Goal: Task Accomplishment & Management: Manage account settings

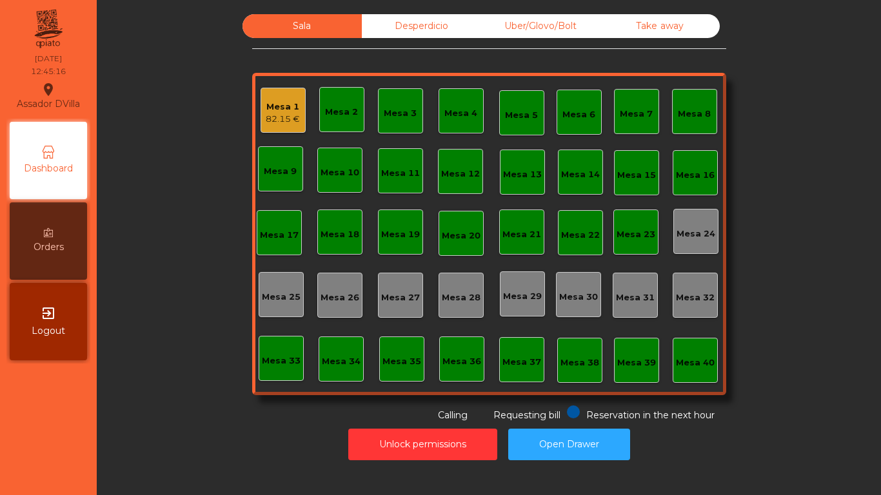
click at [260, 108] on div "Mesa 1 82.15 €" at bounding box center [282, 110] width 45 height 45
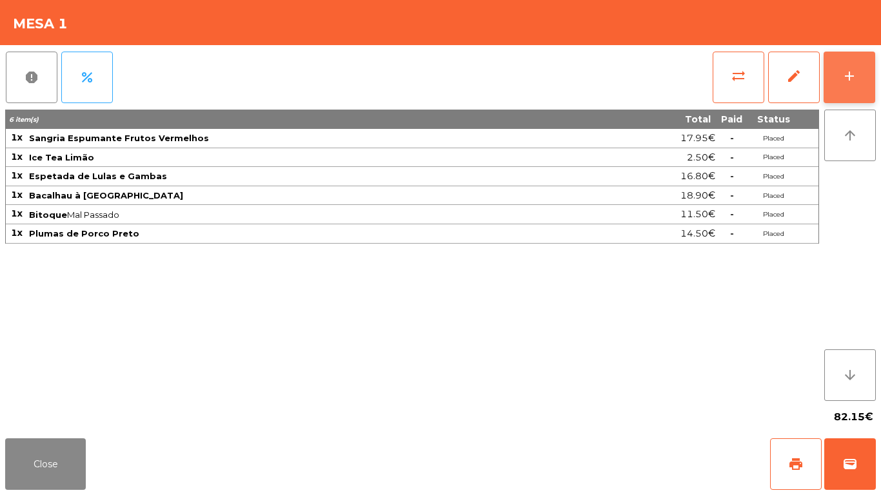
click at [867, 69] on button "add" at bounding box center [849, 78] width 52 height 52
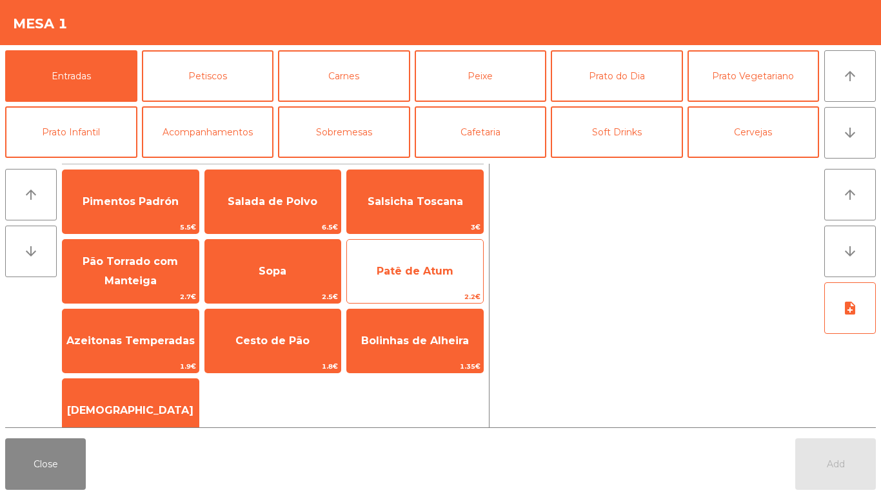
click at [398, 271] on span "Patê de Atum" at bounding box center [414, 271] width 77 height 12
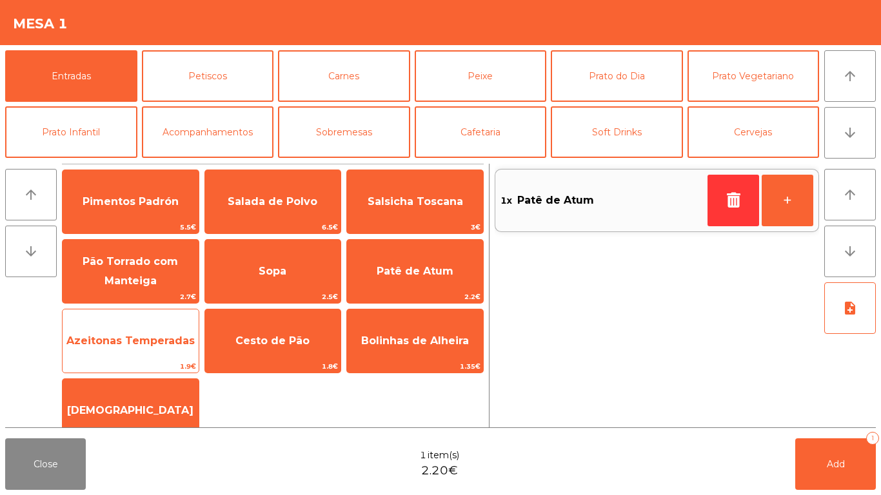
click at [117, 345] on span "Azeitonas Temperadas" at bounding box center [130, 341] width 128 height 12
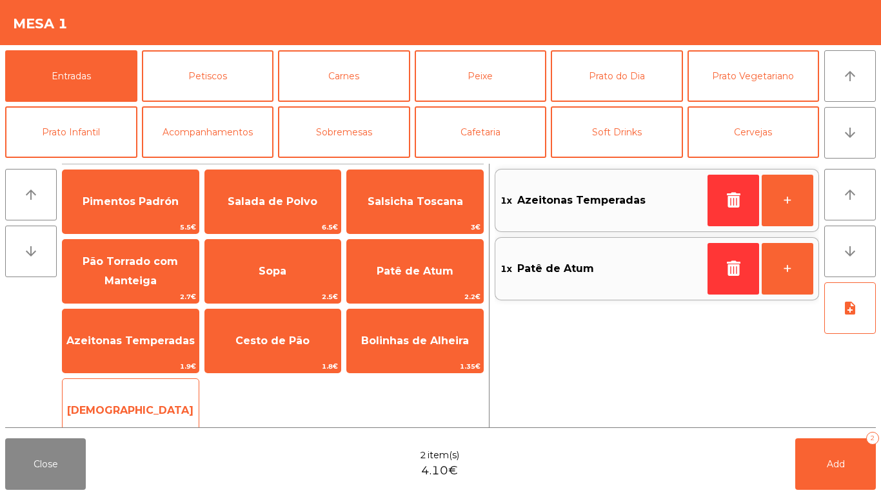
click at [134, 404] on span "[DEMOGRAPHIC_DATA]" at bounding box center [130, 410] width 126 height 12
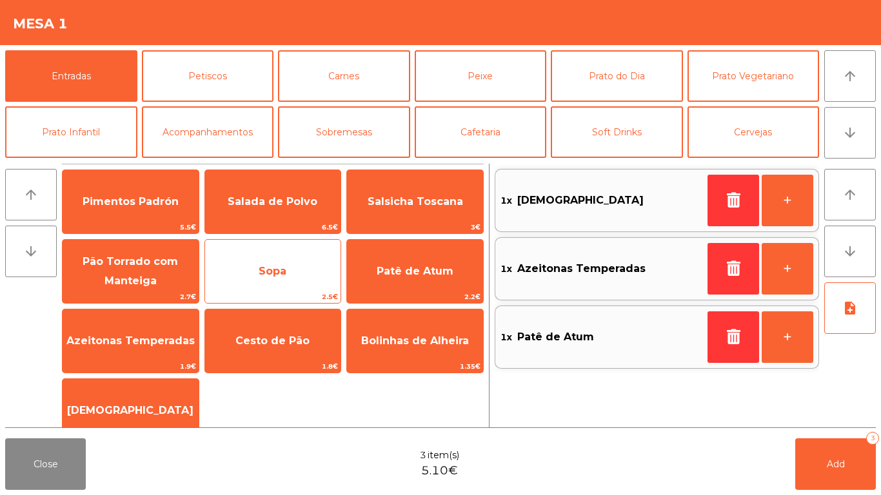
click at [268, 269] on span "Sopa" at bounding box center [273, 271] width 28 height 12
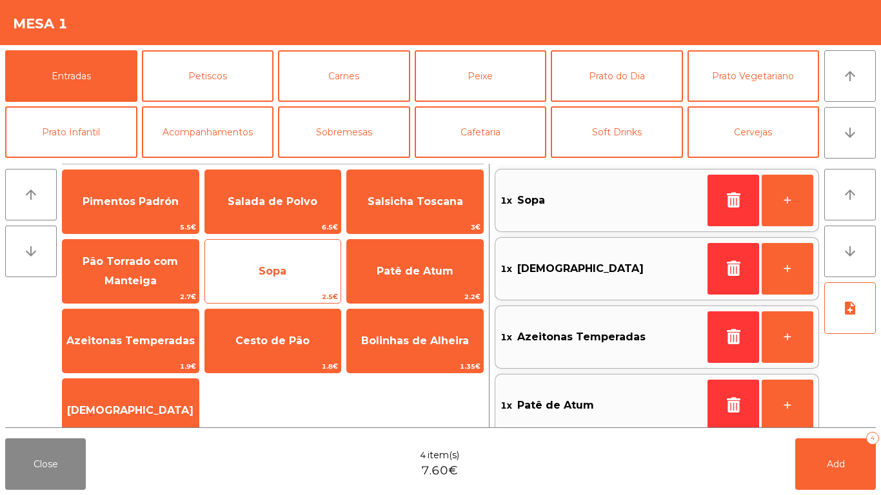
click at [286, 270] on span "Sopa" at bounding box center [273, 271] width 28 height 12
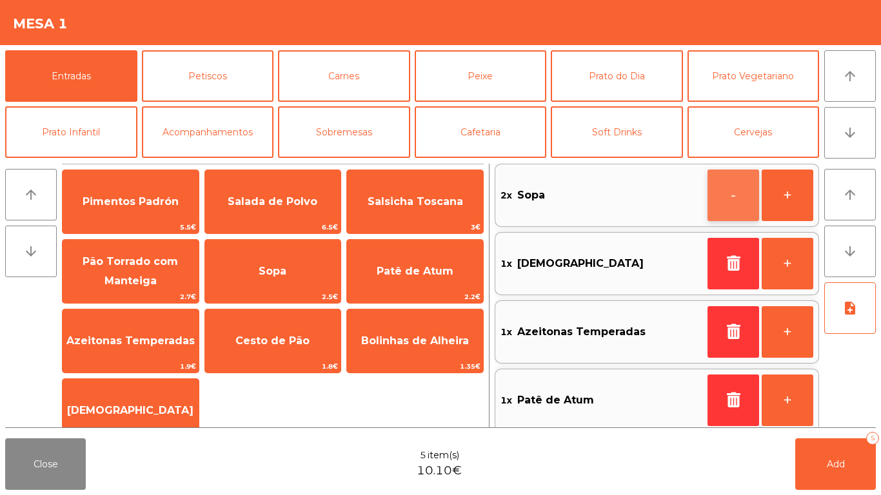
click at [748, 187] on button "-" at bounding box center [733, 196] width 52 height 52
click at [750, 192] on button "button" at bounding box center [733, 196] width 52 height 52
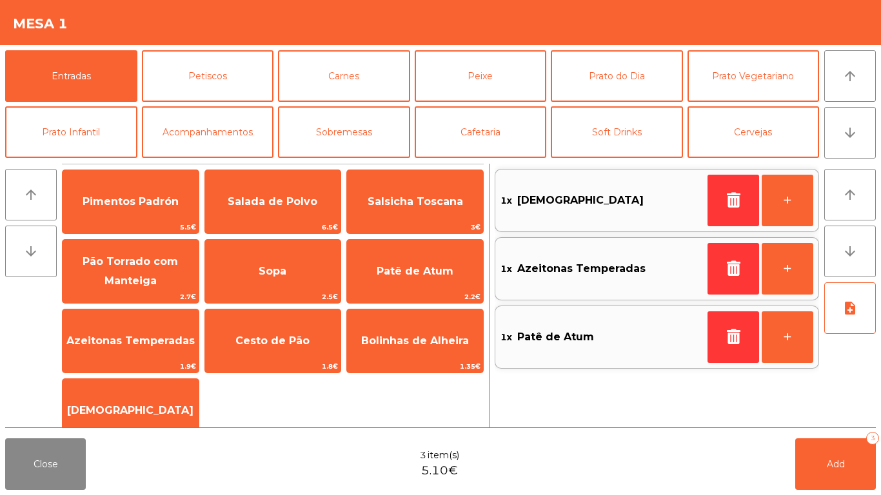
scroll to position [0, 0]
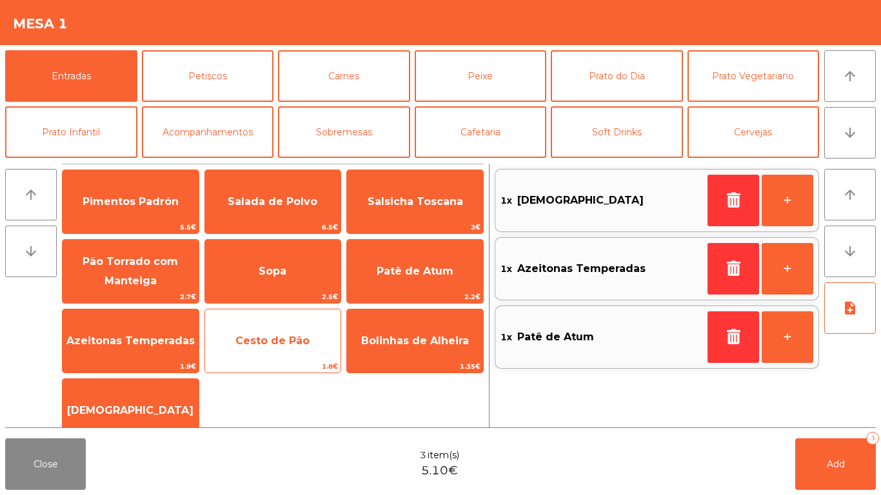
click at [268, 336] on span "Cesto de Pão" at bounding box center [272, 341] width 74 height 12
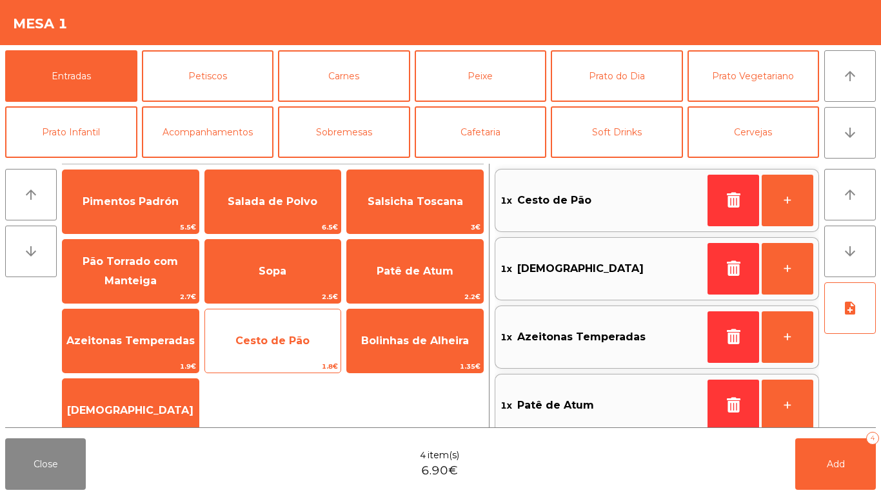
click at [265, 341] on span "Cesto de Pão" at bounding box center [272, 341] width 74 height 12
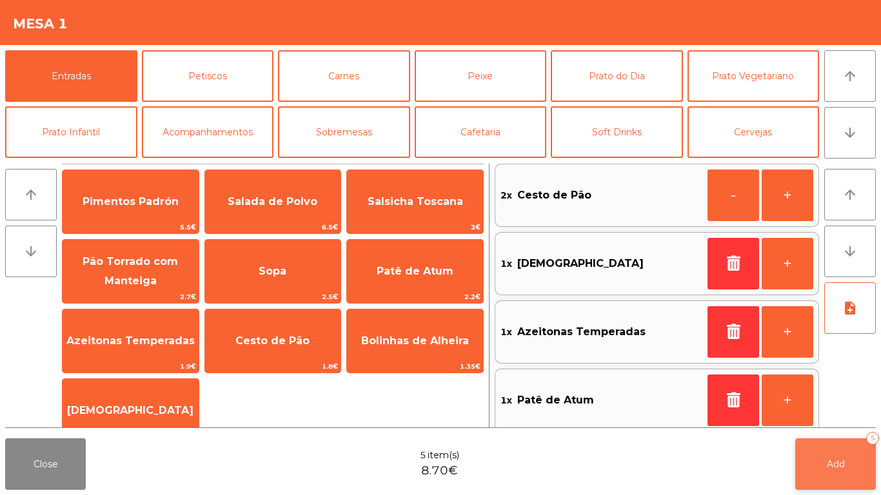
click at [836, 459] on span "Add" at bounding box center [835, 464] width 18 height 12
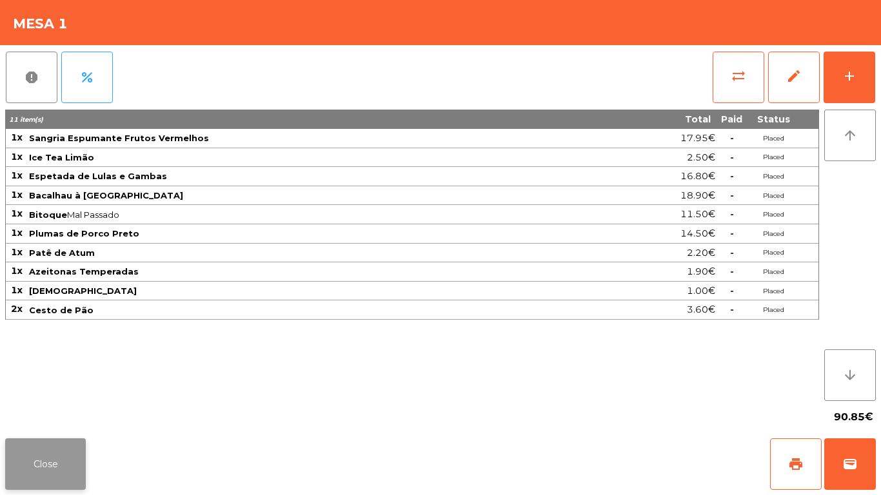
click at [45, 471] on button "Close" at bounding box center [45, 464] width 81 height 52
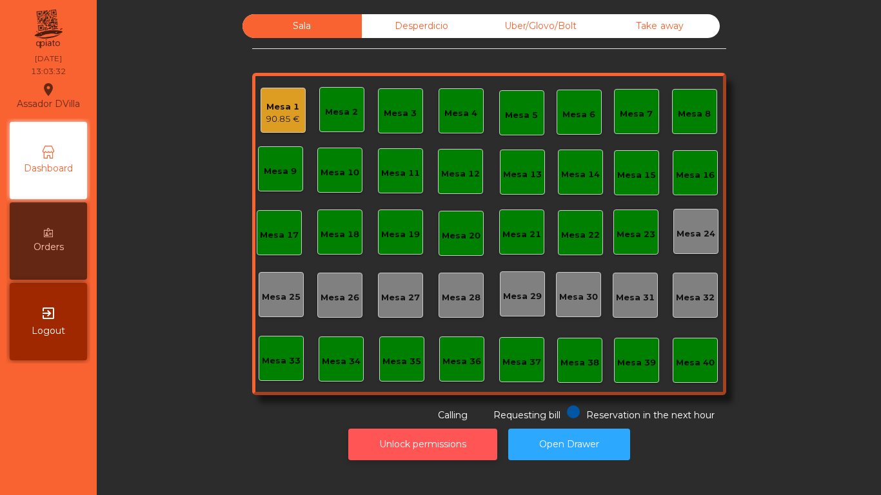
click at [438, 440] on button "Unlock permissions" at bounding box center [422, 445] width 149 height 32
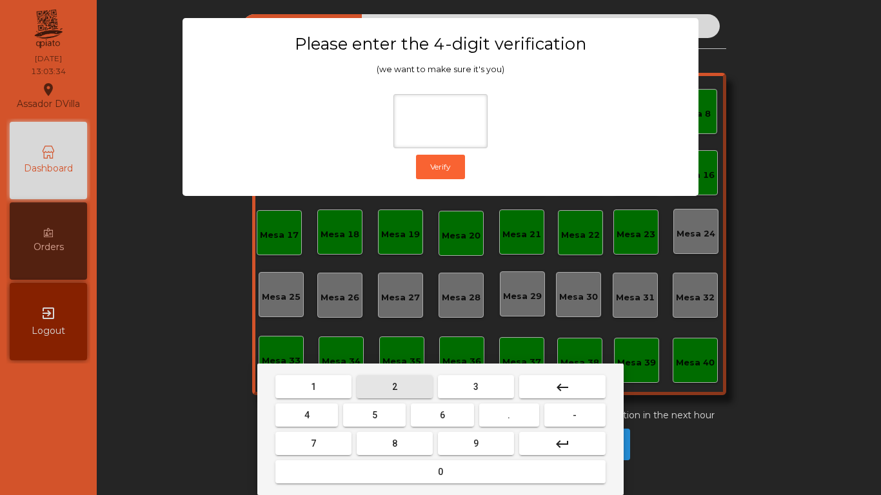
click at [391, 382] on button "2" at bounding box center [394, 386] width 76 height 23
click at [325, 407] on button "4" at bounding box center [306, 415] width 63 height 23
click at [428, 413] on button "6" at bounding box center [442, 415] width 63 height 23
click at [442, 443] on button "9" at bounding box center [476, 443] width 76 height 23
type input "****"
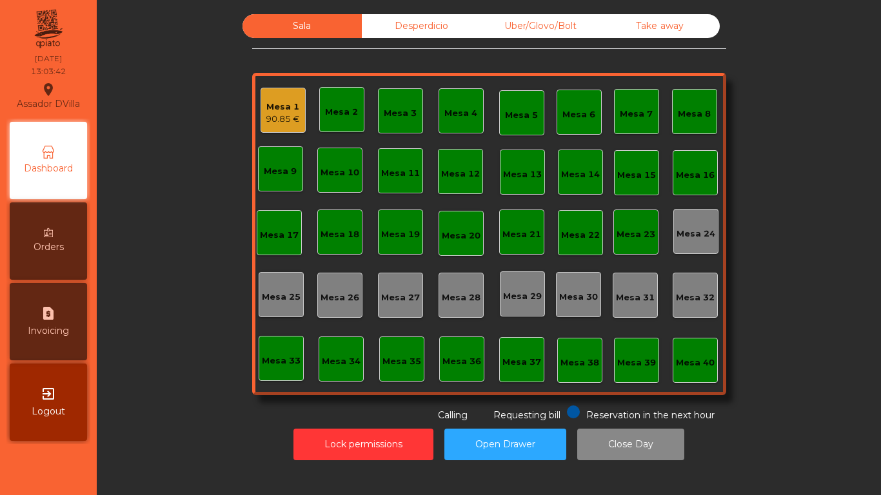
click at [556, 32] on div "Uber/Glovo/Bolt" at bounding box center [540, 26] width 119 height 24
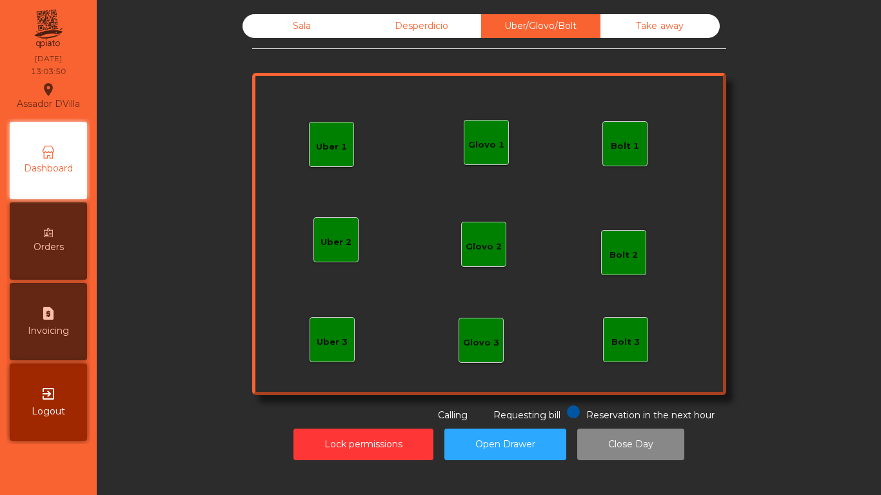
click at [485, 157] on div "Glovo 1" at bounding box center [486, 142] width 45 height 45
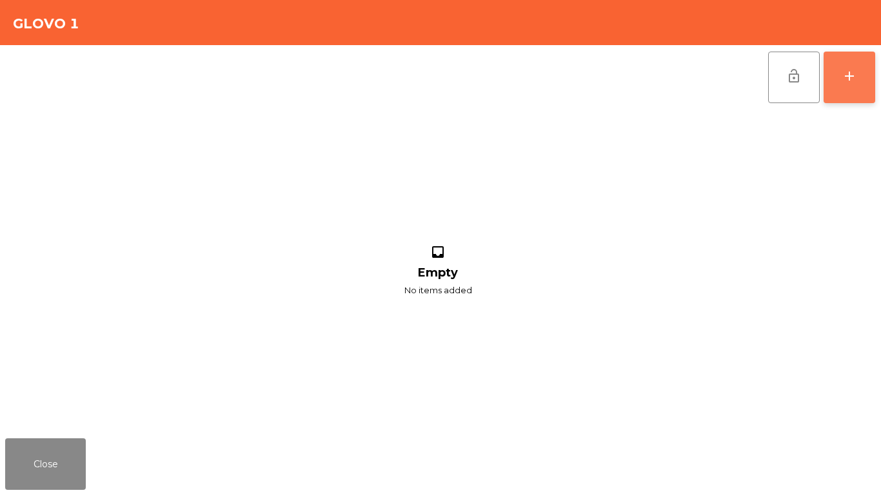
click at [839, 91] on button "add" at bounding box center [849, 78] width 52 height 52
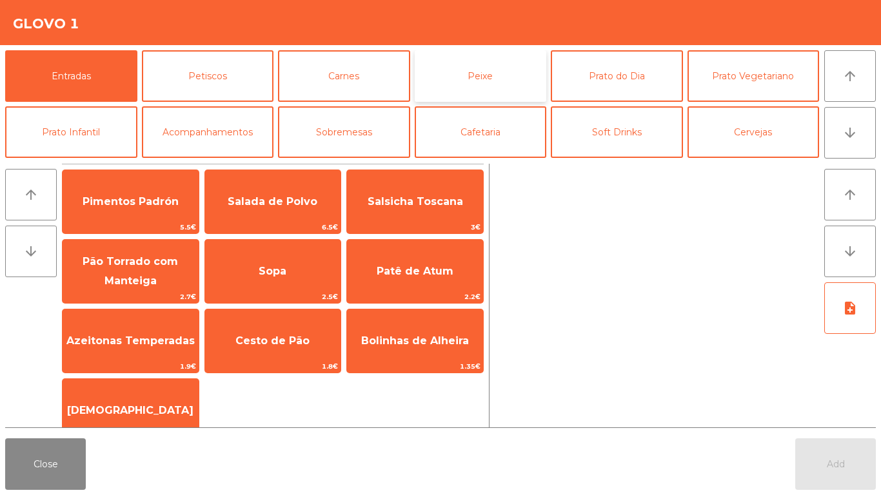
click at [502, 84] on button "Peixe" at bounding box center [481, 76] width 132 height 52
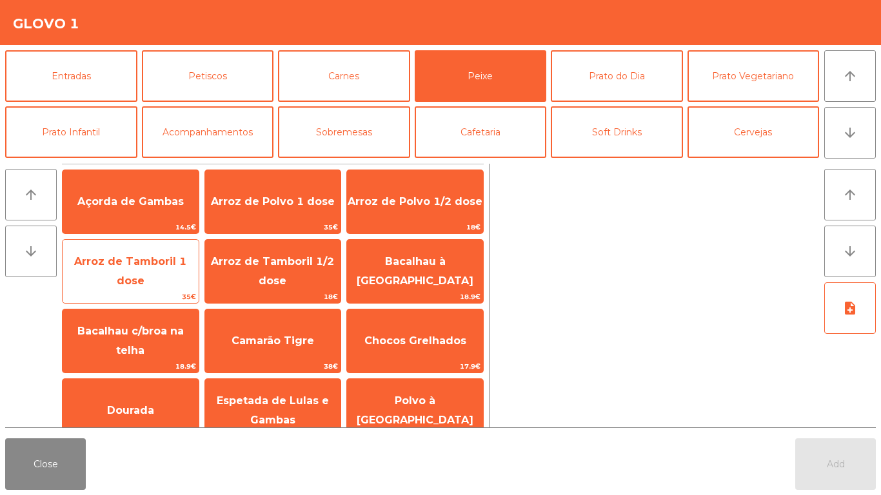
click at [166, 266] on span "Arroz de Tamboril 1 dose" at bounding box center [130, 271] width 112 height 32
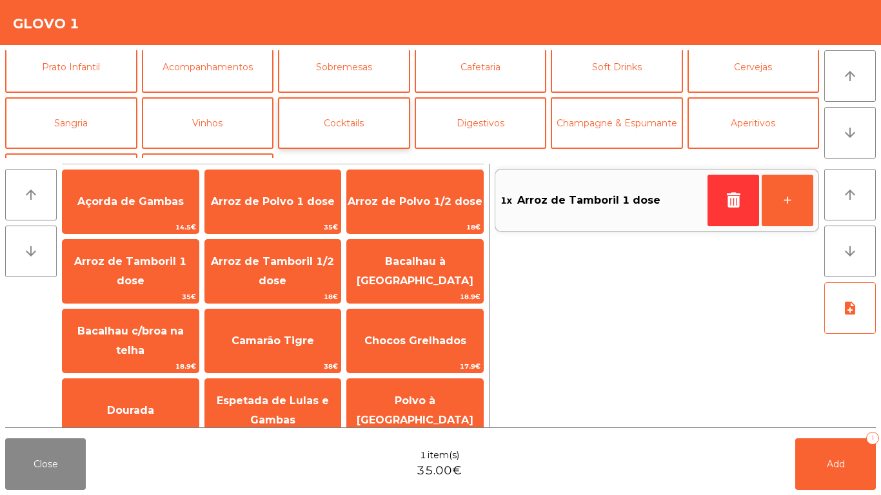
scroll to position [112, 0]
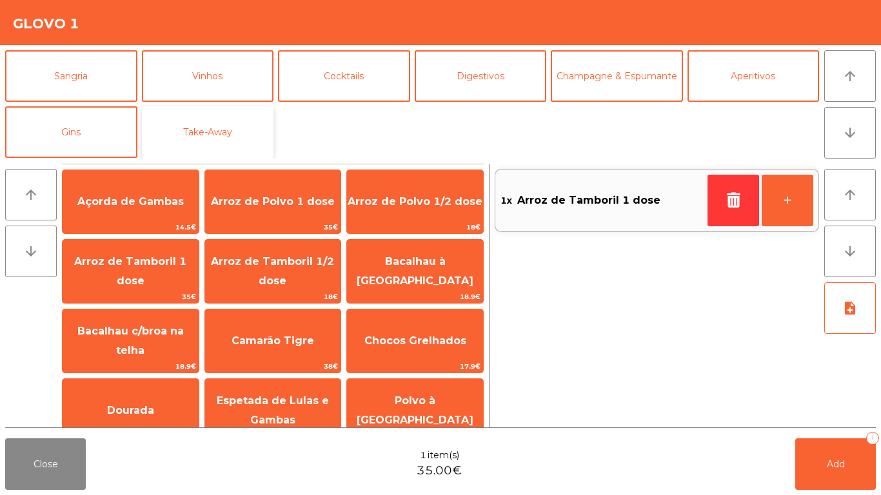
click at [261, 120] on button "Take-Away" at bounding box center [208, 132] width 132 height 52
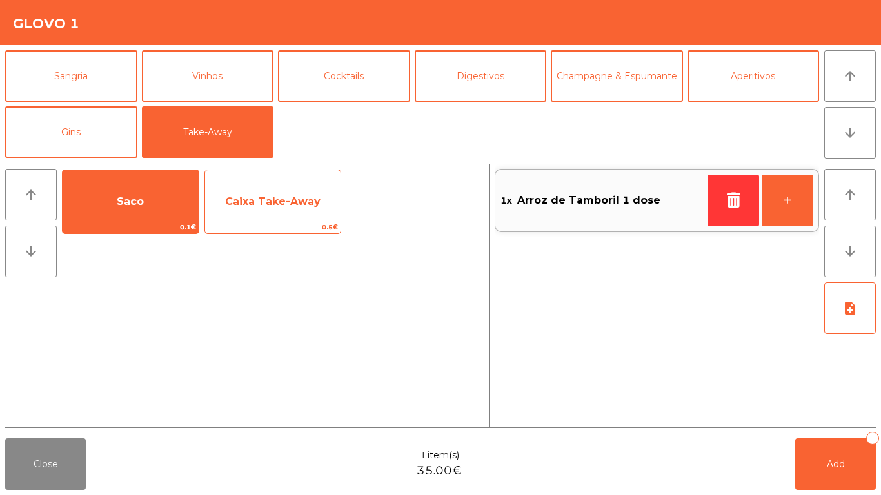
click at [271, 188] on span "Caixa Take-Away" at bounding box center [273, 201] width 136 height 35
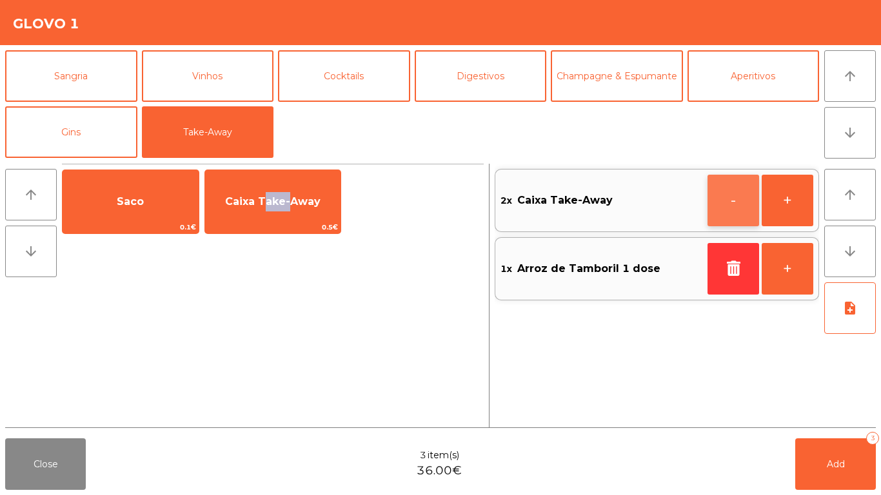
click at [718, 205] on button "-" at bounding box center [733, 201] width 52 height 52
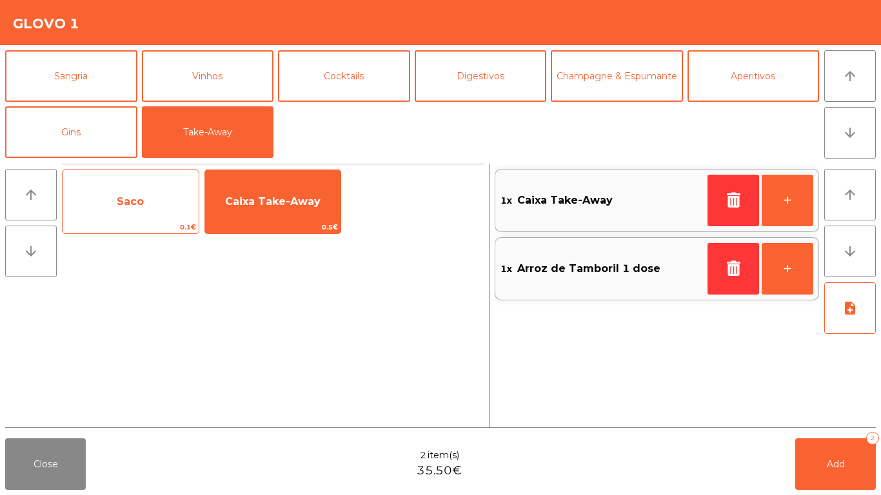
click at [175, 205] on span "Saco" at bounding box center [131, 201] width 136 height 35
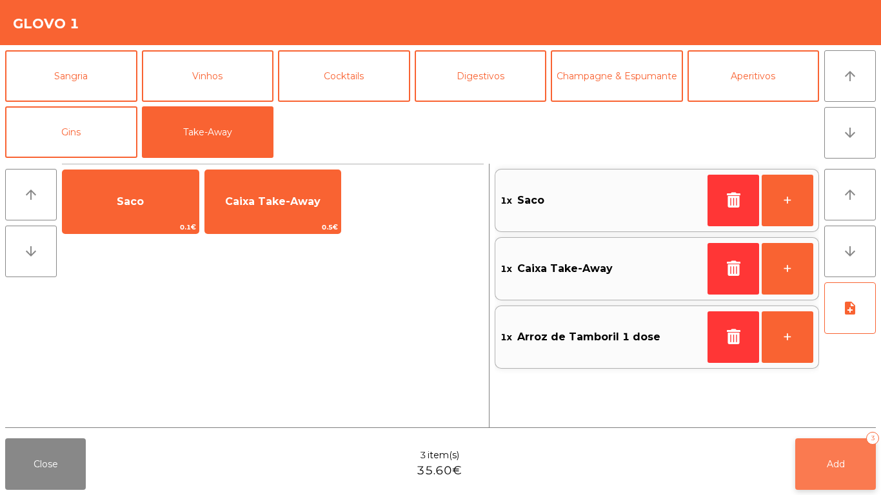
click at [829, 478] on button "Add 3" at bounding box center [835, 464] width 81 height 52
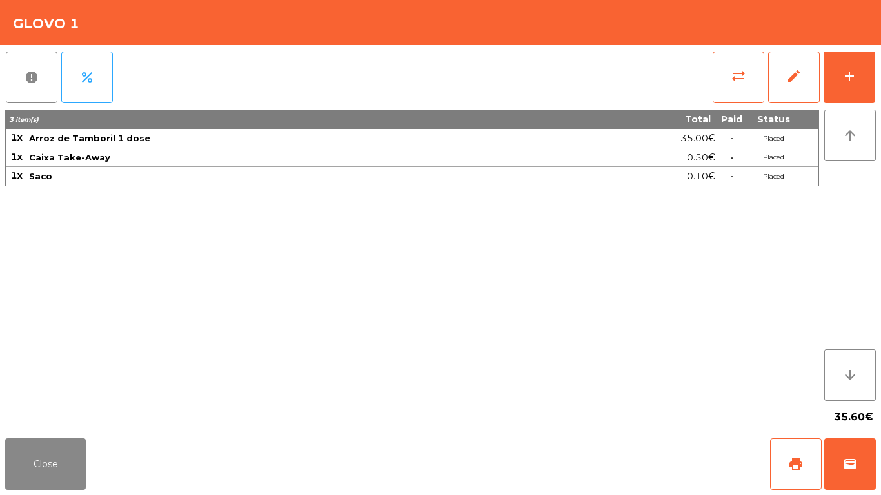
click at [0, 456] on div "Close print wallet" at bounding box center [440, 464] width 881 height 62
drag, startPoint x: 24, startPoint y: 453, endPoint x: 61, endPoint y: 454, distance: 36.8
click at [28, 453] on button "Close" at bounding box center [45, 464] width 81 height 52
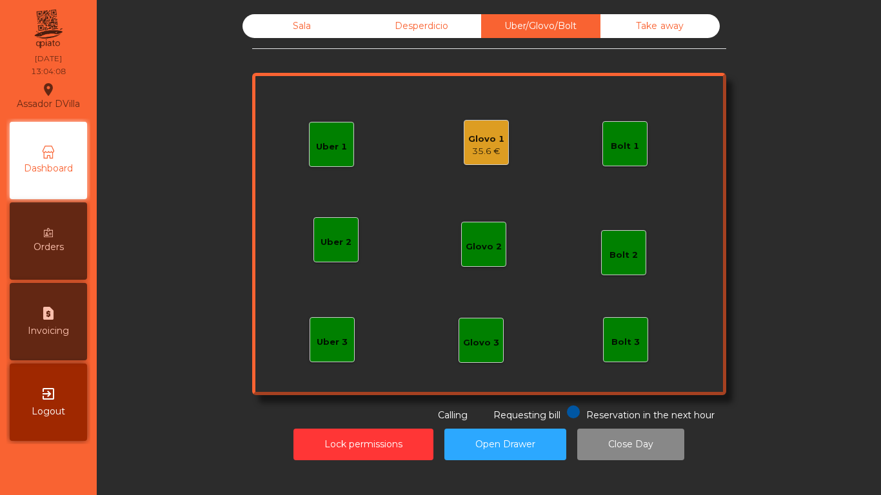
click at [491, 137] on div "Glovo 1" at bounding box center [486, 139] width 36 height 13
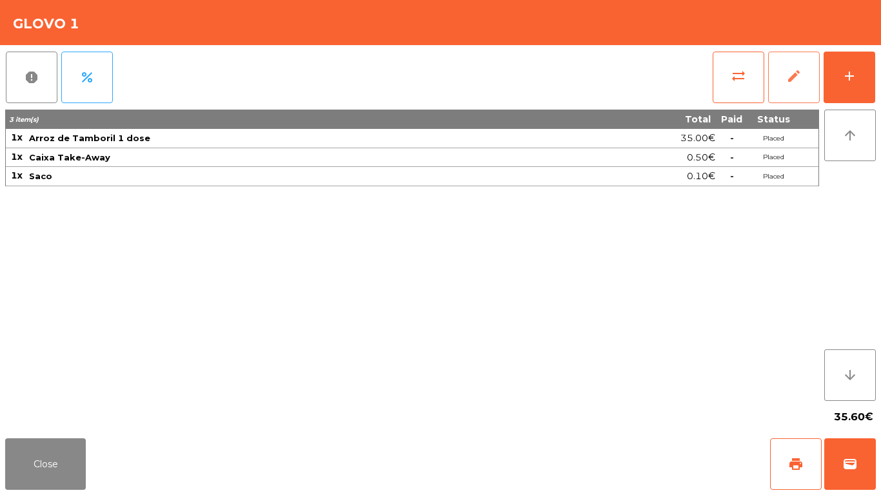
click at [813, 69] on button "edit" at bounding box center [794, 78] width 52 height 52
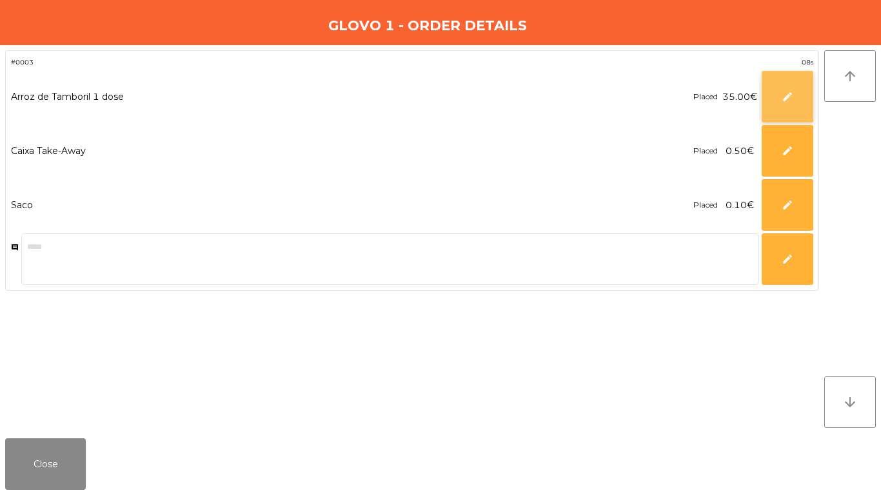
click at [779, 99] on button "edit" at bounding box center [787, 97] width 52 height 52
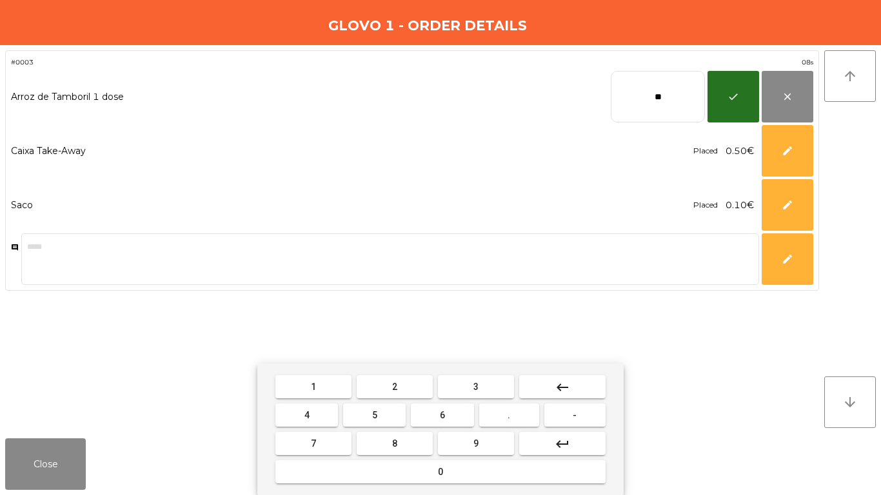
click at [673, 101] on input "**" at bounding box center [657, 97] width 94 height 52
type input "*****"
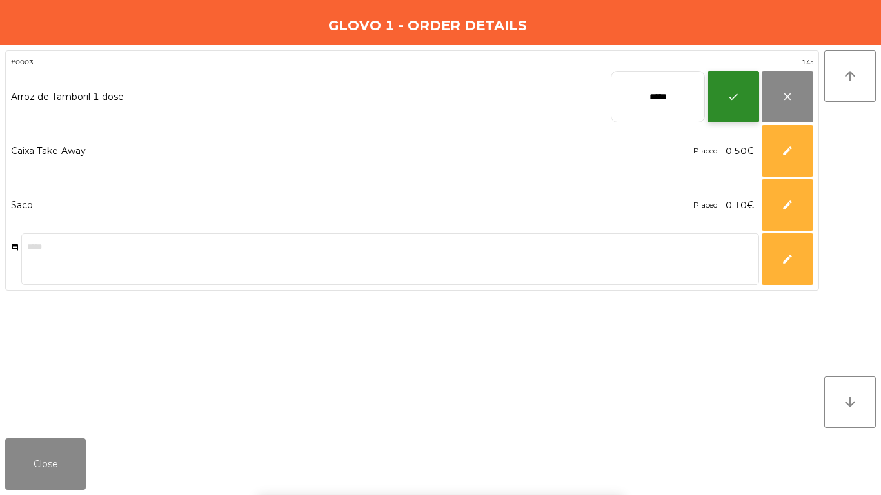
click at [732, 91] on span "check" at bounding box center [733, 97] width 12 height 12
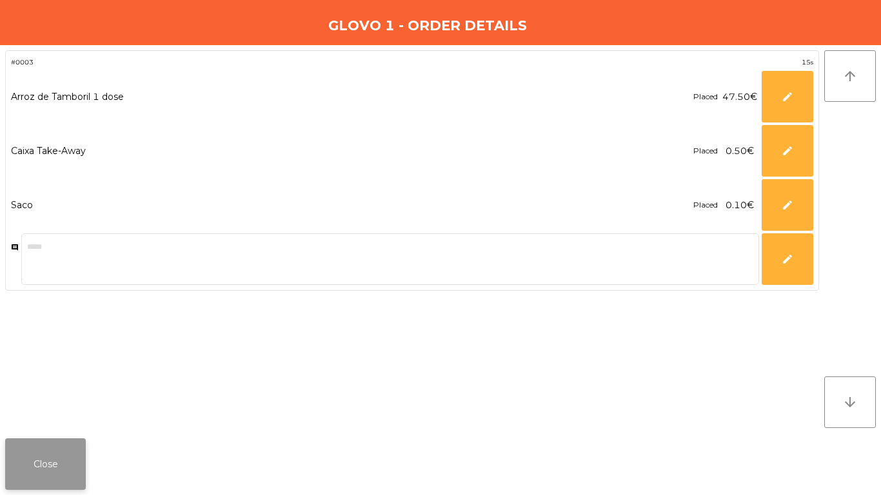
click at [44, 480] on button "Close" at bounding box center [45, 464] width 81 height 52
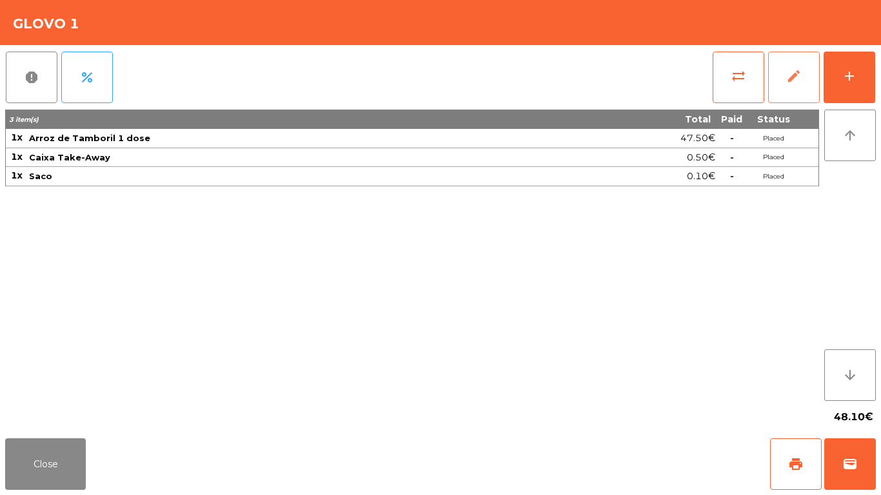
click at [790, 95] on button "edit" at bounding box center [794, 78] width 52 height 52
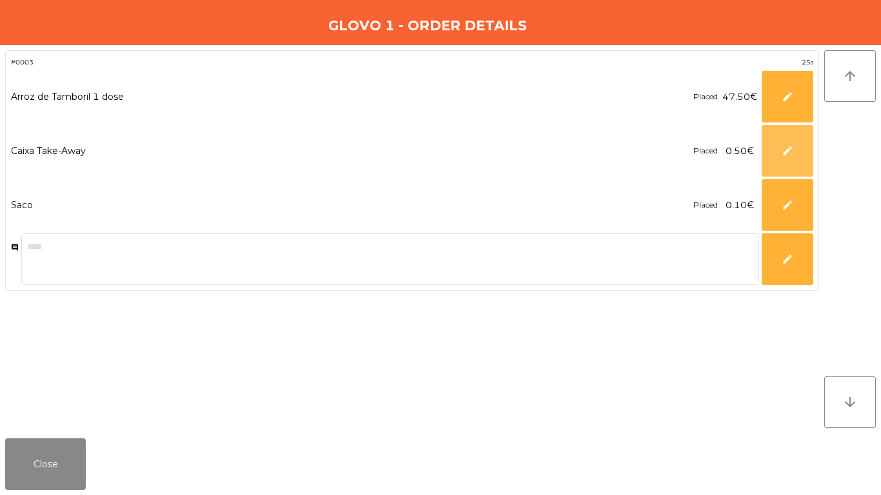
drag, startPoint x: 797, startPoint y: 157, endPoint x: 683, endPoint y: 159, distance: 113.5
click at [796, 156] on button "edit" at bounding box center [787, 151] width 52 height 52
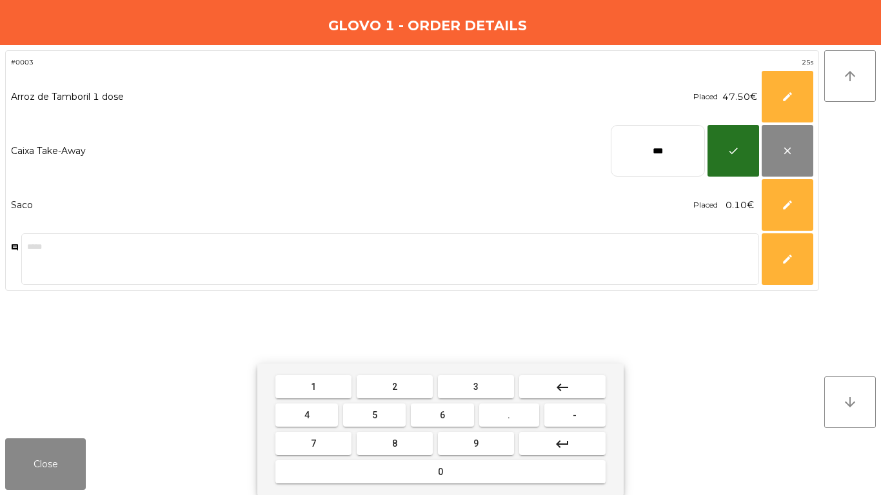
click at [683, 159] on input "***" at bounding box center [657, 151] width 94 height 52
type input "****"
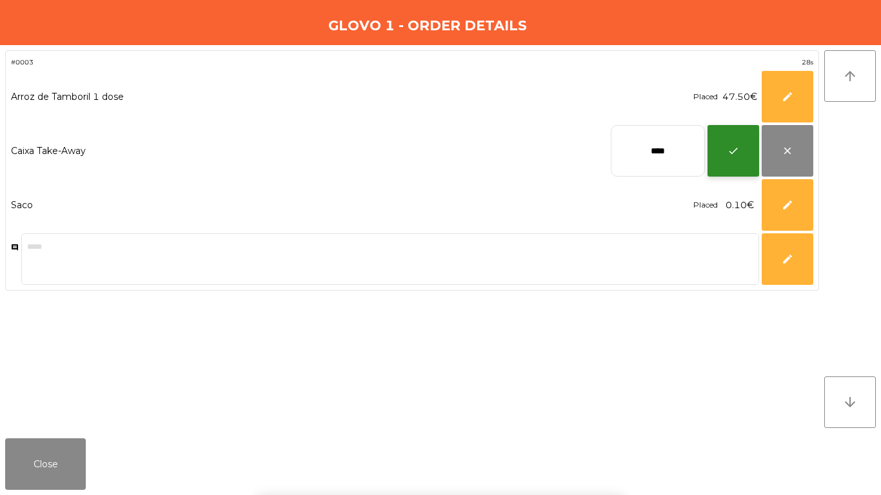
click at [733, 153] on span "check" at bounding box center [733, 151] width 12 height 12
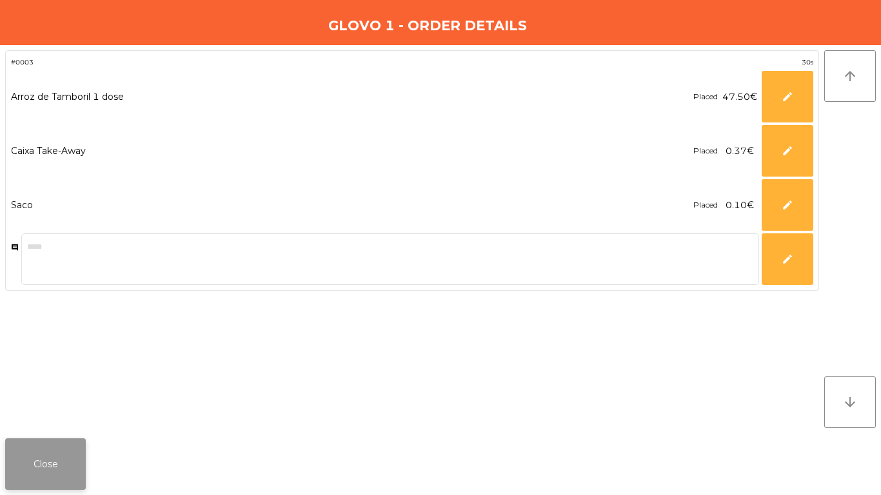
click at [44, 467] on button "Close" at bounding box center [45, 464] width 81 height 52
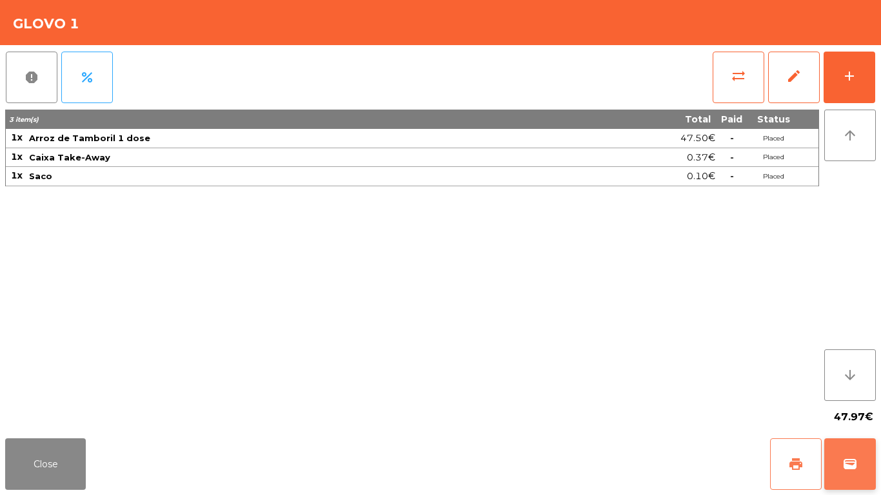
click at [795, 476] on button "print" at bounding box center [796, 464] width 52 height 52
click at [853, 465] on span "wallet" at bounding box center [849, 463] width 15 height 15
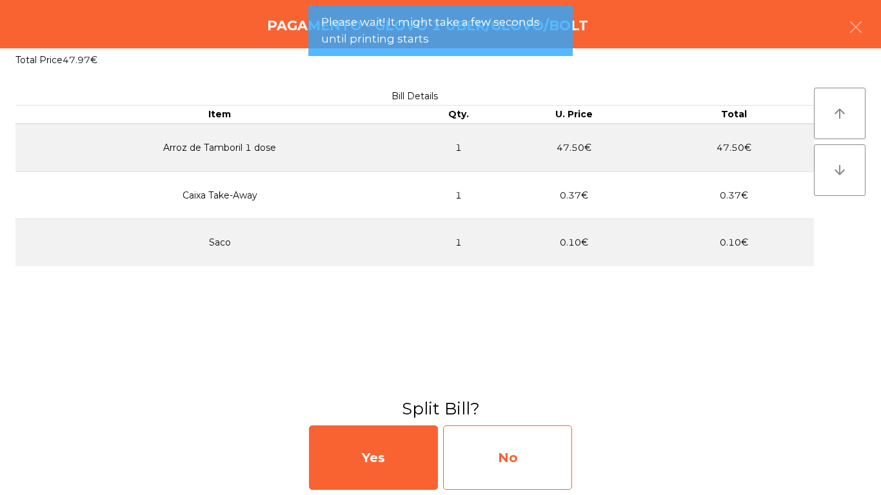
click at [461, 465] on div "No" at bounding box center [507, 457] width 129 height 64
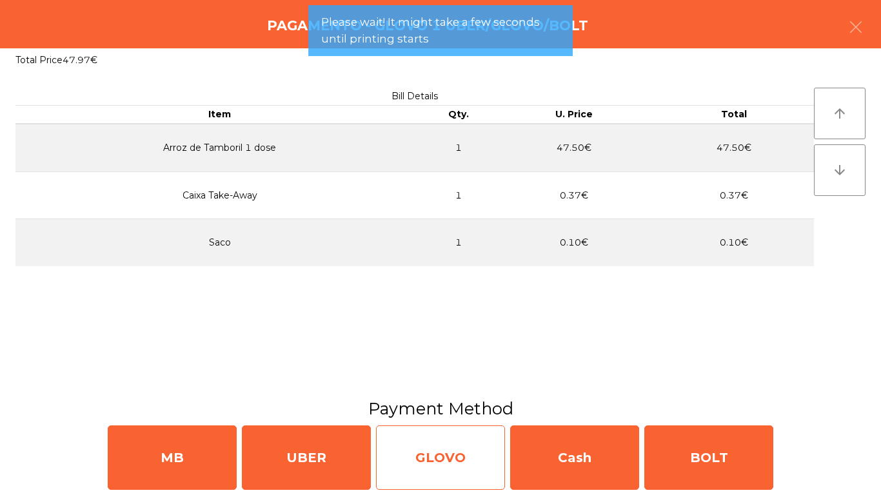
click at [464, 457] on div "GLOVO" at bounding box center [440, 457] width 129 height 64
select select "**"
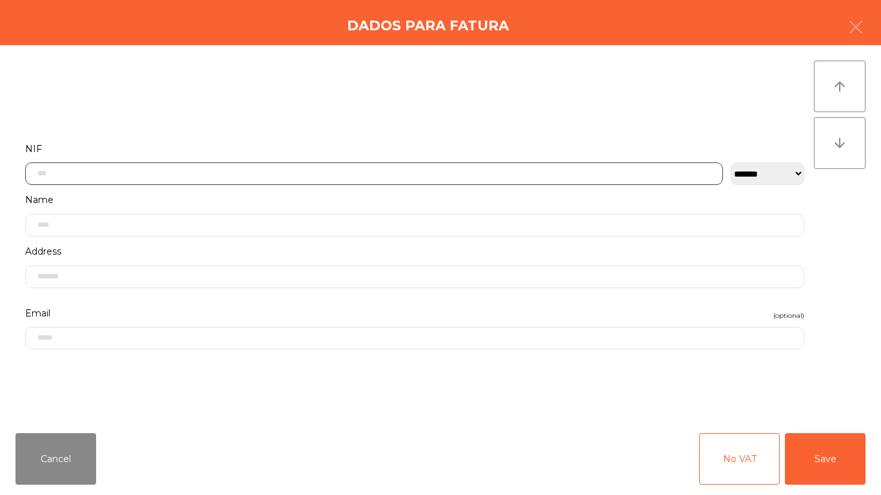
click at [436, 178] on input "text" at bounding box center [374, 173] width 698 height 23
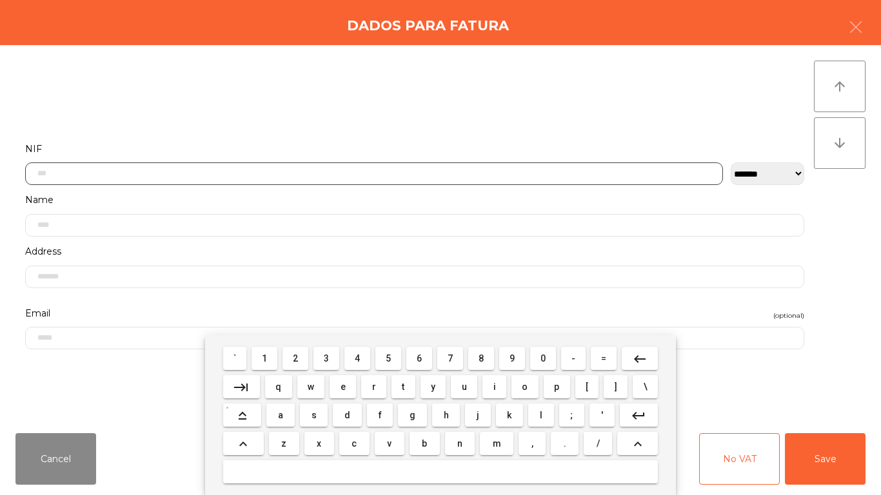
scroll to position [79, 0]
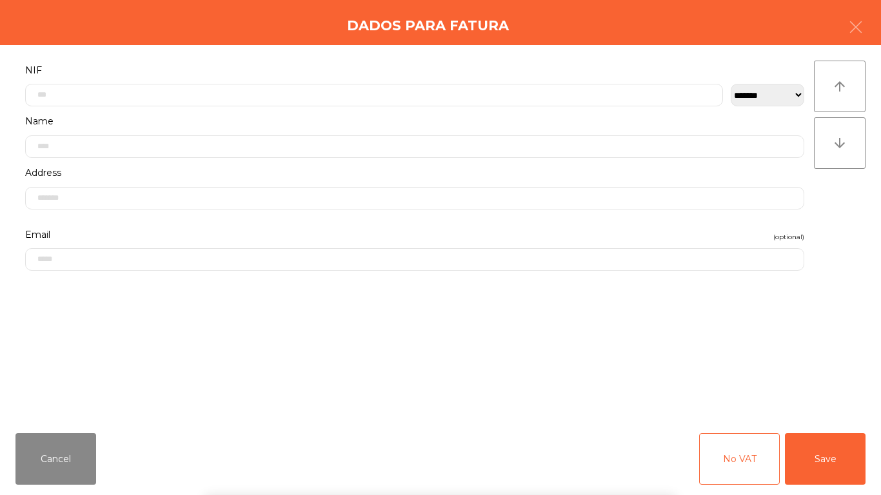
click at [734, 344] on div "` 1 2 3 4 5 6 7 8 9 0 - = keyboard_backspace keyboard_tab q w e r t y u i o p […" at bounding box center [440, 415] width 881 height 160
drag, startPoint x: 817, startPoint y: 450, endPoint x: 557, endPoint y: 442, distance: 259.9
click at [816, 450] on button "Save" at bounding box center [825, 459] width 81 height 52
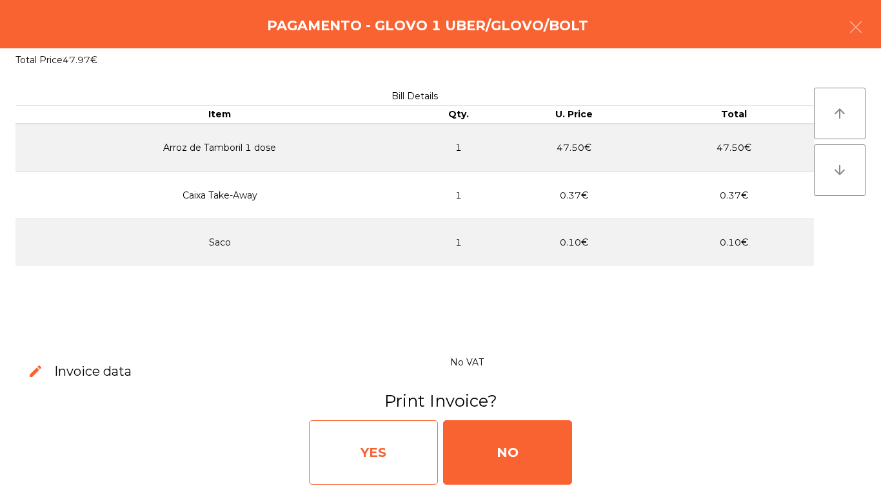
click at [402, 451] on div "YES" at bounding box center [373, 452] width 129 height 64
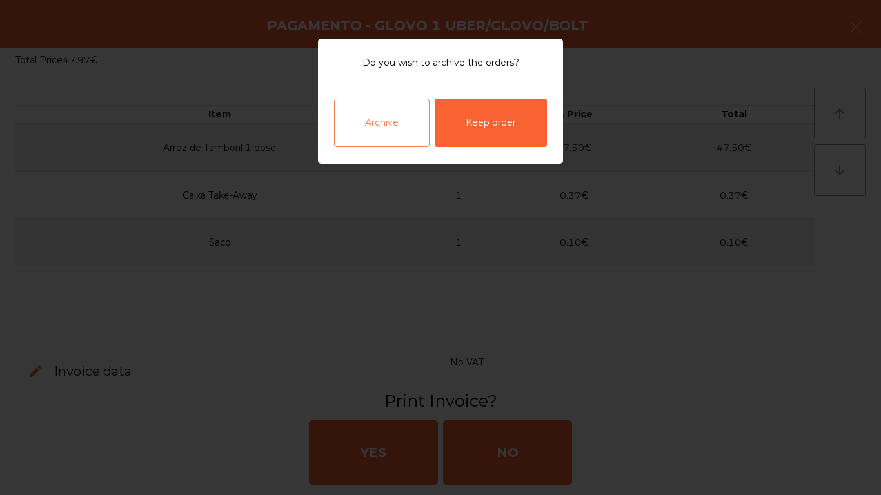
click at [392, 124] on div "Archive" at bounding box center [381, 123] width 95 height 48
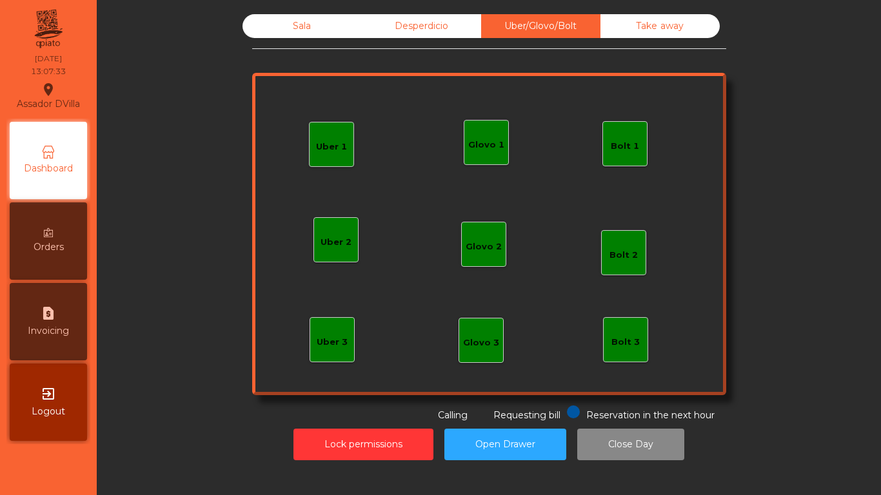
click at [271, 28] on div "Sala" at bounding box center [301, 26] width 119 height 24
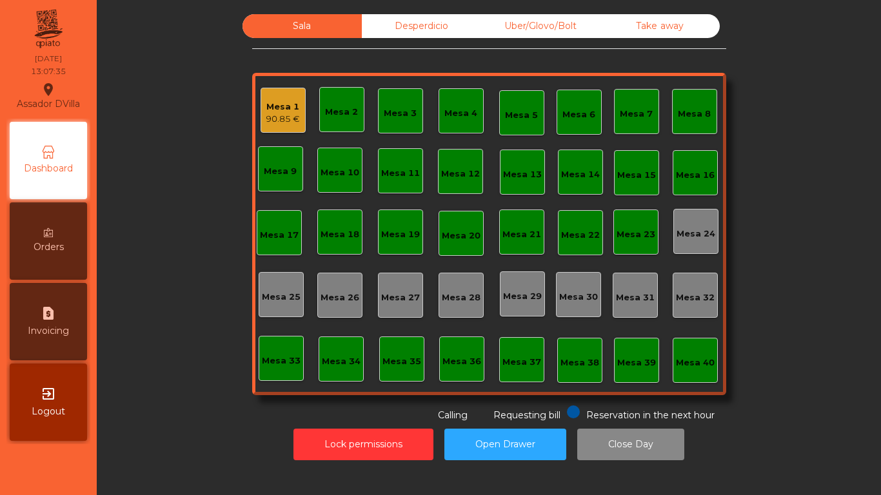
click at [527, 170] on div "Mesa 13" at bounding box center [522, 174] width 39 height 13
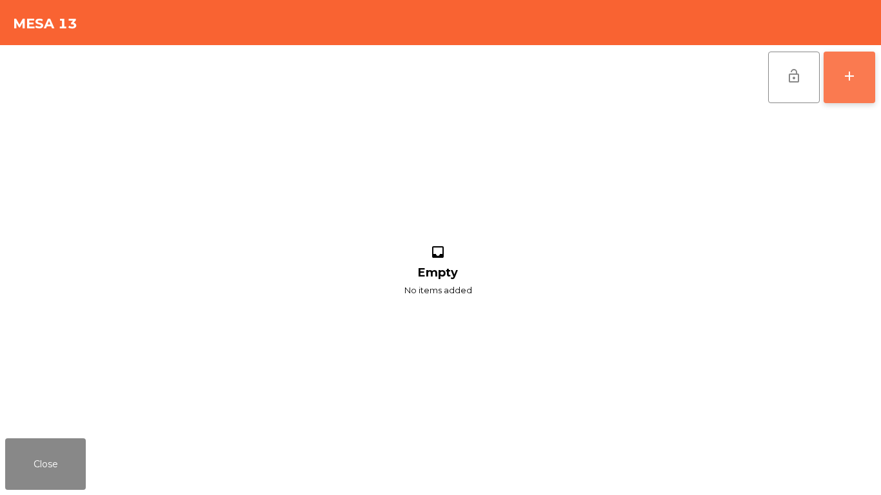
click at [853, 95] on button "add" at bounding box center [849, 78] width 52 height 52
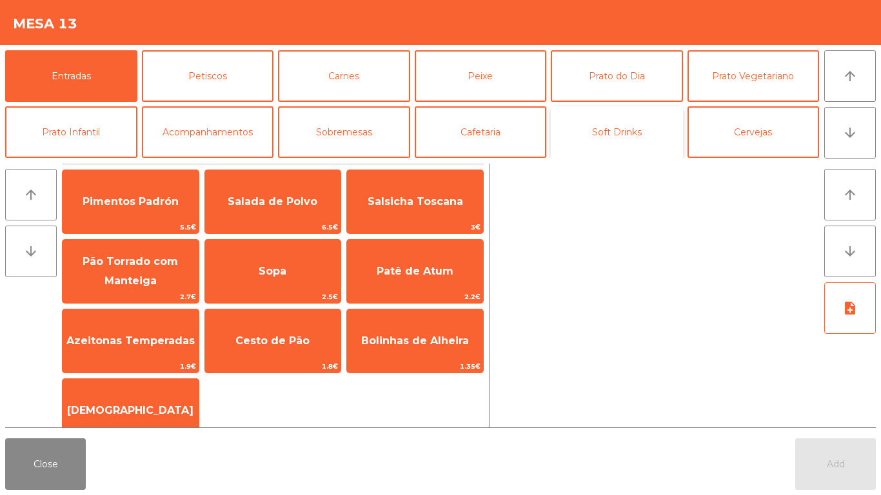
click at [619, 138] on button "Soft Drinks" at bounding box center [617, 132] width 132 height 52
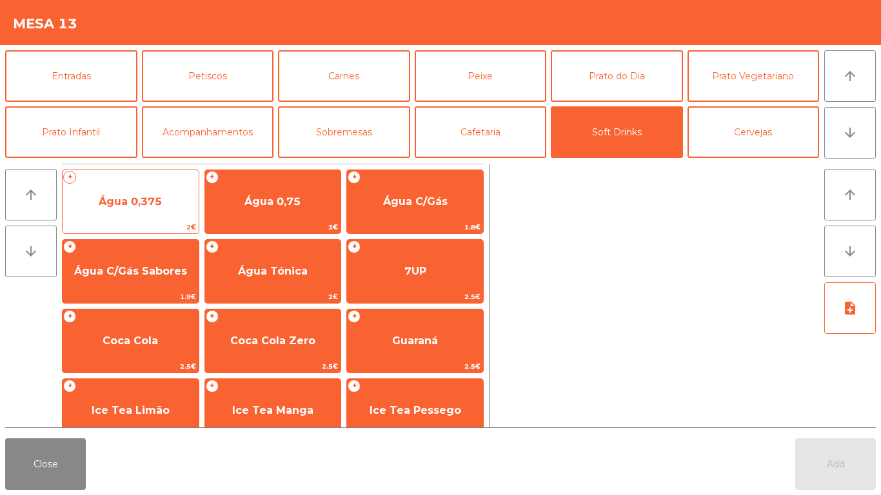
click at [130, 209] on span "Água 0,375" at bounding box center [131, 201] width 136 height 35
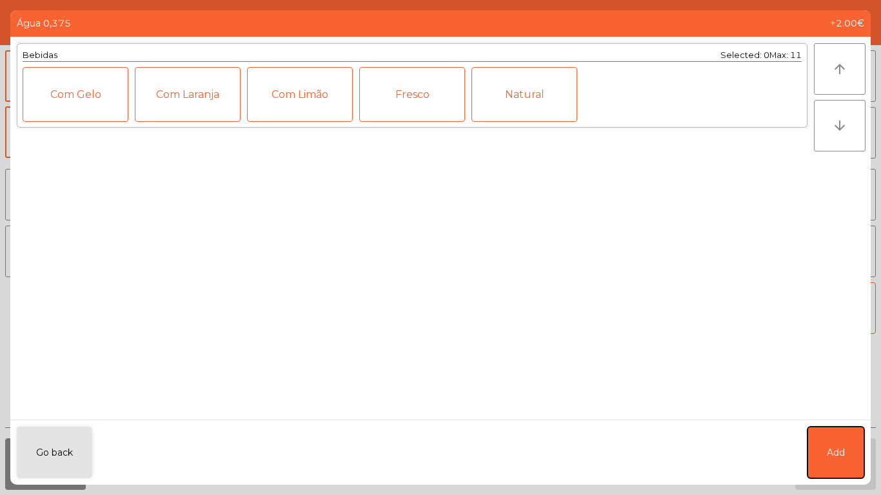
click at [826, 470] on button "Add" at bounding box center [835, 453] width 57 height 52
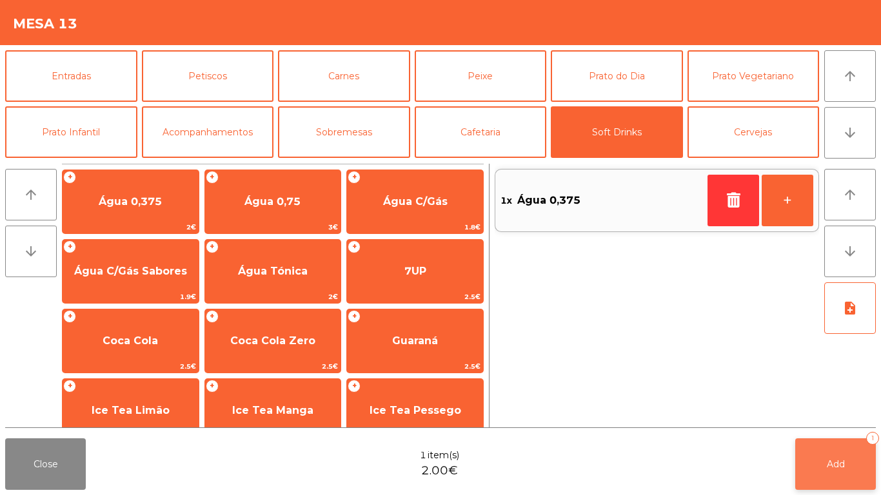
click at [825, 476] on button "Add 1" at bounding box center [835, 464] width 81 height 52
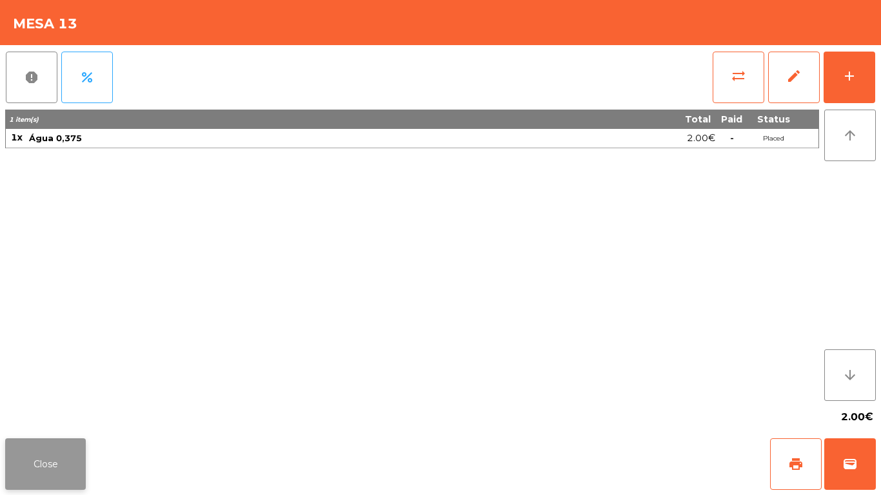
click at [44, 456] on button "Close" at bounding box center [45, 464] width 81 height 52
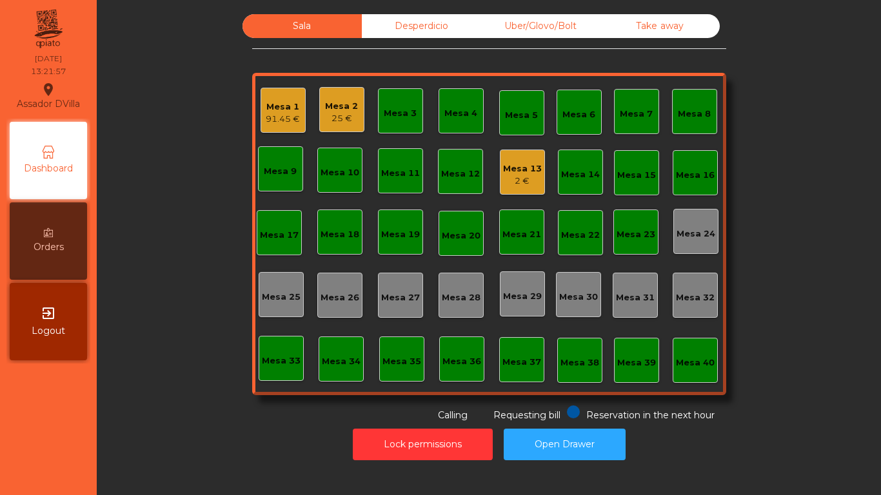
click at [272, 97] on div "Mesa 1 91.45 €" at bounding box center [283, 110] width 34 height 30
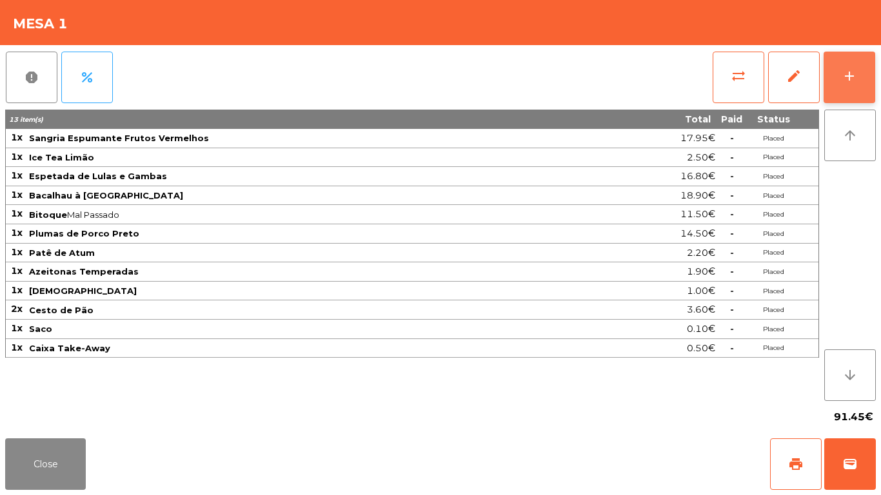
click at [853, 68] on div "add" at bounding box center [848, 75] width 15 height 15
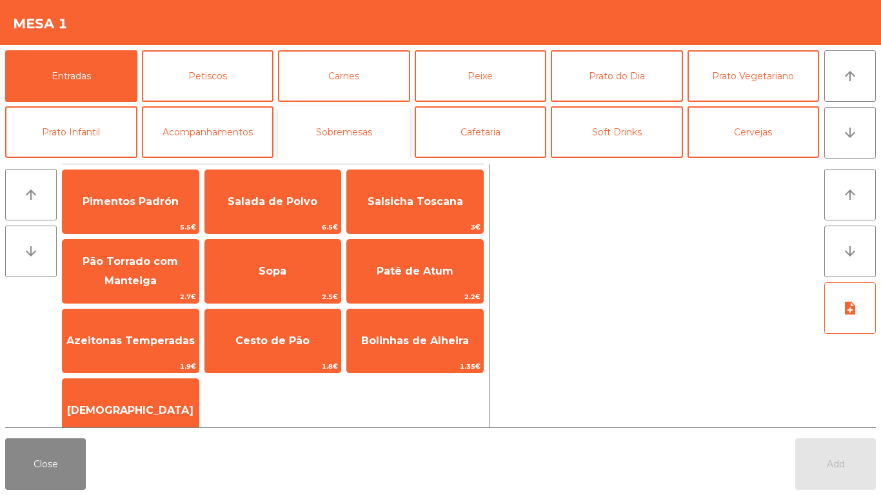
click at [353, 147] on button "Sobremesas" at bounding box center [344, 132] width 132 height 52
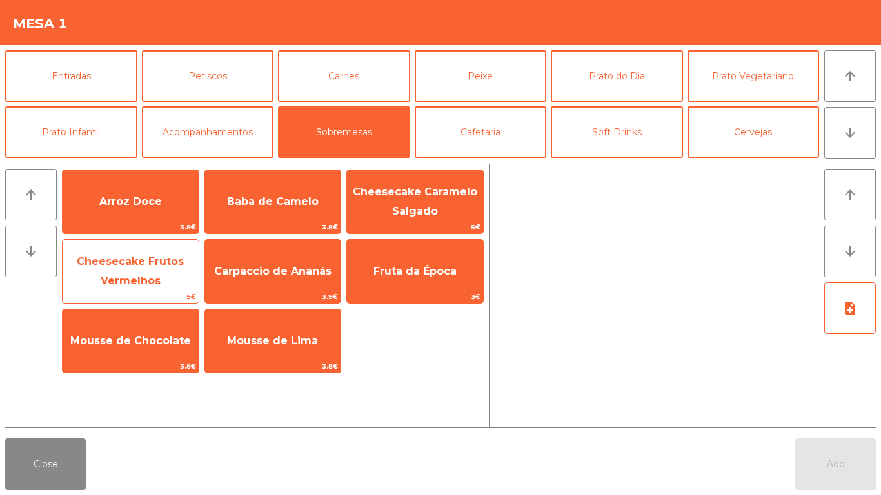
click at [133, 275] on span "Cheesecake Frutos Vermelhos" at bounding box center [130, 271] width 107 height 32
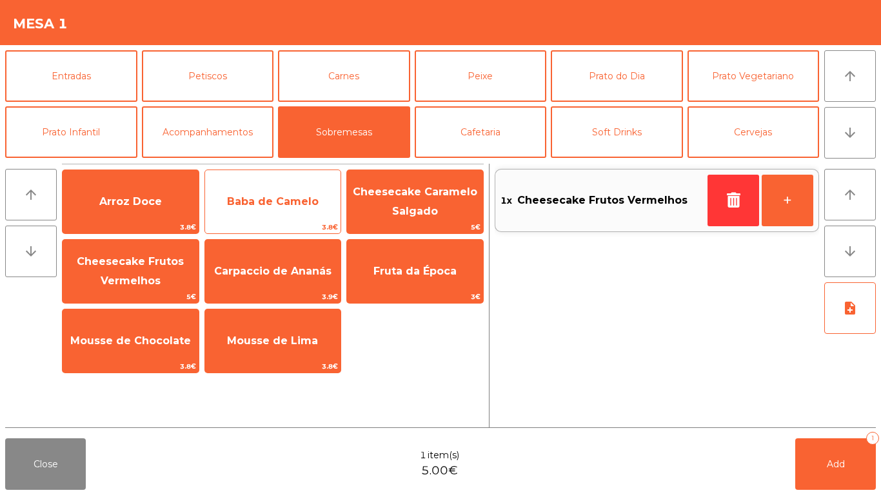
click at [266, 208] on span "Baba de Camelo" at bounding box center [273, 201] width 136 height 35
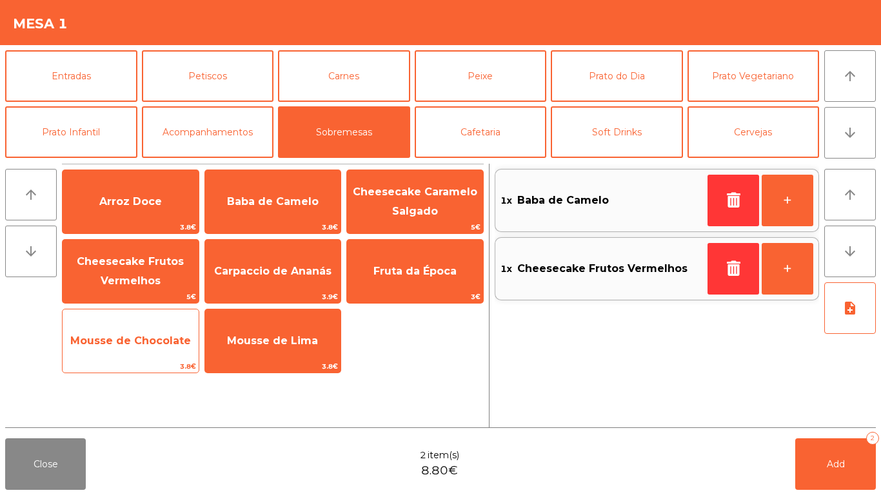
click at [139, 350] on span "Mousse de Chocolate" at bounding box center [131, 341] width 136 height 35
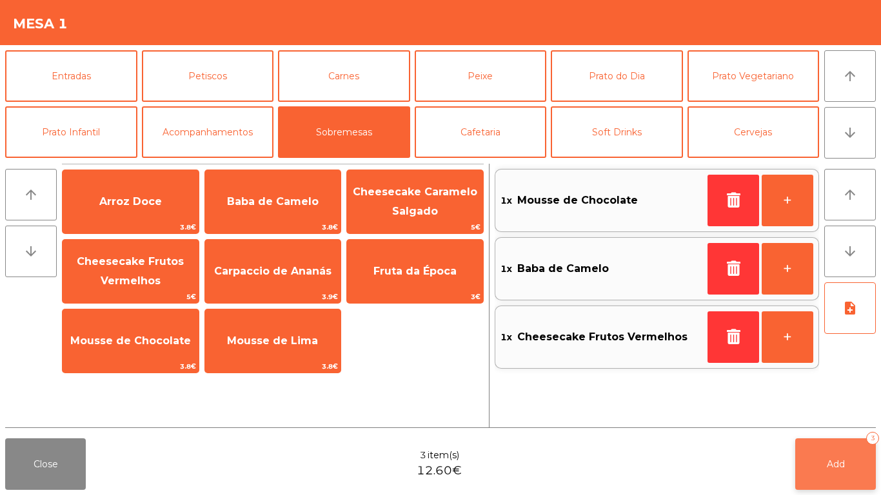
click at [830, 471] on button "Add 3" at bounding box center [835, 464] width 81 height 52
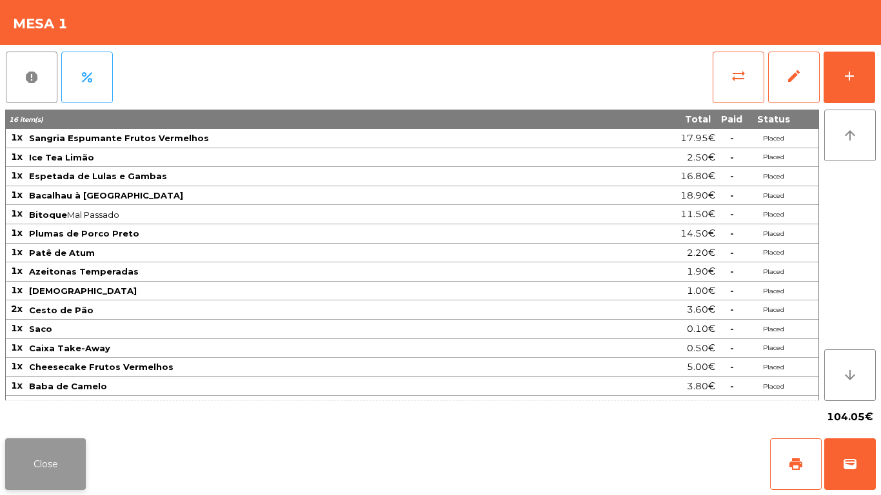
click at [50, 470] on button "Close" at bounding box center [45, 464] width 81 height 52
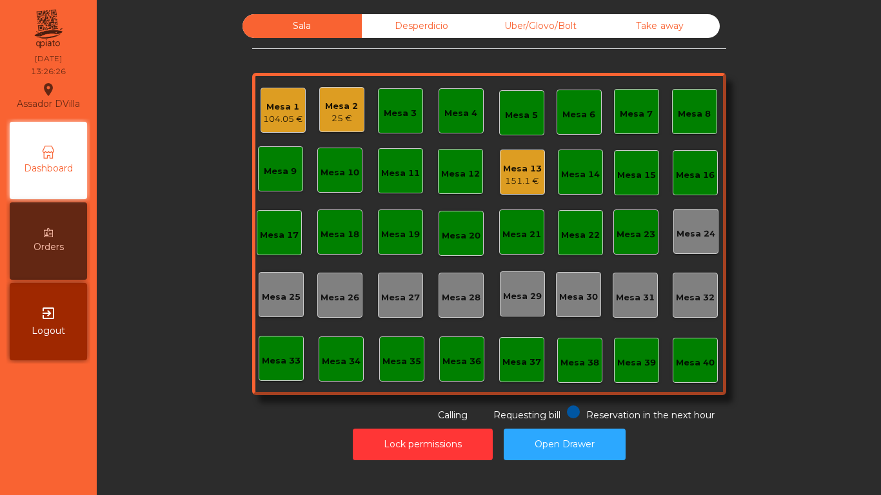
click at [393, 95] on div "Mesa 3" at bounding box center [400, 110] width 45 height 45
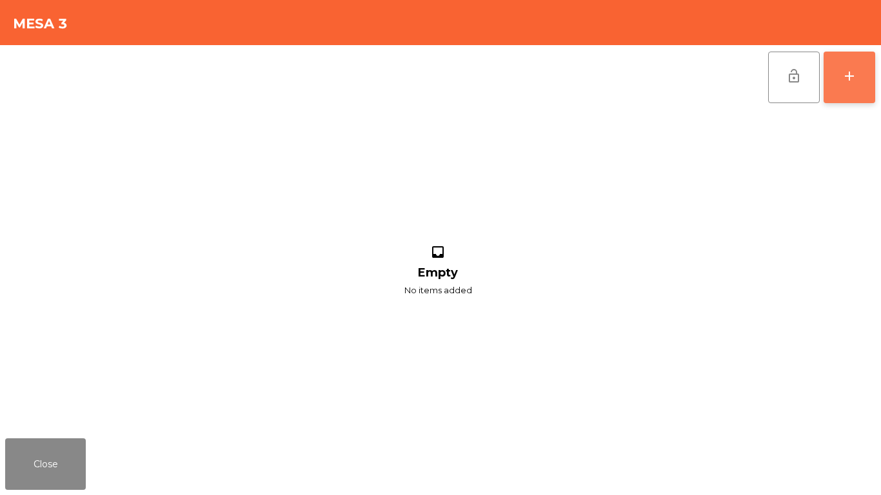
click at [866, 73] on button "add" at bounding box center [849, 78] width 52 height 52
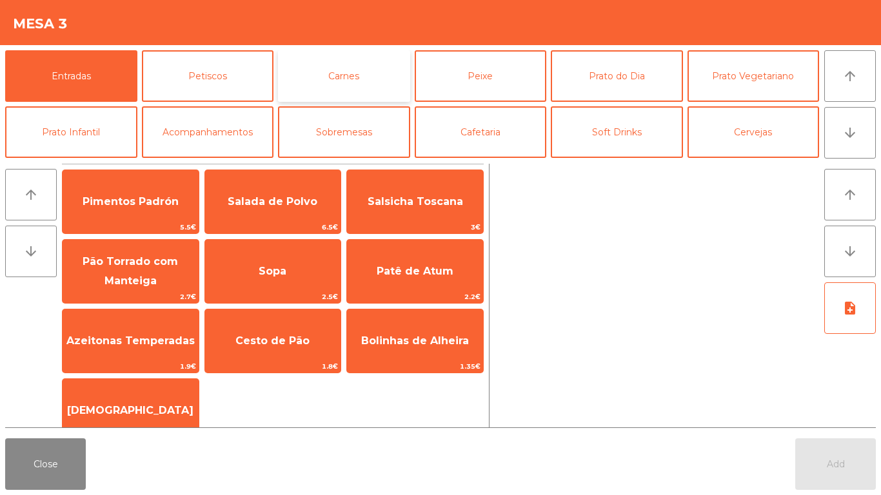
click at [392, 65] on button "Carnes" at bounding box center [344, 76] width 132 height 52
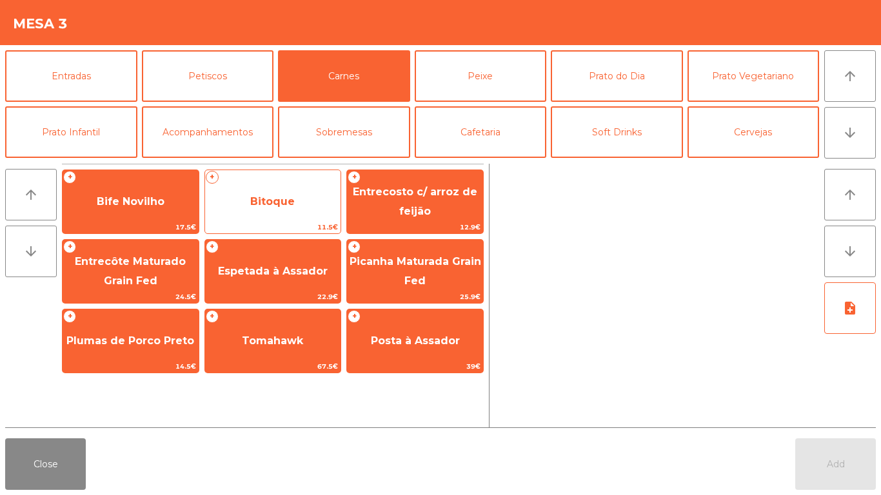
click at [254, 193] on span "Bitoque" at bounding box center [273, 201] width 136 height 35
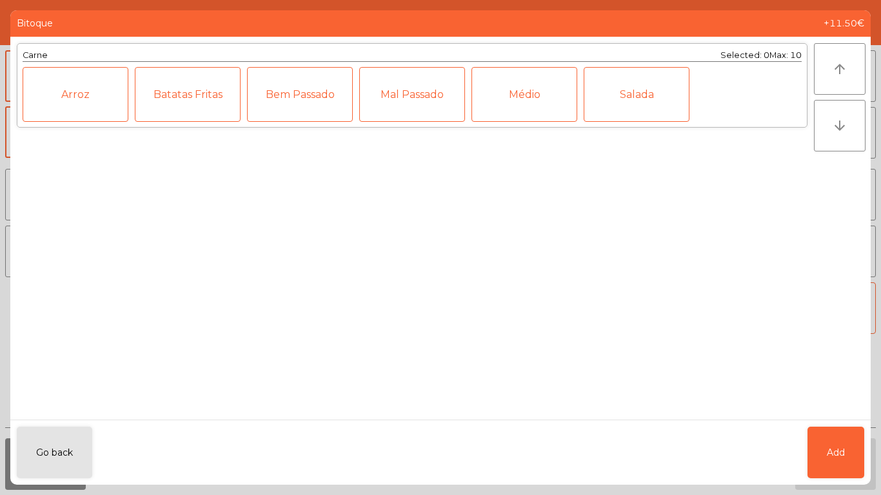
click at [521, 93] on div "Médio" at bounding box center [524, 94] width 106 height 55
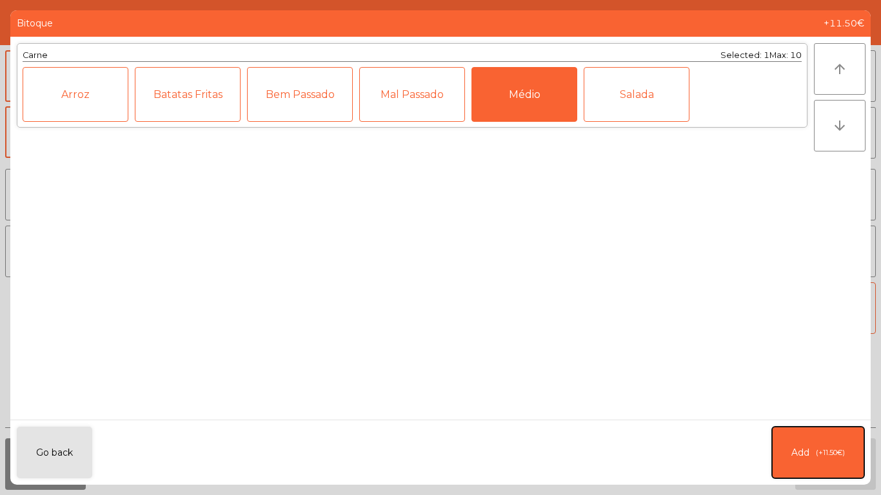
click at [839, 440] on button "Add (+11.50€)" at bounding box center [818, 453] width 92 height 52
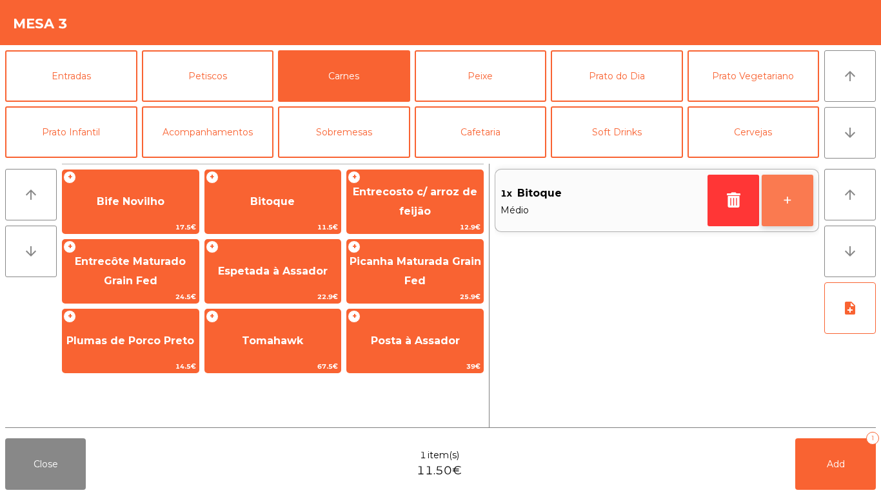
click at [780, 191] on button "+" at bounding box center [787, 201] width 52 height 52
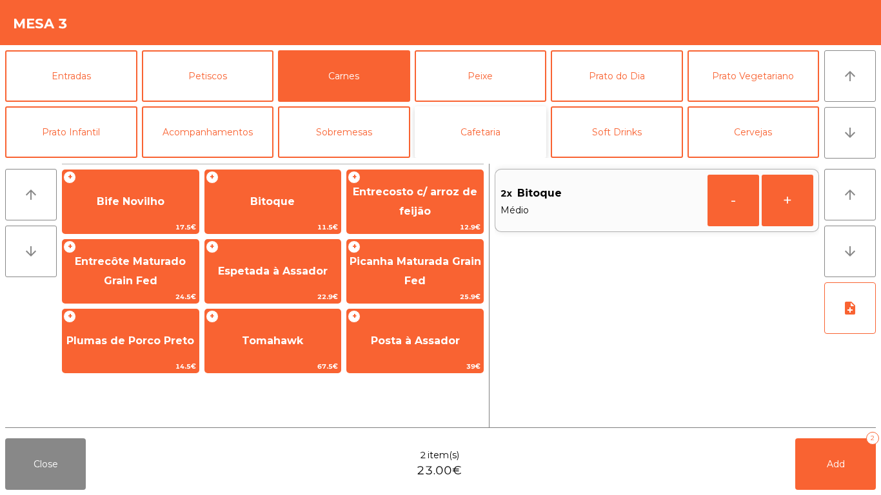
click at [483, 122] on button "Cafetaria" at bounding box center [481, 132] width 132 height 52
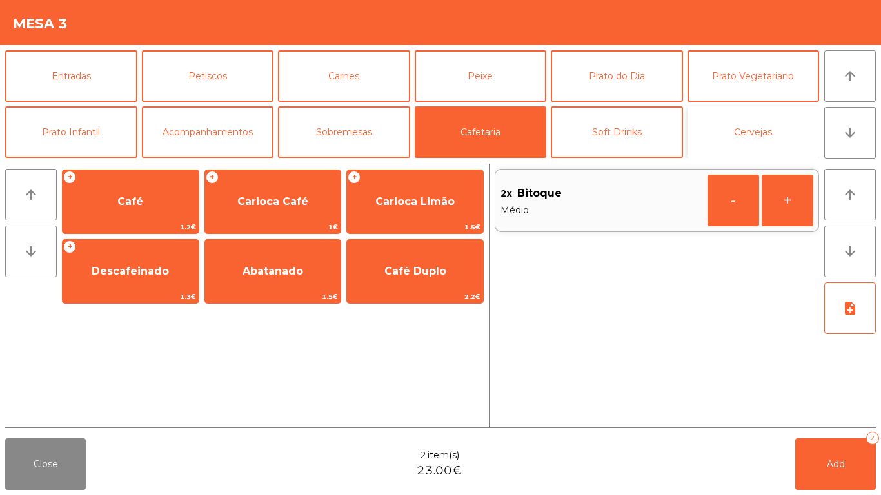
click at [717, 133] on button "Cervejas" at bounding box center [753, 132] width 132 height 52
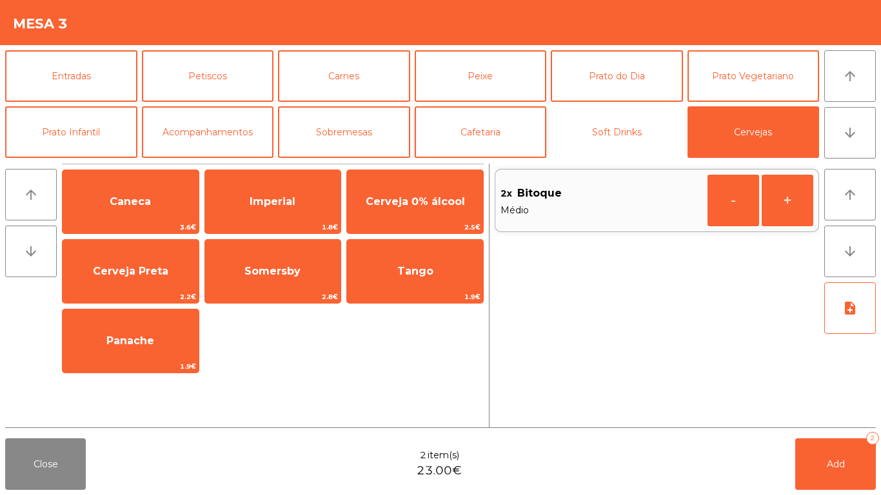
drag, startPoint x: 591, startPoint y: 126, endPoint x: 418, endPoint y: 141, distance: 173.4
click at [591, 128] on button "Soft Drinks" at bounding box center [617, 132] width 132 height 52
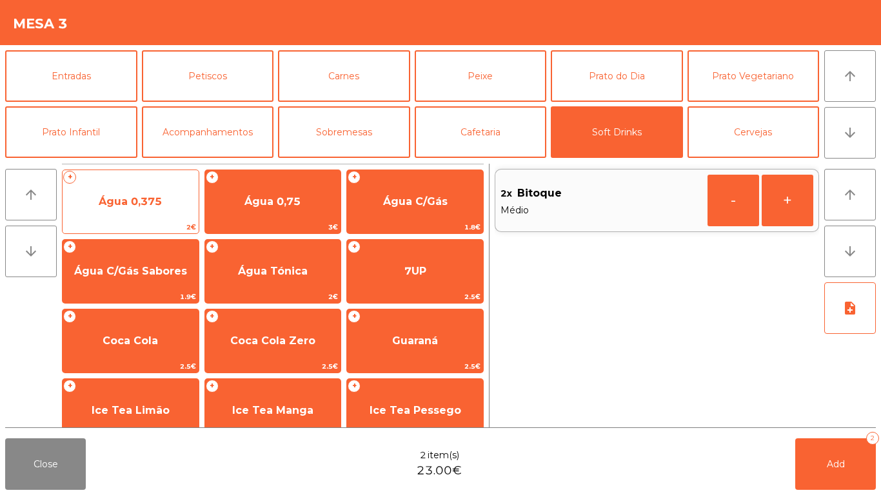
click at [132, 186] on span "Água 0,375" at bounding box center [131, 201] width 136 height 35
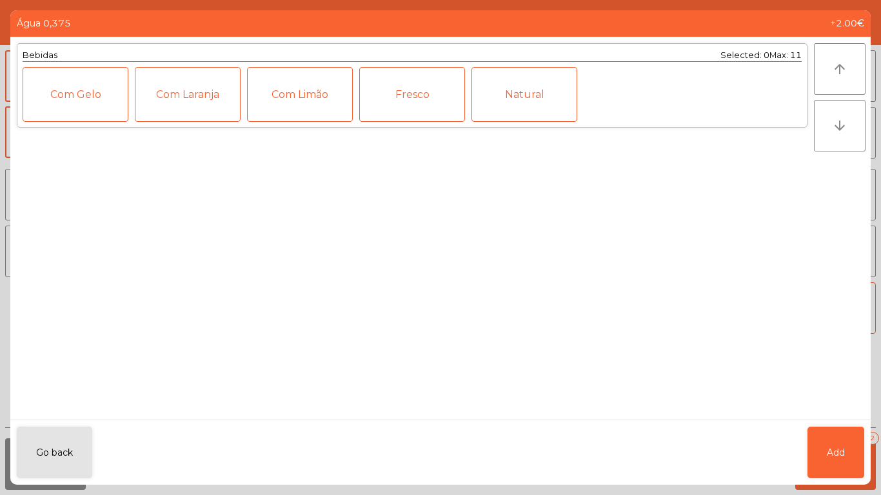
drag, startPoint x: 864, startPoint y: 449, endPoint x: 819, endPoint y: 444, distance: 45.5
click at [861, 449] on div "Go back Add" at bounding box center [440, 452] width 860 height 65
click at [819, 444] on button "Add" at bounding box center [835, 453] width 57 height 52
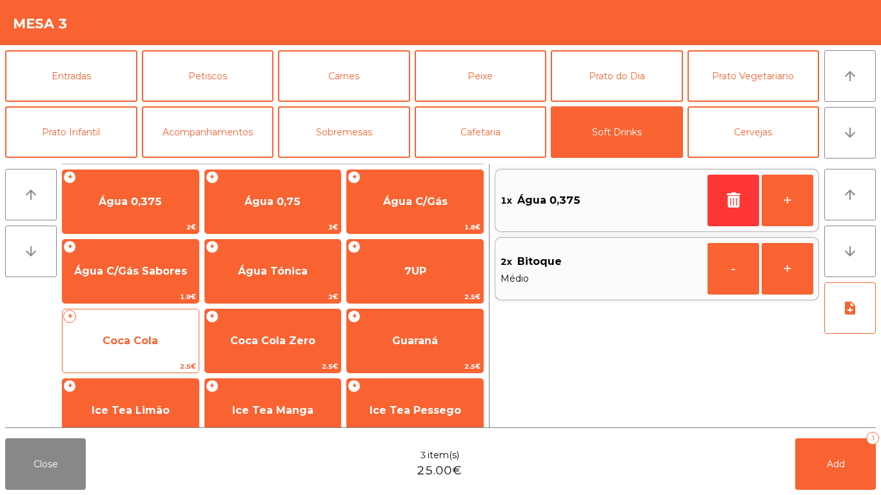
click at [182, 340] on span "Coca Cola" at bounding box center [131, 341] width 136 height 35
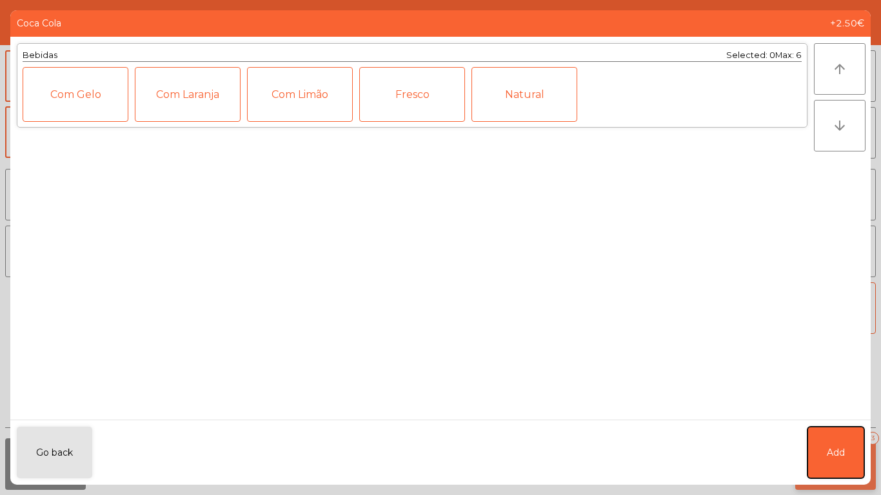
click at [826, 443] on button "Add" at bounding box center [835, 453] width 57 height 52
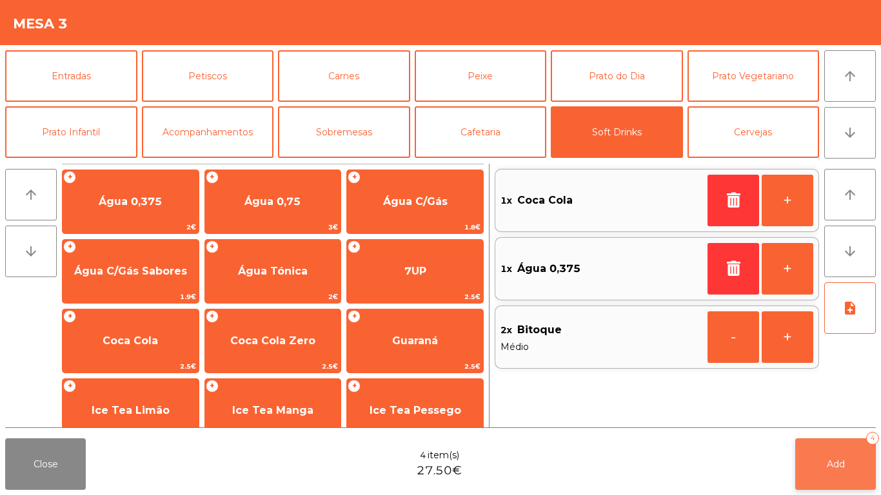
click at [829, 469] on span "Add" at bounding box center [835, 464] width 18 height 12
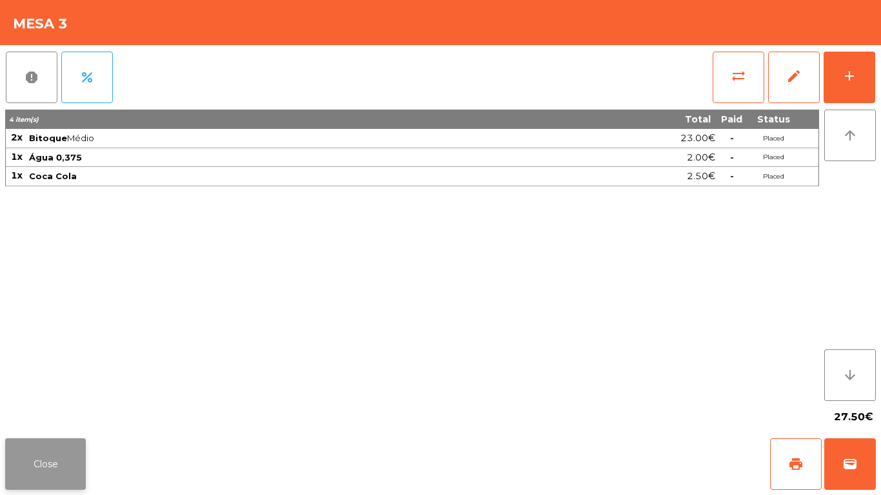
click at [61, 469] on button "Close" at bounding box center [45, 464] width 81 height 52
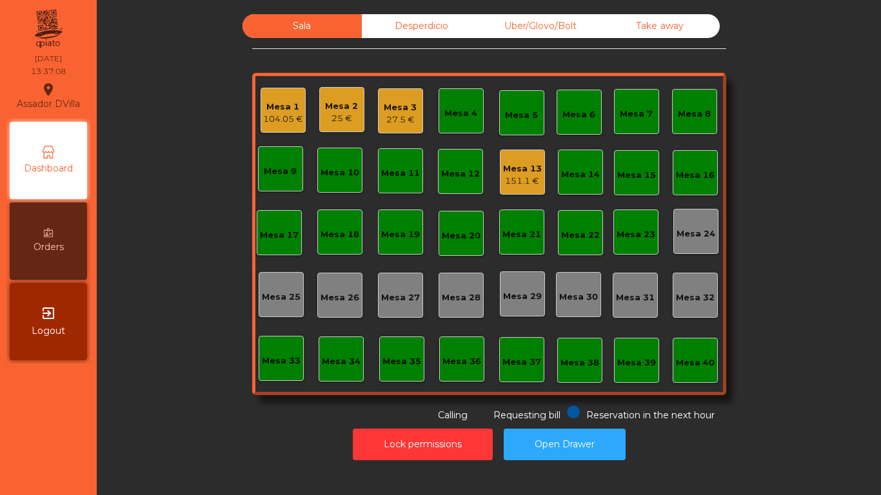
click at [263, 106] on div "Mesa 1" at bounding box center [283, 107] width 40 height 13
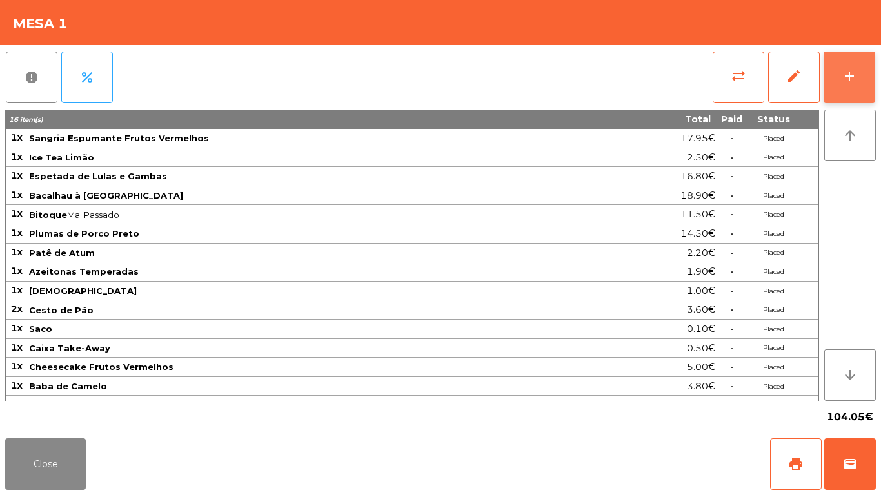
click at [870, 81] on button "add" at bounding box center [849, 78] width 52 height 52
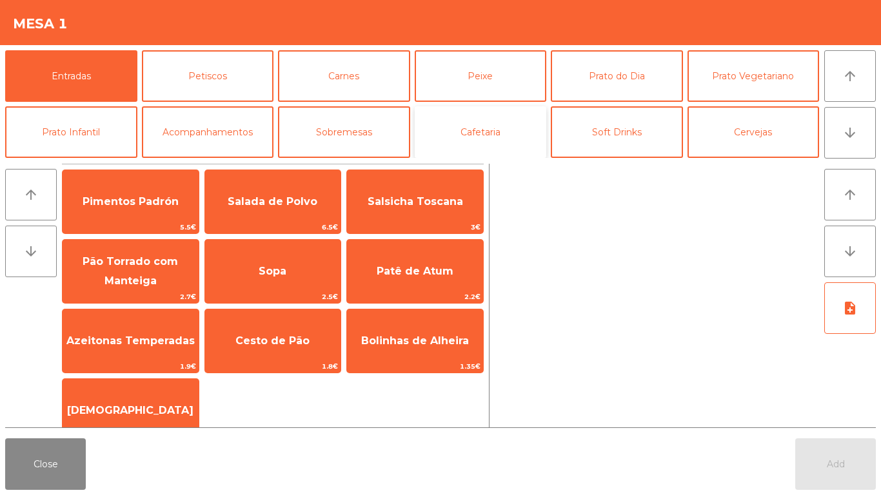
click at [483, 135] on button "Cafetaria" at bounding box center [481, 132] width 132 height 52
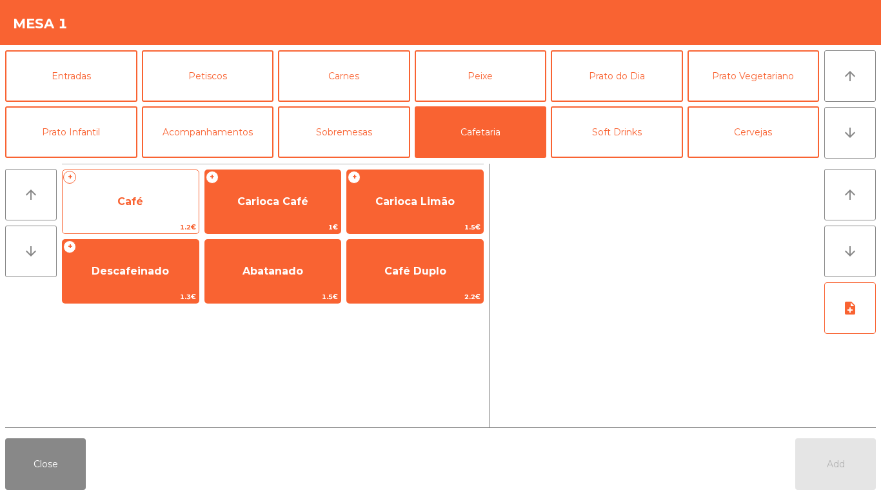
click at [136, 189] on span "Café" at bounding box center [131, 201] width 136 height 35
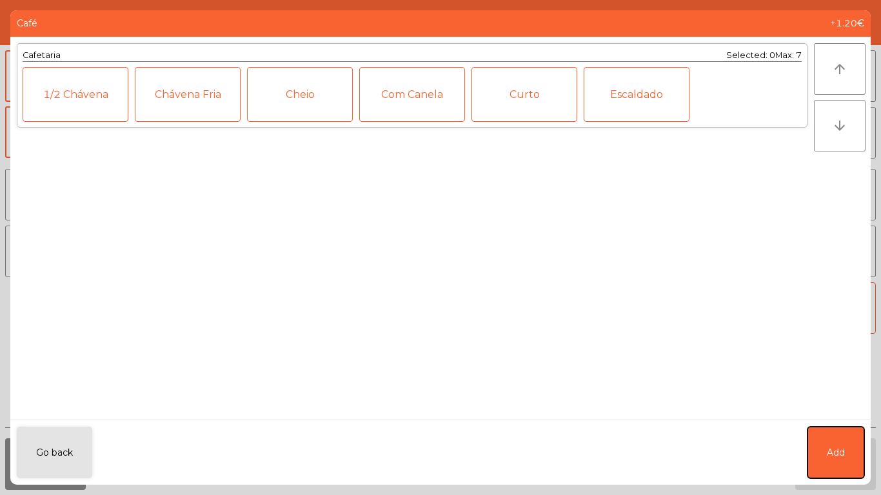
click at [851, 454] on button "Add" at bounding box center [835, 453] width 57 height 52
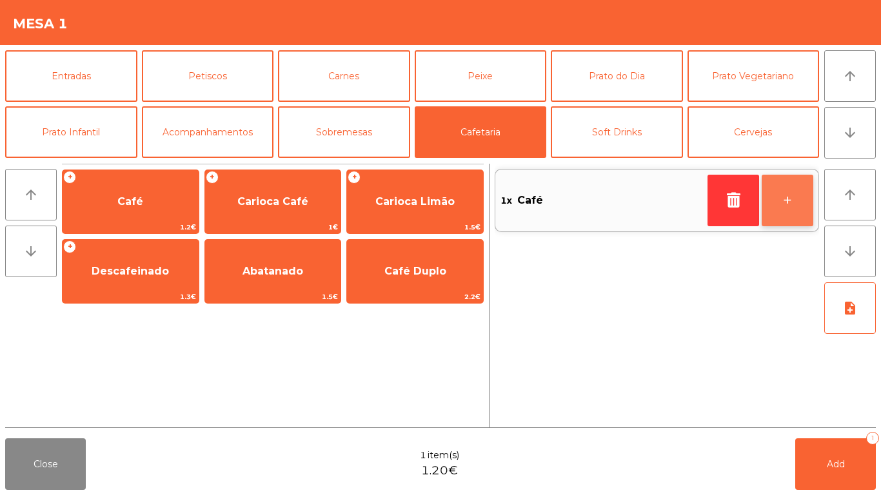
click at [796, 195] on button "+" at bounding box center [787, 201] width 52 height 52
click at [783, 184] on button "+" at bounding box center [787, 201] width 52 height 52
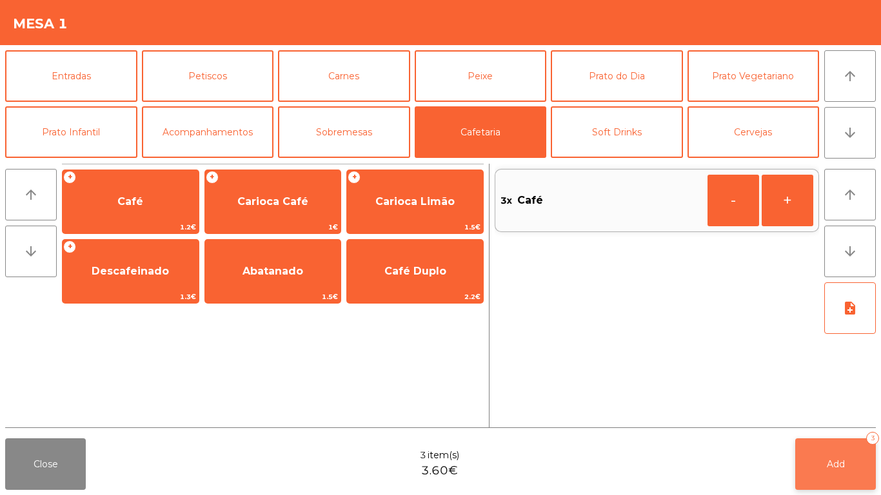
click at [852, 451] on button "Add 3" at bounding box center [835, 464] width 81 height 52
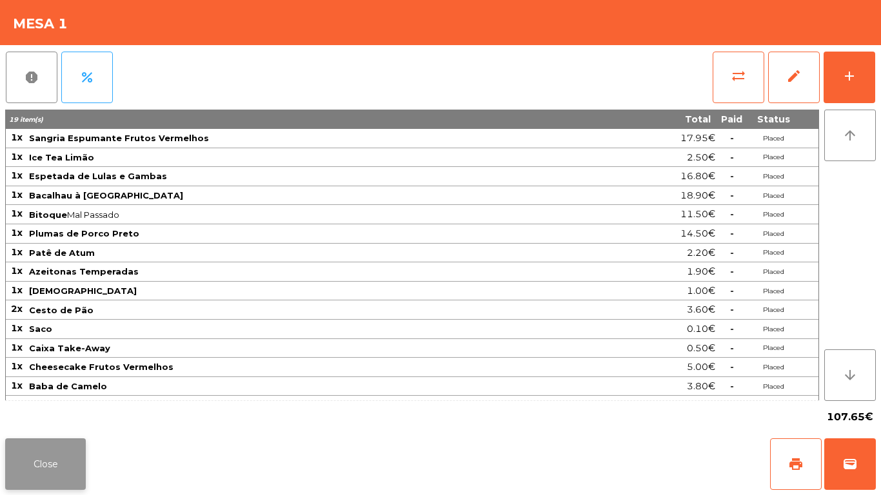
click at [47, 478] on button "Close" at bounding box center [45, 464] width 81 height 52
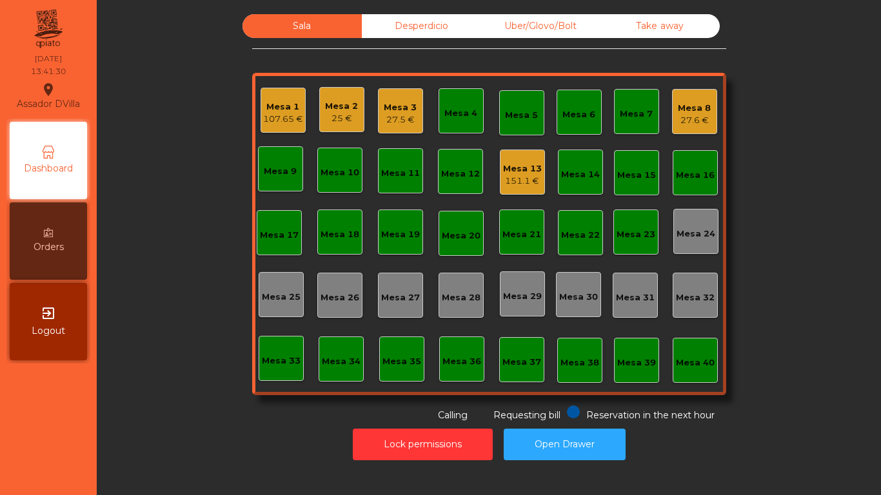
click at [378, 109] on div "Mesa 3 27.5 €" at bounding box center [400, 110] width 45 height 45
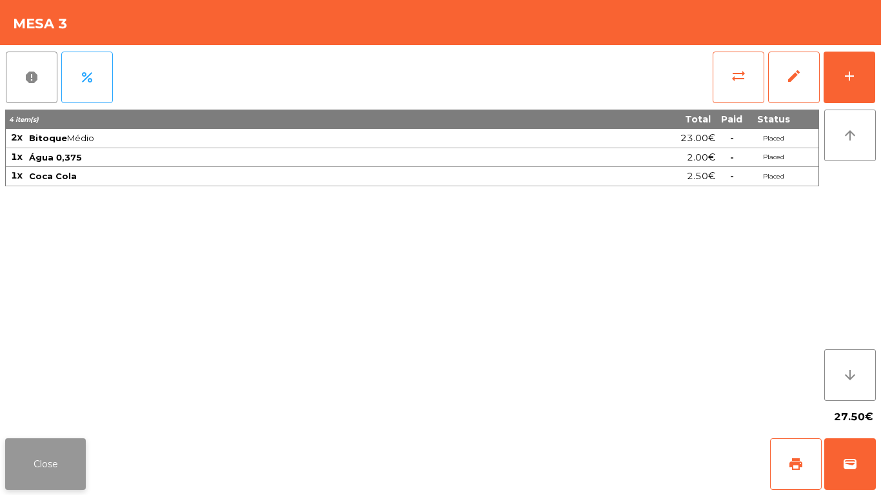
click at [12, 462] on button "Close" at bounding box center [45, 464] width 81 height 52
click at [439, 471] on div "Close print wallet" at bounding box center [440, 464] width 881 height 62
click at [51, 465] on button "Close" at bounding box center [45, 464] width 81 height 52
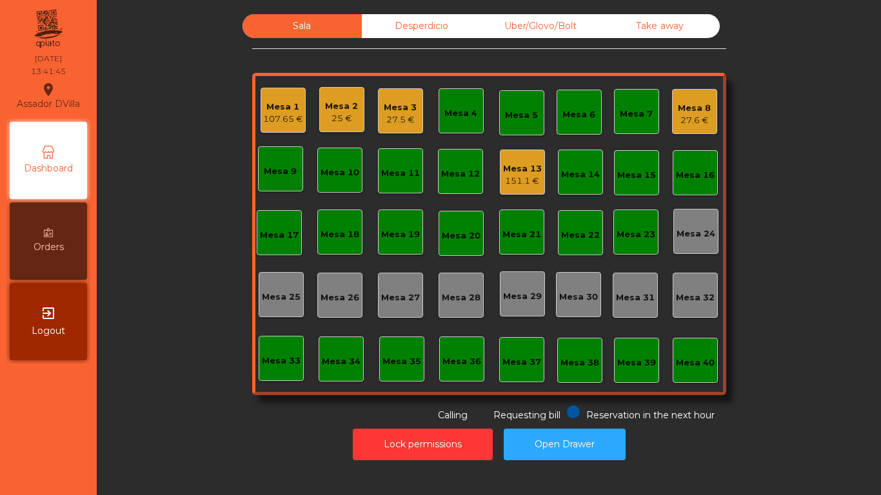
click at [385, 117] on div "27.5 €" at bounding box center [400, 119] width 33 height 13
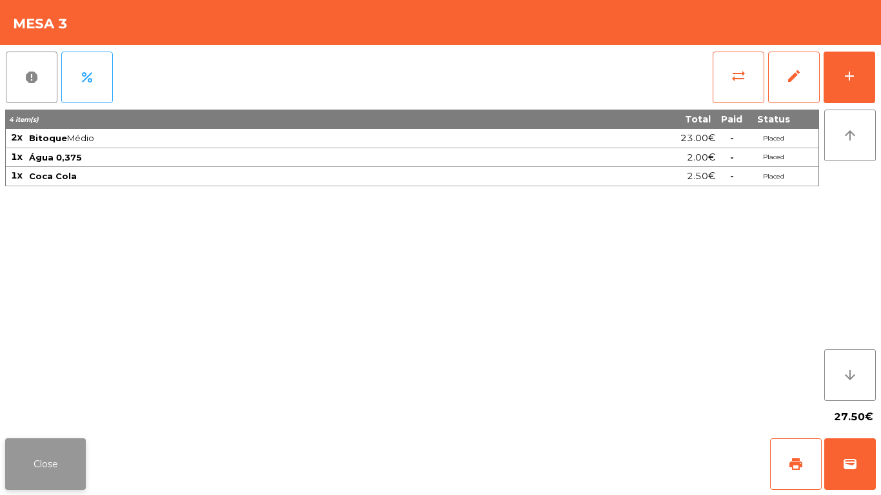
click at [53, 463] on button "Close" at bounding box center [45, 464] width 81 height 52
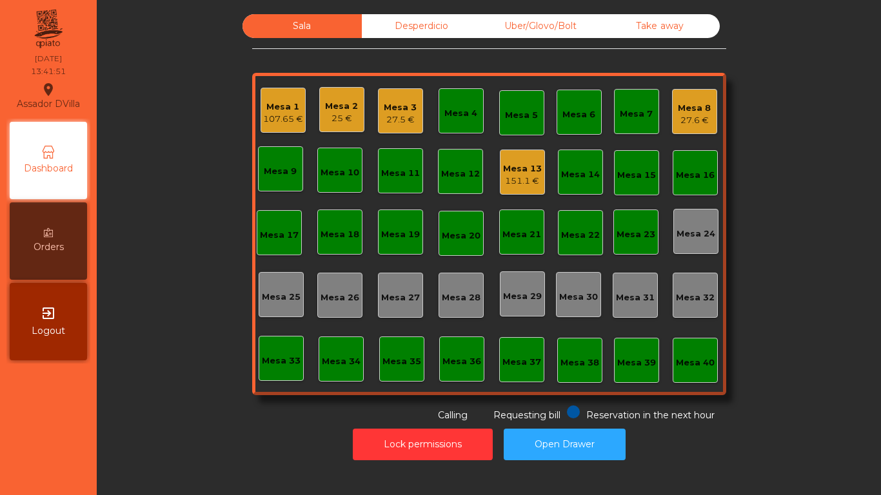
click at [521, 179] on div "151.1 €" at bounding box center [522, 181] width 39 height 13
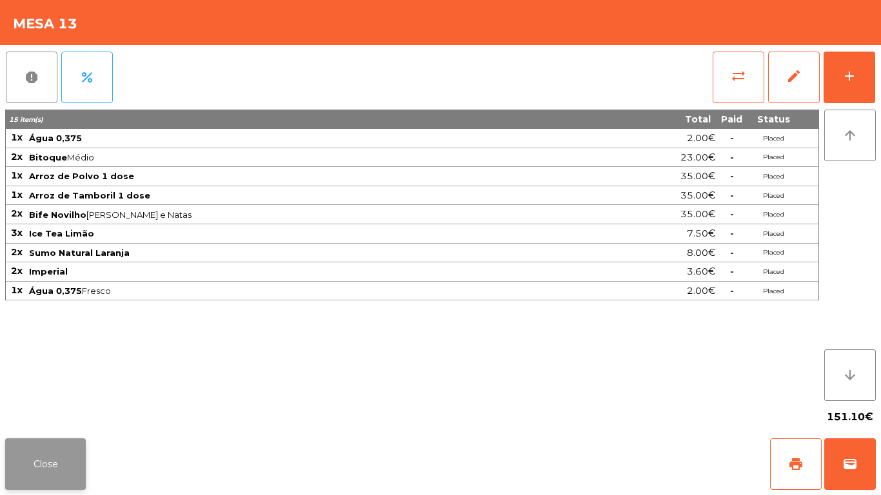
click at [41, 467] on button "Close" at bounding box center [45, 464] width 81 height 52
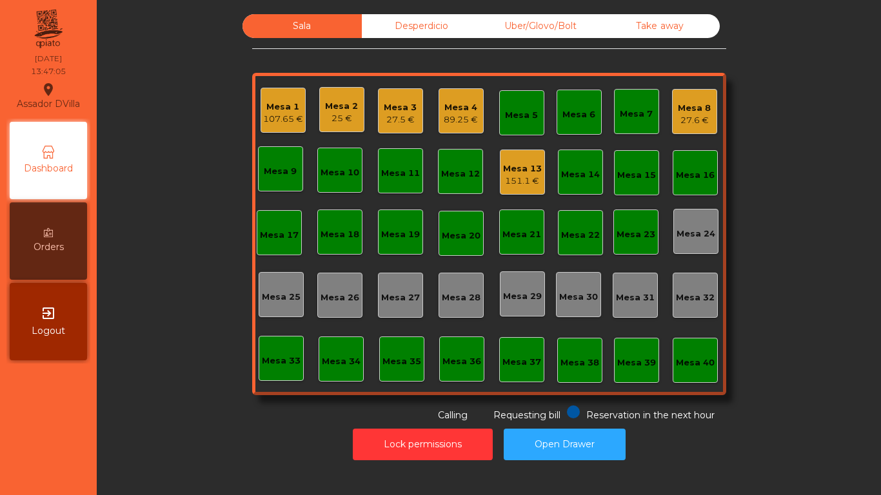
click at [698, 103] on div "Mesa 8" at bounding box center [694, 108] width 33 height 13
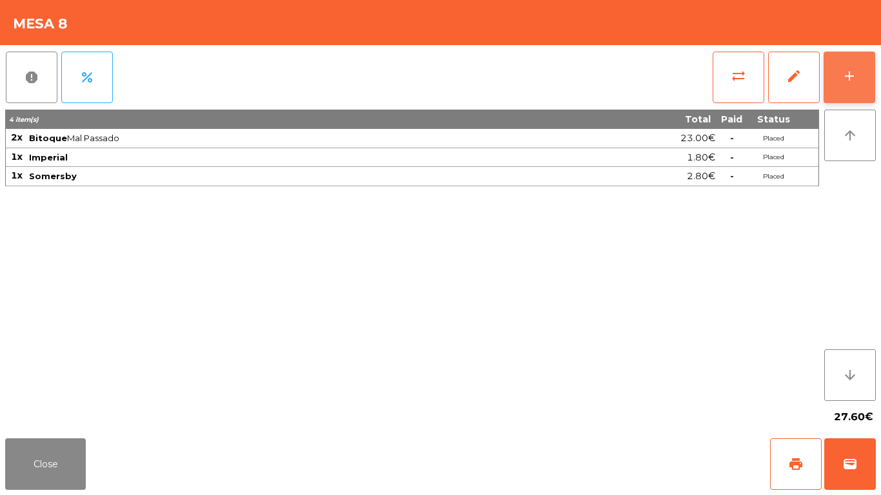
click at [864, 77] on button "add" at bounding box center [849, 78] width 52 height 52
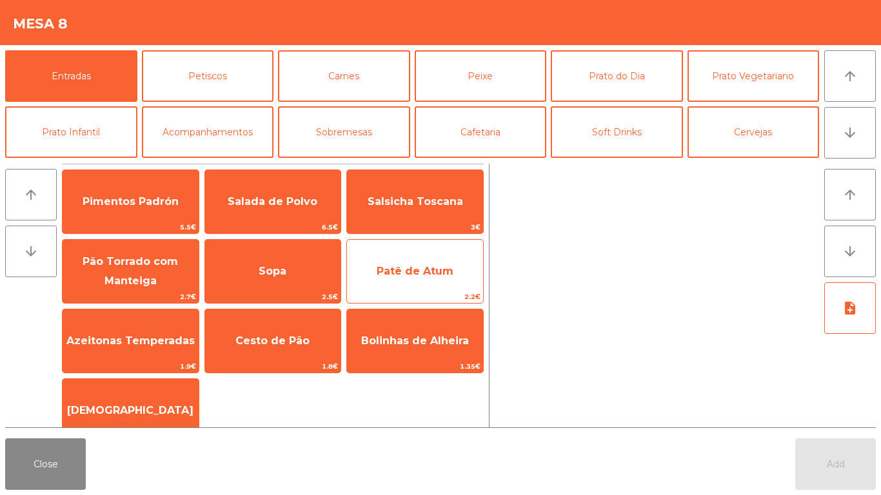
click at [438, 267] on span "Patê de Atum" at bounding box center [414, 271] width 77 height 12
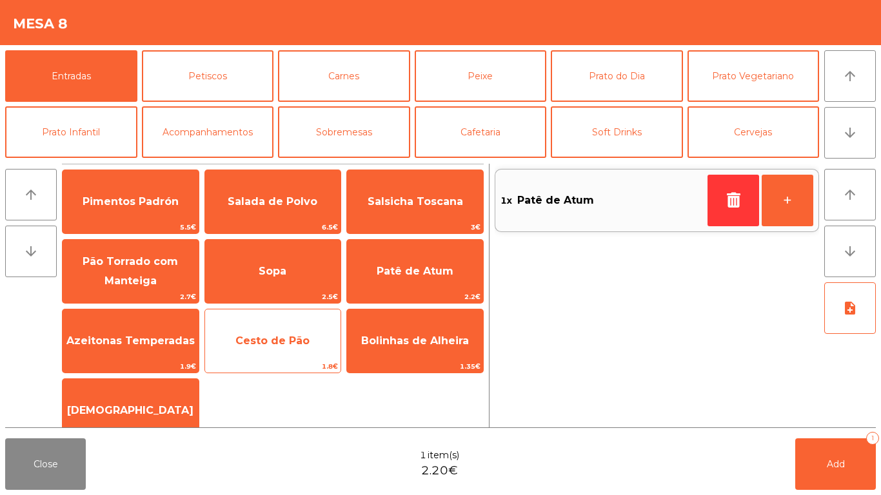
click at [288, 342] on span "Cesto de Pão" at bounding box center [272, 341] width 74 height 12
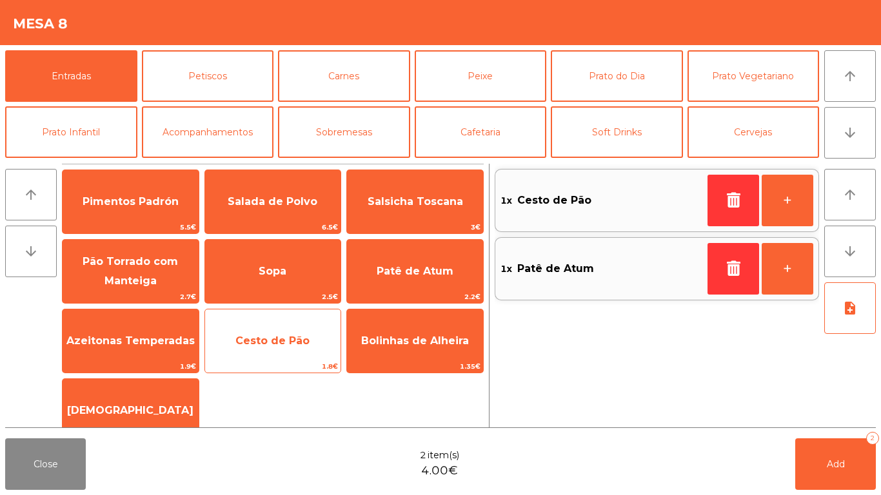
click at [278, 342] on span "Cesto de Pão" at bounding box center [272, 341] width 74 height 12
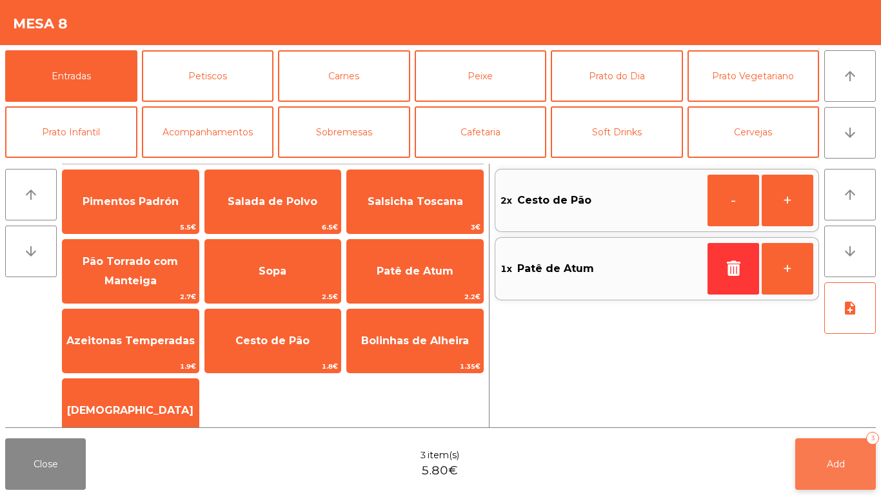
click at [834, 456] on button "Add 3" at bounding box center [835, 464] width 81 height 52
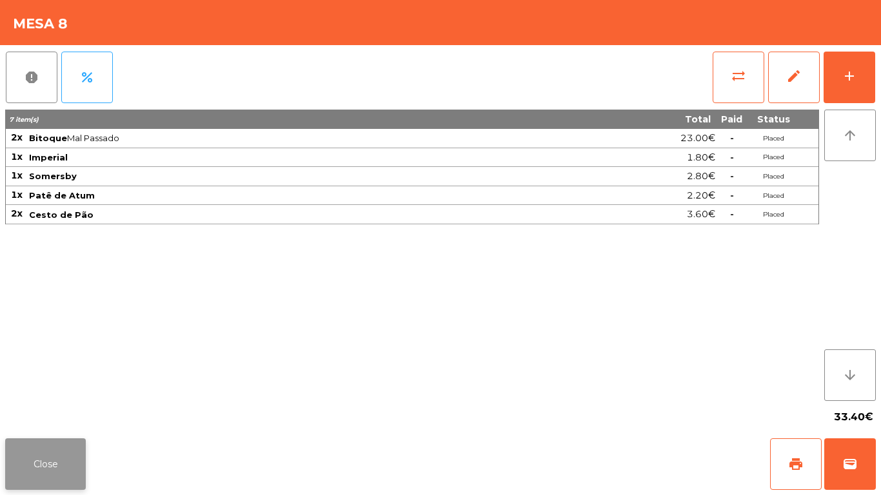
click at [63, 460] on button "Close" at bounding box center [45, 464] width 81 height 52
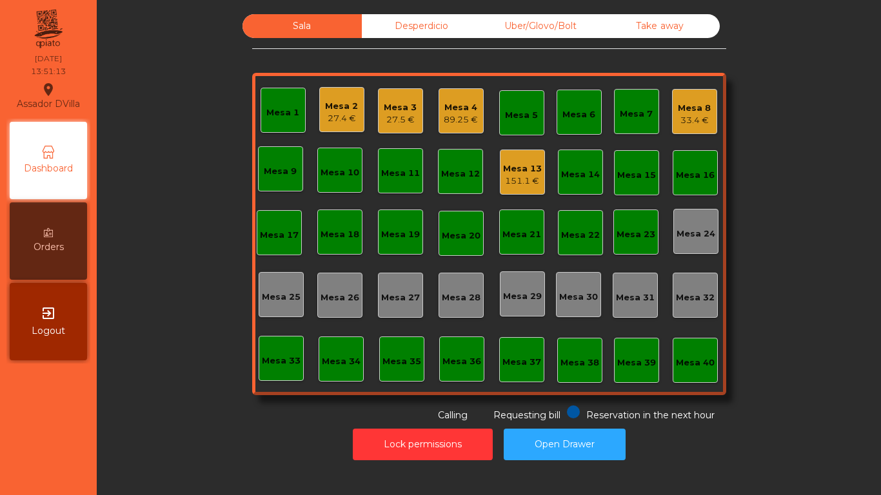
click at [341, 115] on div "27.4 €" at bounding box center [341, 118] width 33 height 13
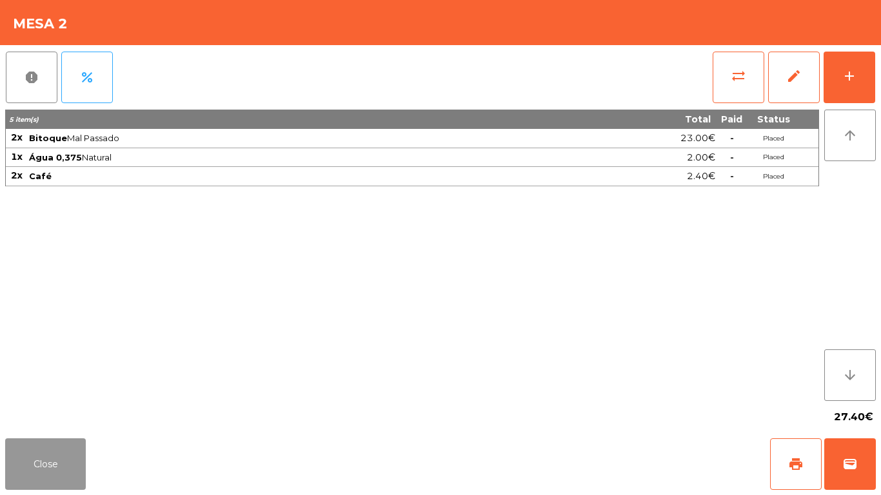
drag, startPoint x: 43, startPoint y: 453, endPoint x: 117, endPoint y: 385, distance: 100.4
click at [59, 438] on div "Close print wallet" at bounding box center [440, 464] width 881 height 62
click at [48, 462] on button "Close" at bounding box center [45, 464] width 81 height 52
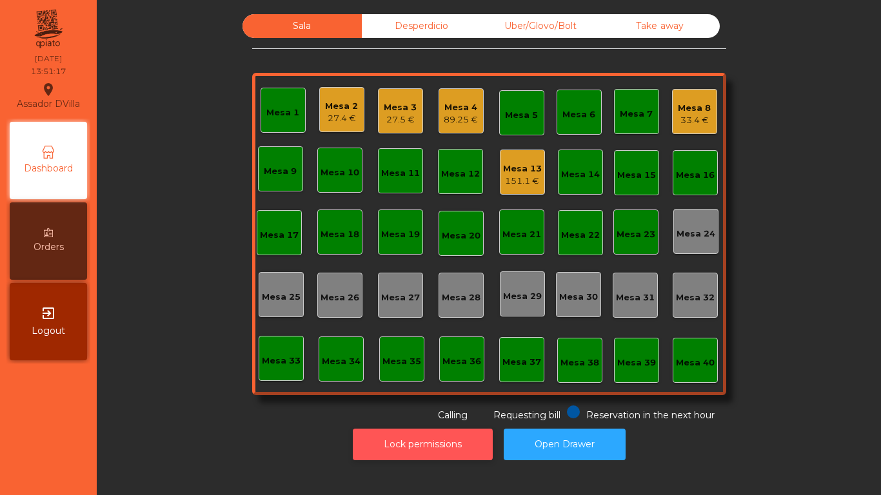
click at [400, 443] on button "Lock permissions" at bounding box center [423, 445] width 140 height 32
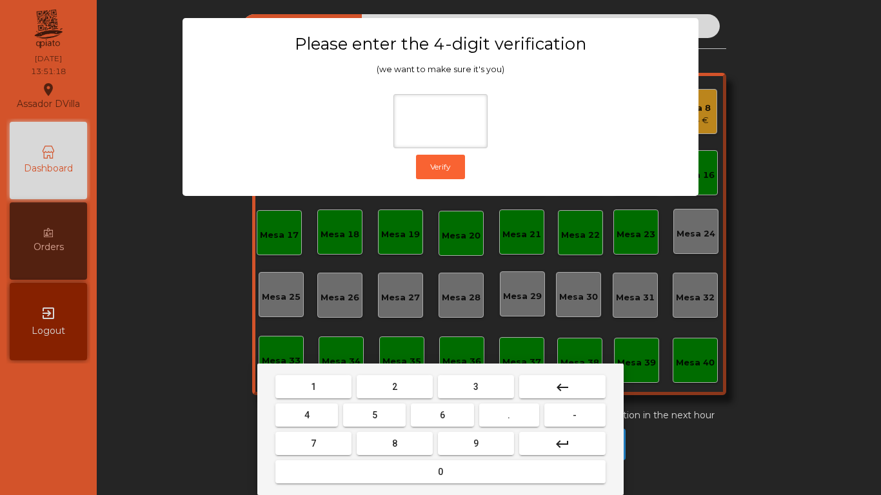
click at [400, 386] on button "2" at bounding box center [394, 386] width 76 height 23
drag, startPoint x: 318, startPoint y: 409, endPoint x: 489, endPoint y: 440, distance: 173.7
click at [321, 413] on button "4" at bounding box center [306, 415] width 63 height 23
drag, startPoint x: 441, startPoint y: 416, endPoint x: 464, endPoint y: 444, distance: 36.2
click at [446, 422] on button "6" at bounding box center [442, 415] width 63 height 23
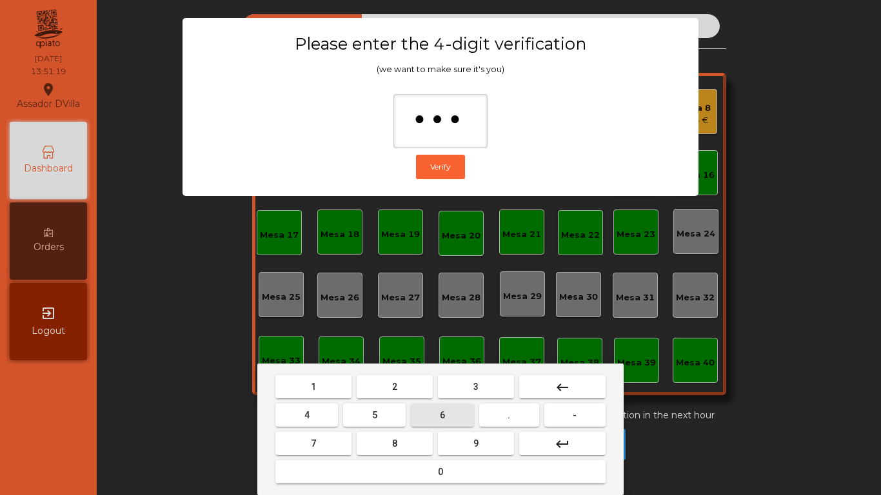
click at [464, 444] on button "9" at bounding box center [476, 443] width 76 height 23
type input "****"
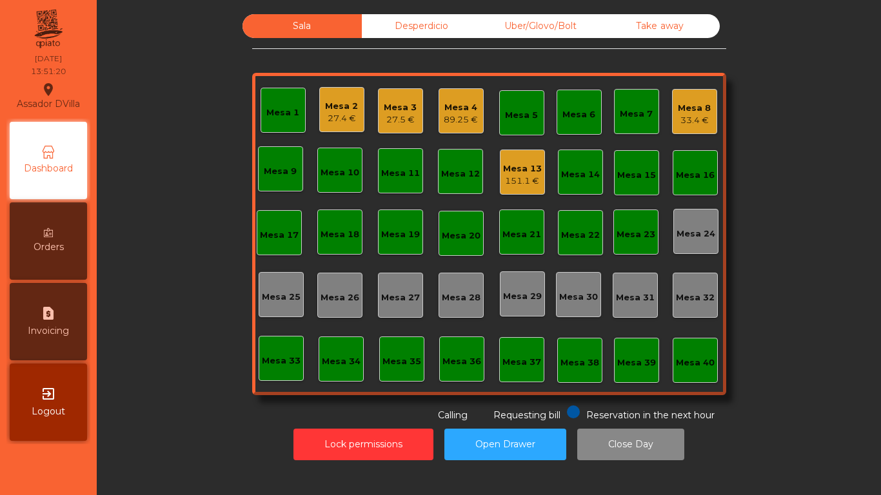
click at [71, 339] on div "request_page Invoicing" at bounding box center [48, 321] width 77 height 77
select select "*"
select select "****"
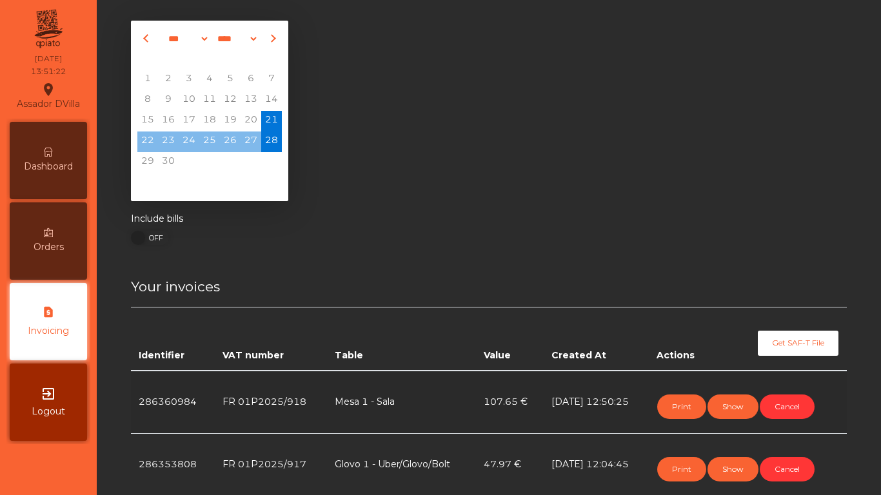
click at [55, 153] on div "Dashboard" at bounding box center [48, 160] width 77 height 77
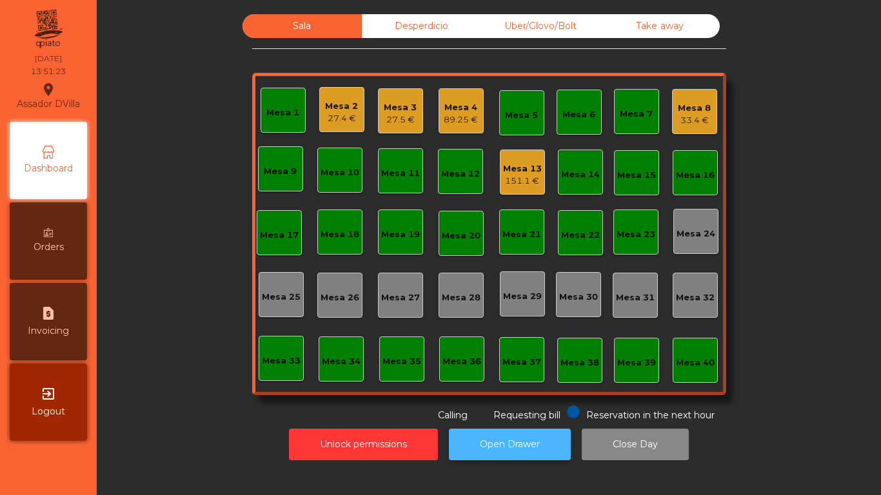
click at [551, 443] on button "Open Drawer" at bounding box center [510, 445] width 122 height 32
click at [295, 108] on div "Mesa 1" at bounding box center [282, 110] width 45 height 45
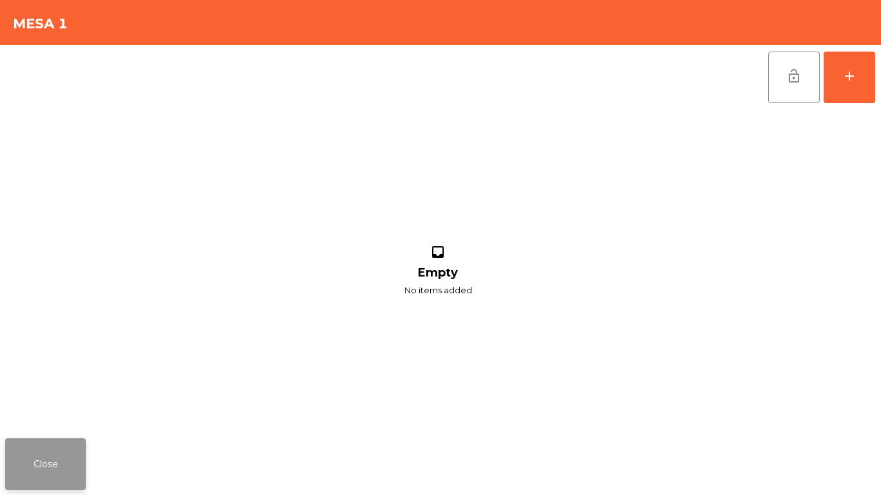
click at [34, 460] on button "Close" at bounding box center [45, 464] width 81 height 52
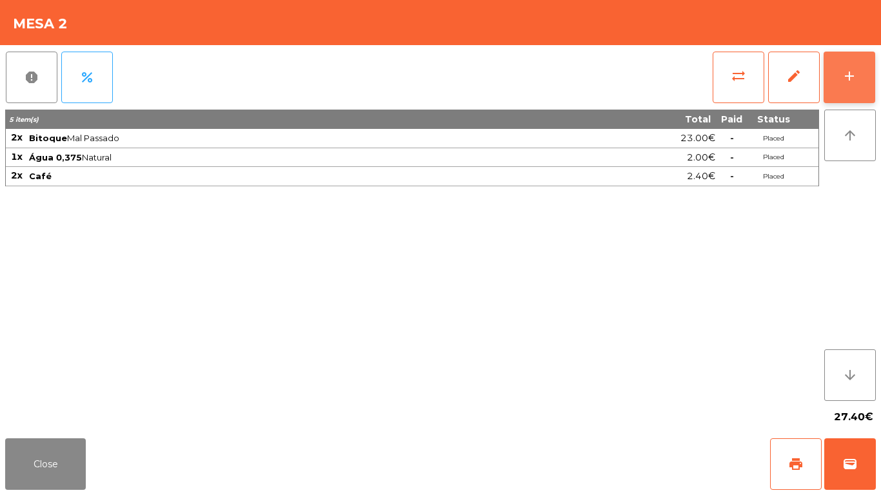
click at [860, 75] on button "add" at bounding box center [849, 78] width 52 height 52
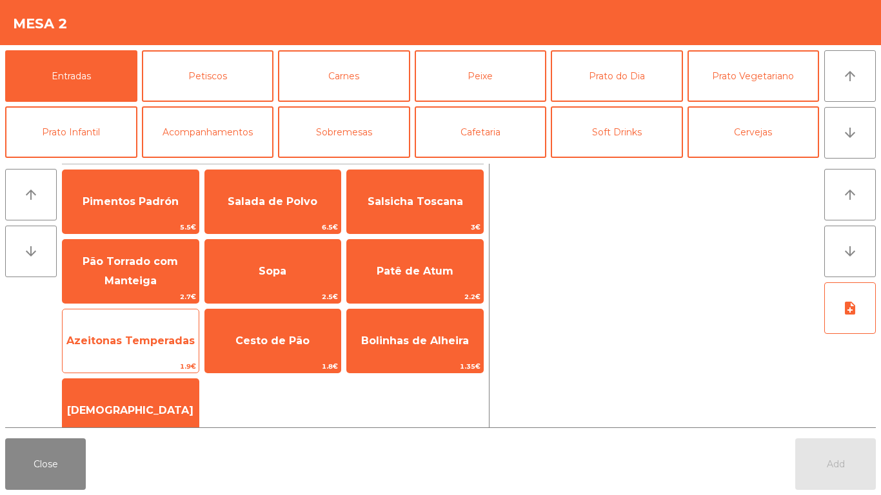
click at [118, 336] on span "Azeitonas Temperadas" at bounding box center [130, 341] width 128 height 12
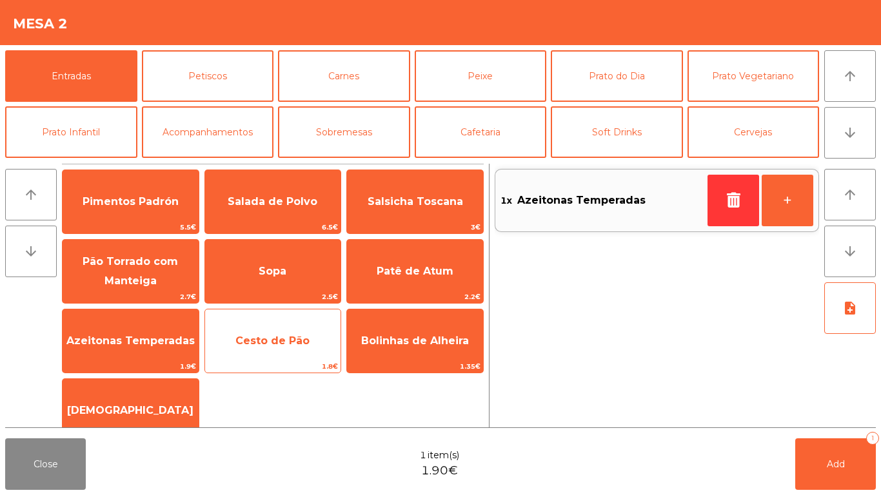
click at [291, 339] on span "Cesto de Pão" at bounding box center [272, 341] width 74 height 12
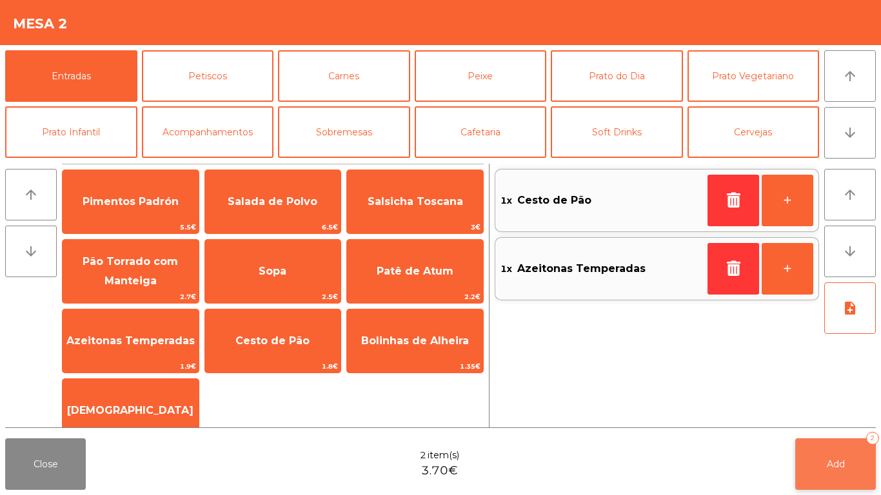
click at [831, 461] on span "Add" at bounding box center [835, 464] width 18 height 12
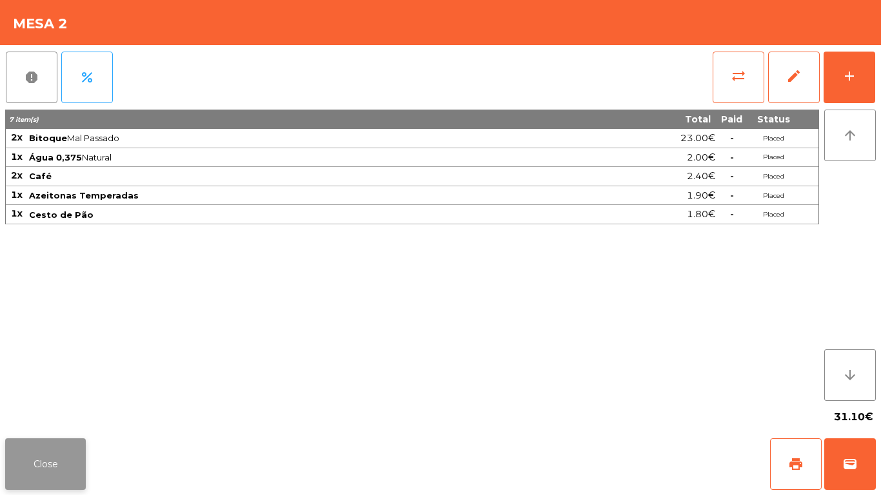
click at [55, 467] on button "Close" at bounding box center [45, 464] width 81 height 52
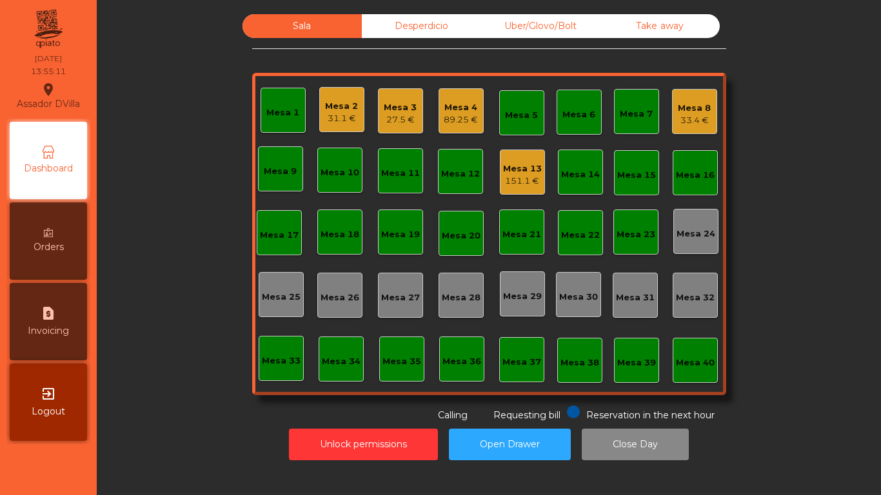
click at [79, 233] on div "Orders" at bounding box center [48, 240] width 77 height 77
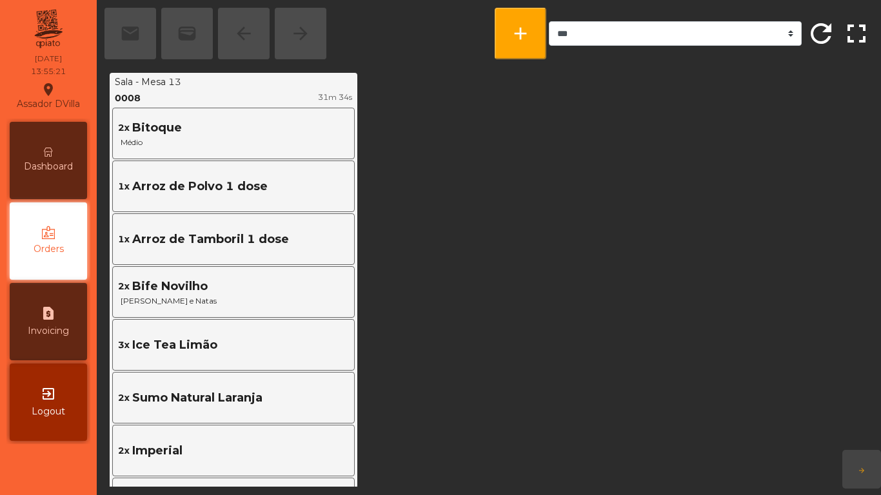
scroll to position [1289, 0]
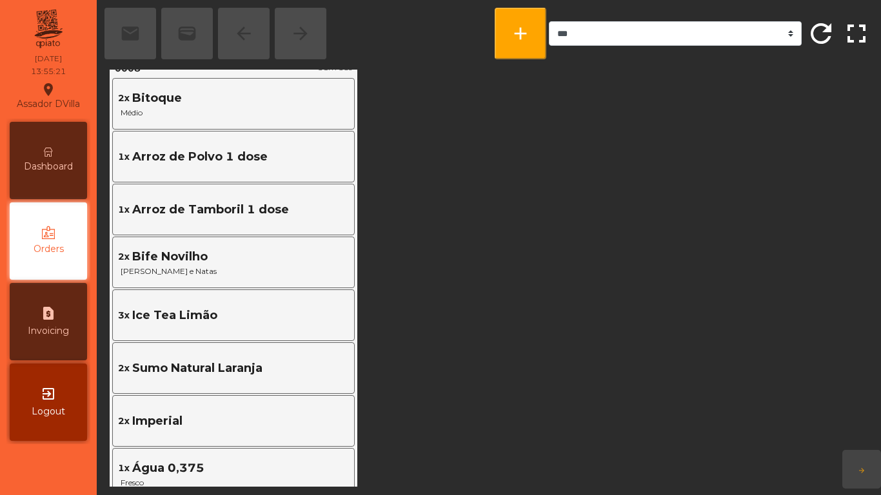
click at [63, 164] on span "Dashboard" at bounding box center [48, 167] width 49 height 14
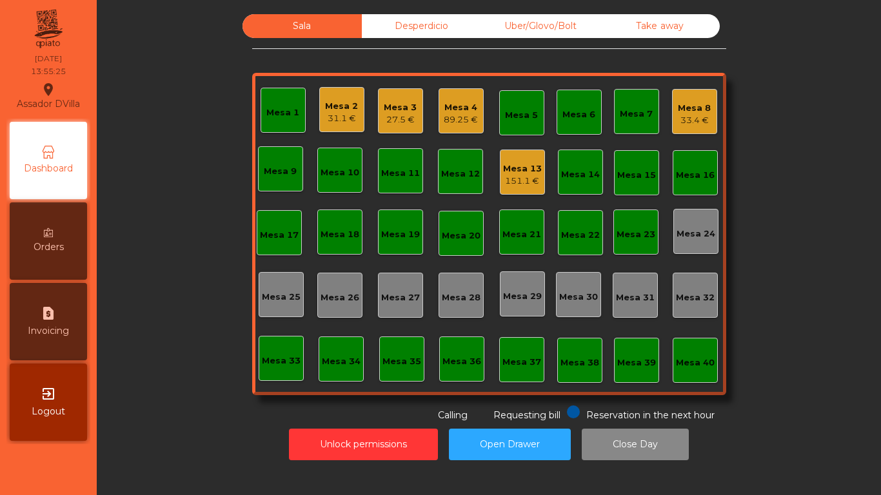
click at [685, 117] on div "33.4 €" at bounding box center [694, 120] width 33 height 13
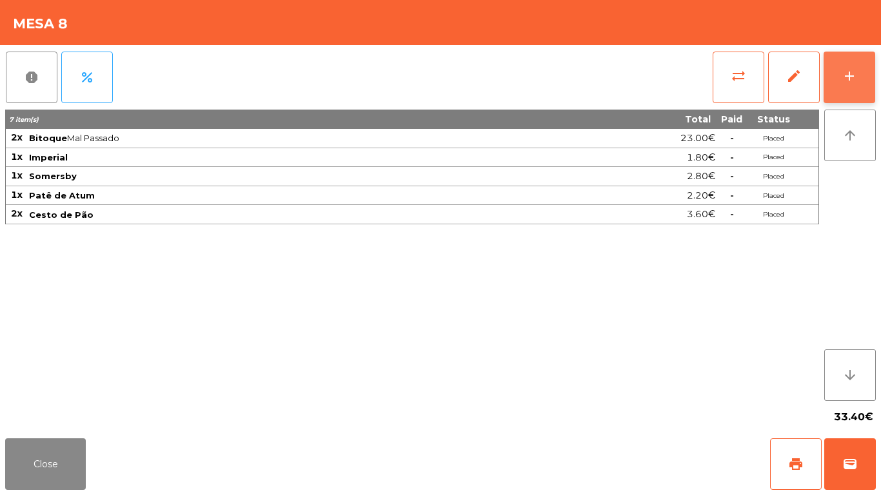
click at [826, 80] on button "add" at bounding box center [849, 78] width 52 height 52
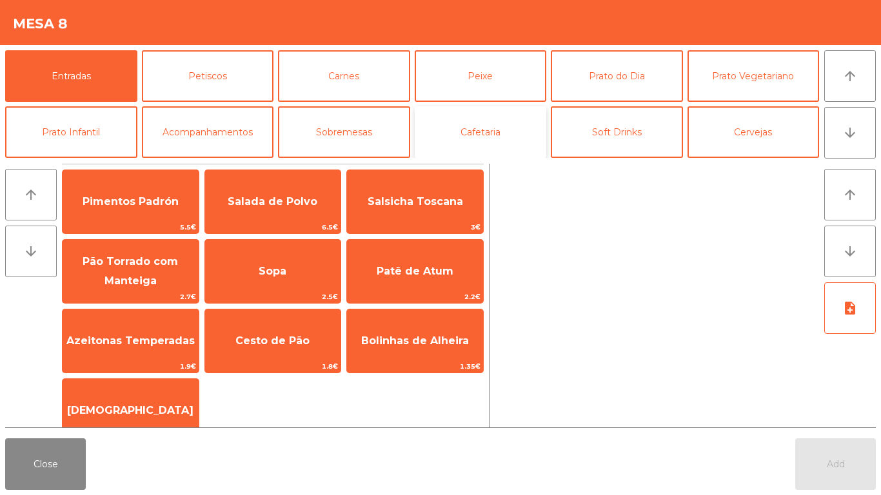
click at [448, 143] on button "Cafetaria" at bounding box center [481, 132] width 132 height 52
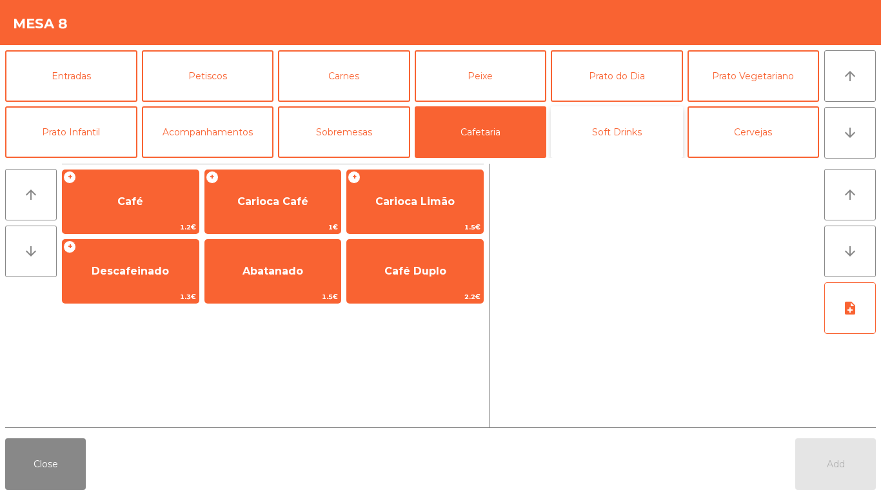
drag, startPoint x: 569, startPoint y: 134, endPoint x: 681, endPoint y: 133, distance: 112.2
click at [571, 134] on button "Soft Drinks" at bounding box center [617, 132] width 132 height 52
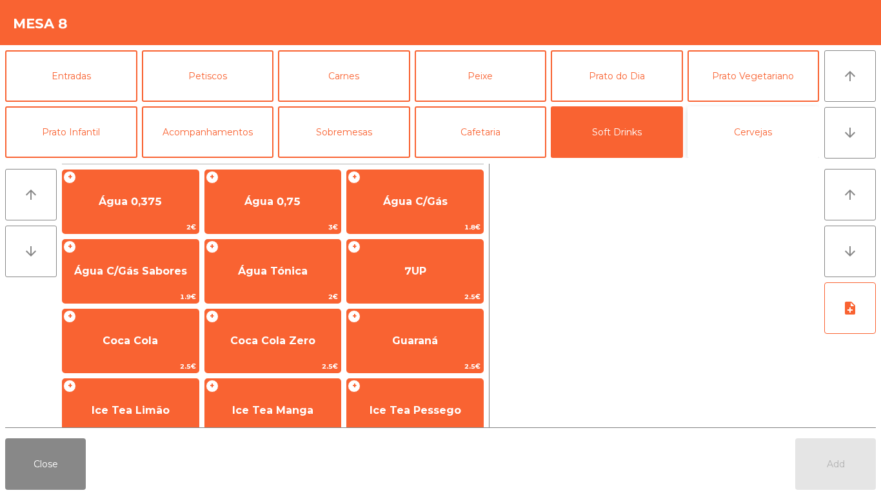
click at [694, 132] on button "Cervejas" at bounding box center [753, 132] width 132 height 52
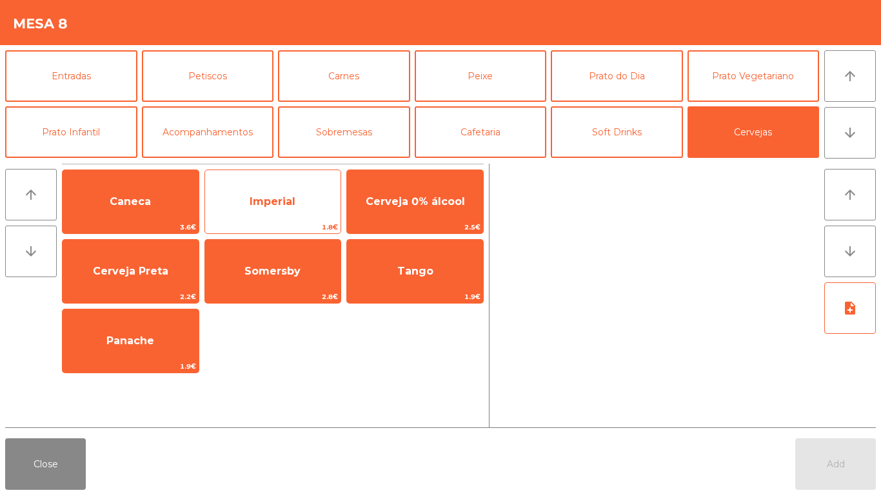
click at [232, 210] on span "Imperial" at bounding box center [273, 201] width 136 height 35
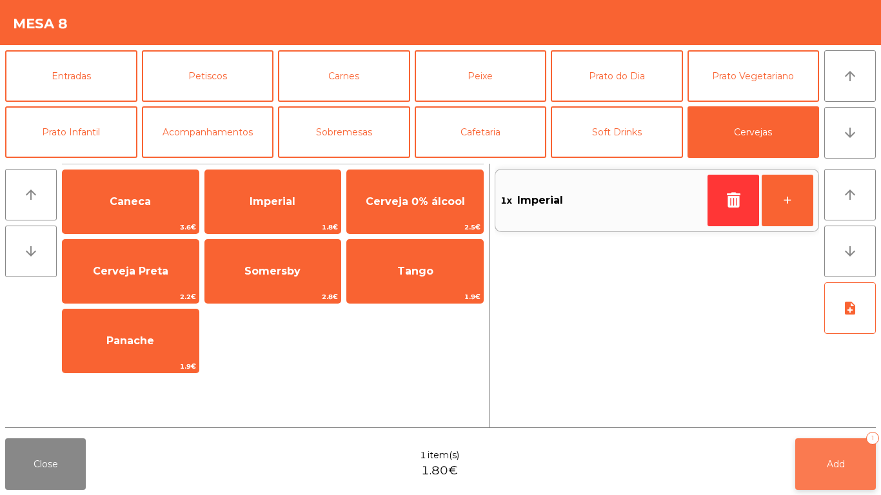
click at [828, 474] on button "Add 1" at bounding box center [835, 464] width 81 height 52
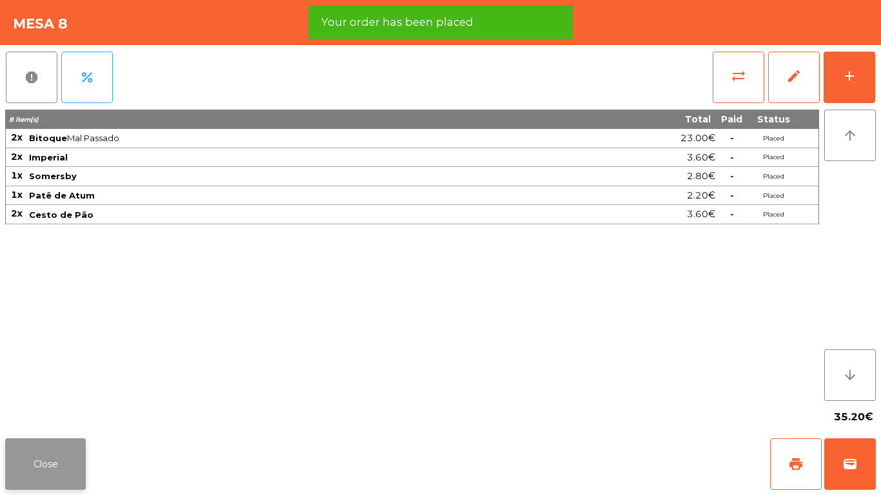
click at [37, 469] on button "Close" at bounding box center [45, 464] width 81 height 52
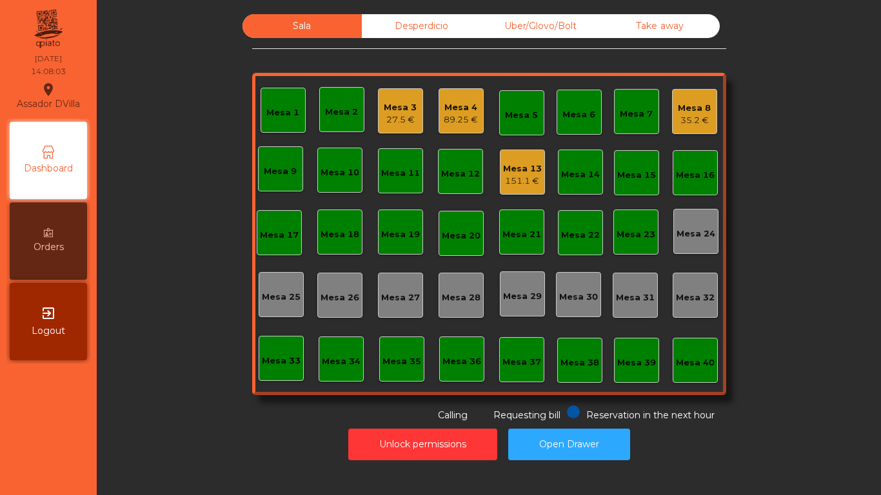
click at [702, 97] on div "Mesa 8 35.2 €" at bounding box center [694, 112] width 33 height 30
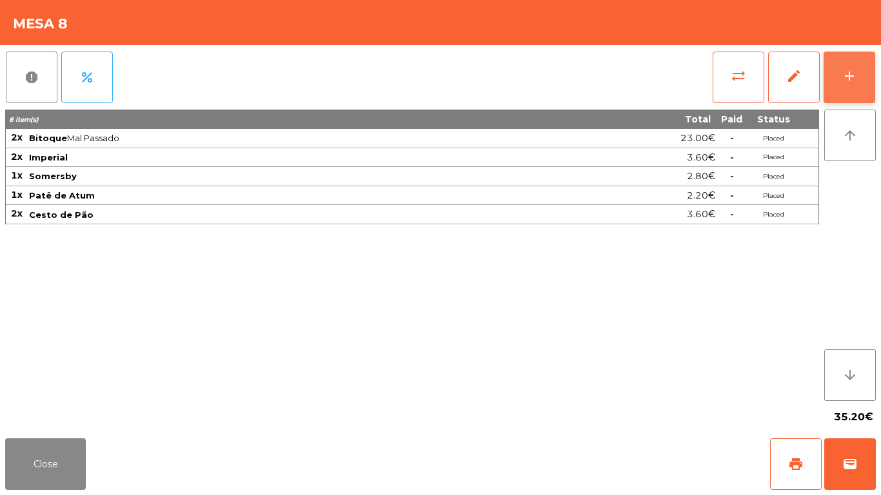
click at [872, 68] on button "add" at bounding box center [849, 78] width 52 height 52
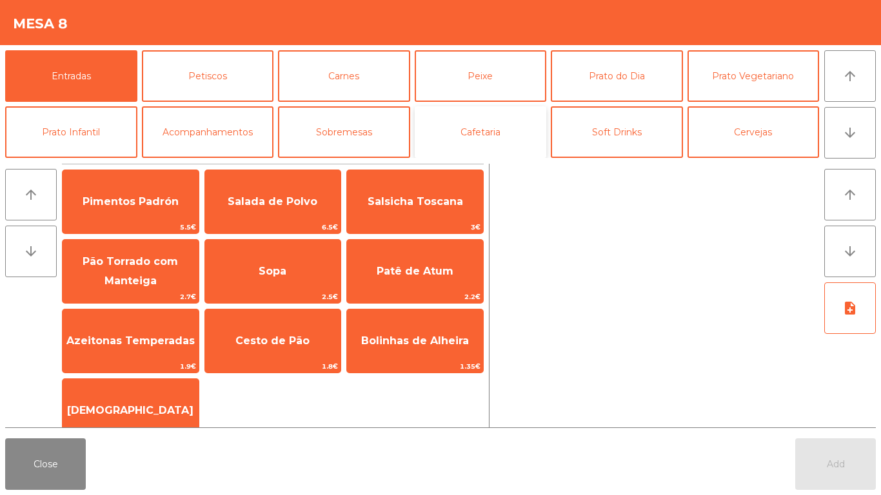
click at [479, 132] on button "Cafetaria" at bounding box center [481, 132] width 132 height 52
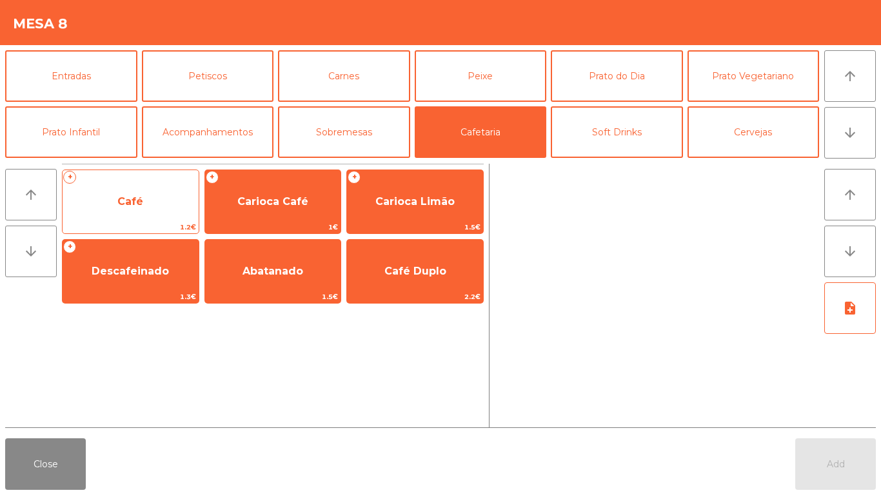
click at [115, 205] on span "Café" at bounding box center [131, 201] width 136 height 35
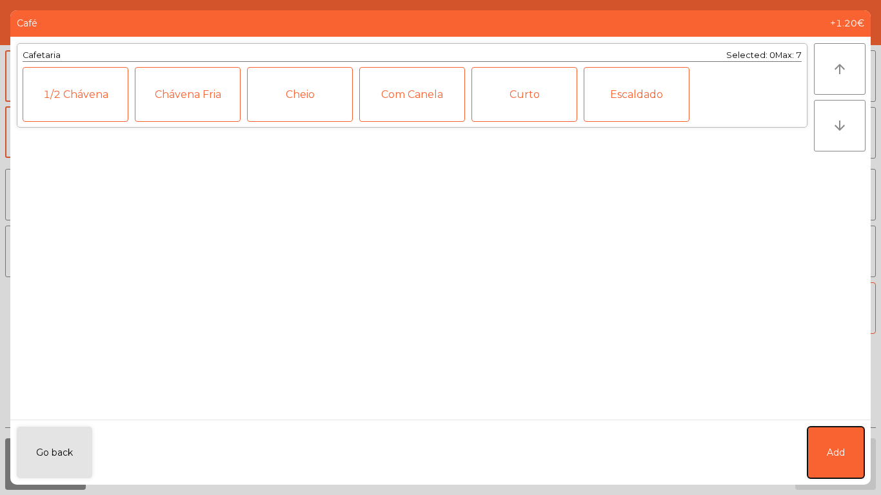
click at [841, 456] on span "Add" at bounding box center [835, 453] width 18 height 14
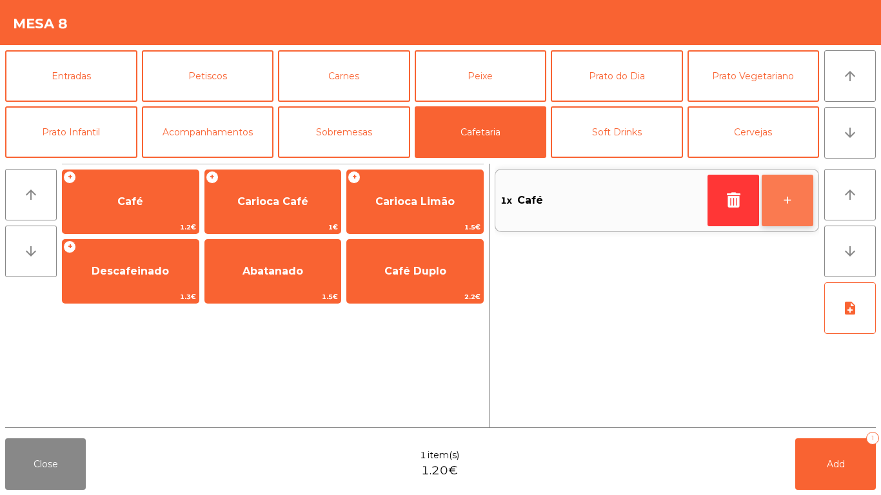
click at [796, 182] on button "+" at bounding box center [787, 201] width 52 height 52
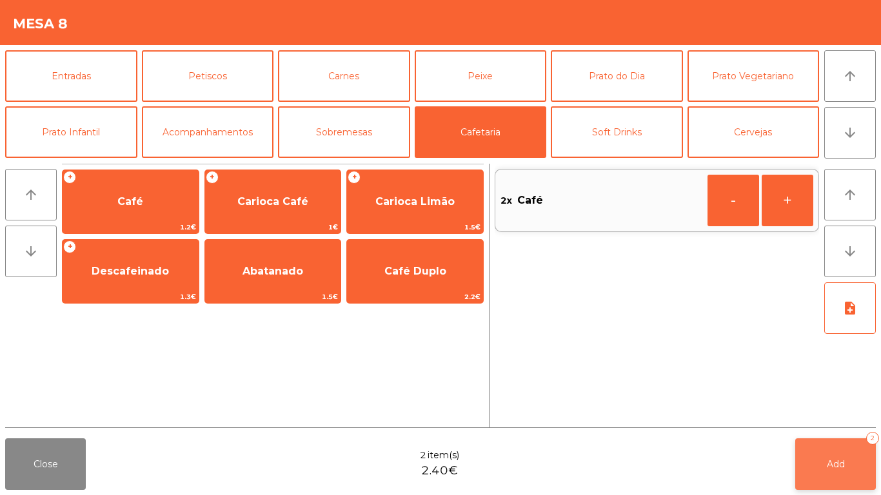
click at [860, 445] on button "Add 2" at bounding box center [835, 464] width 81 height 52
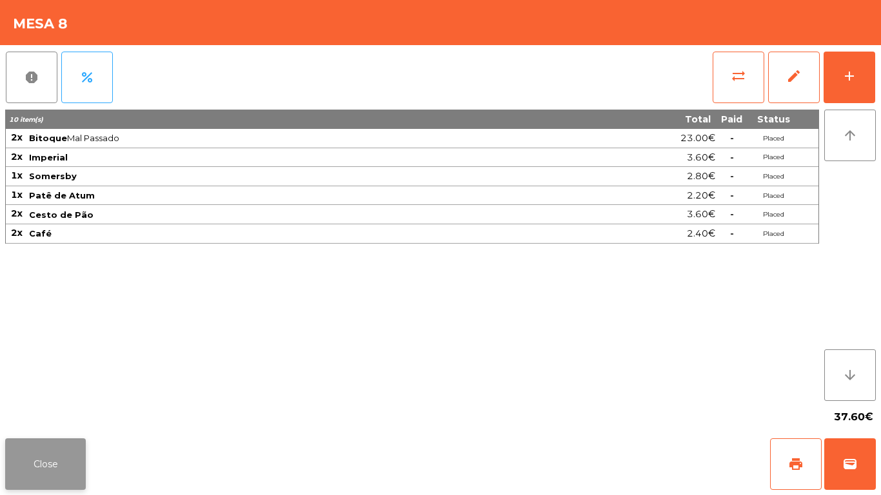
click at [35, 460] on button "Close" at bounding box center [45, 464] width 81 height 52
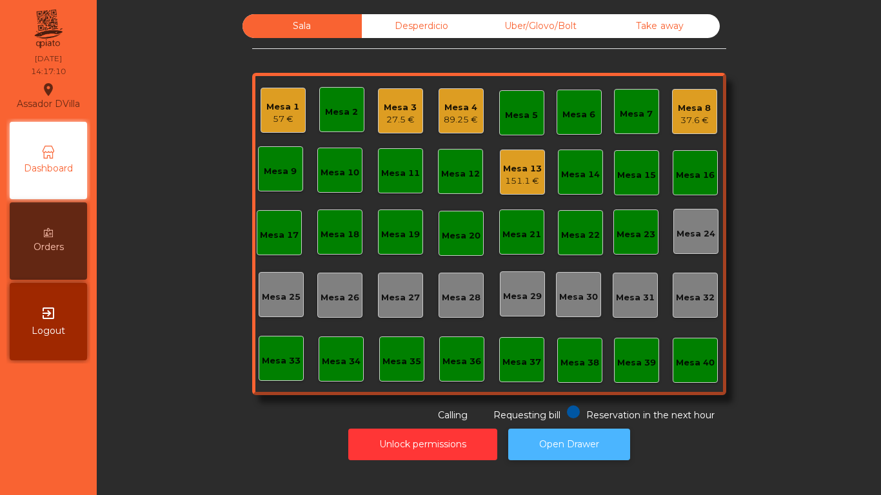
click at [579, 443] on button "Open Drawer" at bounding box center [569, 445] width 122 height 32
click at [534, 437] on button "Open Drawer" at bounding box center [569, 445] width 122 height 32
click at [340, 115] on div "Mesa 2" at bounding box center [341, 112] width 33 height 13
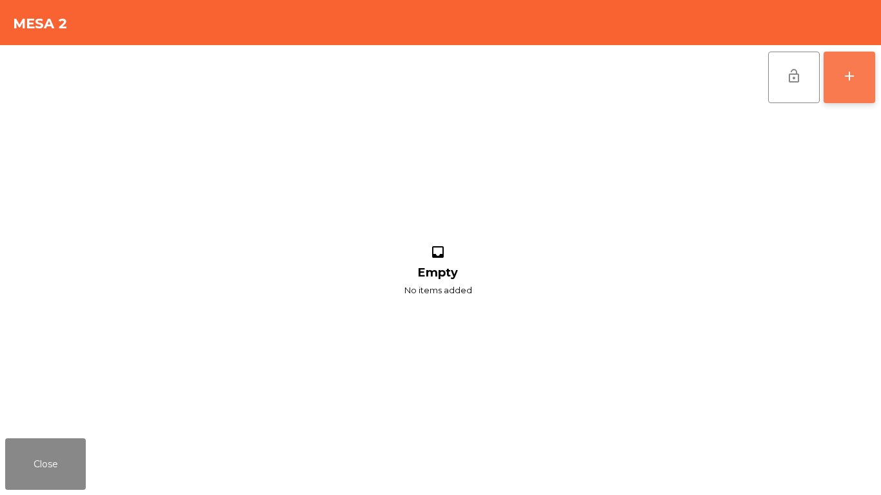
click at [825, 75] on button "add" at bounding box center [849, 78] width 52 height 52
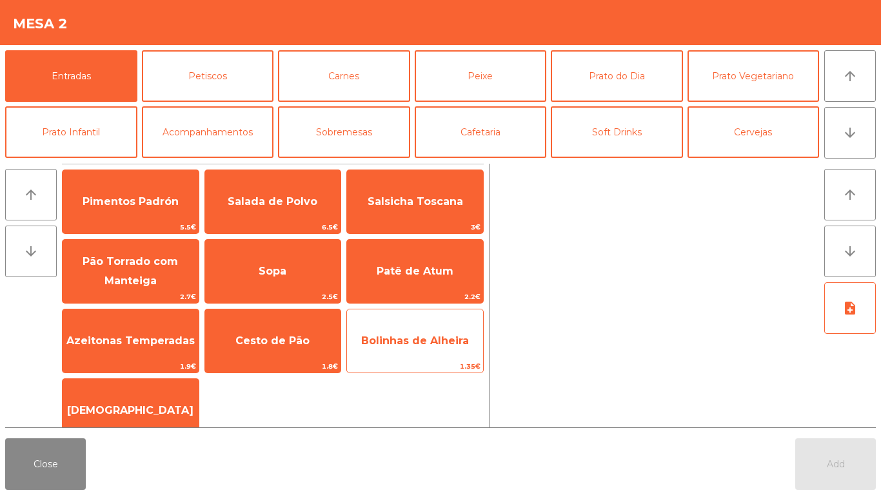
drag, startPoint x: 306, startPoint y: 331, endPoint x: 375, endPoint y: 368, distance: 77.6
click at [306, 333] on span "Cesto de Pão" at bounding box center [273, 341] width 136 height 35
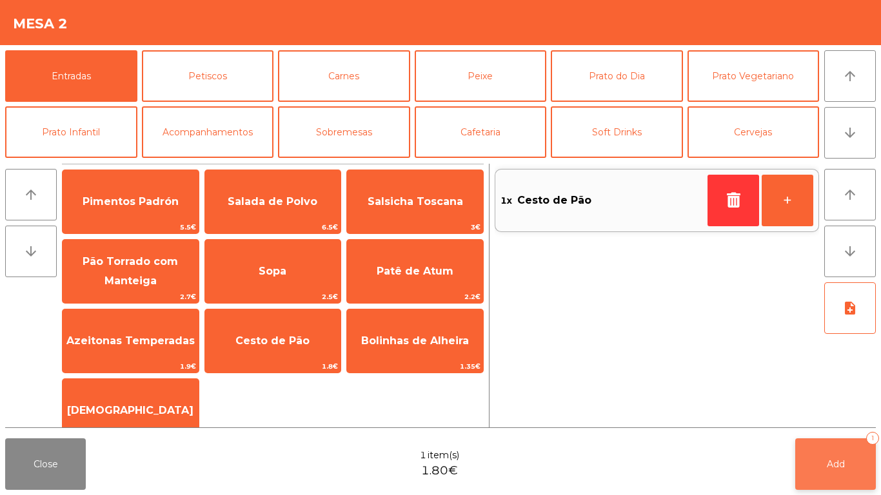
click at [845, 484] on button "Add 1" at bounding box center [835, 464] width 81 height 52
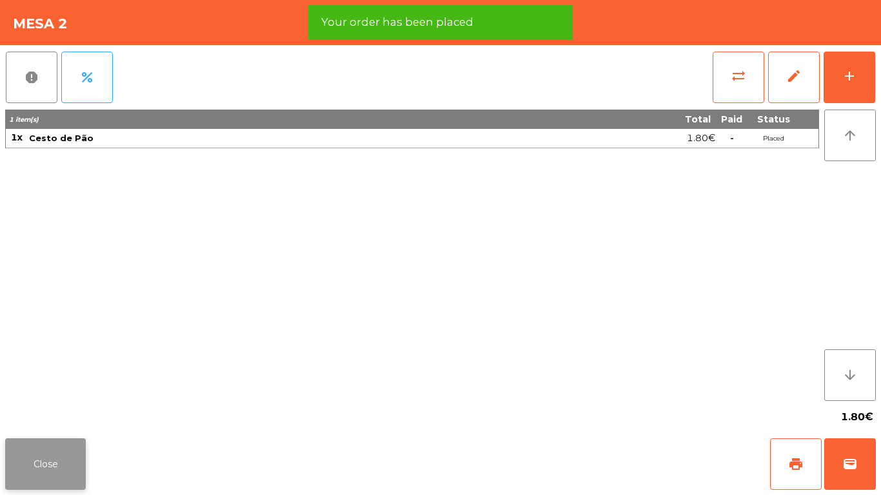
click at [39, 475] on button "Close" at bounding box center [45, 464] width 81 height 52
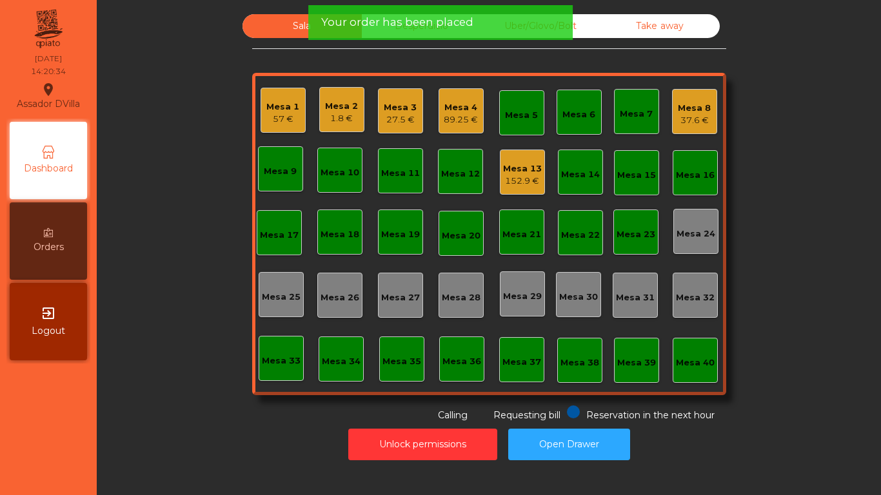
click at [270, 104] on div "Mesa 1" at bounding box center [282, 107] width 33 height 13
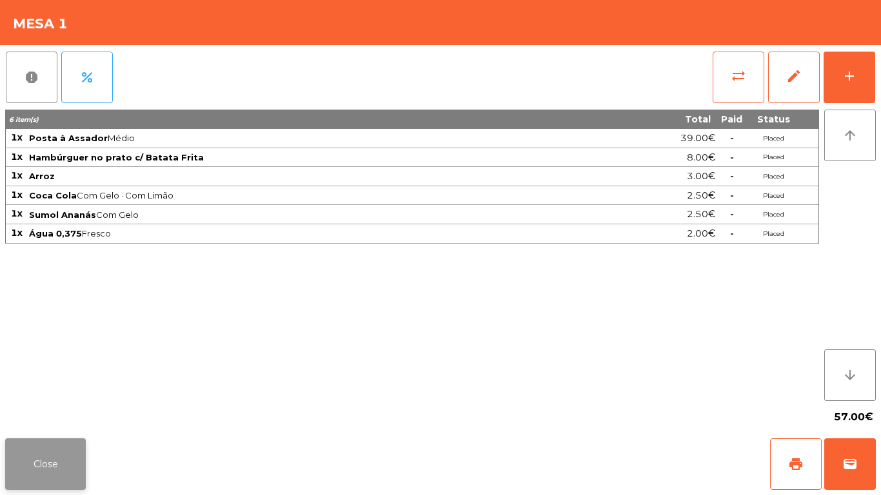
click at [26, 470] on button "Close" at bounding box center [45, 464] width 81 height 52
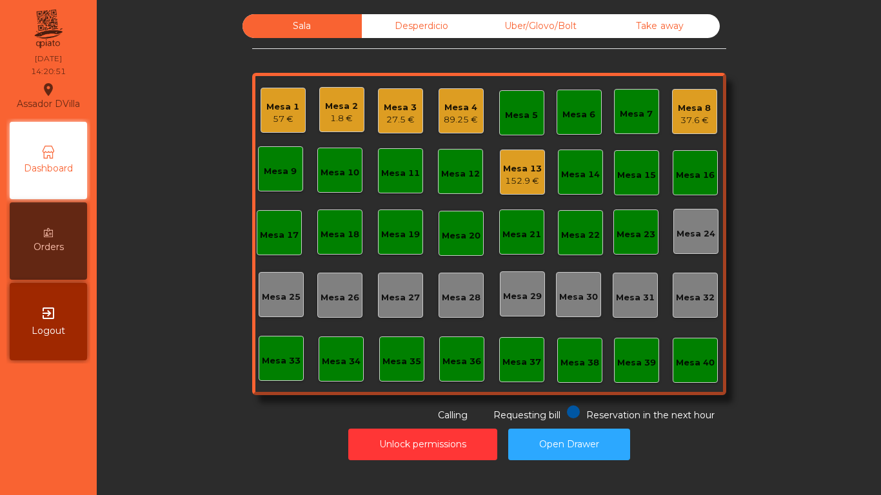
click at [450, 112] on div "Mesa 4 89.25 €" at bounding box center [460, 110] width 45 height 45
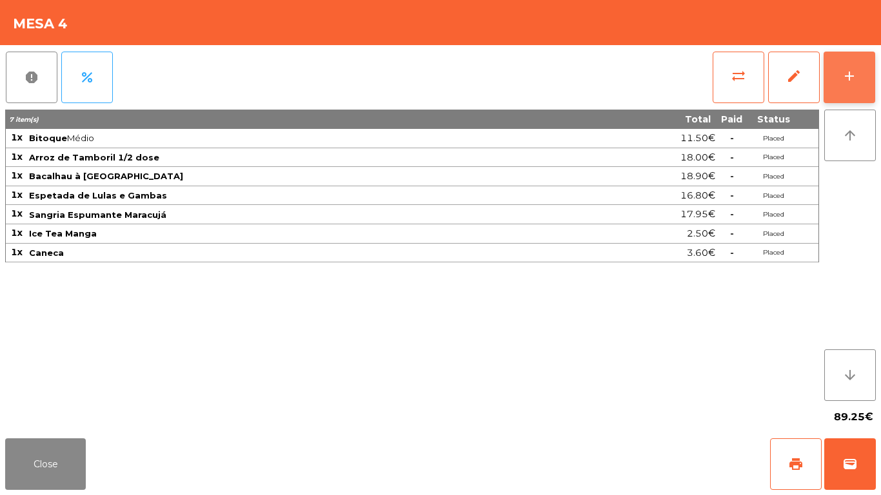
click at [852, 90] on button "add" at bounding box center [849, 78] width 52 height 52
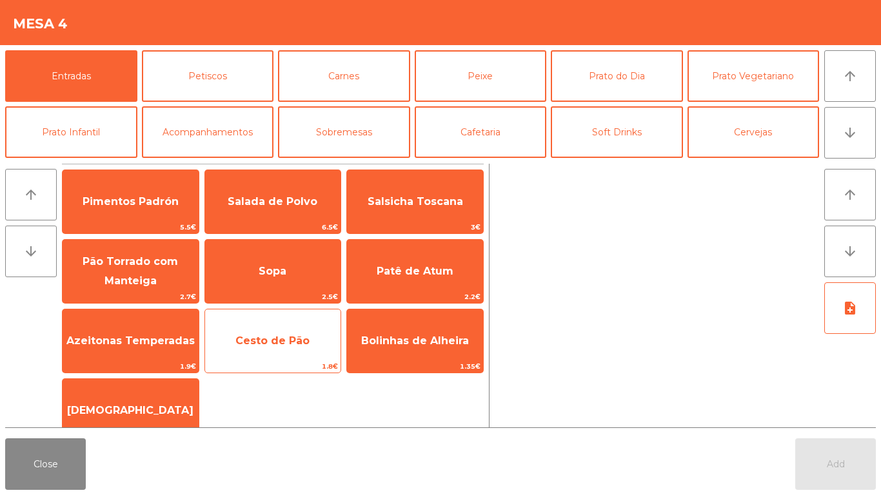
click at [268, 329] on span "Cesto de Pão" at bounding box center [273, 341] width 136 height 35
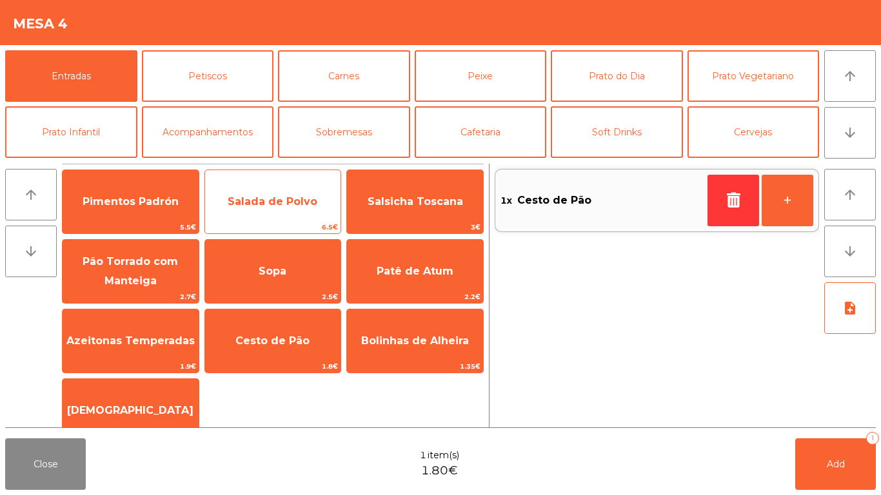
click at [234, 218] on span "Salada de Polvo" at bounding box center [273, 201] width 136 height 35
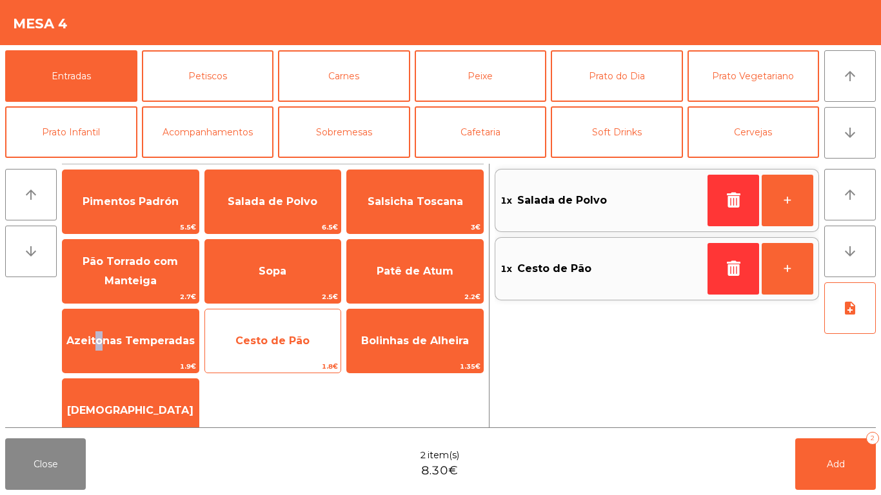
click at [101, 347] on span "Azeitonas Temperadas" at bounding box center [131, 341] width 136 height 35
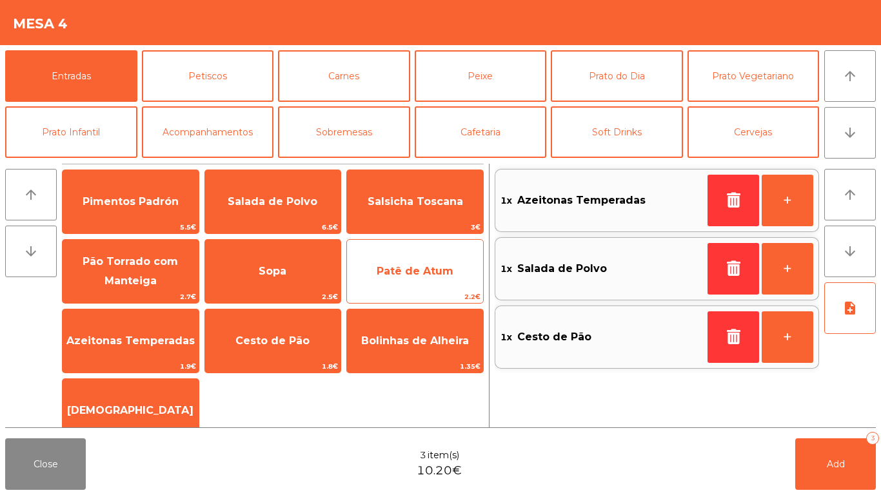
click at [436, 279] on span "Patê de Atum" at bounding box center [415, 271] width 136 height 35
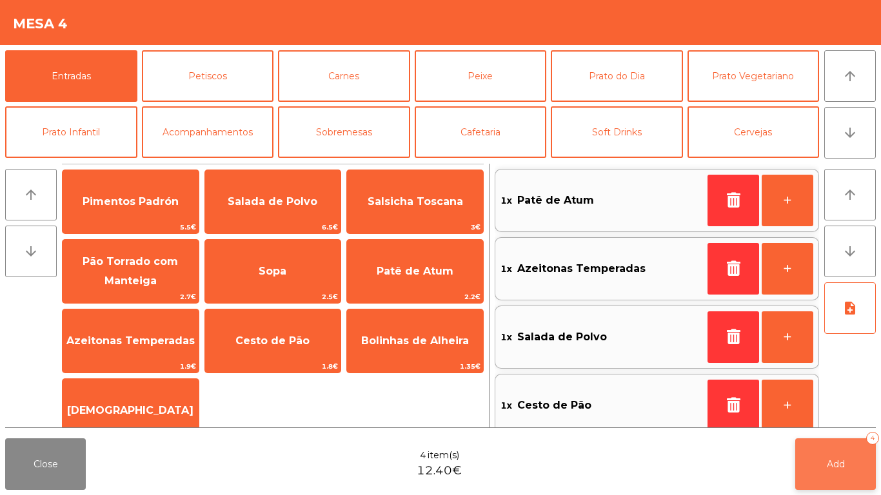
click at [842, 462] on span "Add" at bounding box center [835, 464] width 18 height 12
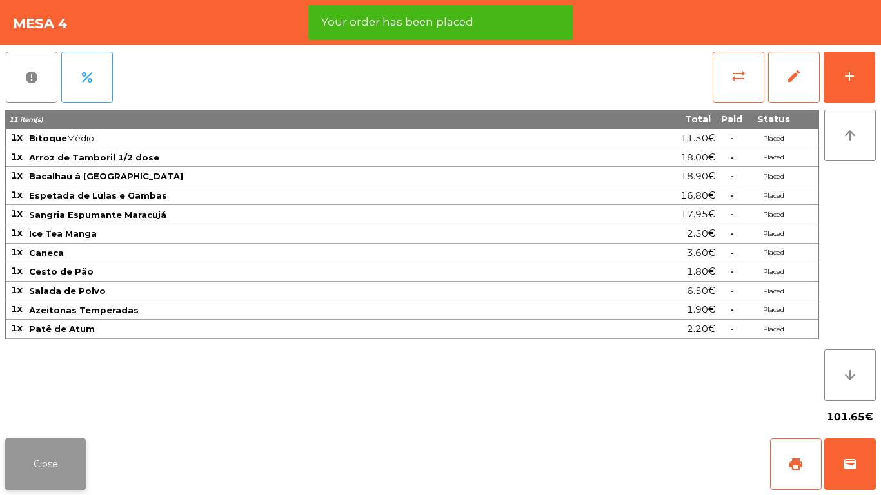
click at [36, 460] on button "Close" at bounding box center [45, 464] width 81 height 52
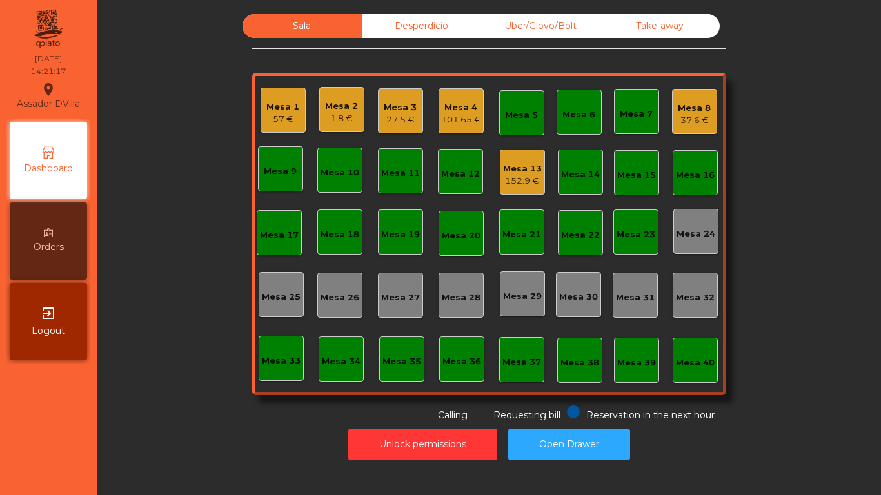
click at [282, 117] on div "57 €" at bounding box center [282, 119] width 33 height 13
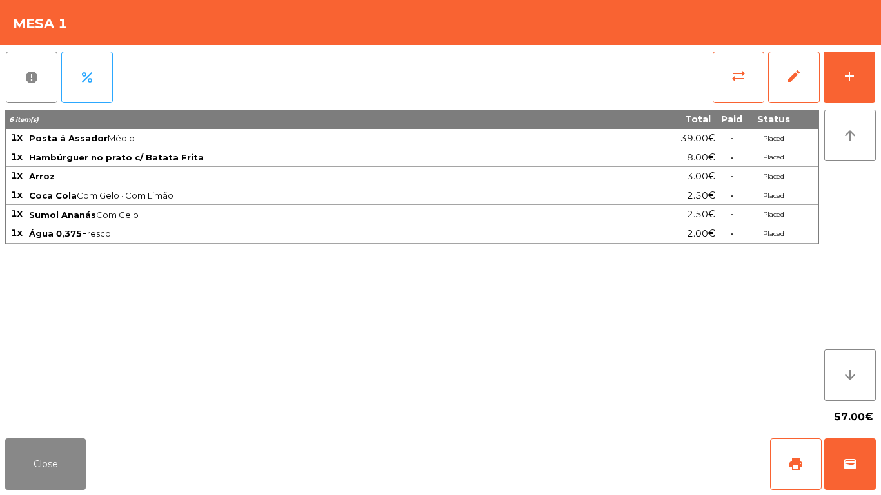
click at [43, 424] on div "57.00€" at bounding box center [440, 417] width 870 height 32
click at [59, 445] on button "Close" at bounding box center [45, 464] width 81 height 52
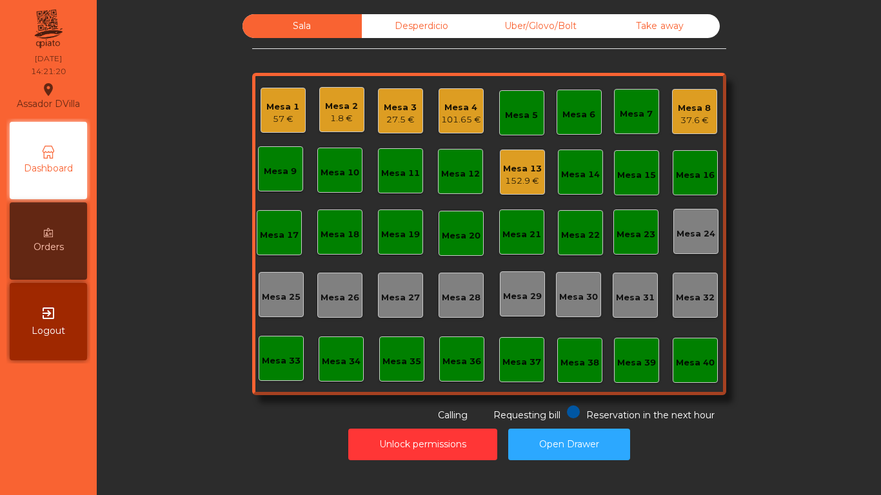
click at [398, 104] on div "Mesa 3" at bounding box center [400, 107] width 33 height 13
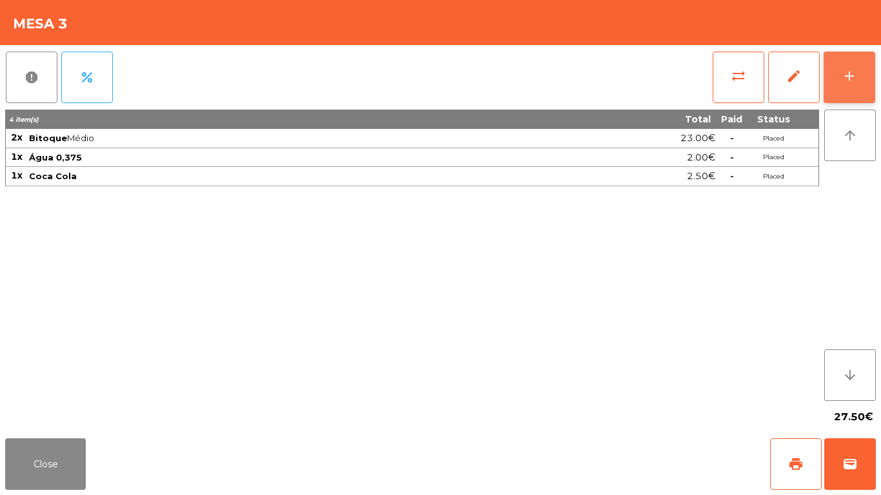
click at [864, 80] on button "add" at bounding box center [849, 78] width 52 height 52
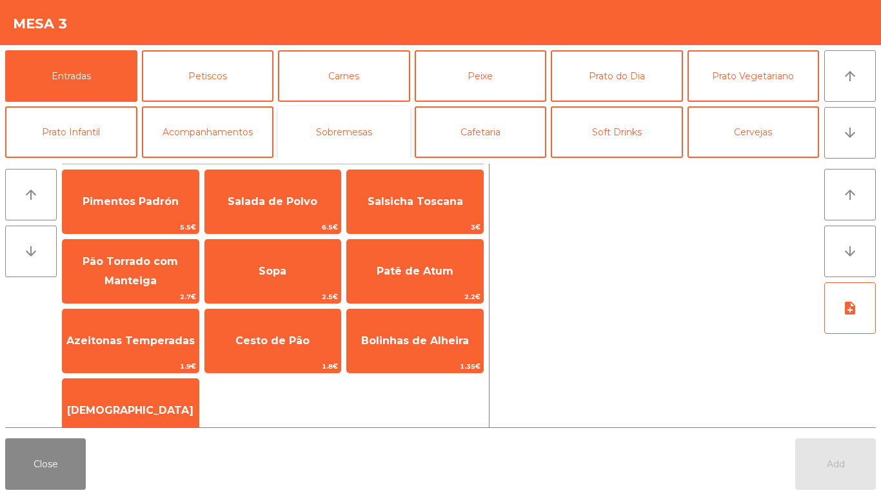
click at [342, 134] on button "Sobremesas" at bounding box center [344, 132] width 132 height 52
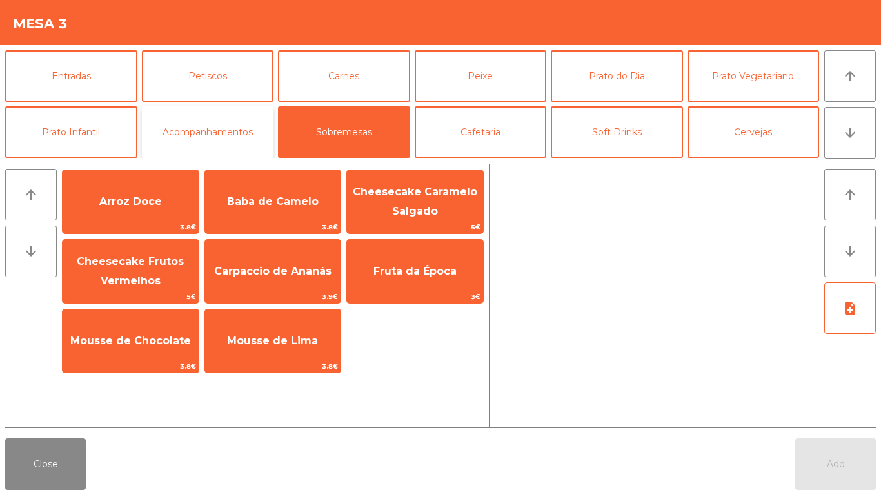
click at [180, 115] on button "Acompanhamentos" at bounding box center [208, 132] width 132 height 52
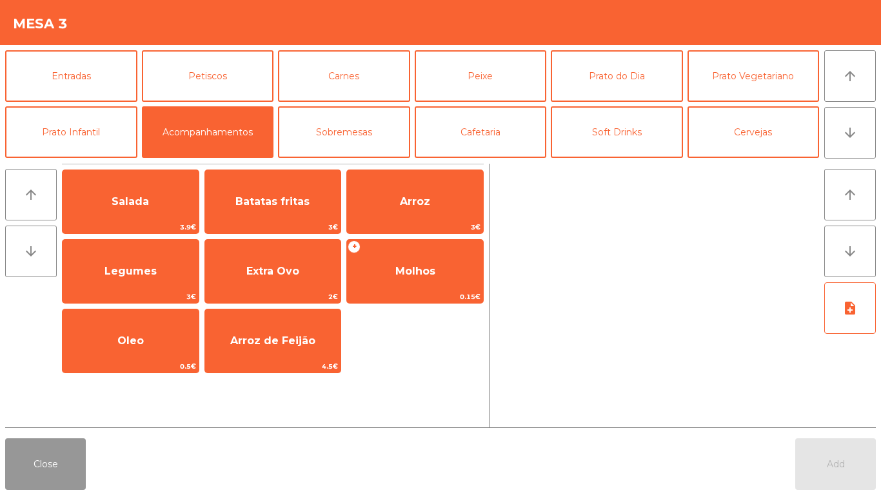
click at [70, 482] on button "Close" at bounding box center [45, 464] width 81 height 52
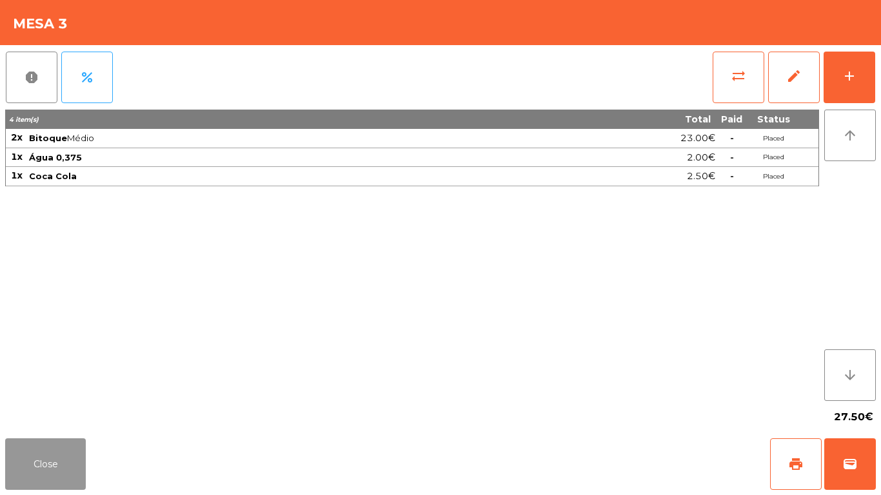
click at [70, 447] on button "Close" at bounding box center [45, 464] width 81 height 52
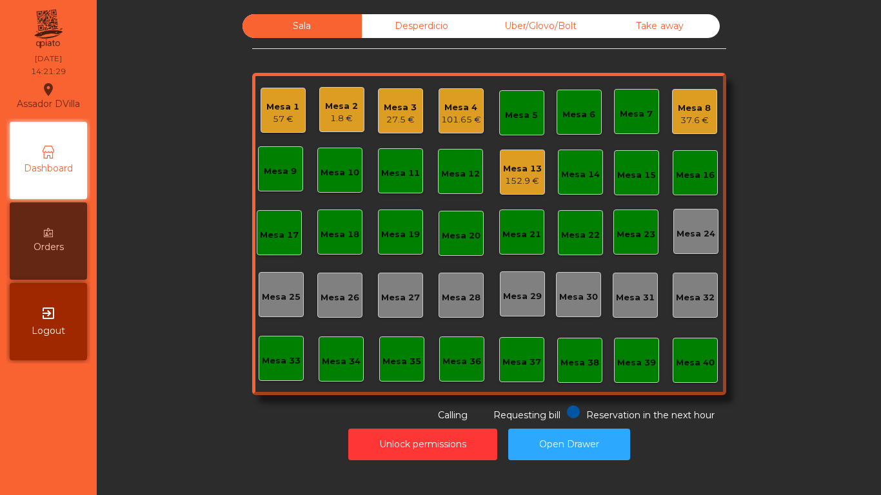
click at [474, 110] on div "Mesa 4" at bounding box center [461, 107] width 40 height 13
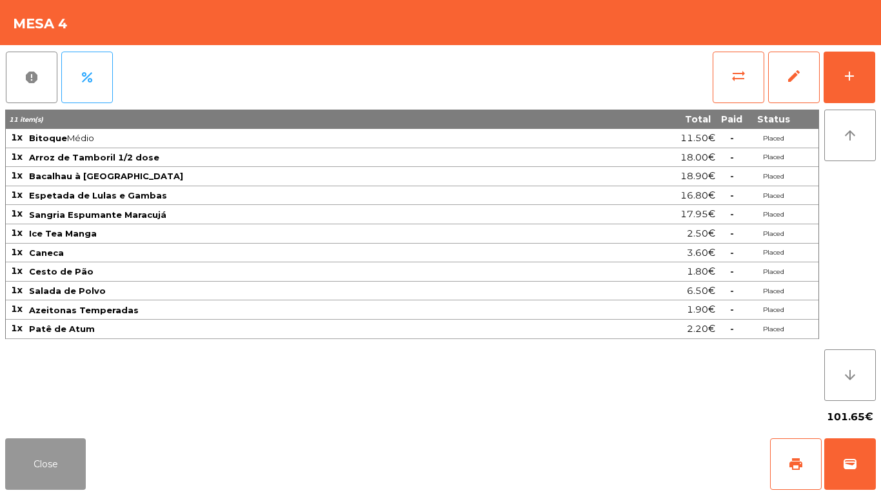
drag, startPoint x: 15, startPoint y: 477, endPoint x: 138, endPoint y: 449, distance: 125.7
click at [24, 478] on button "Close" at bounding box center [45, 464] width 81 height 52
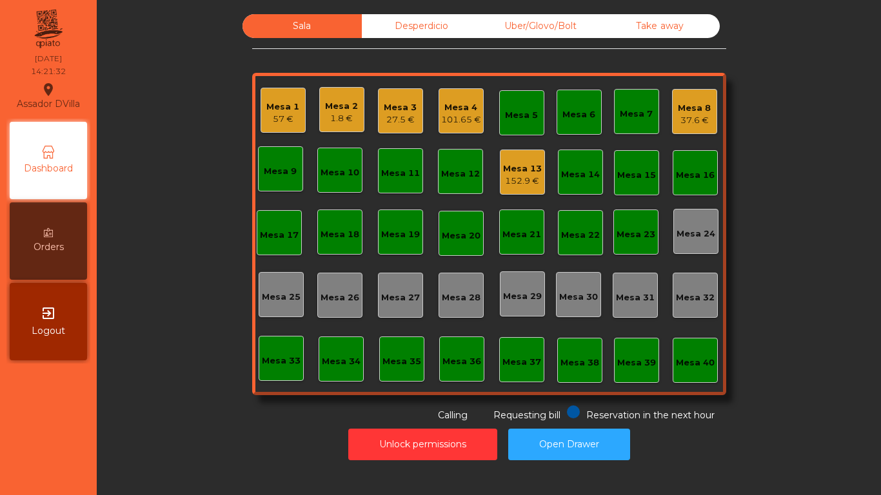
click at [698, 115] on div "37.6 €" at bounding box center [694, 120] width 33 height 13
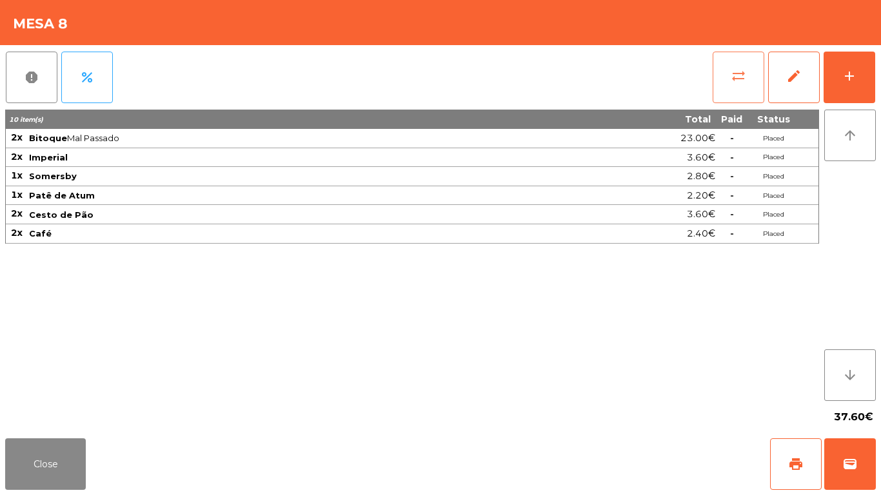
click at [723, 82] on button "sync_alt" at bounding box center [738, 78] width 52 height 52
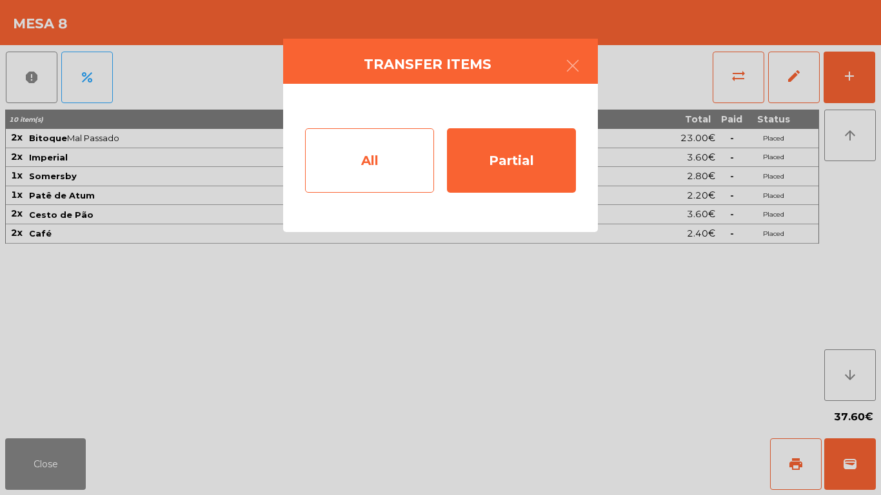
click at [429, 151] on div "All" at bounding box center [369, 160] width 129 height 64
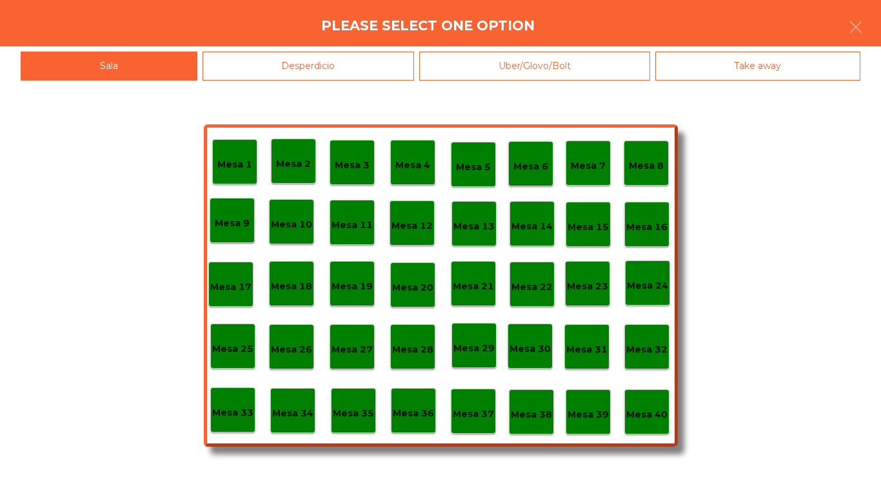
click at [649, 422] on p "Mesa 40" at bounding box center [646, 414] width 41 height 15
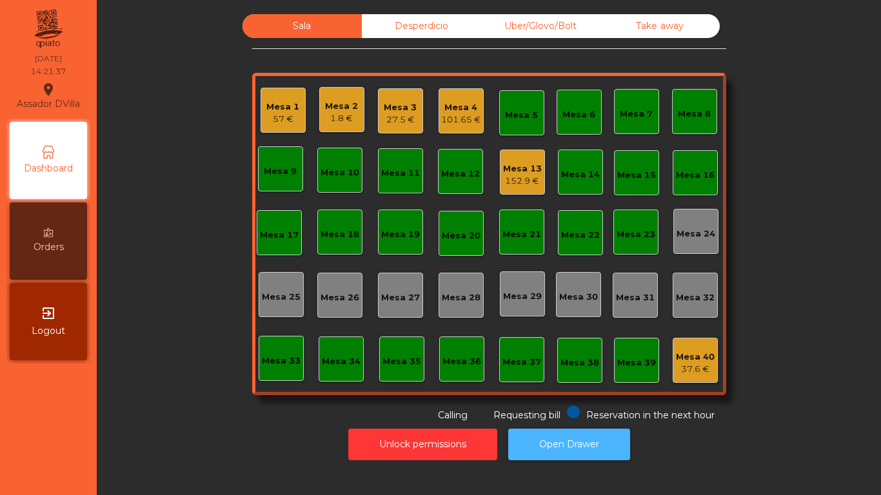
click at [557, 450] on button "Open Drawer" at bounding box center [569, 445] width 122 height 32
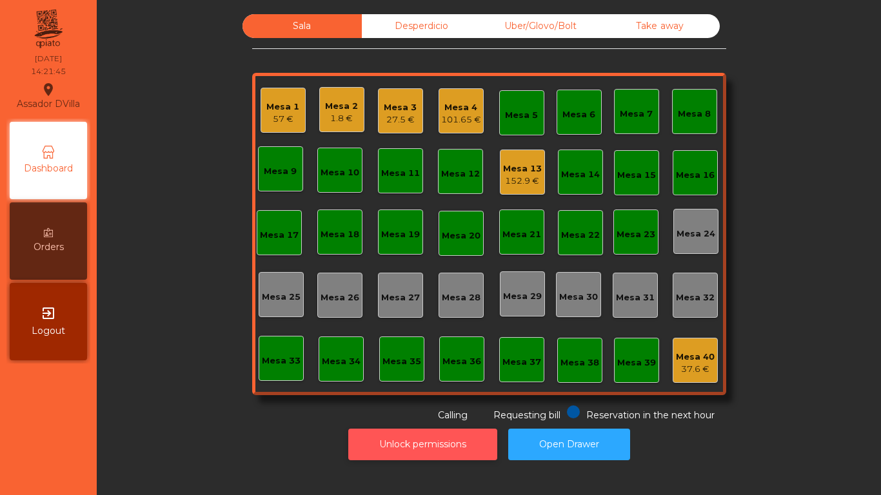
click at [460, 435] on button "Unlock permissions" at bounding box center [422, 445] width 149 height 32
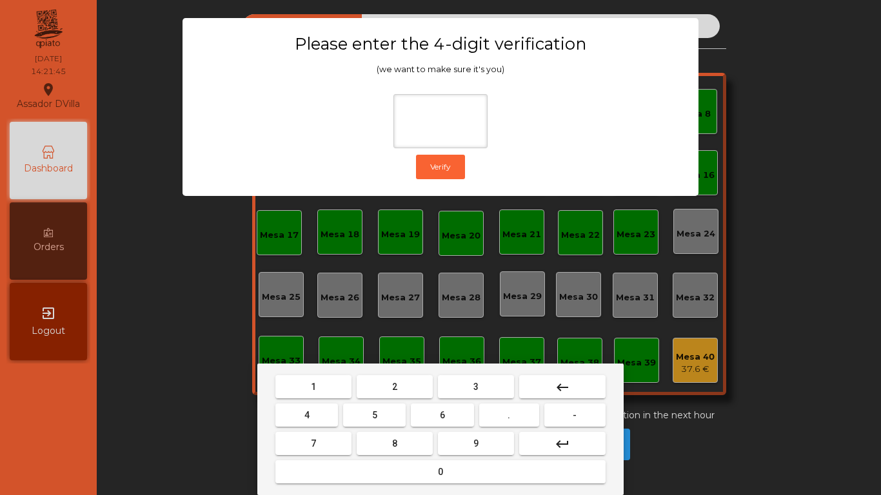
click at [397, 387] on button "2" at bounding box center [394, 386] width 76 height 23
click at [335, 409] on button "4" at bounding box center [306, 415] width 63 height 23
drag, startPoint x: 426, startPoint y: 411, endPoint x: 445, endPoint y: 429, distance: 26.9
click at [431, 417] on button "6" at bounding box center [442, 415] width 63 height 23
type input "***"
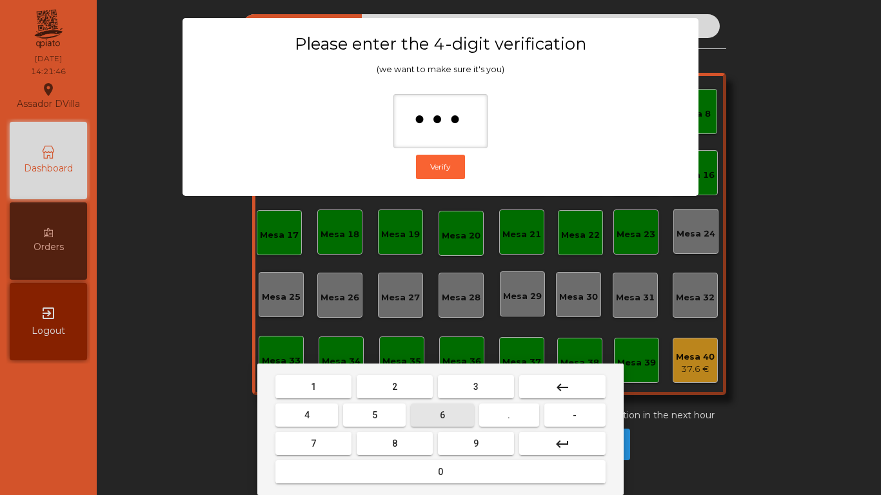
drag, startPoint x: 462, startPoint y: 450, endPoint x: 451, endPoint y: 441, distance: 14.2
click at [463, 450] on button "9" at bounding box center [476, 443] width 76 height 23
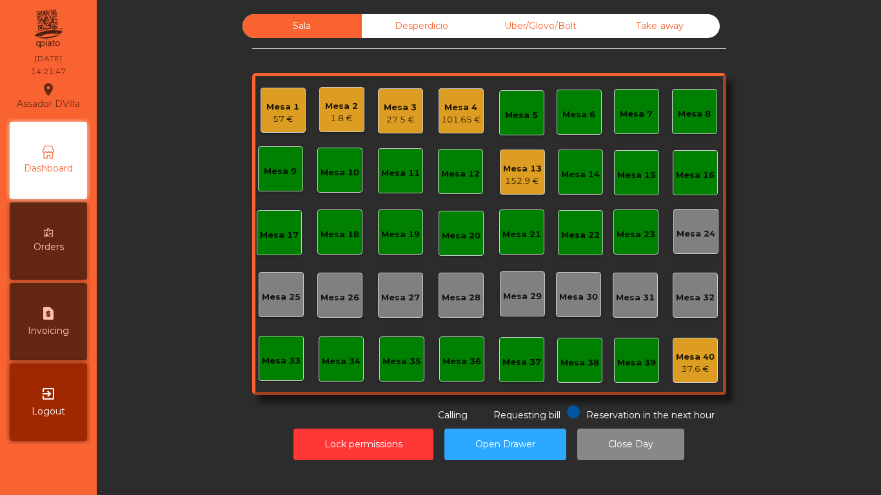
click at [48, 325] on span "Invoicing" at bounding box center [48, 331] width 41 height 14
select select "*"
select select "****"
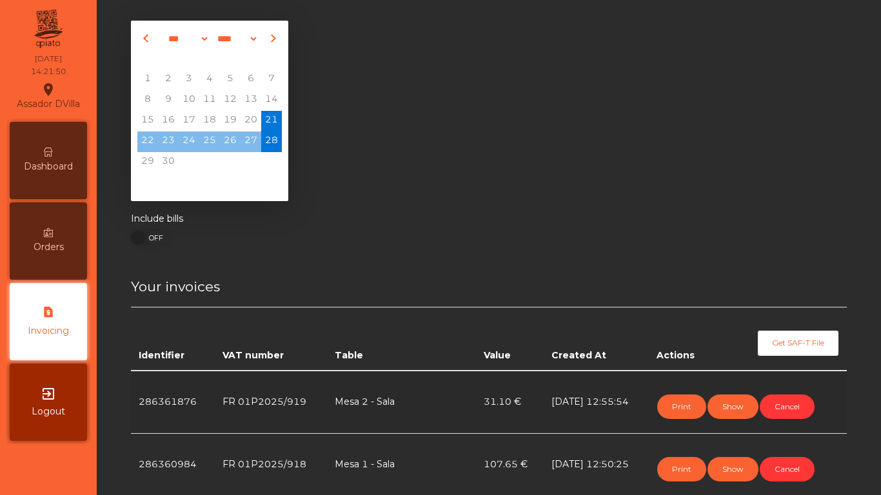
click at [32, 152] on div "Dashboard" at bounding box center [48, 160] width 77 height 77
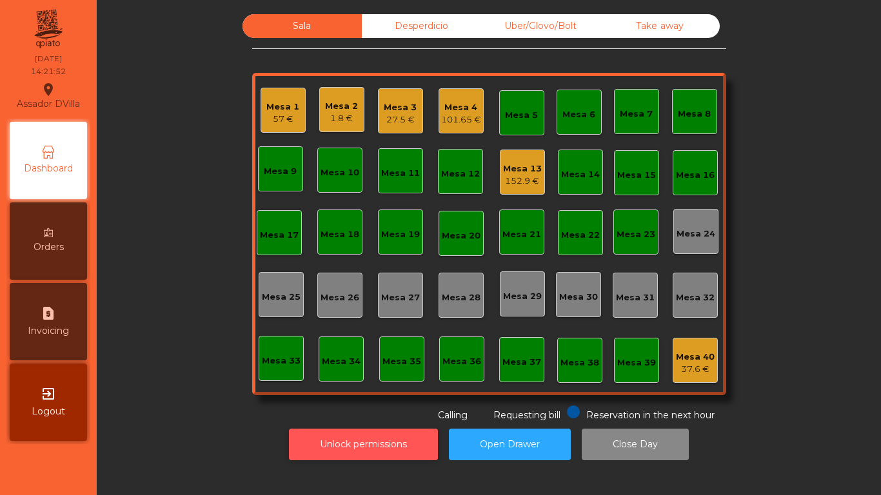
click at [391, 449] on button "Unlock permissions" at bounding box center [363, 445] width 149 height 32
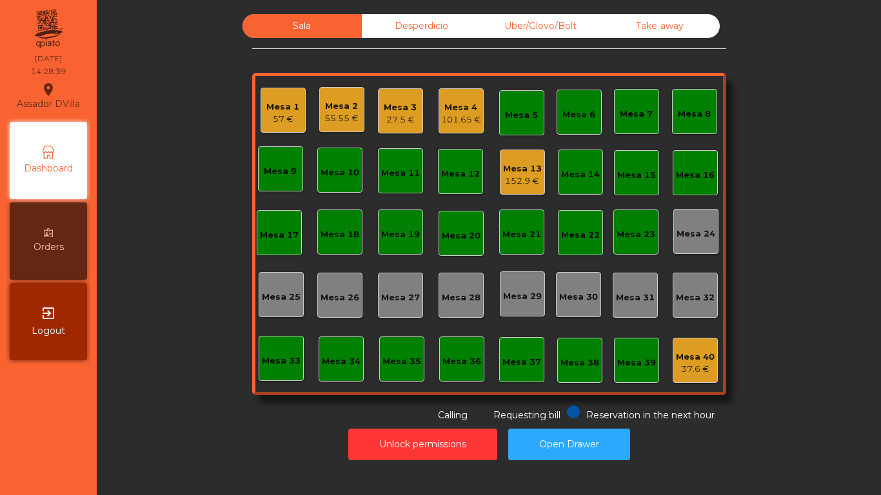
click at [393, 113] on div "27.5 €" at bounding box center [400, 119] width 33 height 13
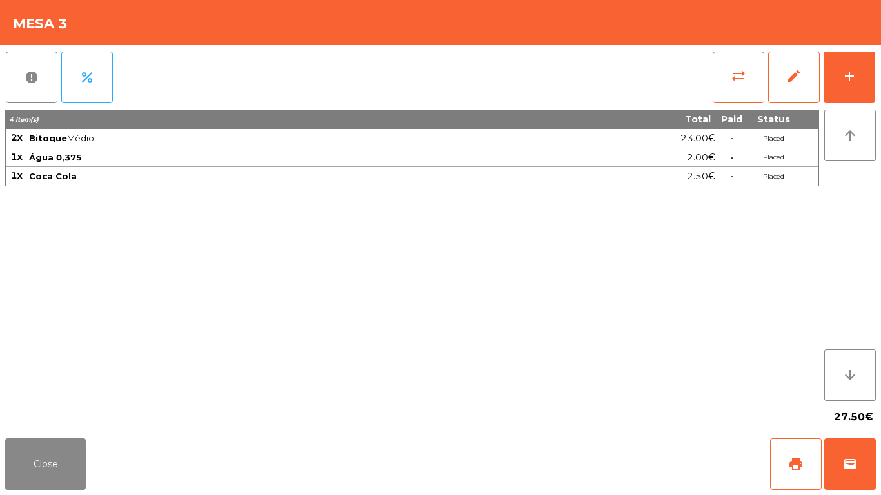
click at [876, 69] on div "report percent sync_alt edit add 4 item(s) Total Paid Status 2x Bitoque Médio 2…" at bounding box center [440, 239] width 881 height 388
click at [863, 69] on button "add" at bounding box center [849, 78] width 52 height 52
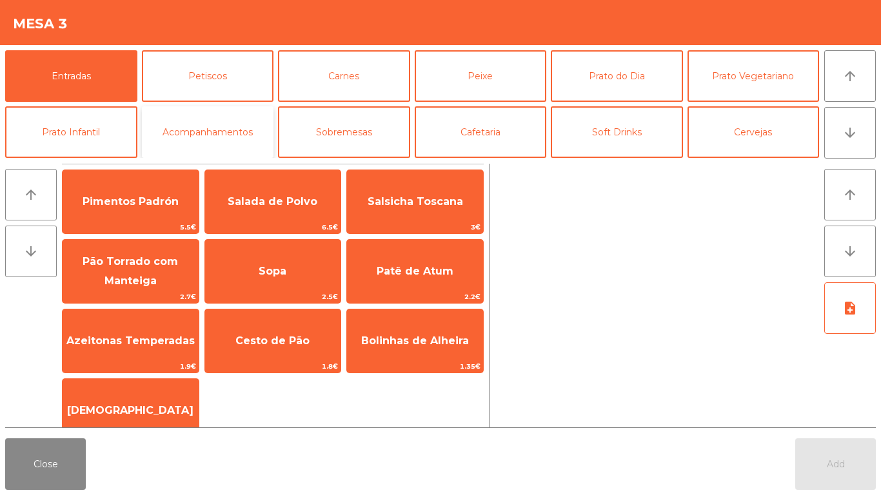
click at [185, 132] on button "Acompanhamentos" at bounding box center [208, 132] width 132 height 52
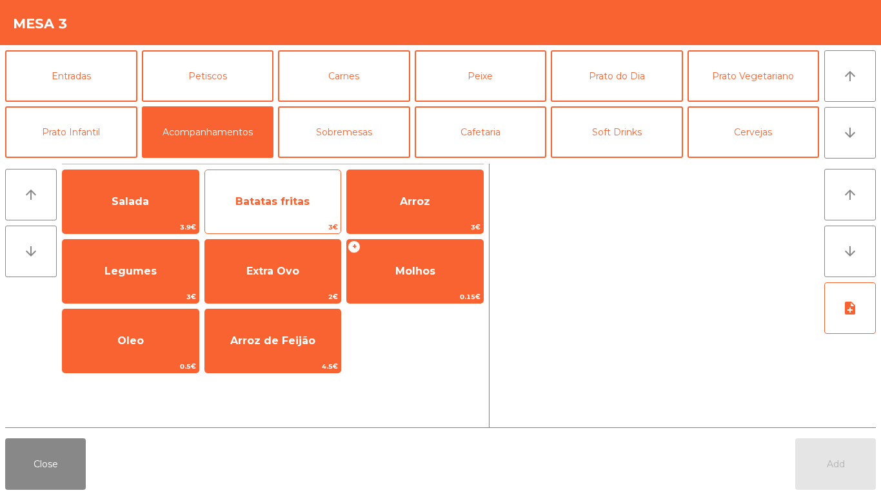
click at [271, 191] on span "Batatas fritas" at bounding box center [273, 201] width 136 height 35
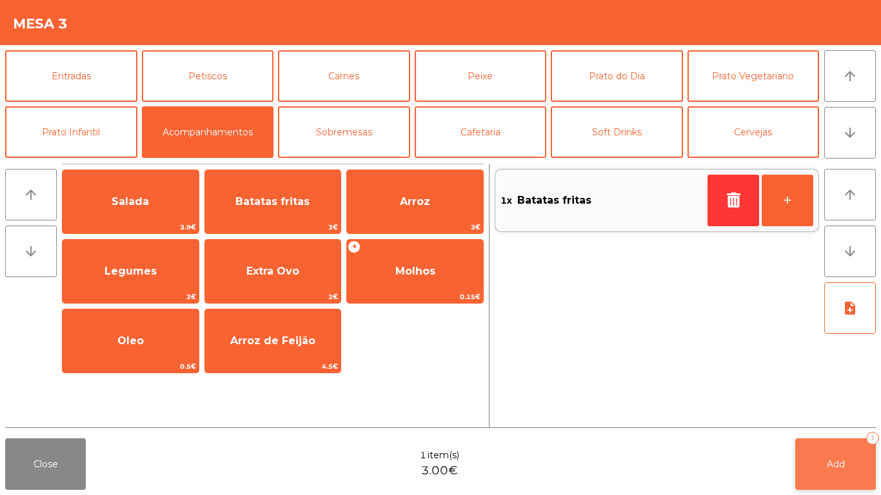
click at [852, 462] on button "Add 1" at bounding box center [835, 464] width 81 height 52
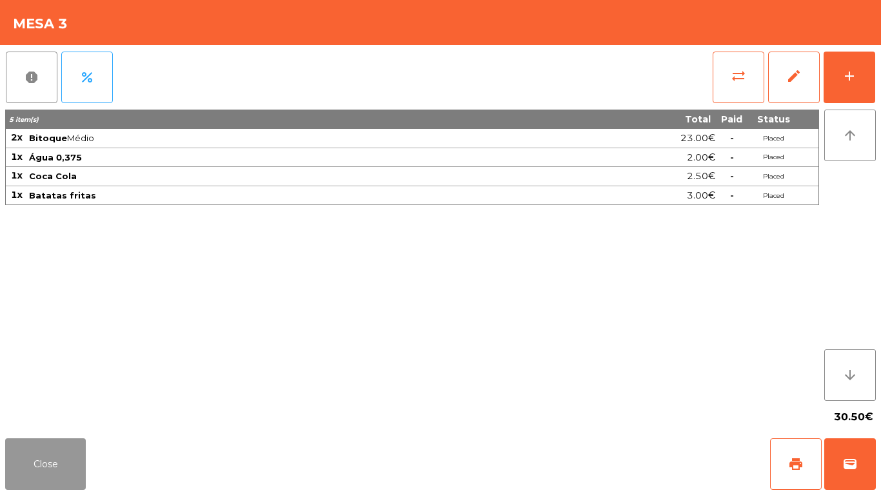
drag, startPoint x: 26, startPoint y: 466, endPoint x: 191, endPoint y: 322, distance: 218.8
click at [28, 466] on button "Close" at bounding box center [45, 464] width 81 height 52
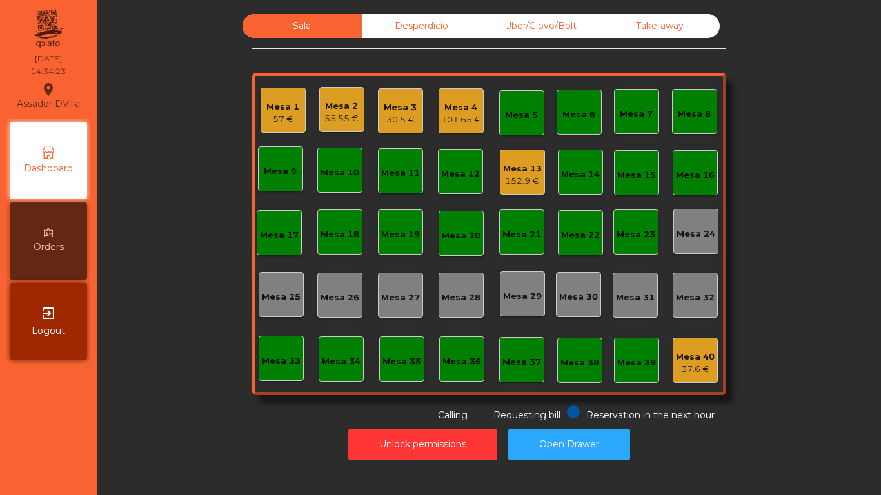
click at [510, 171] on div "Mesa 13" at bounding box center [522, 168] width 39 height 13
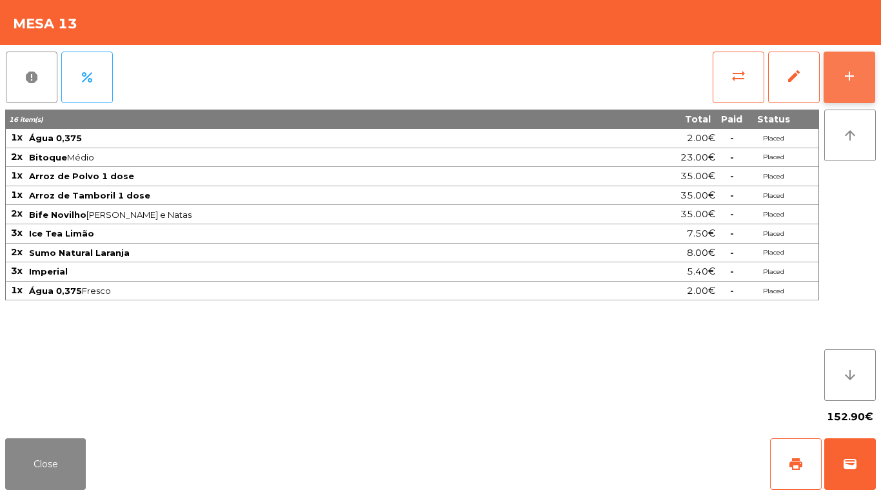
click at [845, 79] on div "add" at bounding box center [848, 75] width 15 height 15
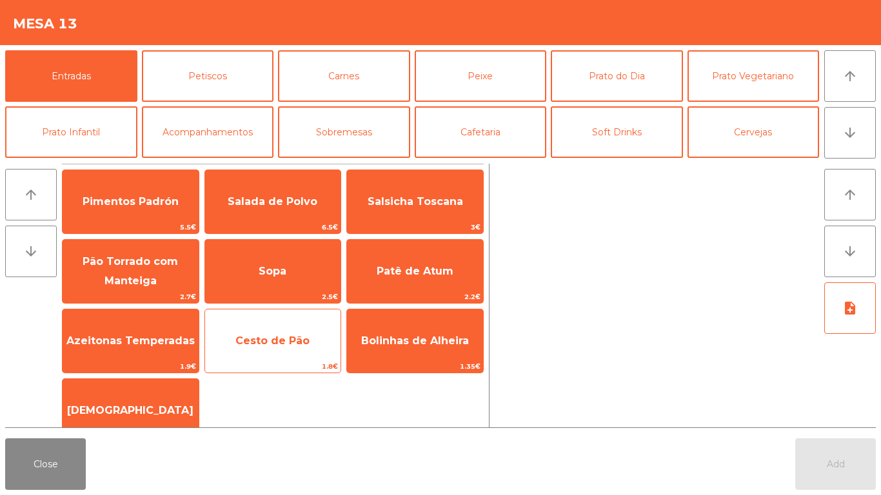
click at [278, 355] on span "Cesto de Pão" at bounding box center [273, 341] width 136 height 35
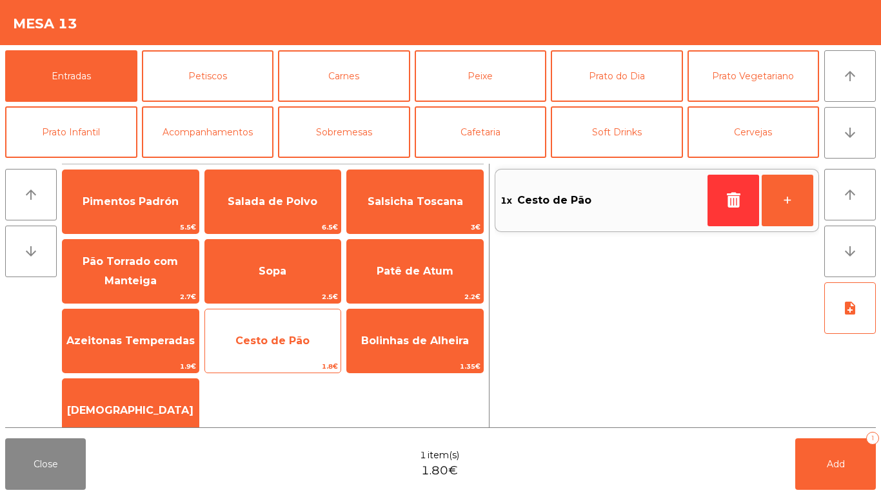
click at [278, 355] on span "Cesto de Pão" at bounding box center [273, 341] width 136 height 35
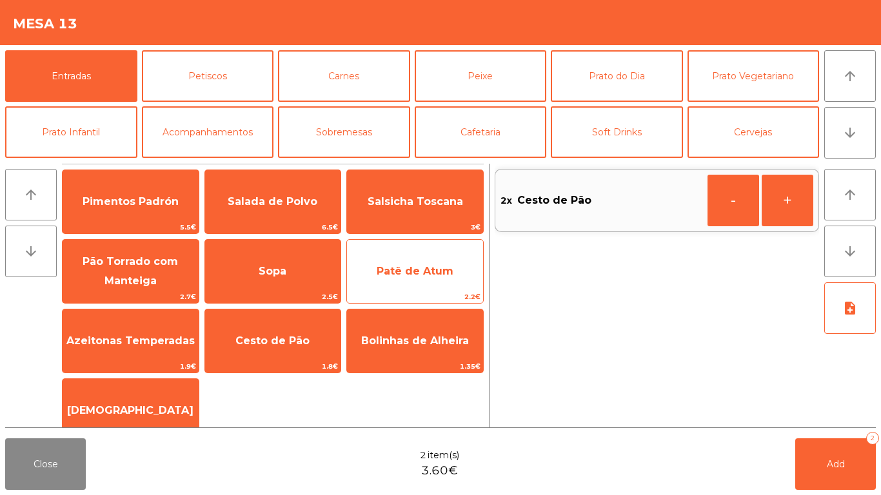
drag, startPoint x: 374, startPoint y: 271, endPoint x: 382, endPoint y: 273, distance: 7.8
click at [375, 271] on span "Patê de Atum" at bounding box center [415, 271] width 136 height 35
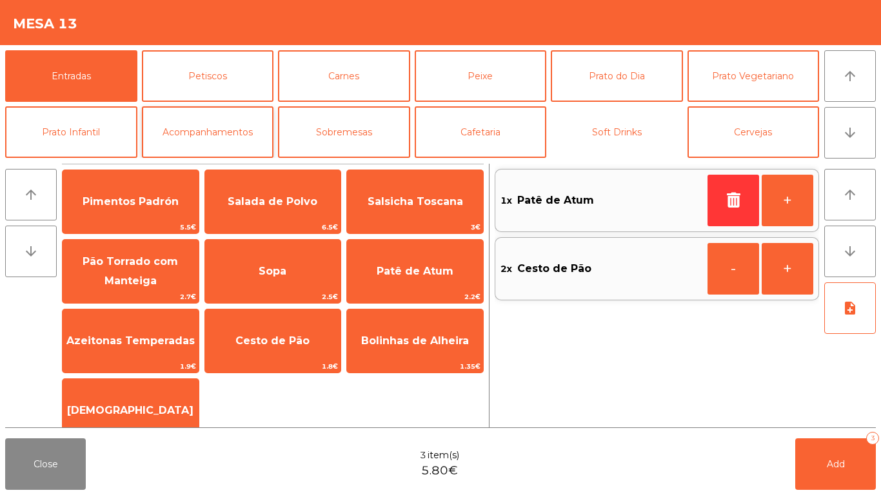
drag, startPoint x: 582, startPoint y: 139, endPoint x: 225, endPoint y: 146, distance: 357.2
click at [581, 138] on button "Soft Drinks" at bounding box center [617, 132] width 132 height 52
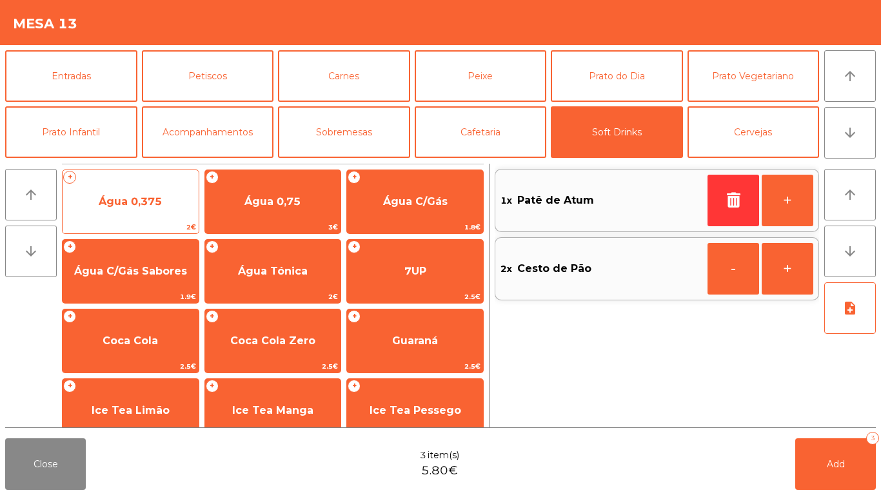
click at [185, 199] on span "Água 0,375" at bounding box center [131, 201] width 136 height 35
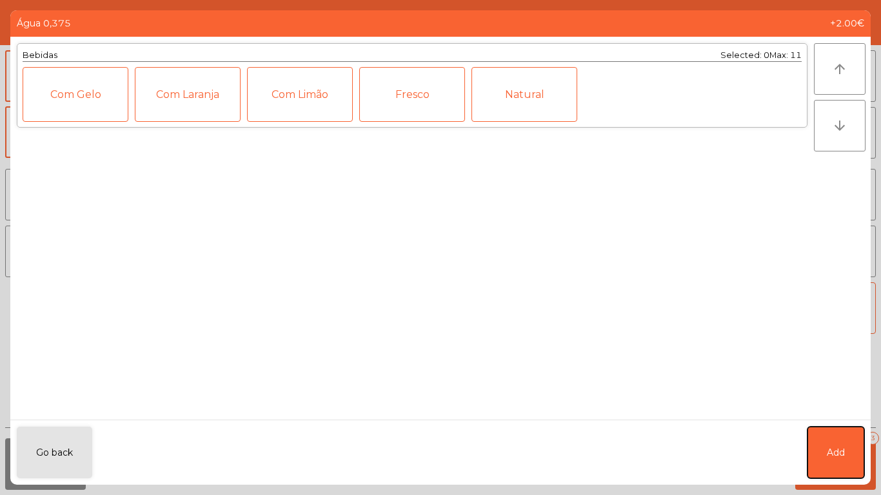
click at [817, 453] on button "Add" at bounding box center [835, 453] width 57 height 52
click at [820, 459] on button "Add 3" at bounding box center [835, 464] width 81 height 52
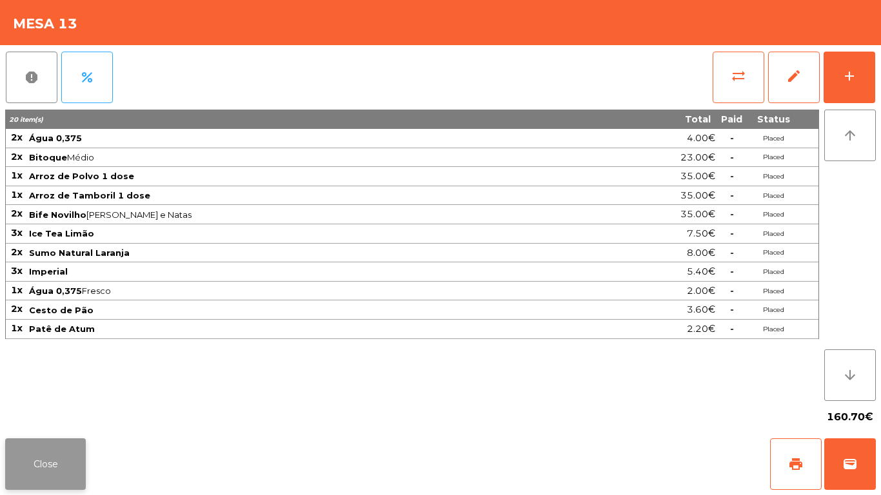
click at [17, 455] on button "Close" at bounding box center [45, 464] width 81 height 52
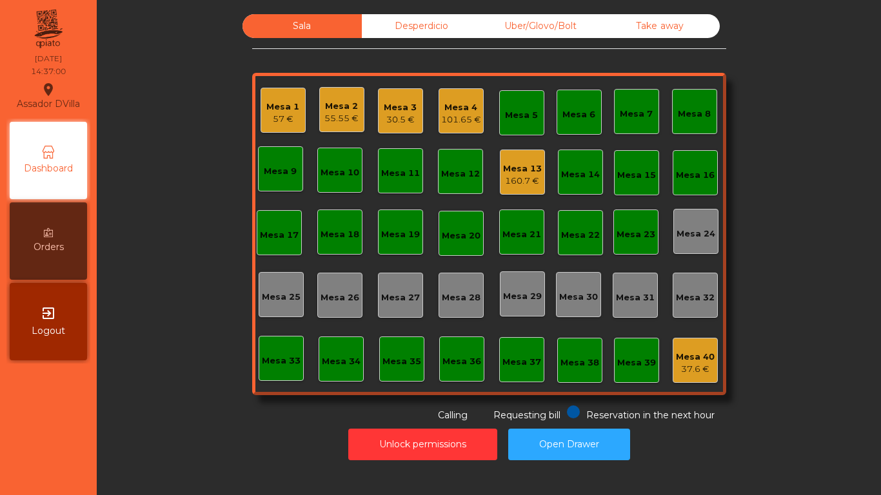
click at [447, 120] on div "101.65 €" at bounding box center [461, 119] width 40 height 13
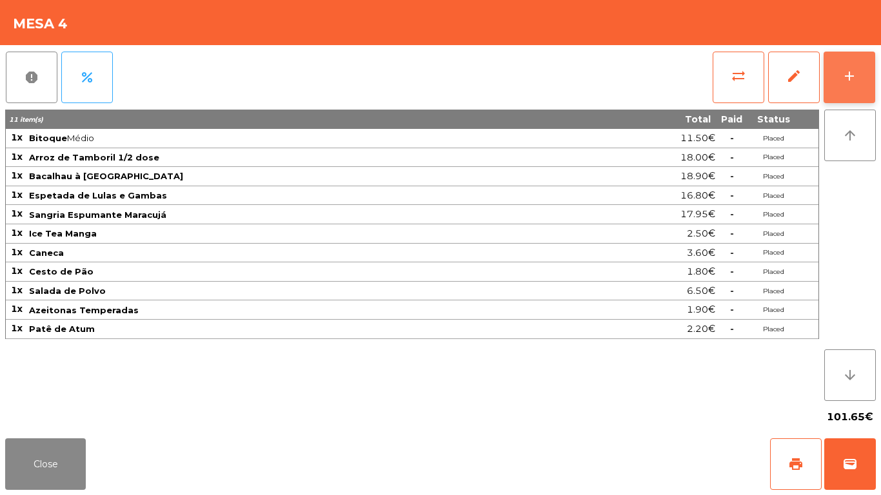
click at [861, 73] on button "add" at bounding box center [849, 78] width 52 height 52
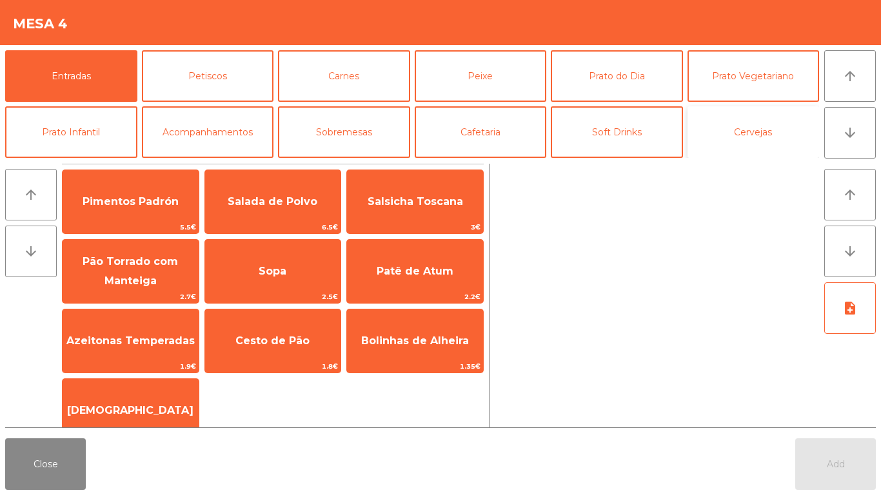
click at [757, 133] on button "Cervejas" at bounding box center [753, 132] width 132 height 52
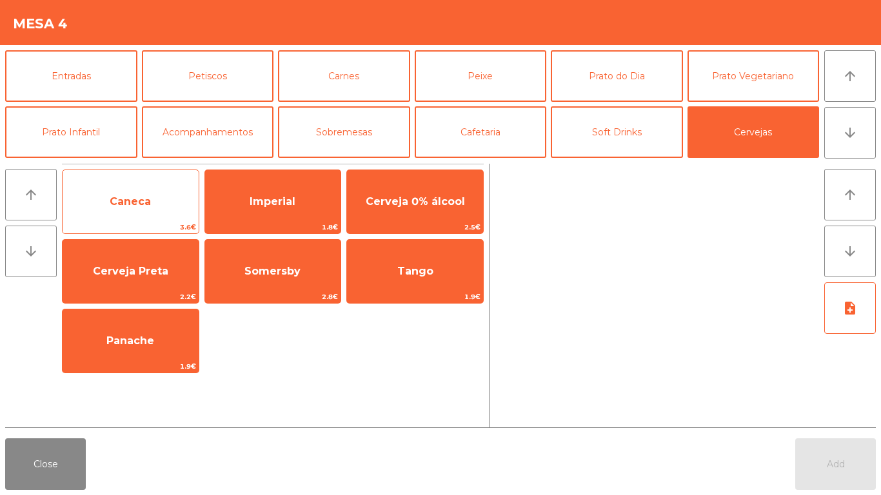
click at [127, 197] on span "Caneca" at bounding box center [130, 201] width 41 height 12
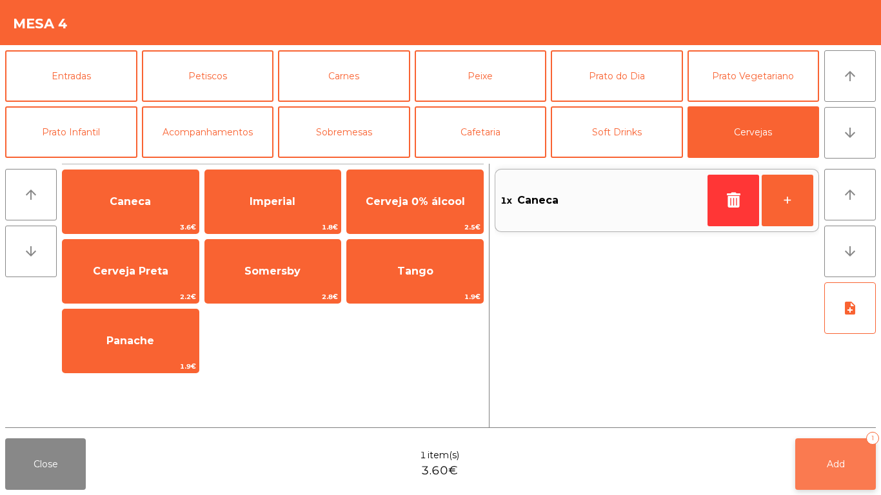
click at [839, 442] on button "Add 1" at bounding box center [835, 464] width 81 height 52
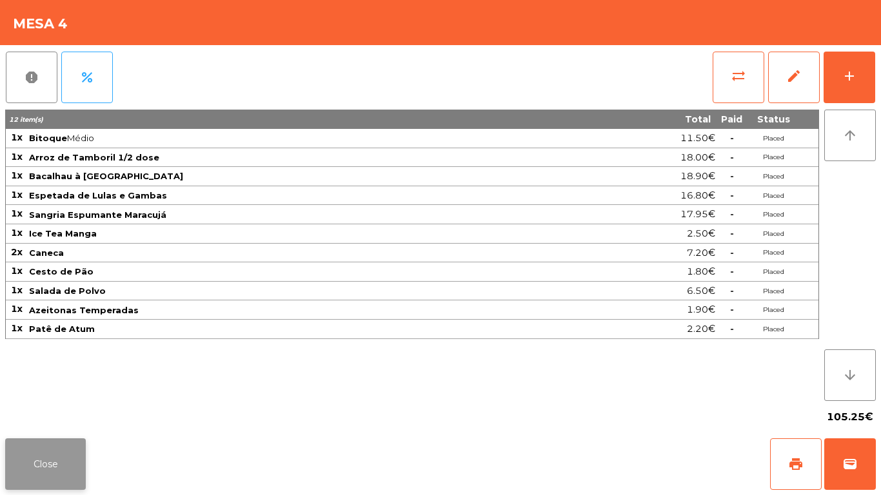
click at [56, 478] on button "Close" at bounding box center [45, 464] width 81 height 52
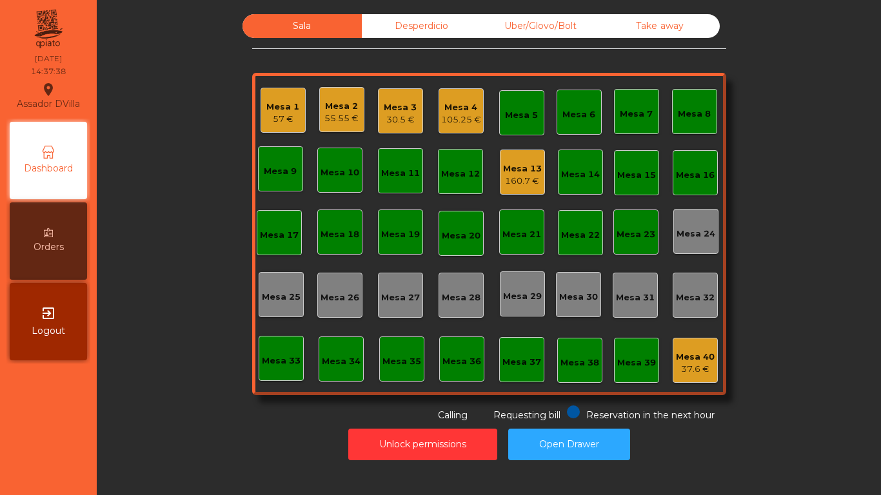
click at [266, 104] on div "Mesa 1" at bounding box center [282, 107] width 33 height 13
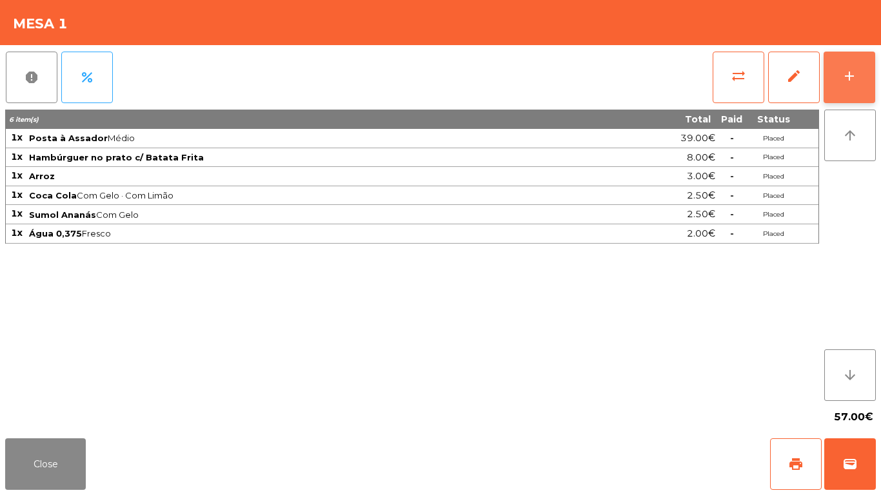
click at [855, 63] on button "add" at bounding box center [849, 78] width 52 height 52
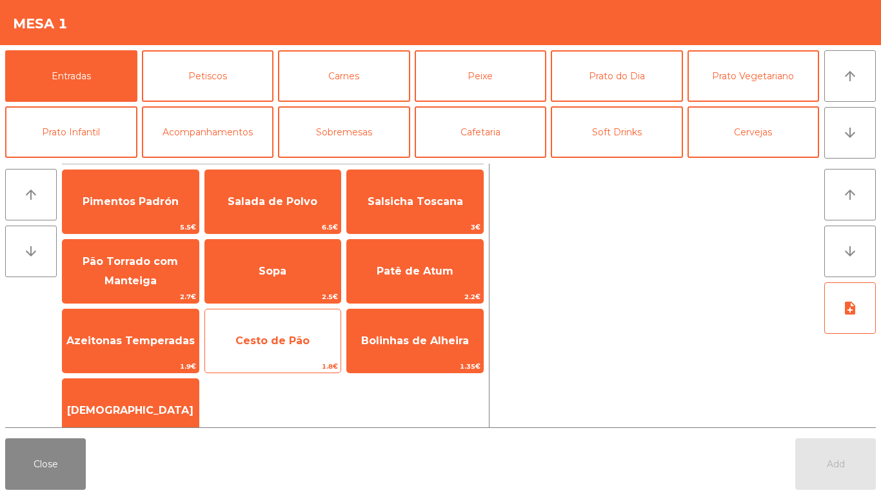
click at [280, 326] on span "Cesto de Pão" at bounding box center [273, 341] width 136 height 35
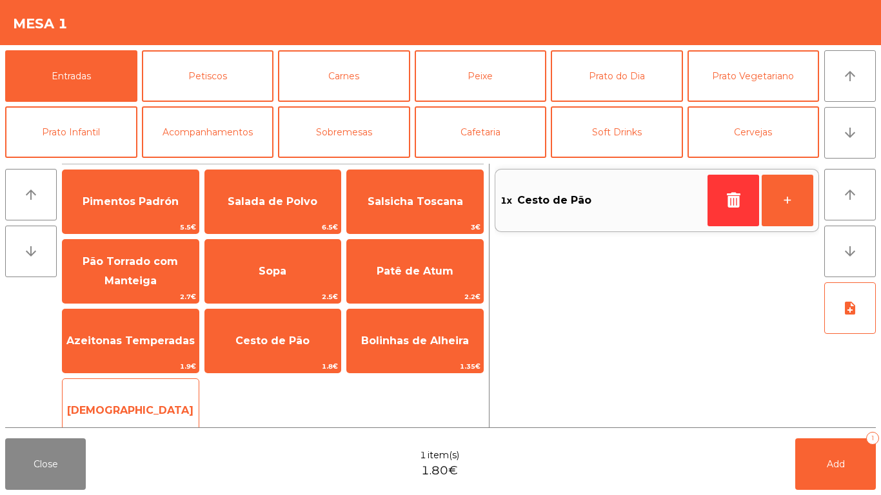
click at [122, 407] on span "[DEMOGRAPHIC_DATA]" at bounding box center [130, 410] width 126 height 12
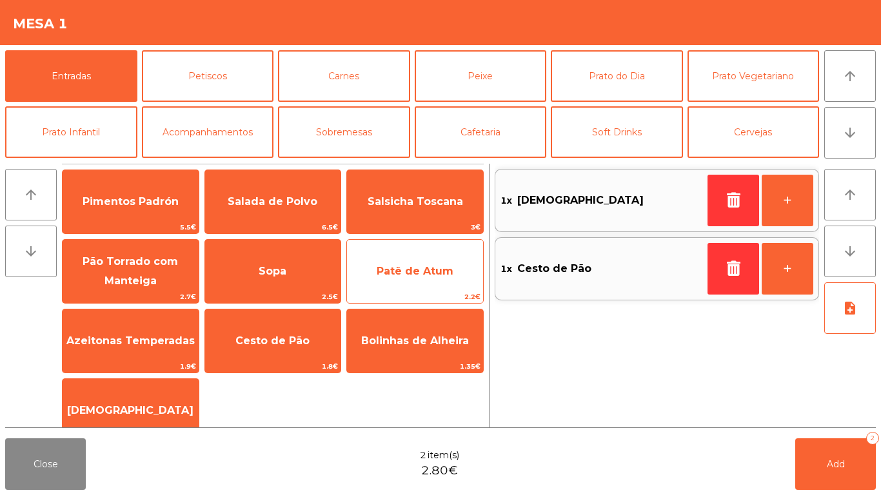
click at [400, 273] on span "Patê de Atum" at bounding box center [414, 271] width 77 height 12
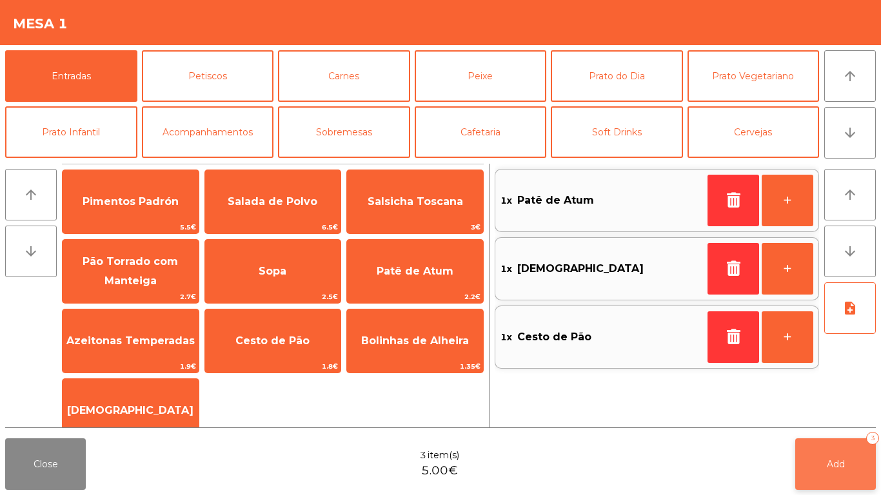
click at [837, 453] on button "Add 3" at bounding box center [835, 464] width 81 height 52
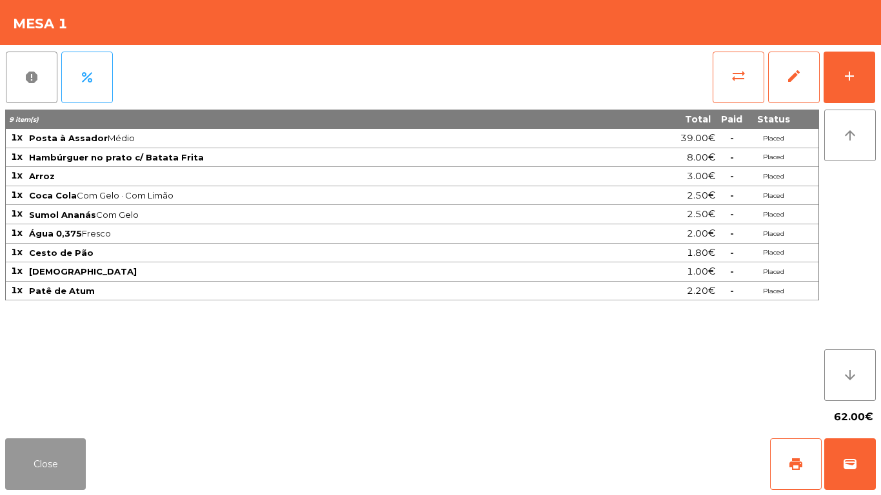
click at [46, 464] on button "Close" at bounding box center [45, 464] width 81 height 52
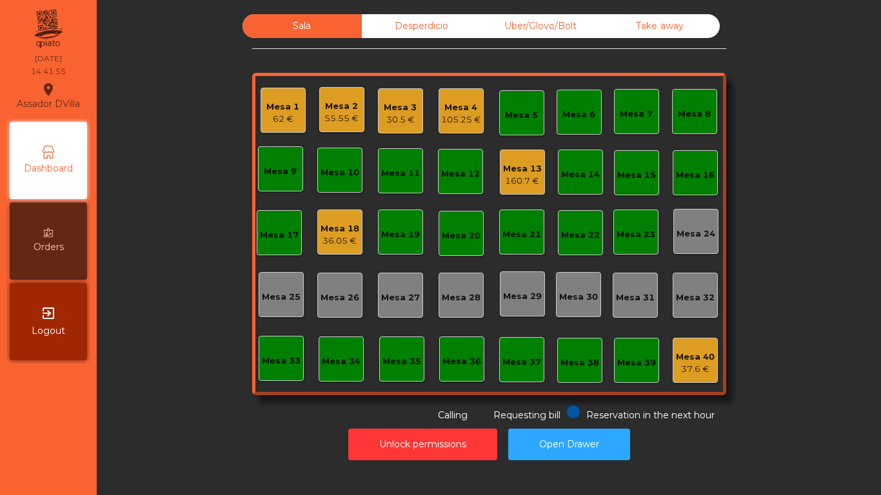
click at [349, 236] on div "36.05 €" at bounding box center [339, 241] width 39 height 13
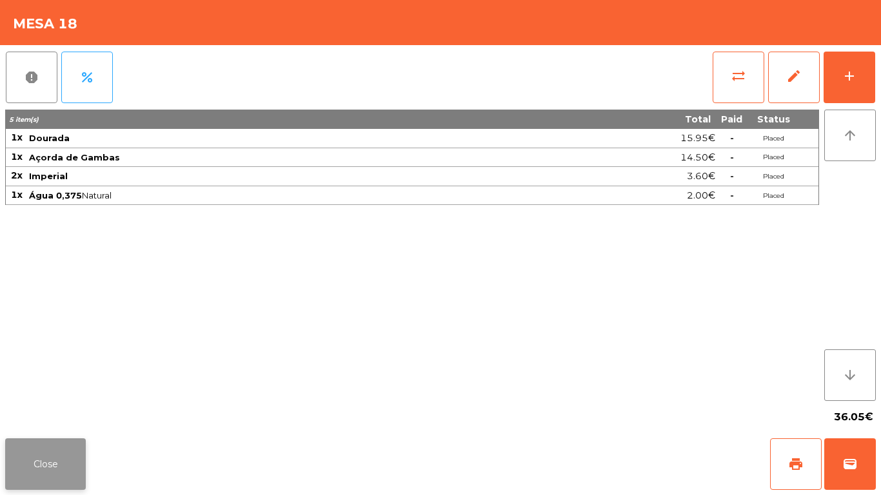
click at [49, 458] on button "Close" at bounding box center [45, 464] width 81 height 52
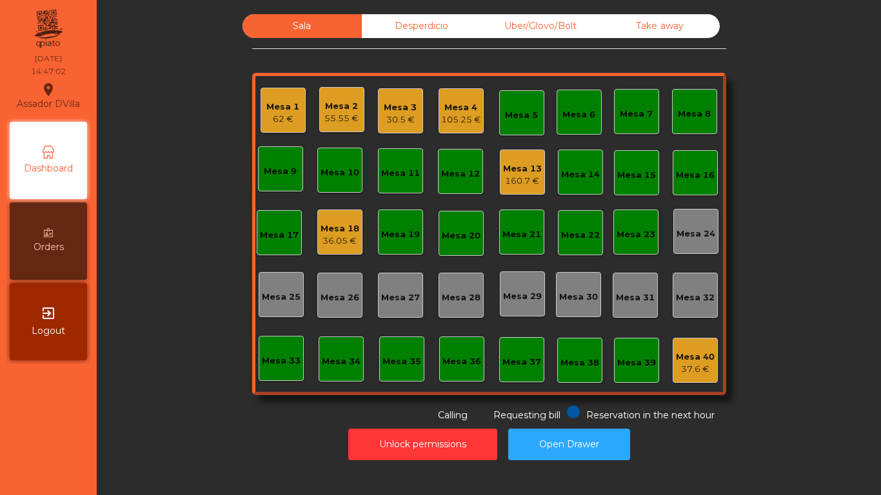
click at [467, 92] on div "Mesa 4 105.25 €" at bounding box center [460, 110] width 45 height 45
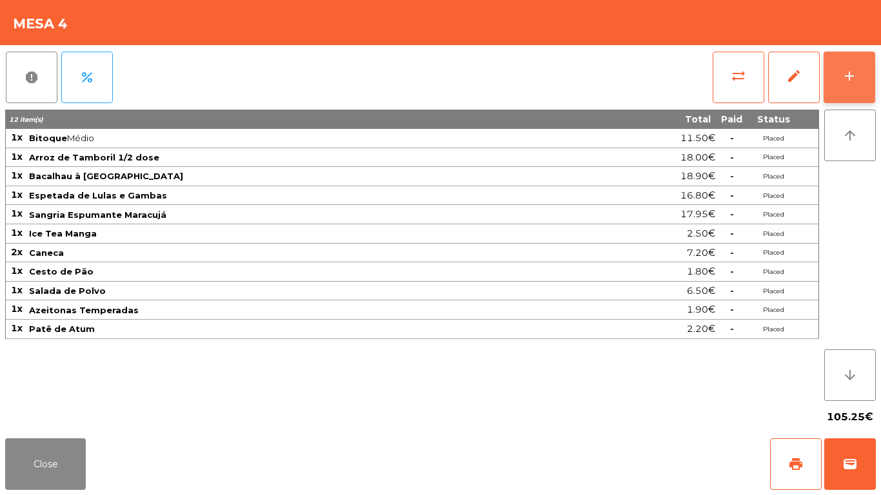
click at [847, 66] on button "add" at bounding box center [849, 78] width 52 height 52
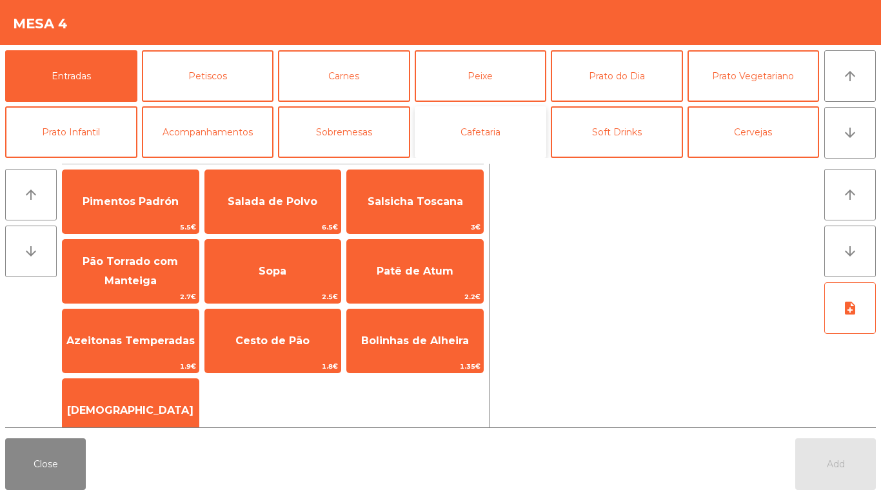
click at [487, 140] on button "Cafetaria" at bounding box center [481, 132] width 132 height 52
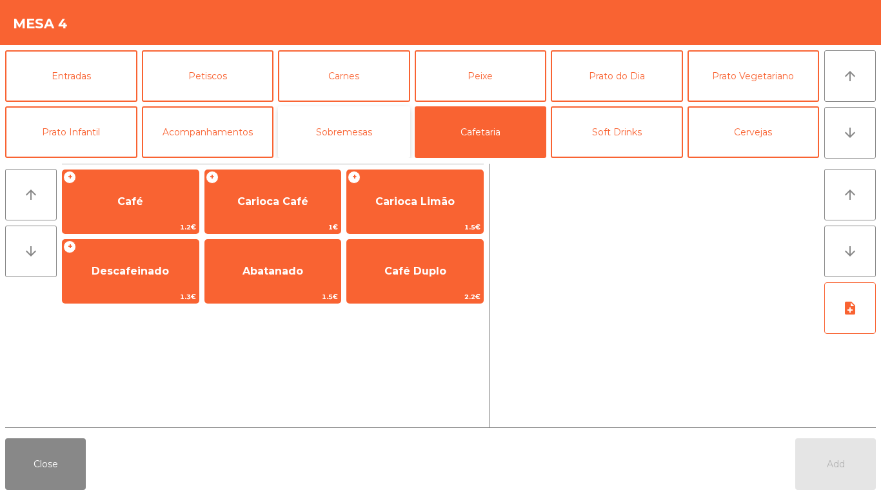
click at [391, 124] on button "Sobremesas" at bounding box center [344, 132] width 132 height 52
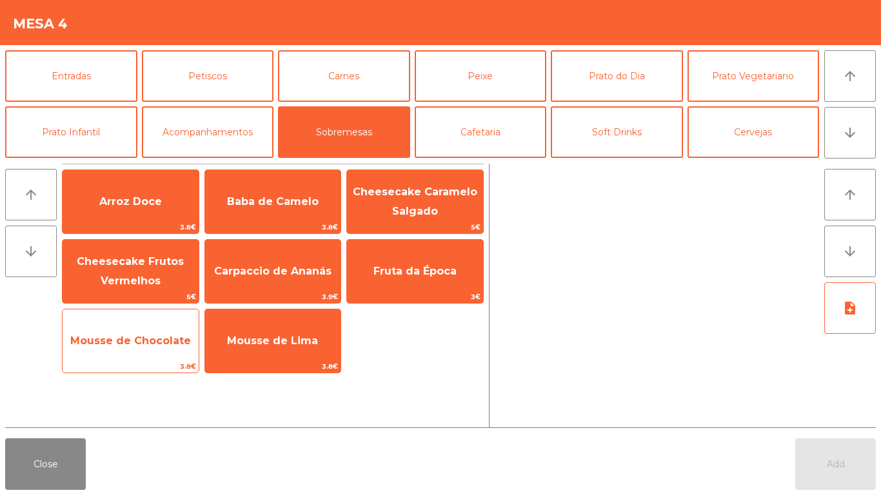
click at [122, 335] on span "Mousse de Chocolate" at bounding box center [130, 341] width 121 height 12
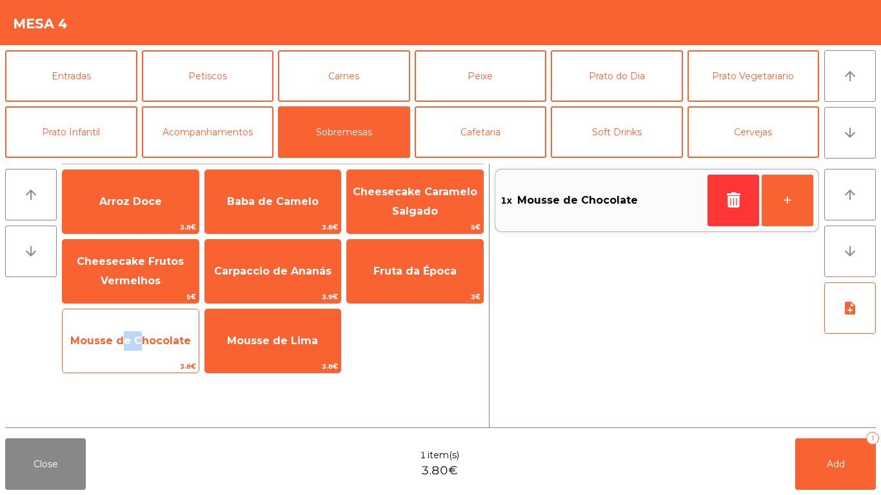
click at [122, 335] on span "Mousse de Chocolate" at bounding box center [130, 341] width 121 height 12
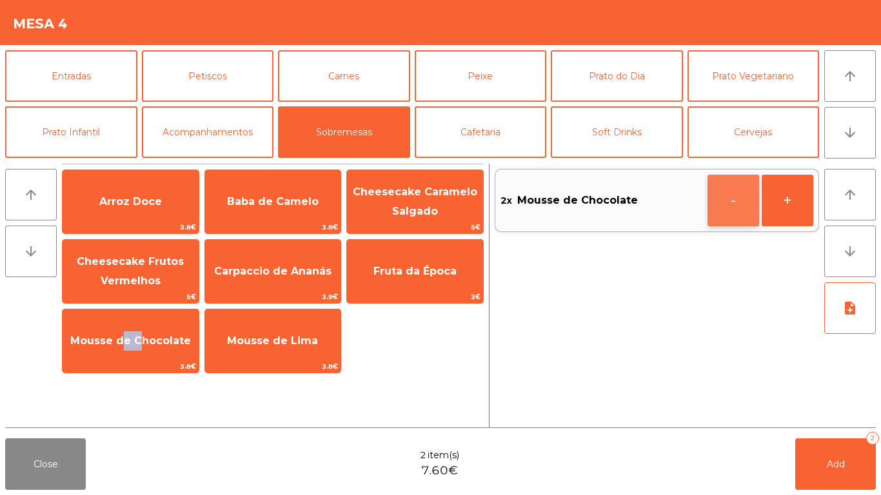
click at [725, 214] on button "-" at bounding box center [733, 201] width 52 height 52
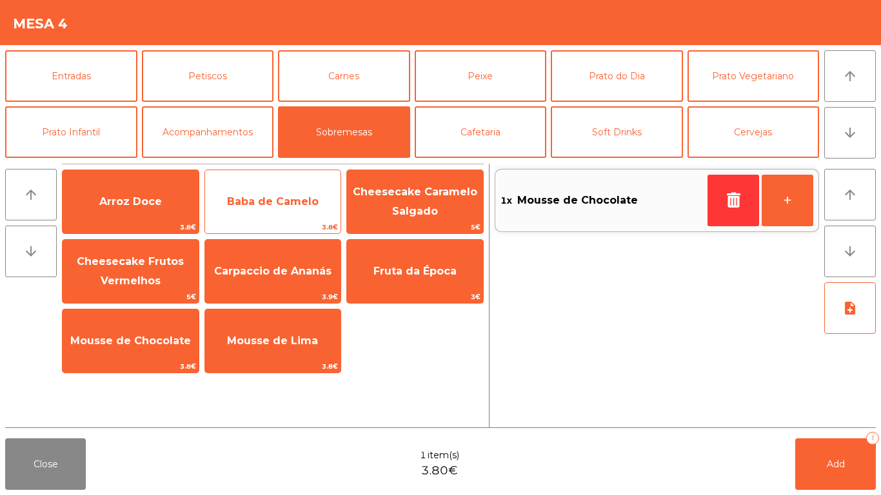
click at [260, 200] on span "Baba de Camelo" at bounding box center [273, 201] width 92 height 12
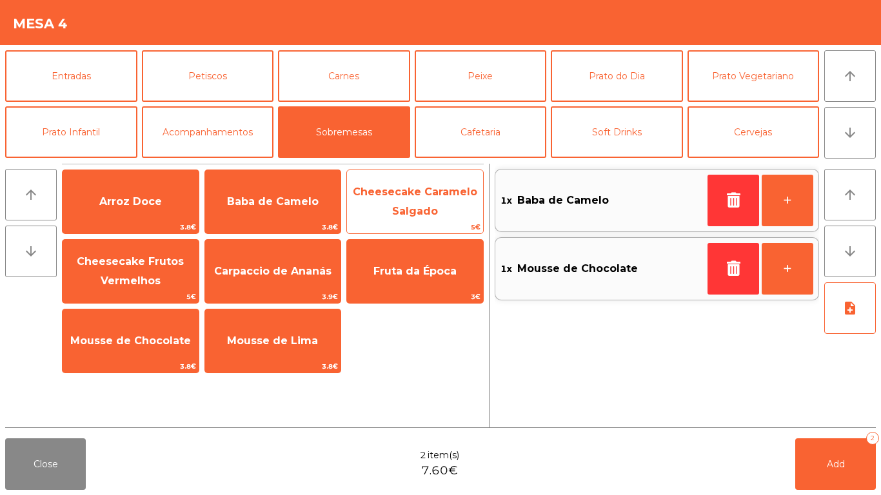
drag, startPoint x: 398, startPoint y: 213, endPoint x: 352, endPoint y: 220, distance: 47.0
click at [396, 213] on span "Cheesecake Caramelo Salgado" at bounding box center [415, 202] width 124 height 32
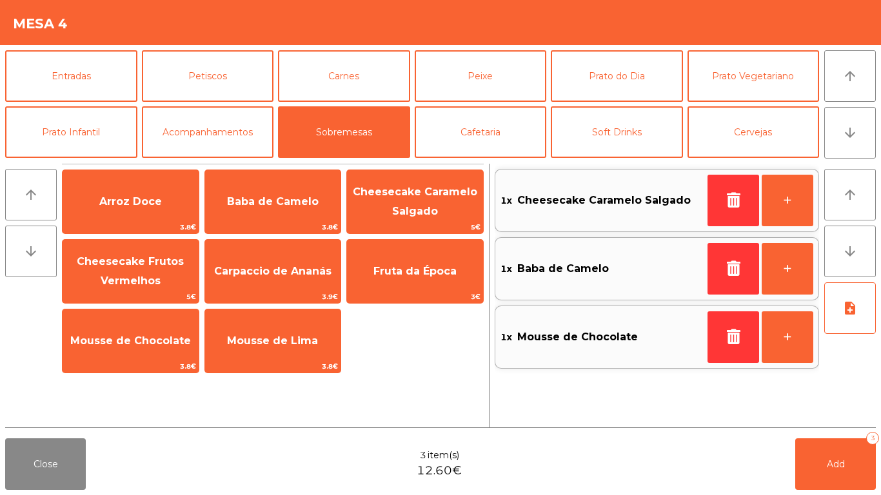
drag, startPoint x: 83, startPoint y: 278, endPoint x: 407, endPoint y: 325, distance: 327.6
click at [86, 278] on span "Cheesecake Frutos Vermelhos" at bounding box center [131, 271] width 136 height 55
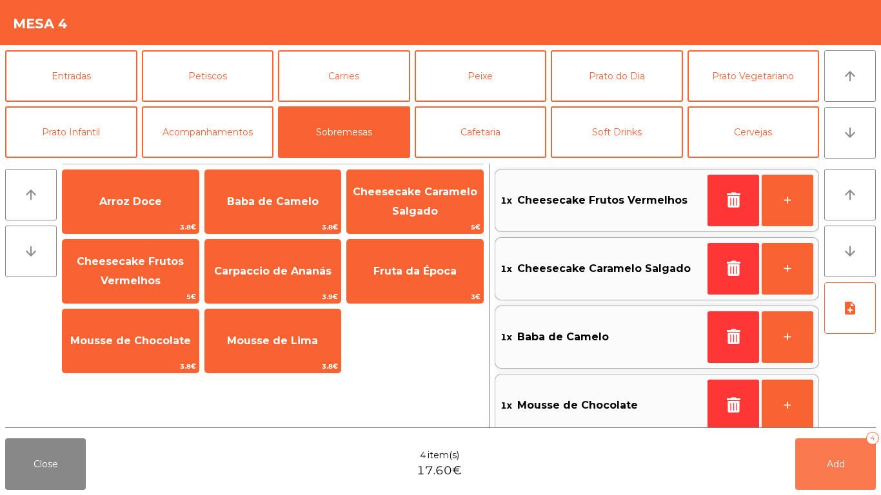
drag, startPoint x: 845, startPoint y: 446, endPoint x: 747, endPoint y: 448, distance: 98.0
click at [843, 447] on button "Add 4" at bounding box center [835, 464] width 81 height 52
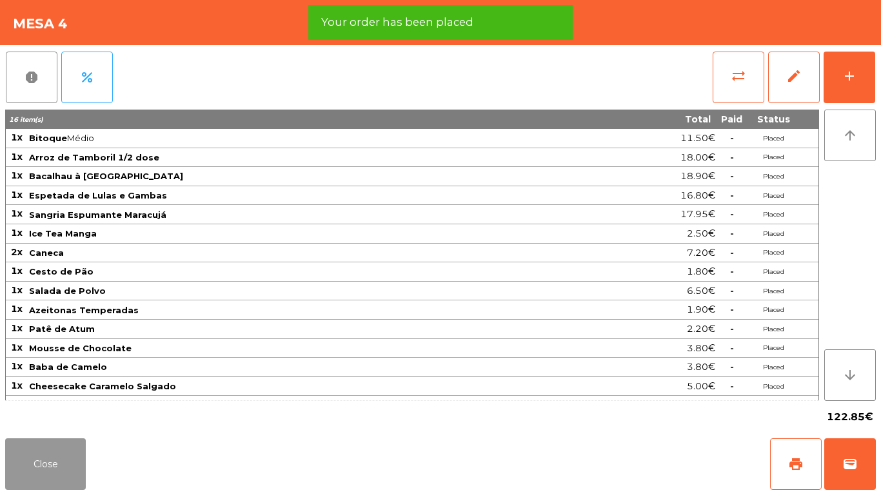
click at [26, 468] on button "Close" at bounding box center [45, 464] width 81 height 52
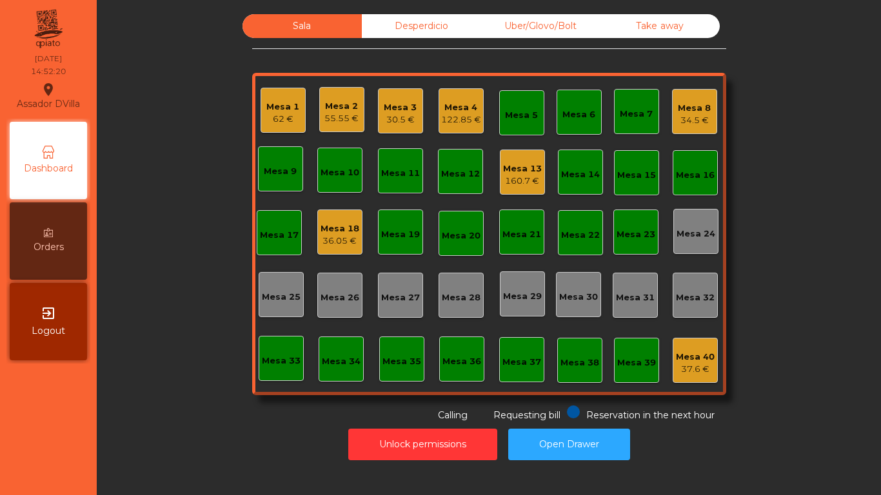
click at [282, 124] on div "62 €" at bounding box center [282, 119] width 33 height 13
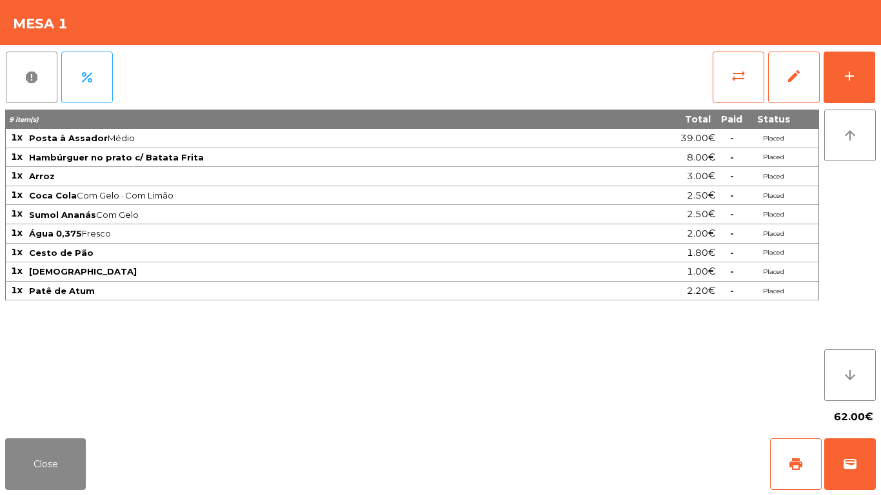
click at [879, 64] on div "report percent sync_alt edit add 9 item(s) Total Paid Status 1x Posta à Assador…" at bounding box center [440, 239] width 881 height 388
click at [855, 77] on div "add" at bounding box center [848, 75] width 15 height 15
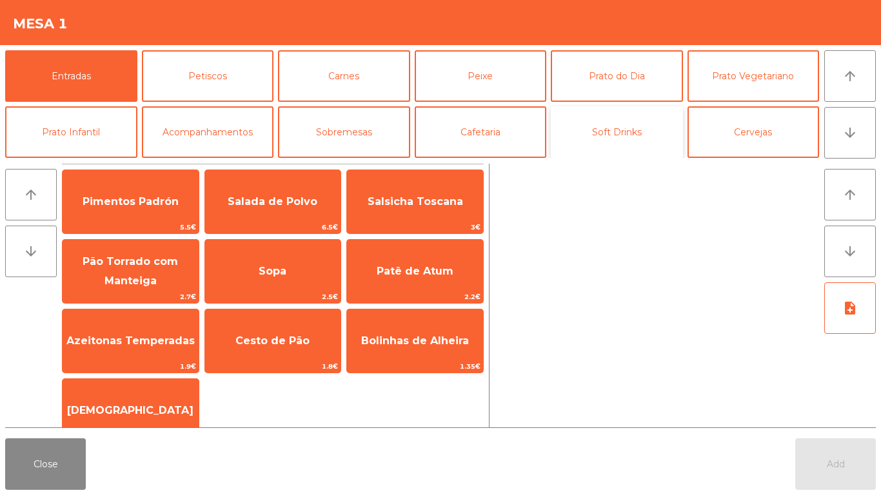
click at [623, 128] on button "Soft Drinks" at bounding box center [617, 132] width 132 height 52
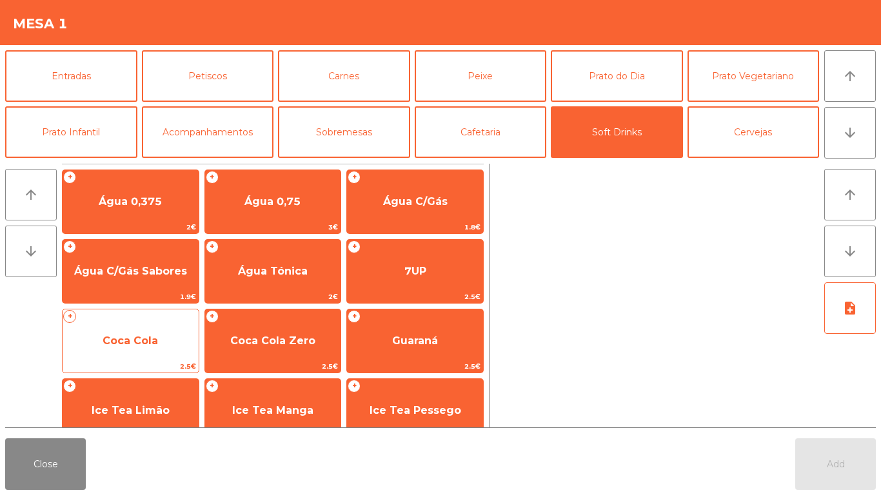
click at [108, 338] on span "Coca Cola" at bounding box center [130, 341] width 55 height 12
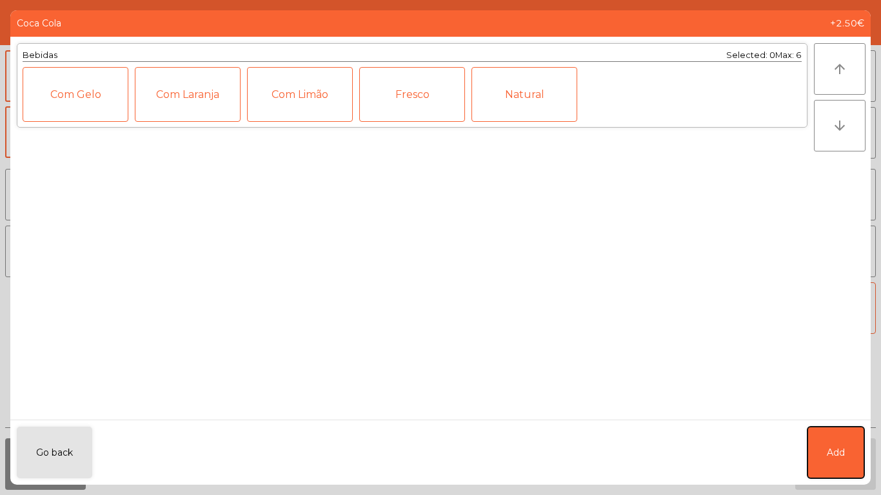
click at [848, 434] on button "Add" at bounding box center [835, 453] width 57 height 52
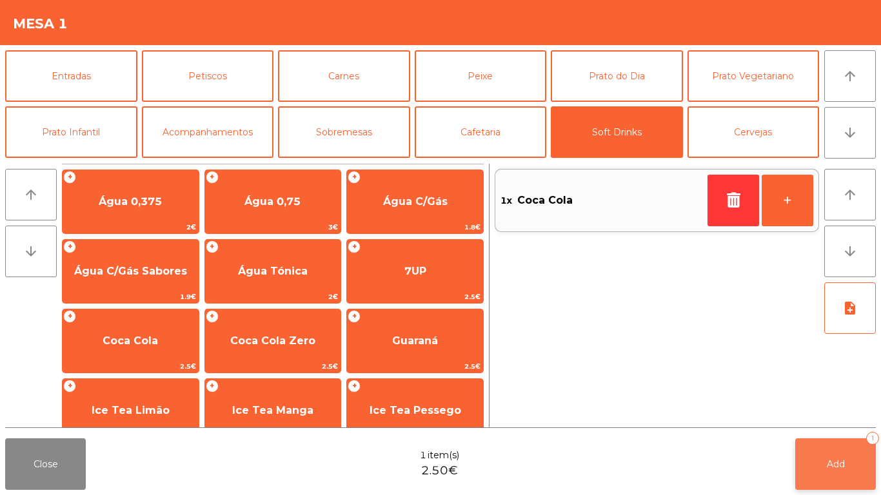
click at [831, 460] on span "Add" at bounding box center [835, 464] width 18 height 12
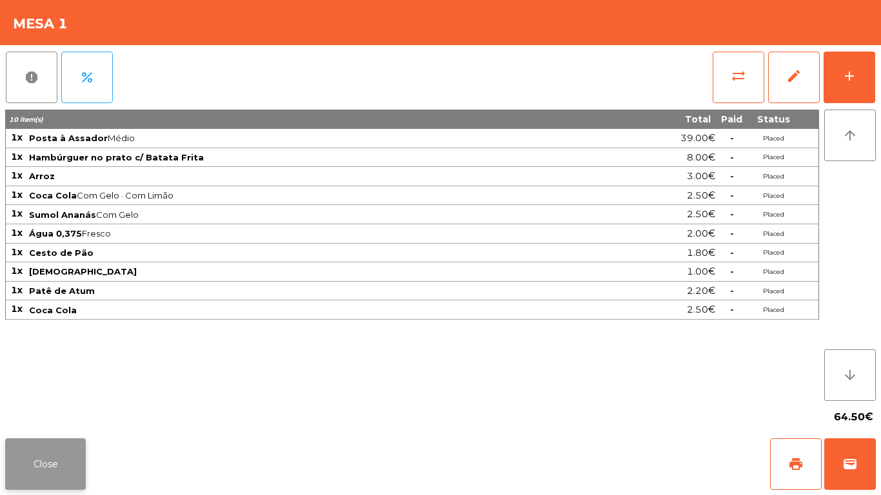
click at [38, 442] on button "Close" at bounding box center [45, 464] width 81 height 52
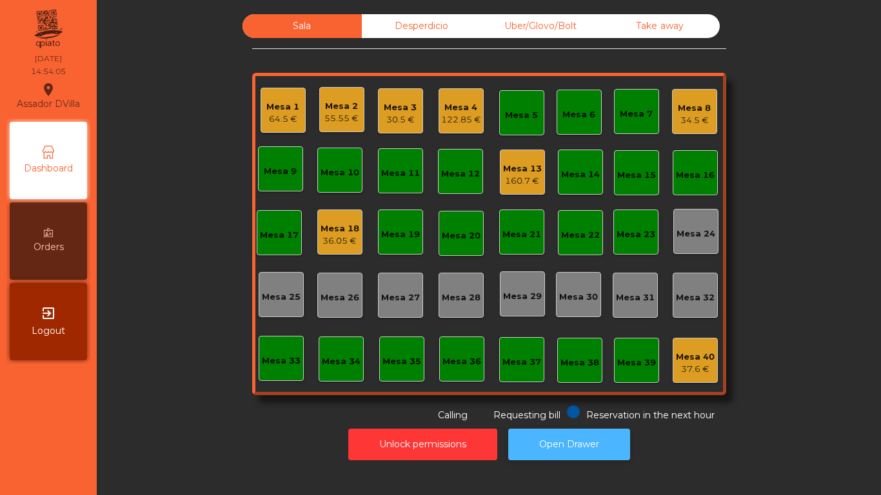
click at [572, 437] on button "Open Drawer" at bounding box center [569, 445] width 122 height 32
click at [400, 117] on div "30.5 €" at bounding box center [400, 119] width 33 height 13
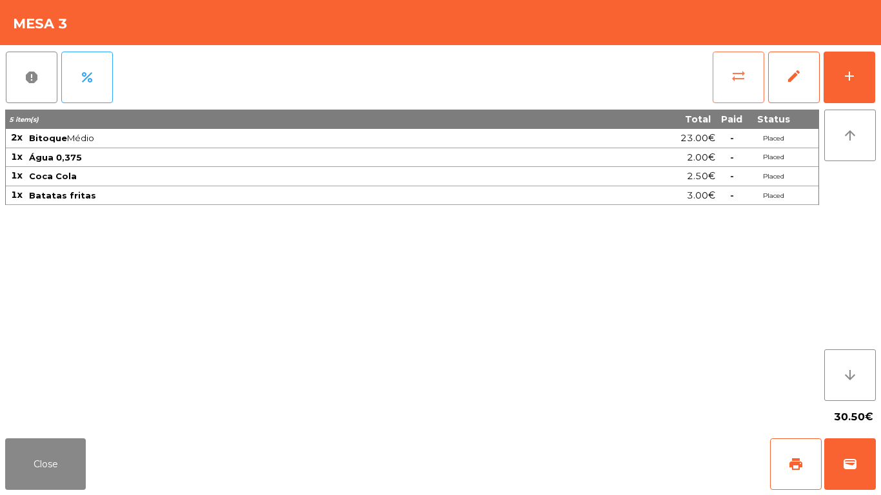
click at [742, 85] on button "sync_alt" at bounding box center [738, 78] width 52 height 52
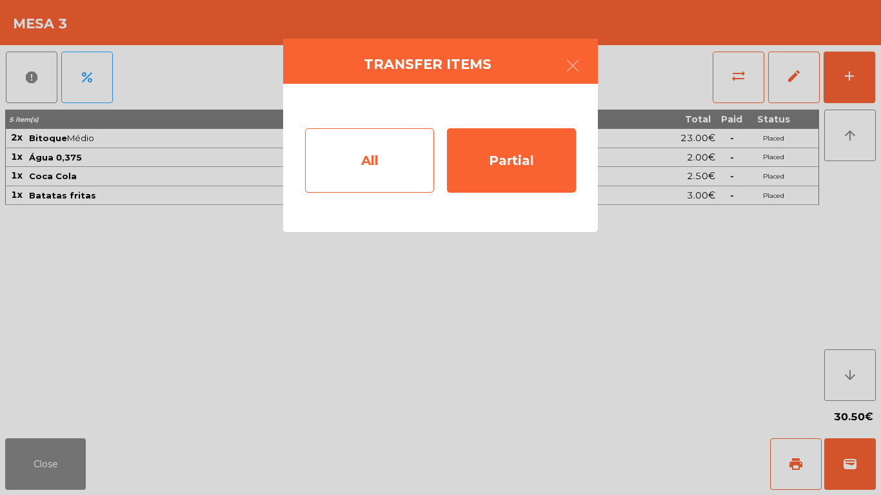
click at [397, 166] on div "All" at bounding box center [369, 160] width 129 height 64
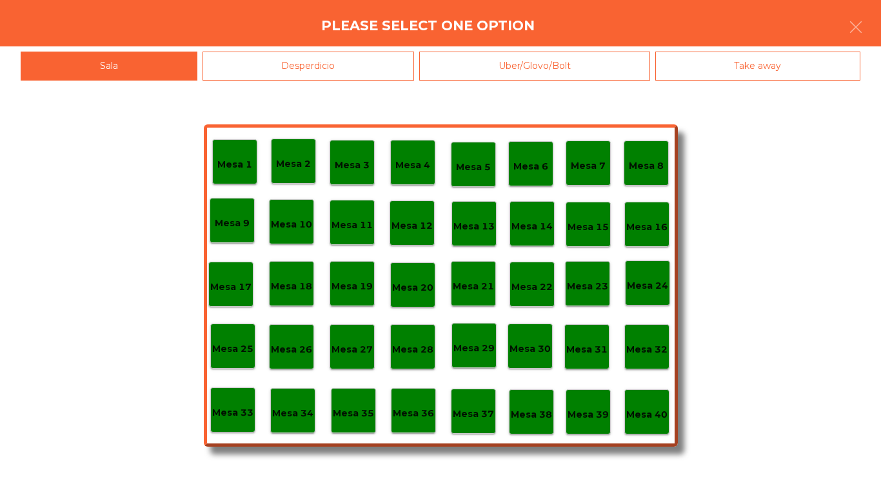
click at [657, 419] on p "Mesa 40" at bounding box center [646, 414] width 41 height 15
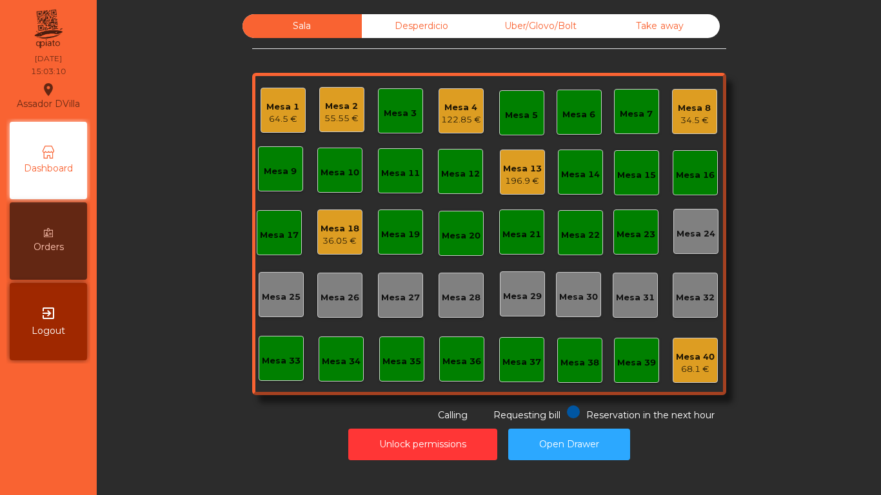
click at [328, 235] on div "36.05 €" at bounding box center [339, 241] width 39 height 13
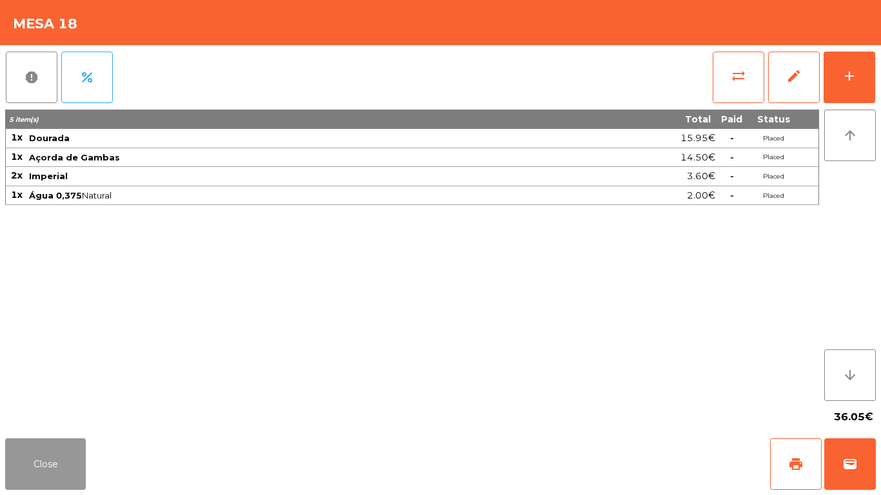
drag, startPoint x: 19, startPoint y: 460, endPoint x: 393, endPoint y: 91, distance: 525.6
click at [37, 449] on button "Close" at bounding box center [45, 464] width 81 height 52
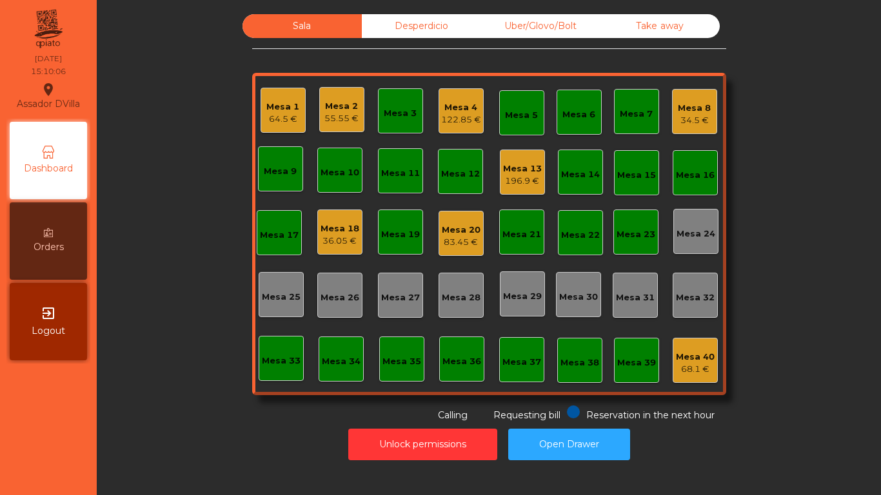
click at [271, 119] on div "64.5 €" at bounding box center [282, 119] width 33 height 13
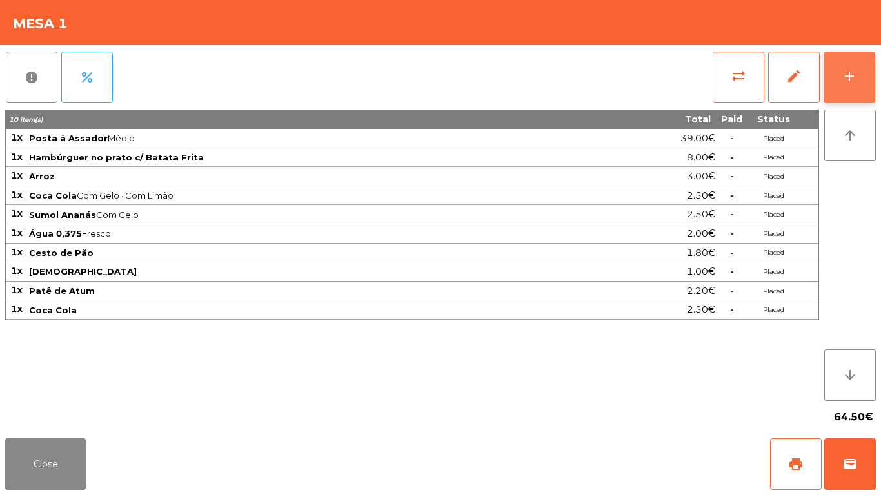
click at [843, 70] on div "add" at bounding box center [848, 75] width 15 height 15
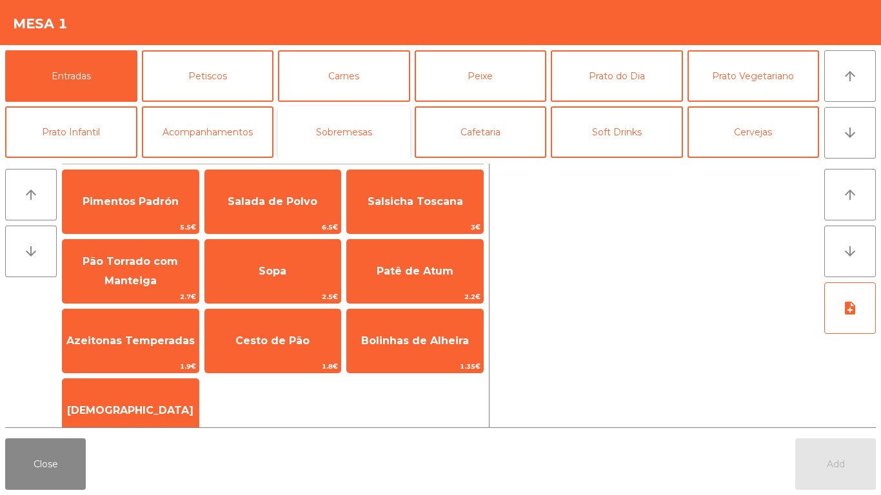
click at [327, 130] on button "Sobremesas" at bounding box center [344, 132] width 132 height 52
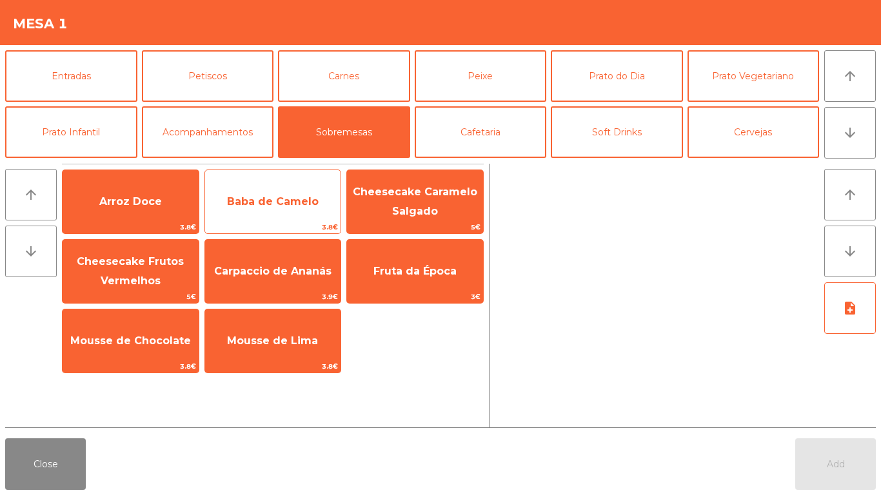
click at [282, 204] on span "Baba de Camelo" at bounding box center [273, 201] width 92 height 12
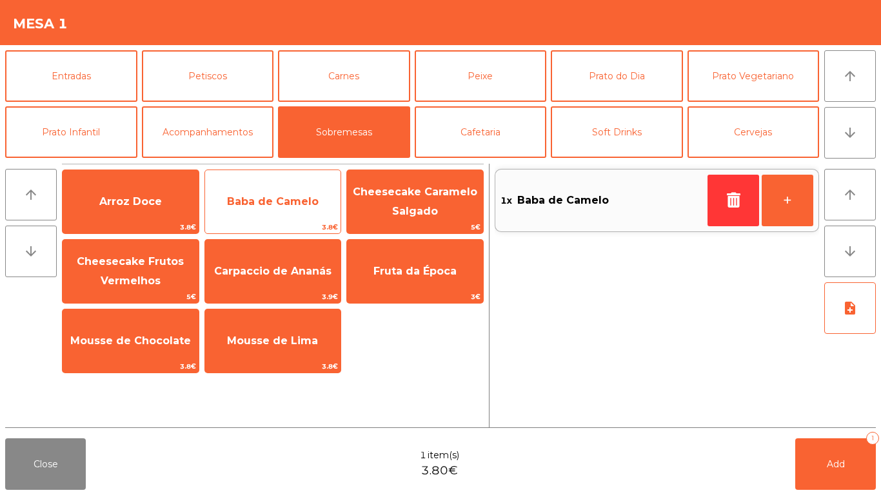
click at [282, 204] on span "Baba de Camelo" at bounding box center [273, 201] width 92 height 12
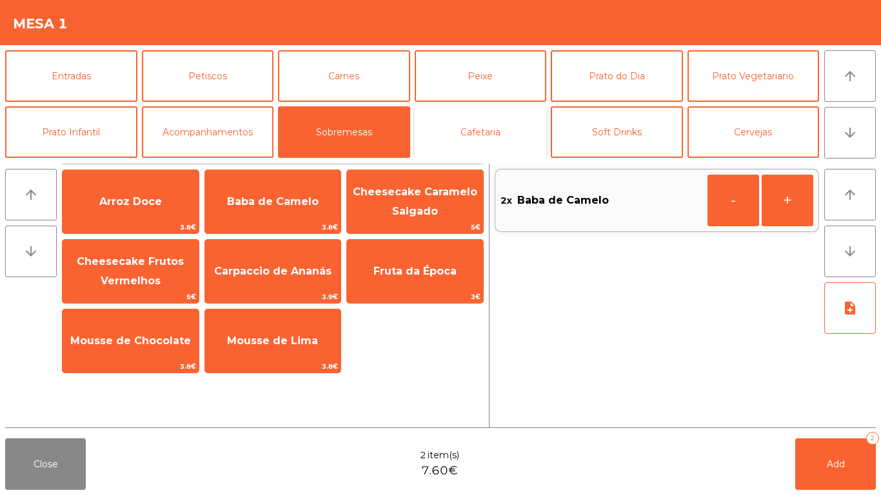
drag, startPoint x: 490, startPoint y: 137, endPoint x: 453, endPoint y: 155, distance: 40.9
click at [489, 137] on button "Cafetaria" at bounding box center [481, 132] width 132 height 52
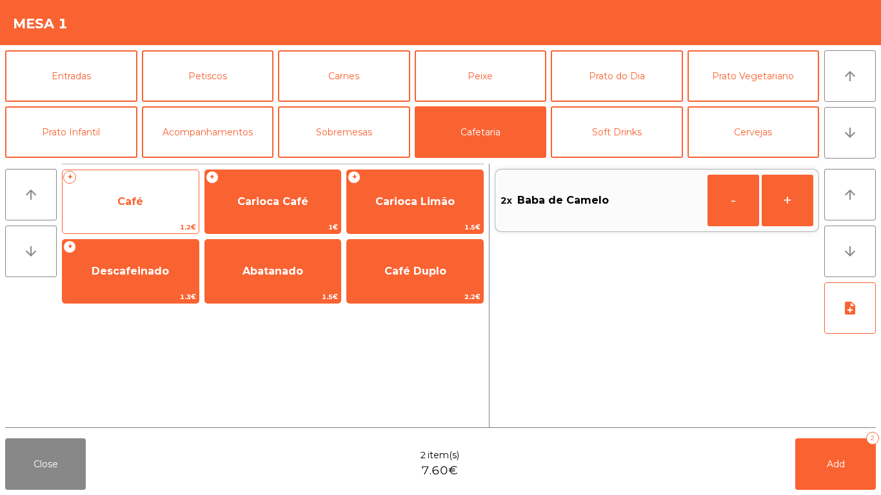
drag, startPoint x: 177, startPoint y: 200, endPoint x: 193, endPoint y: 201, distance: 16.2
click at [193, 201] on span "Café" at bounding box center [131, 201] width 136 height 35
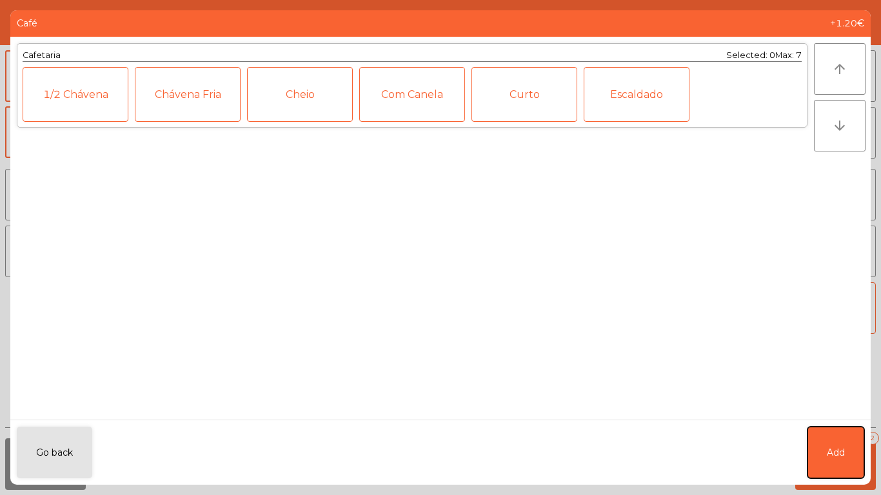
click at [841, 438] on button "Add" at bounding box center [835, 453] width 57 height 52
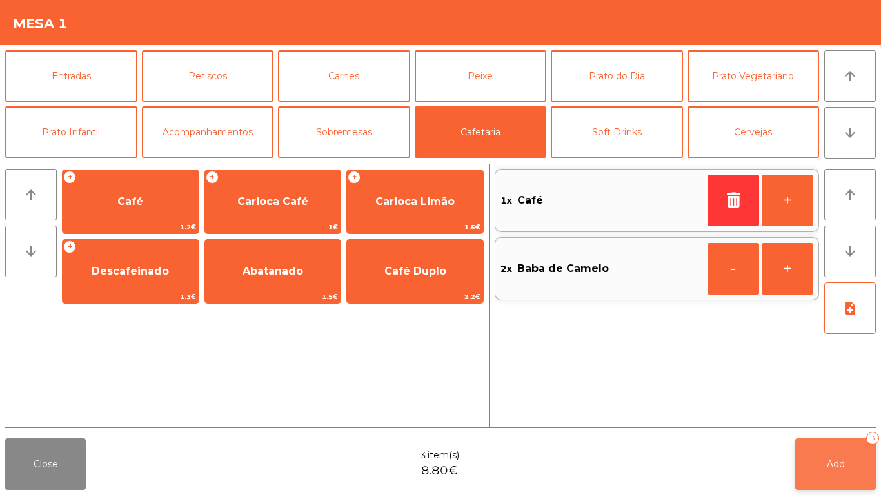
click at [835, 486] on button "Add 3" at bounding box center [835, 464] width 81 height 52
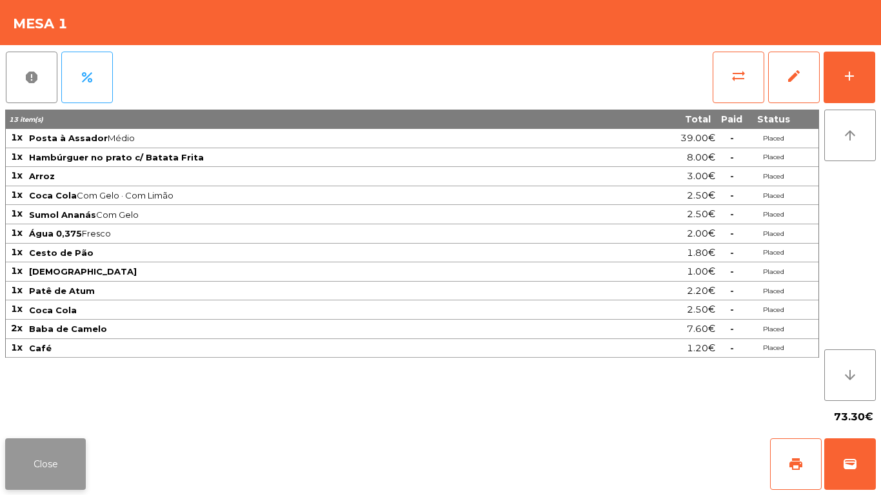
click at [71, 463] on button "Close" at bounding box center [45, 464] width 81 height 52
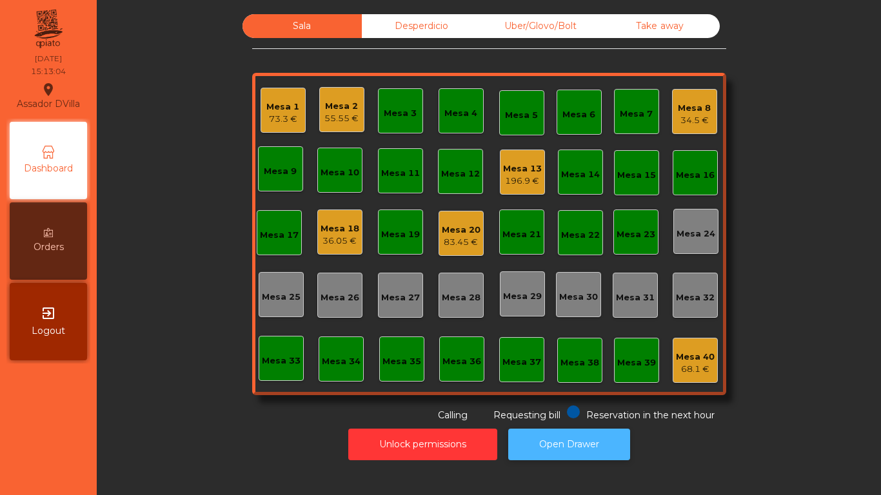
click at [588, 429] on button "Open Drawer" at bounding box center [569, 445] width 122 height 32
click at [536, 186] on div "Mesa 13 196.9 €" at bounding box center [522, 172] width 45 height 45
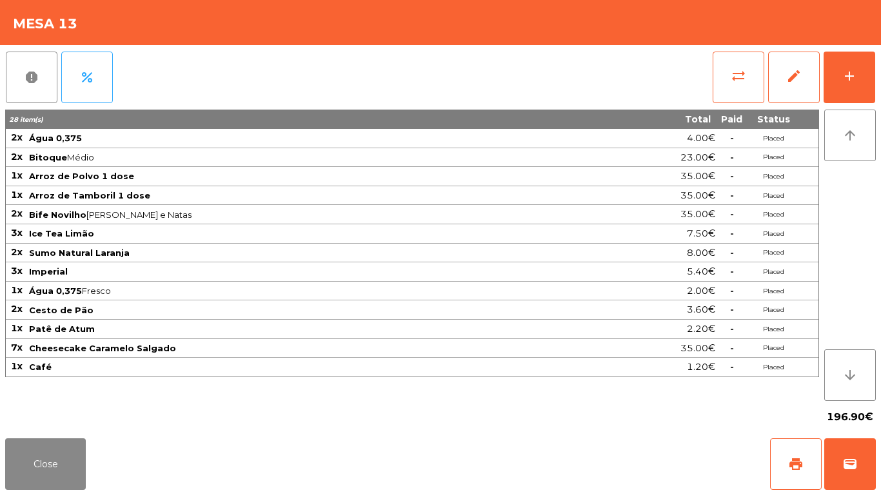
click at [878, 79] on div "report percent sync_alt edit add 28 item(s) Total Paid Status 2x Água 0,375 4.0…" at bounding box center [440, 239] width 881 height 388
click at [870, 79] on button "add" at bounding box center [849, 78] width 52 height 52
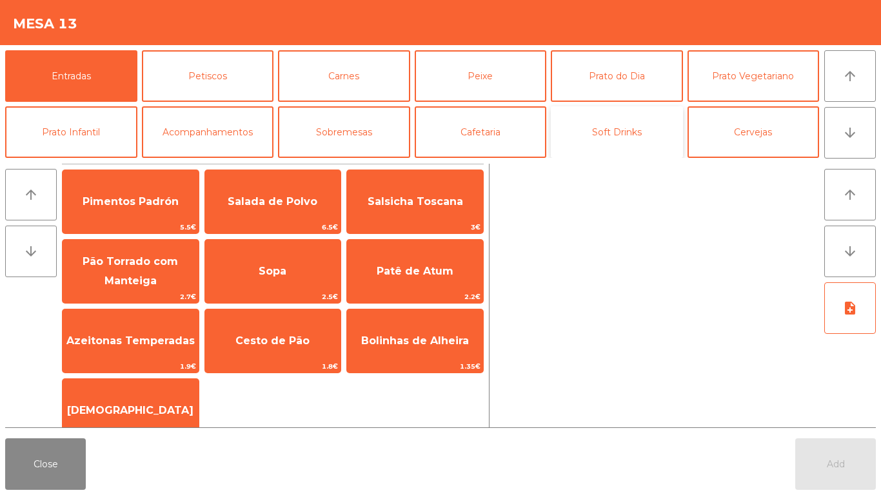
click at [626, 130] on button "Soft Drinks" at bounding box center [617, 132] width 132 height 52
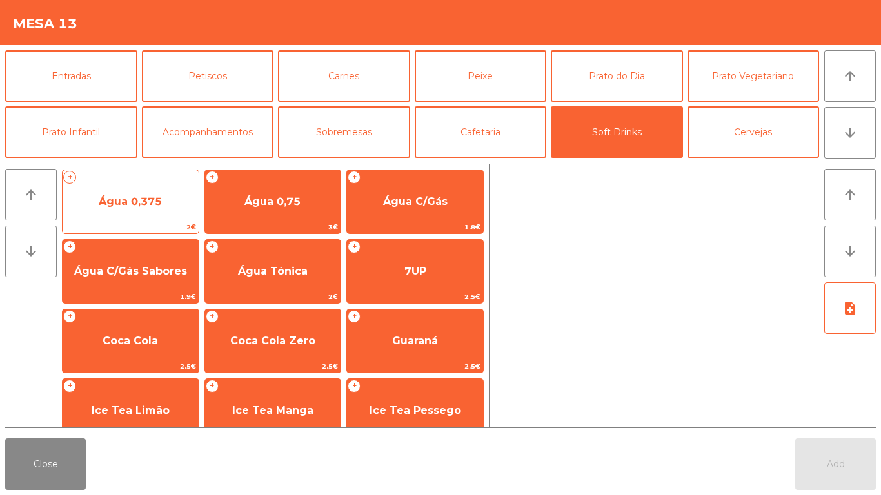
click at [150, 212] on span "Água 0,375" at bounding box center [131, 201] width 136 height 35
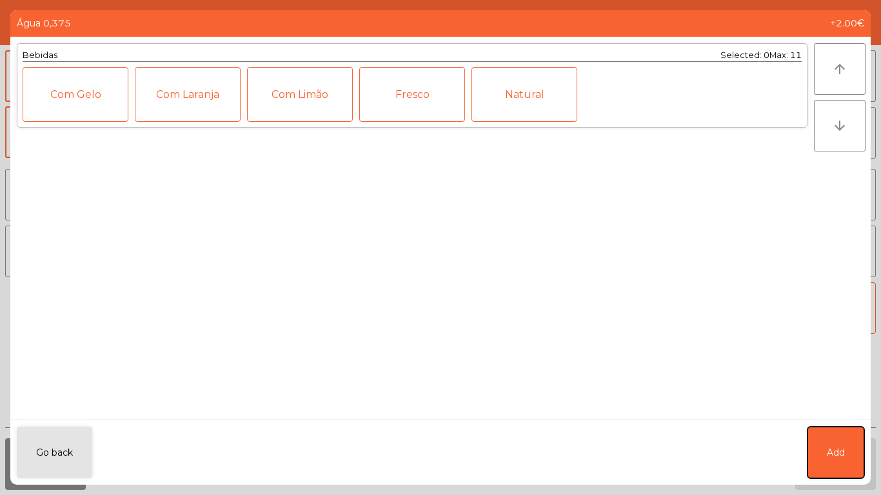
click at [825, 461] on button "Add" at bounding box center [835, 453] width 57 height 52
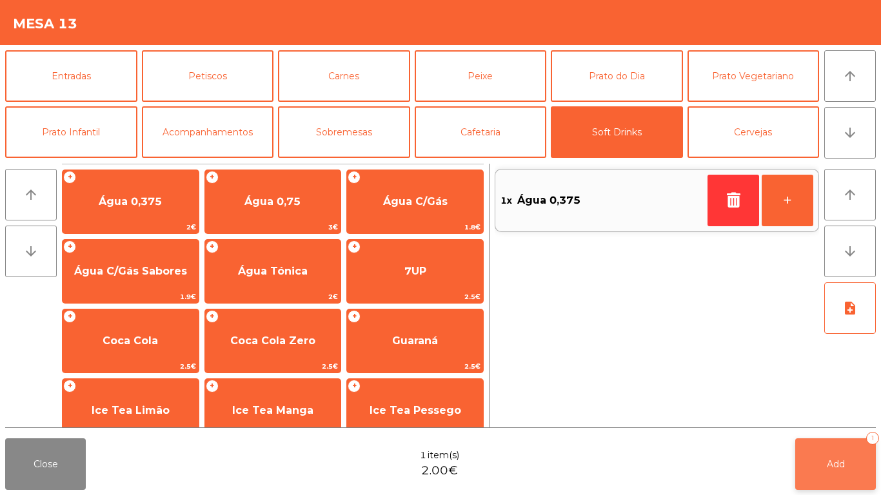
click at [823, 469] on button "Add 1" at bounding box center [835, 464] width 81 height 52
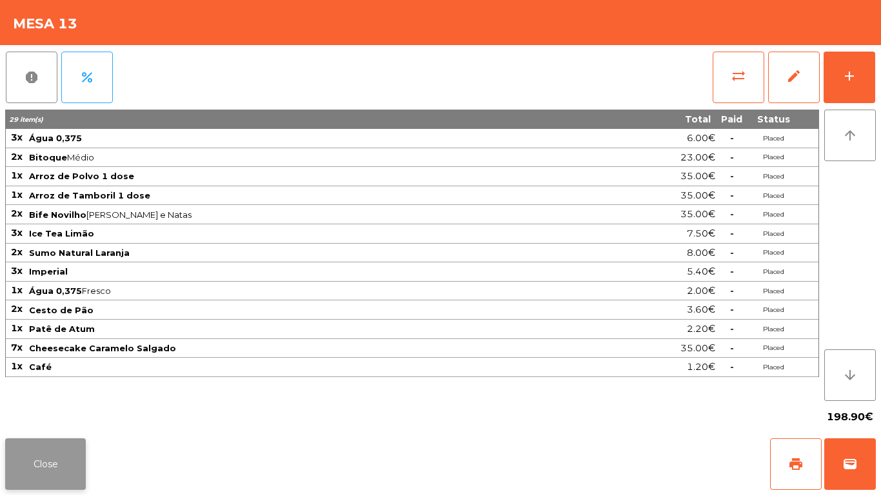
click at [43, 465] on button "Close" at bounding box center [45, 464] width 81 height 52
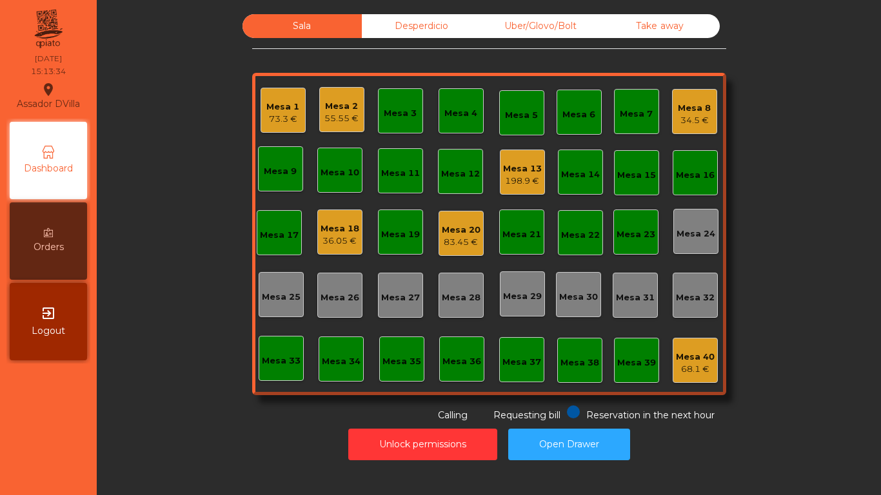
click at [338, 217] on div "Mesa 18 36.05 €" at bounding box center [339, 232] width 39 height 30
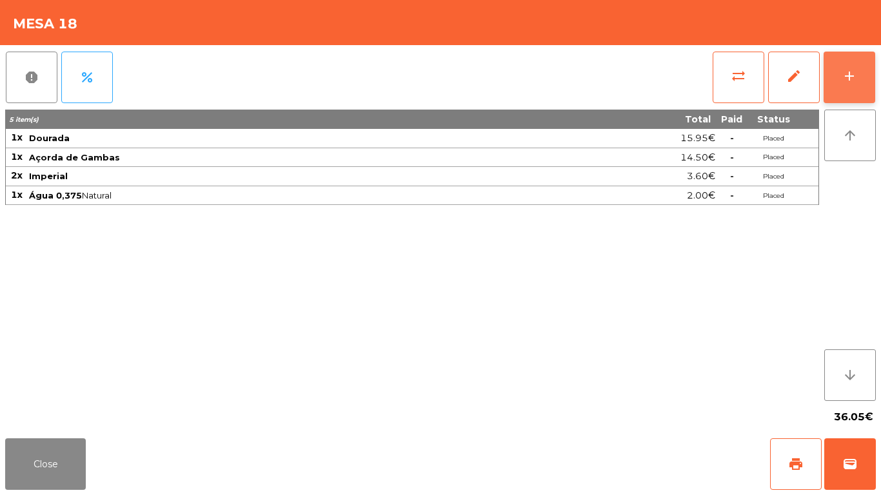
click at [871, 61] on button "add" at bounding box center [849, 78] width 52 height 52
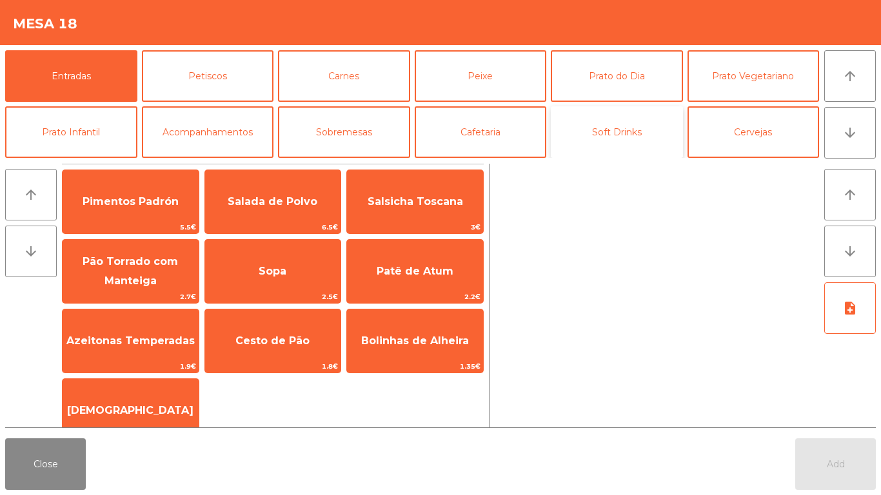
click at [631, 120] on button "Soft Drinks" at bounding box center [617, 132] width 132 height 52
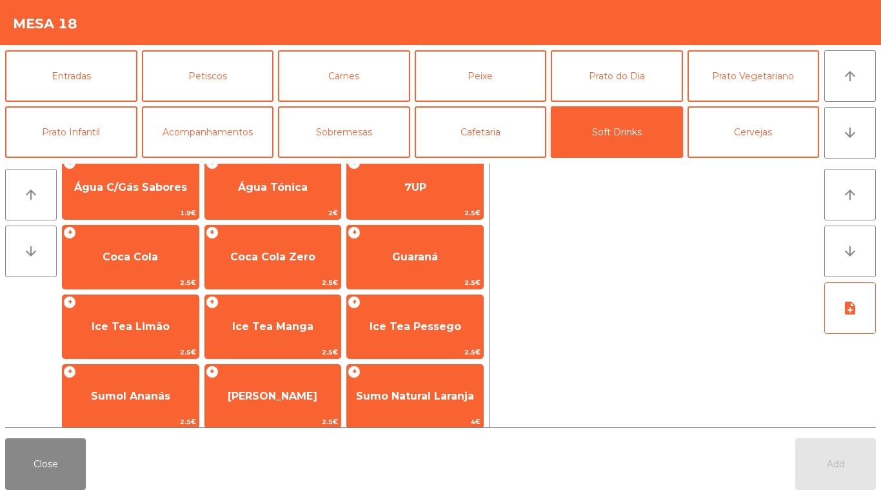
scroll to position [85, 0]
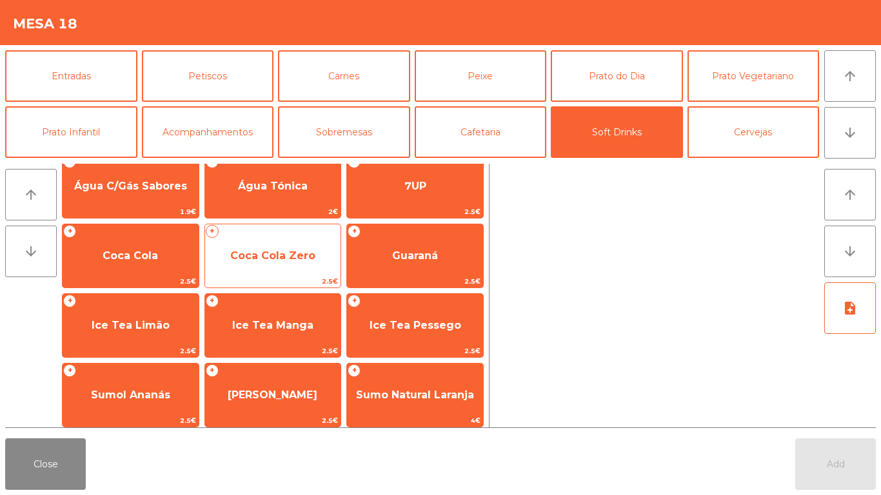
click at [275, 260] on span "Coca Cola Zero" at bounding box center [272, 255] width 85 height 12
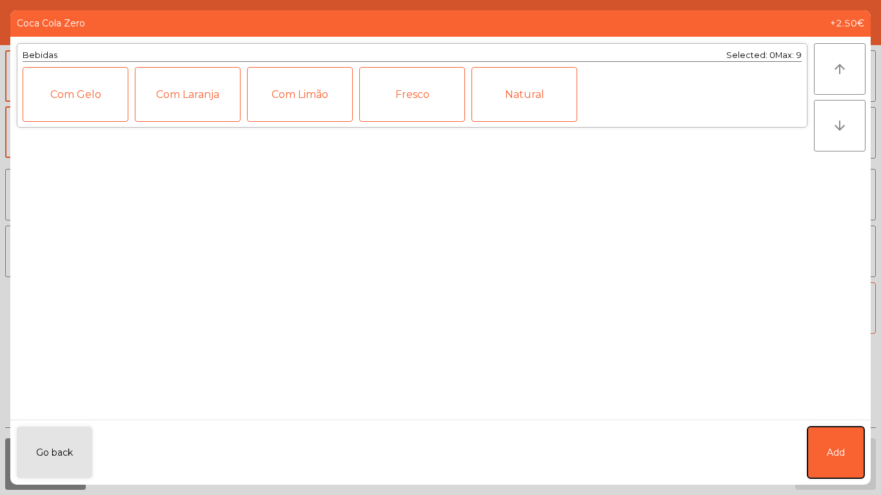
click at [826, 460] on button "Add" at bounding box center [835, 453] width 57 height 52
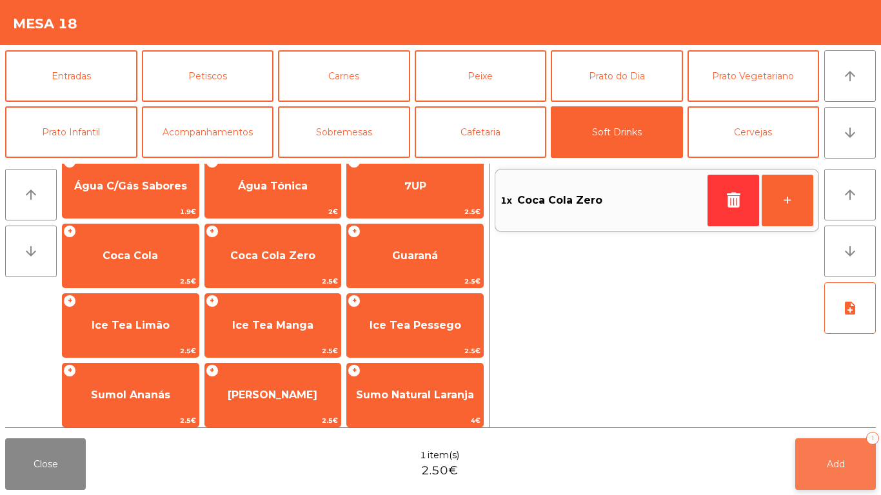
click at [844, 481] on button "Add 1" at bounding box center [835, 464] width 81 height 52
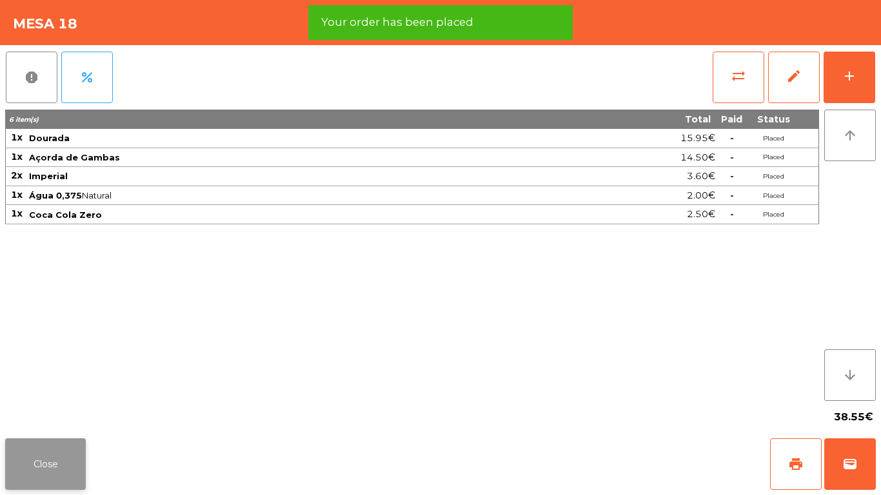
click at [43, 440] on button "Close" at bounding box center [45, 464] width 81 height 52
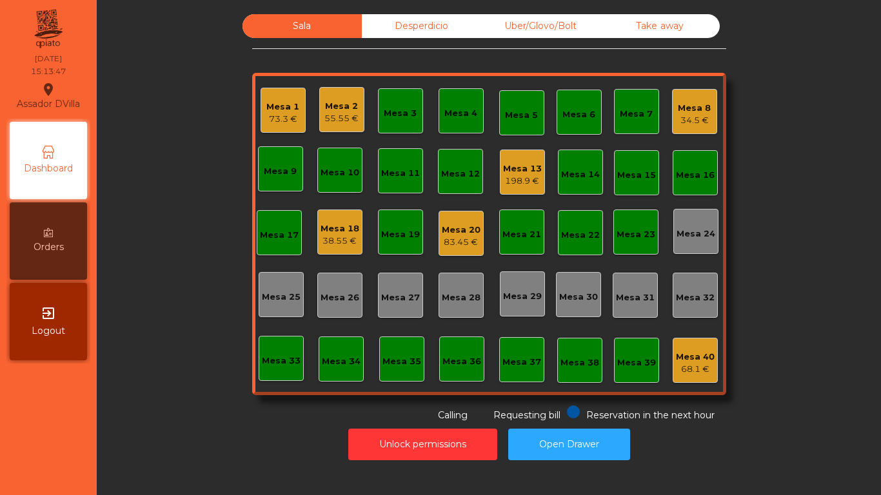
click at [691, 117] on div "34.5 €" at bounding box center [694, 120] width 33 height 13
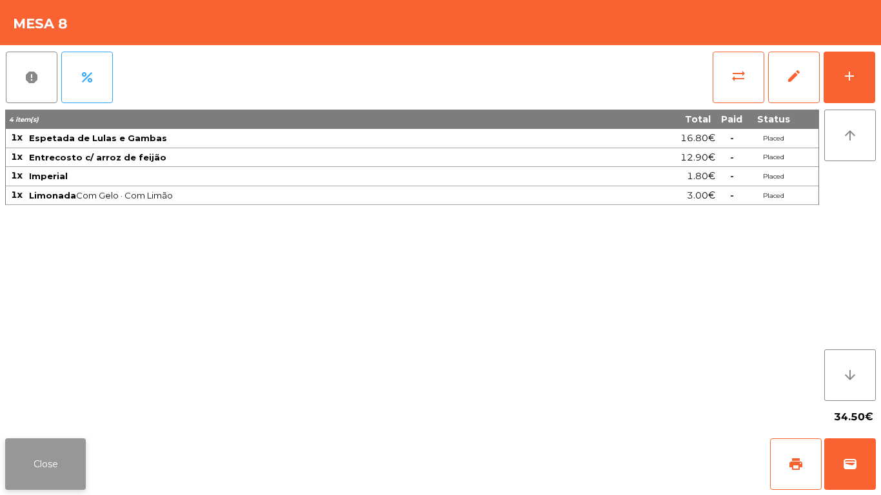
click at [43, 480] on button "Close" at bounding box center [45, 464] width 81 height 52
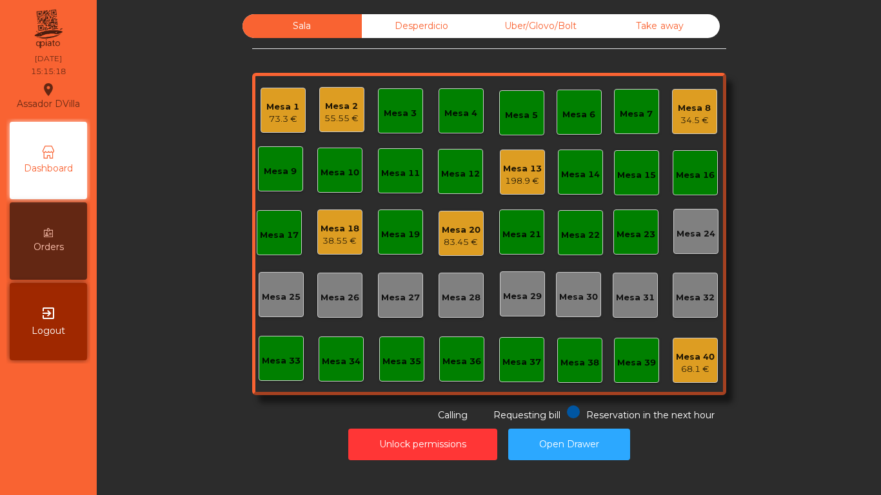
click at [504, 183] on div "198.9 €" at bounding box center [522, 181] width 39 height 13
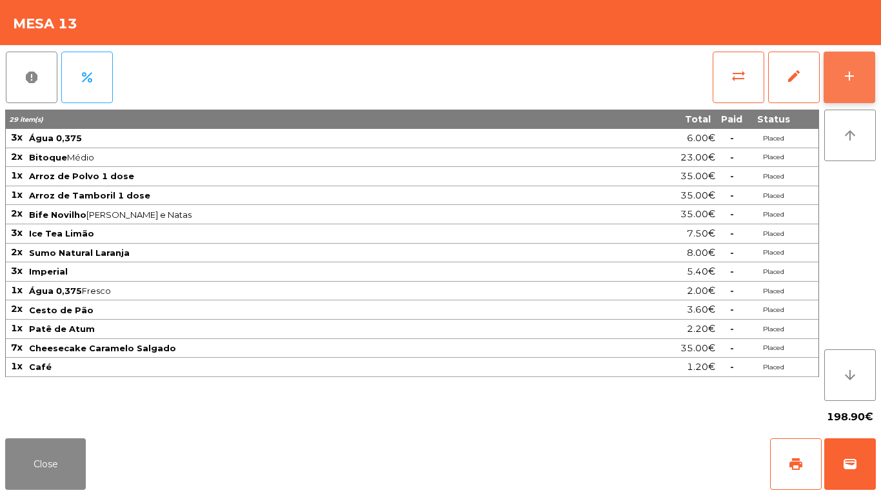
click at [859, 54] on button "add" at bounding box center [849, 78] width 52 height 52
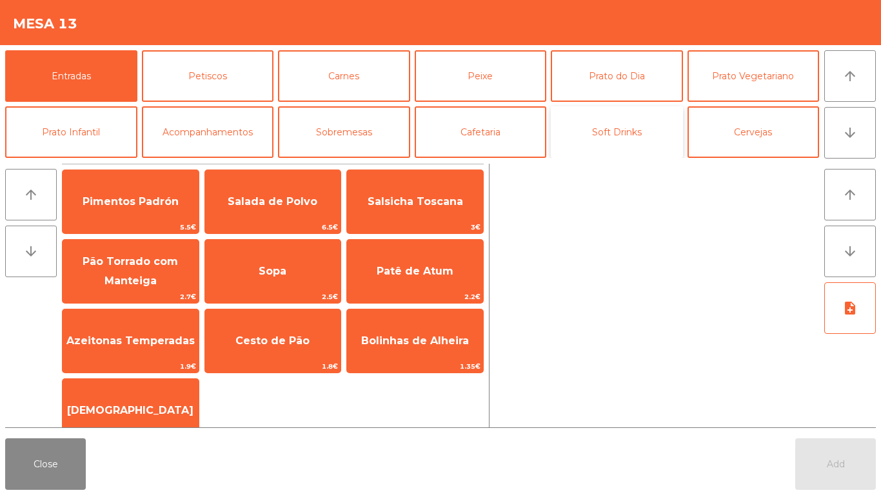
click at [629, 139] on button "Soft Drinks" at bounding box center [617, 132] width 132 height 52
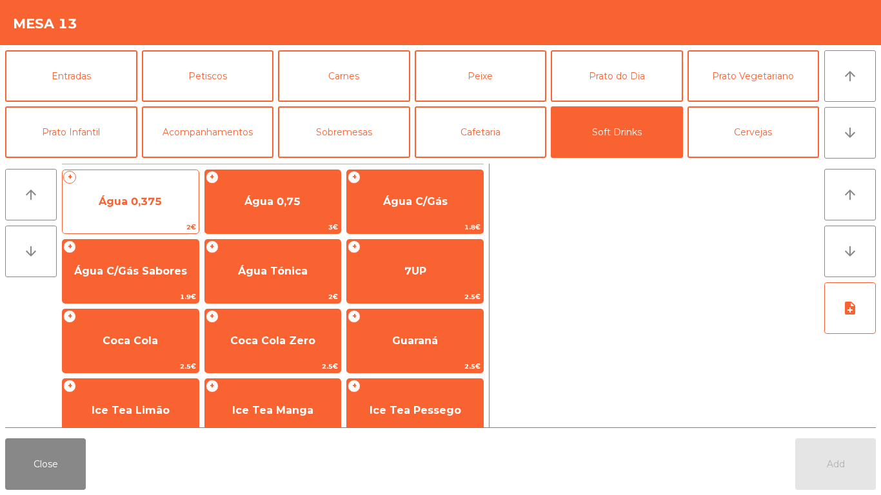
click at [142, 193] on span "Água 0,375" at bounding box center [131, 201] width 136 height 35
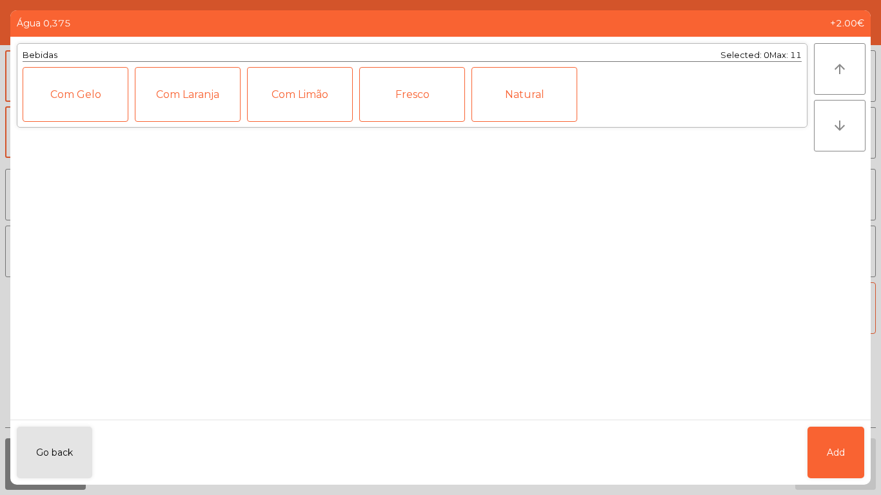
click at [527, 104] on div "Natural" at bounding box center [524, 94] width 106 height 55
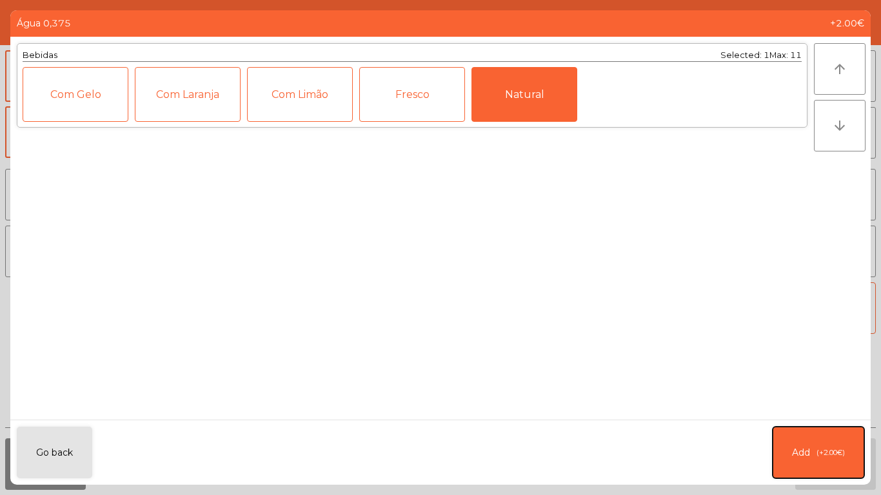
click at [829, 444] on button "Add (+2.00€)" at bounding box center [818, 453] width 92 height 52
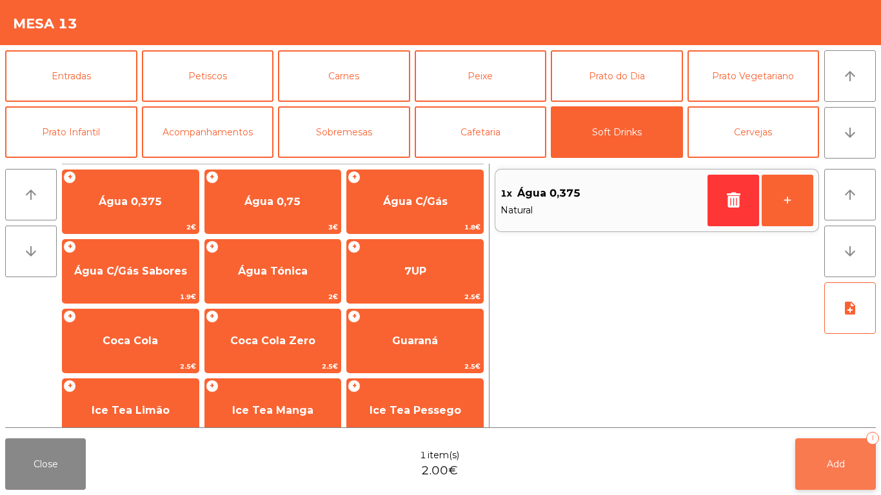
click at [834, 443] on button "Add 1" at bounding box center [835, 464] width 81 height 52
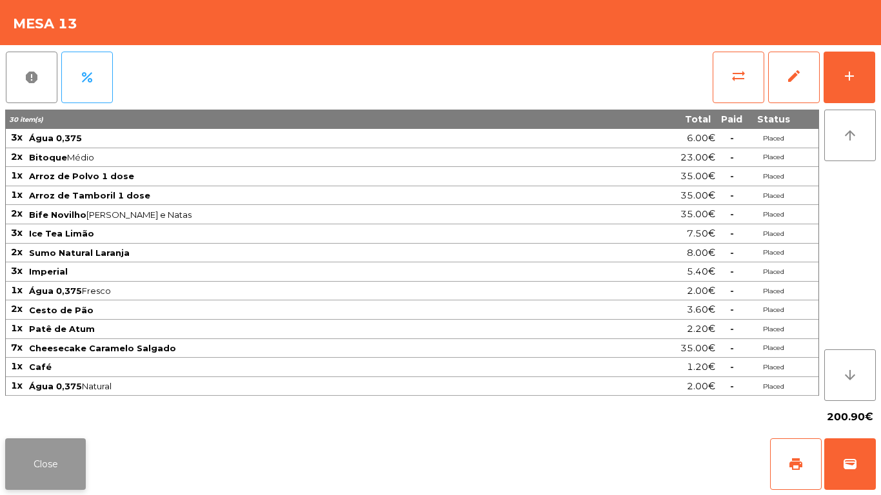
click at [39, 456] on button "Close" at bounding box center [45, 464] width 81 height 52
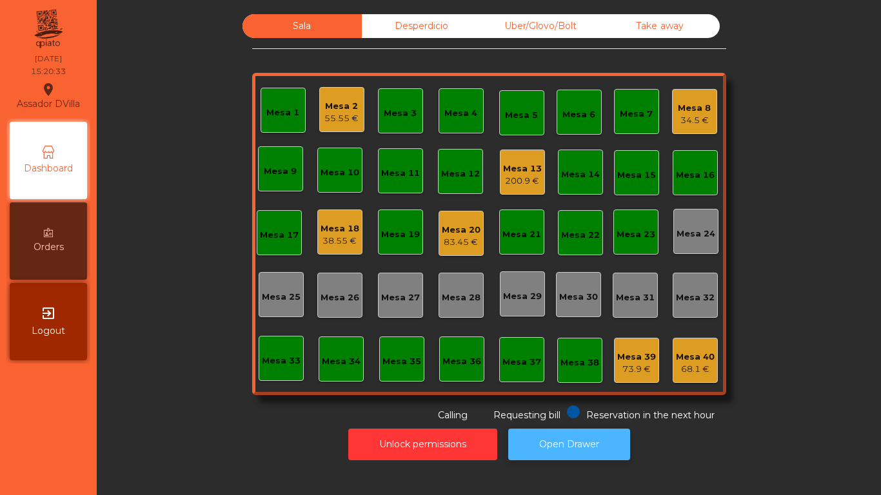
click at [583, 438] on button "Open Drawer" at bounding box center [569, 445] width 122 height 32
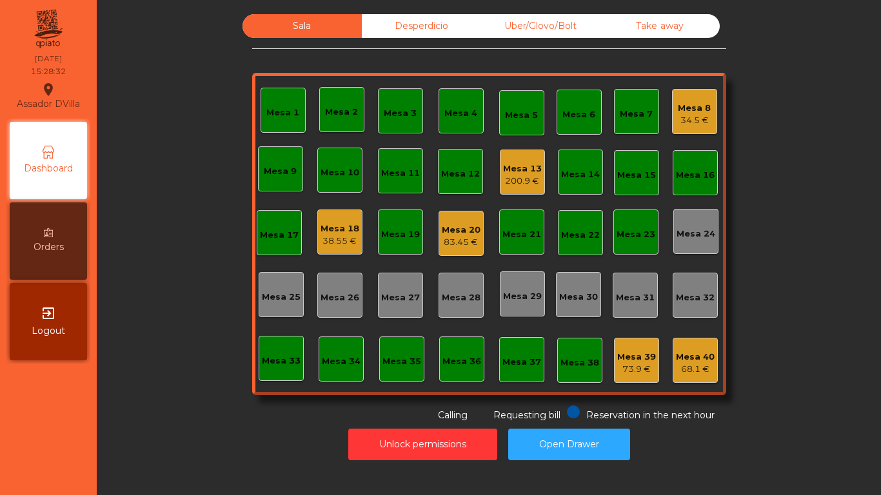
click at [699, 117] on div "34.5 €" at bounding box center [694, 120] width 33 height 13
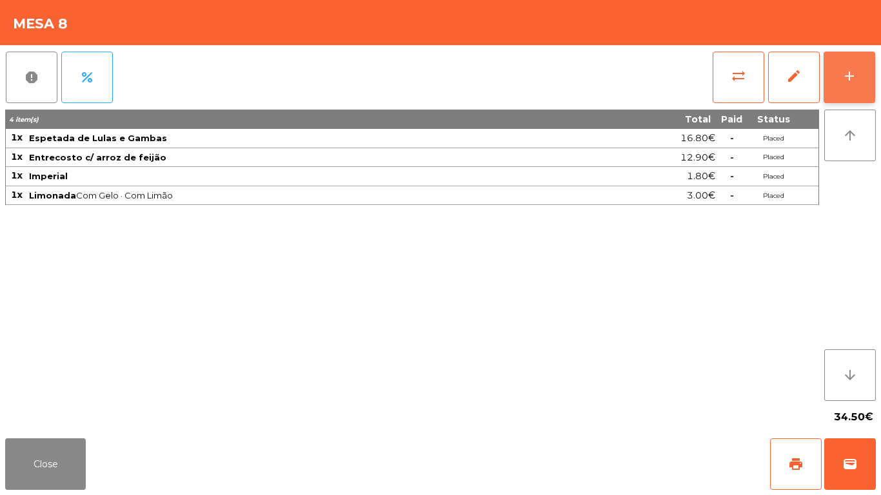
click at [863, 64] on button "add" at bounding box center [849, 78] width 52 height 52
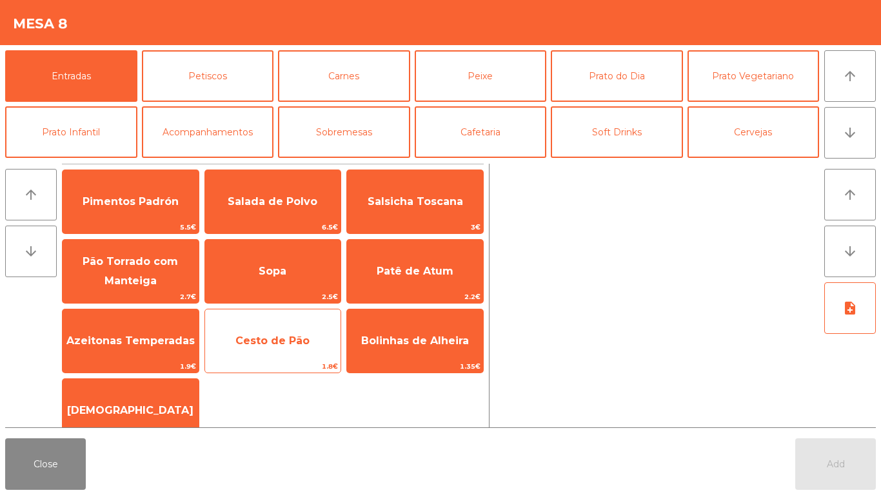
click at [241, 332] on span "Cesto de Pão" at bounding box center [273, 341] width 136 height 35
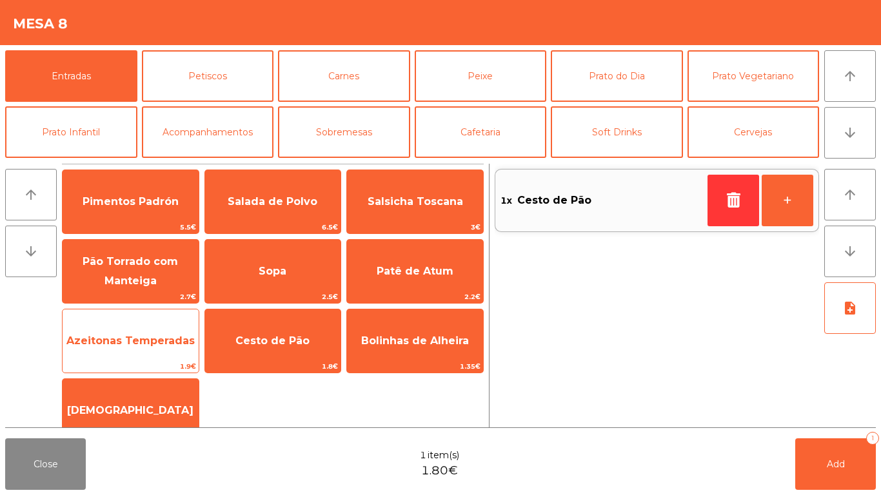
drag, startPoint x: 112, startPoint y: 349, endPoint x: 175, endPoint y: 349, distance: 62.5
click at [121, 347] on span "Azeitonas Temperadas" at bounding box center [131, 341] width 136 height 35
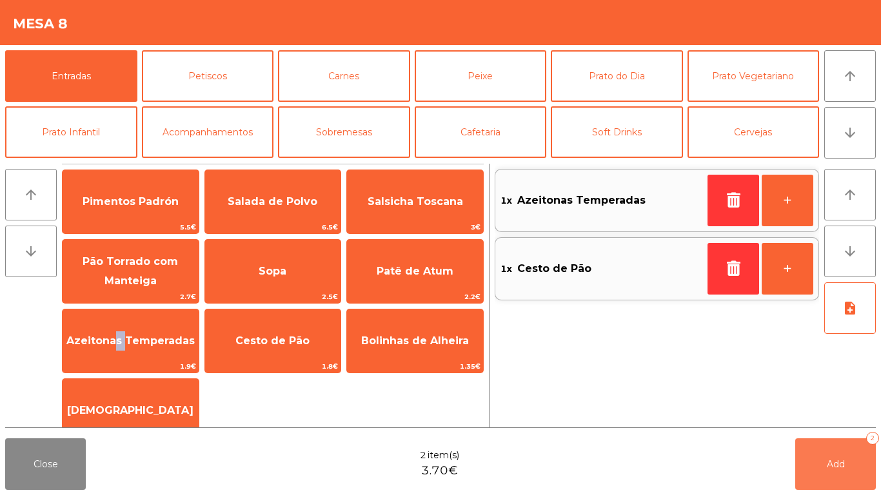
drag, startPoint x: 855, startPoint y: 478, endPoint x: 519, endPoint y: 294, distance: 383.7
click at [851, 478] on button "Add 2" at bounding box center [835, 464] width 81 height 52
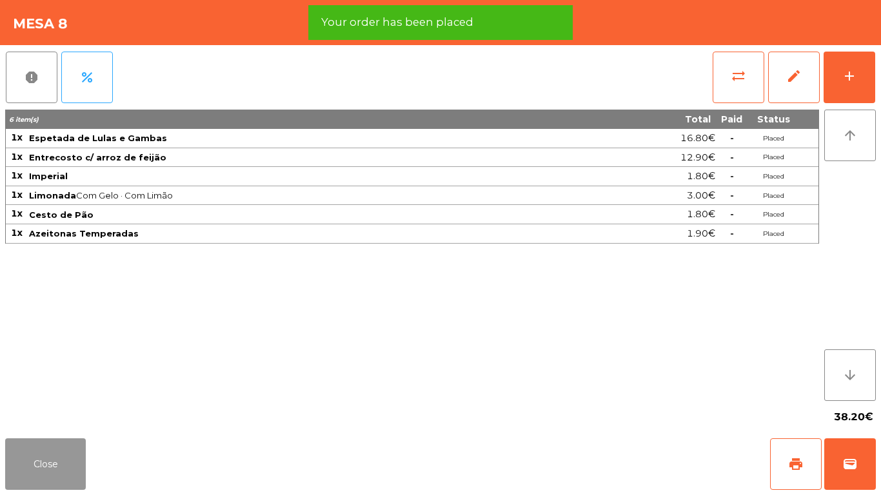
drag, startPoint x: 33, startPoint y: 457, endPoint x: 375, endPoint y: 313, distance: 371.3
click at [47, 457] on button "Close" at bounding box center [45, 464] width 81 height 52
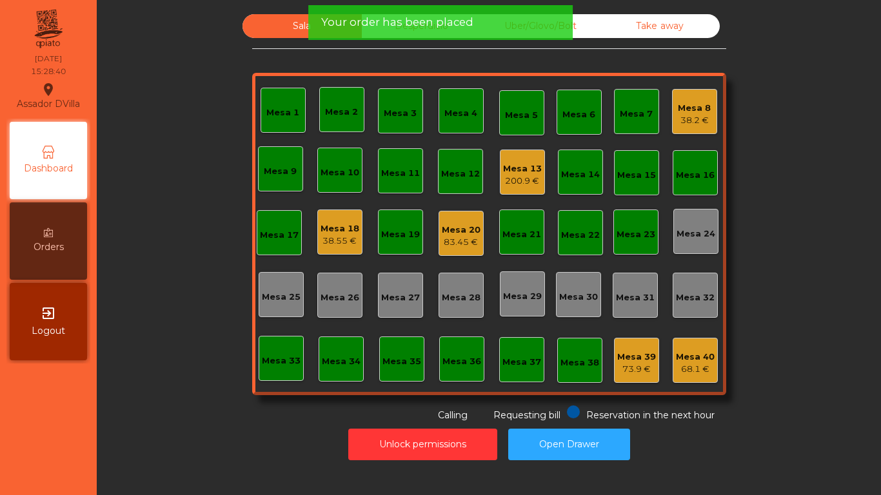
click at [332, 225] on div "Mesa 18" at bounding box center [339, 228] width 39 height 13
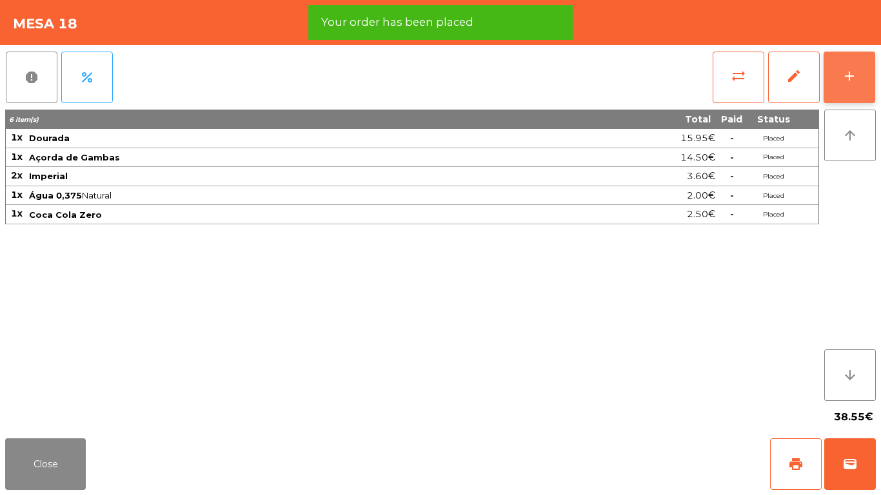
click at [866, 75] on button "add" at bounding box center [849, 78] width 52 height 52
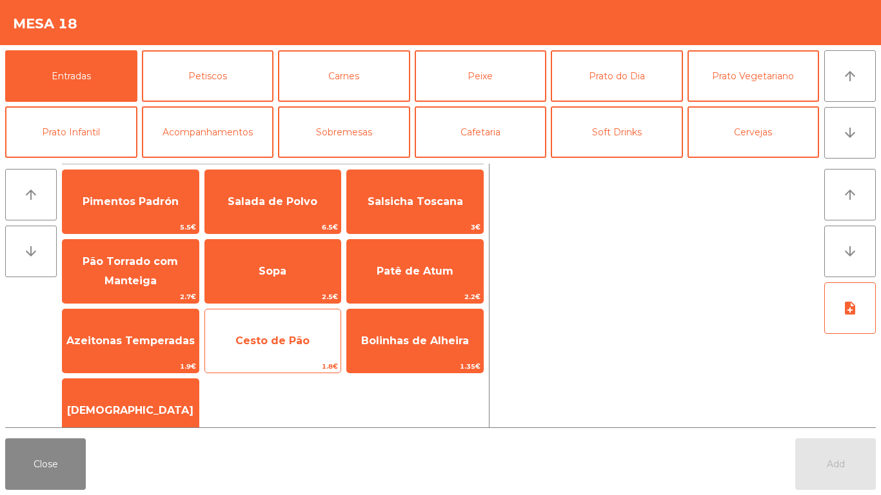
click at [263, 366] on span "1.8€" at bounding box center [273, 366] width 136 height 12
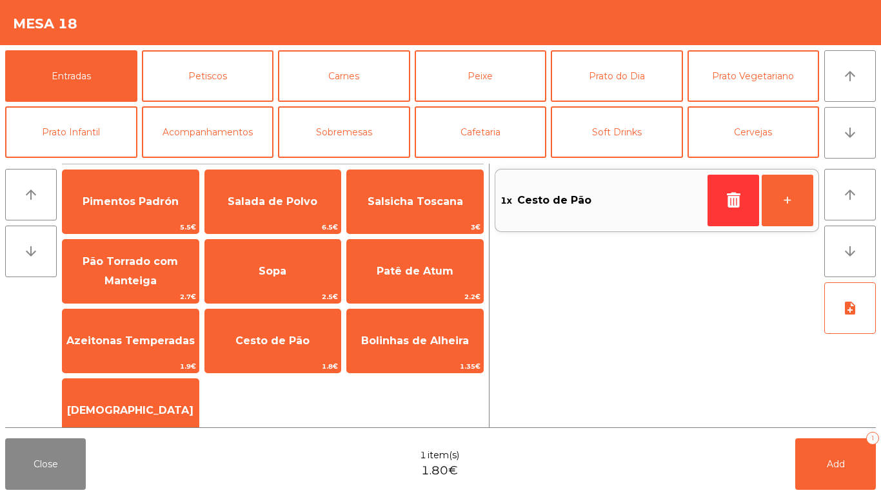
drag, startPoint x: 410, startPoint y: 278, endPoint x: 295, endPoint y: 235, distance: 123.0
click at [409, 275] on span "Patê de Atum" at bounding box center [415, 271] width 136 height 35
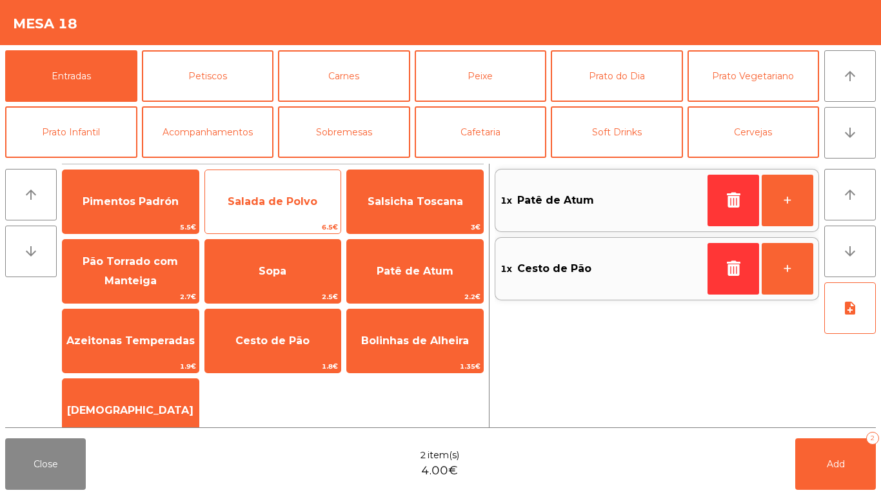
click at [249, 220] on div "Salada de Polvo 6.5€" at bounding box center [272, 202] width 137 height 64
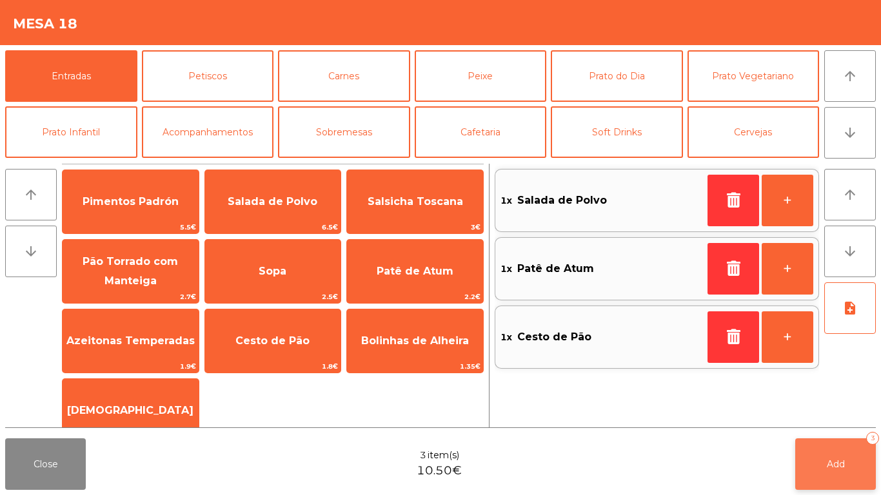
click at [831, 469] on span "Add" at bounding box center [835, 464] width 18 height 12
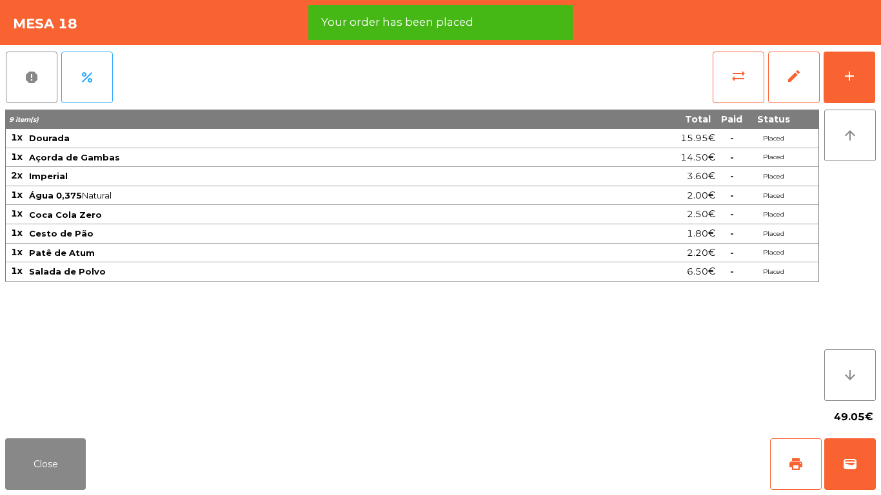
click at [55, 490] on div "Close print wallet" at bounding box center [440, 464] width 881 height 62
click at [74, 470] on button "Close" at bounding box center [45, 464] width 81 height 52
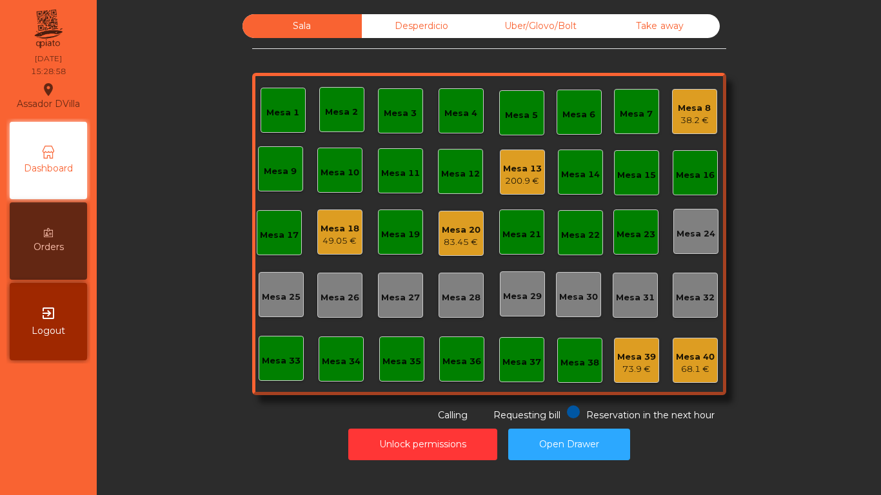
click at [532, 168] on div "Mesa 13" at bounding box center [522, 168] width 39 height 13
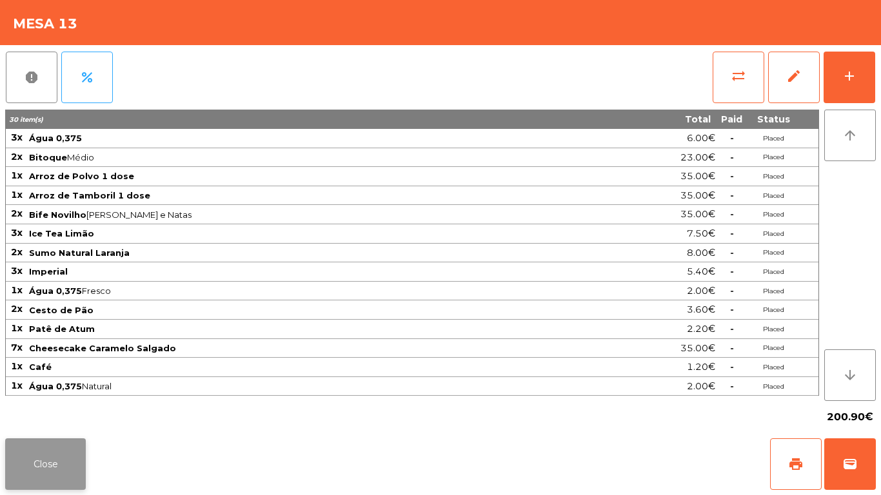
click at [38, 467] on button "Close" at bounding box center [45, 464] width 81 height 52
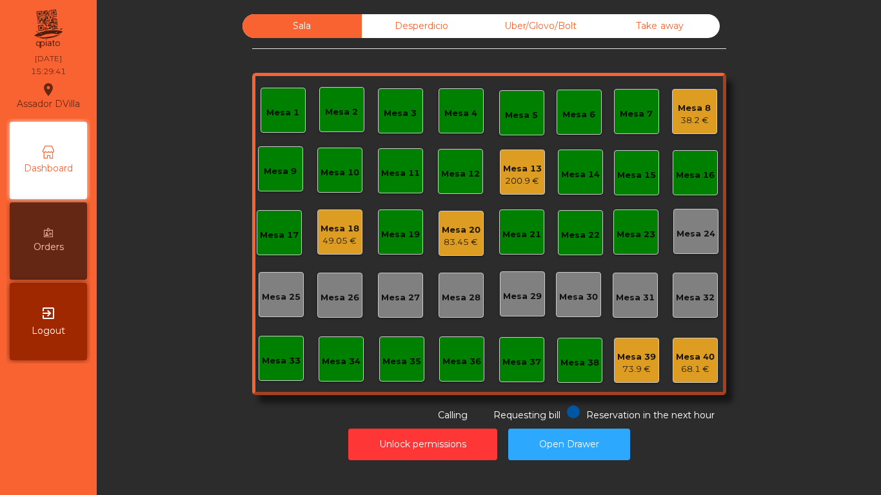
click at [449, 235] on div "Mesa 20" at bounding box center [461, 230] width 39 height 13
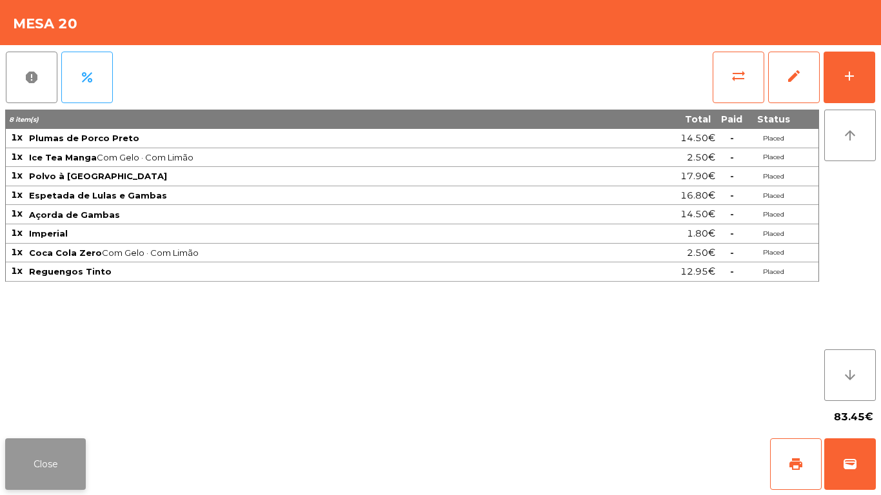
click at [69, 465] on button "Close" at bounding box center [45, 464] width 81 height 52
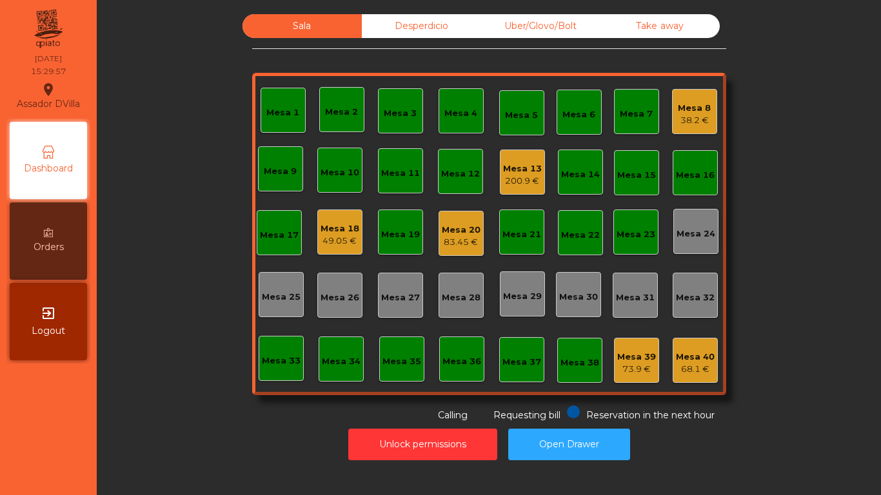
click at [682, 114] on div "38.2 €" at bounding box center [694, 120] width 33 height 13
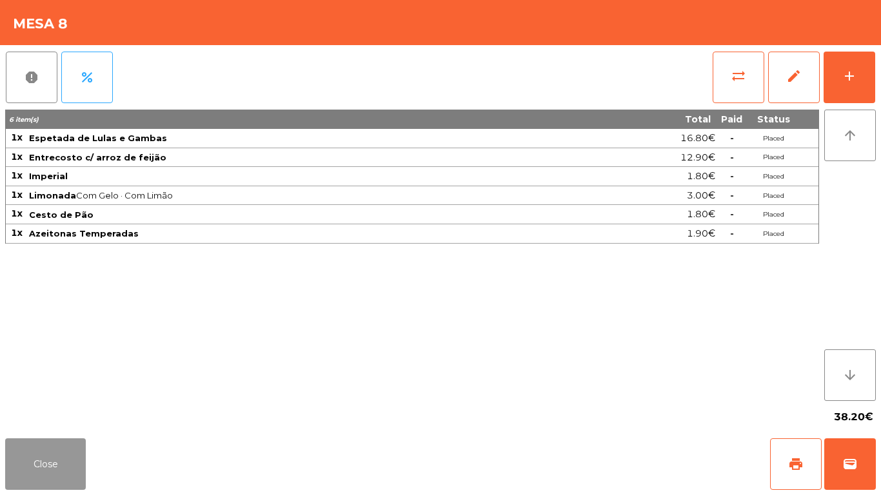
click at [27, 467] on button "Close" at bounding box center [45, 464] width 81 height 52
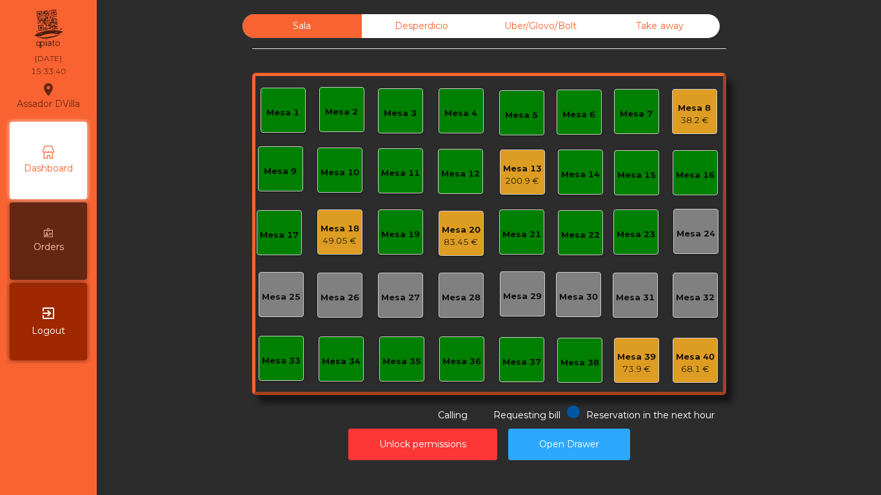
click at [460, 230] on div "Mesa 20" at bounding box center [461, 230] width 39 height 13
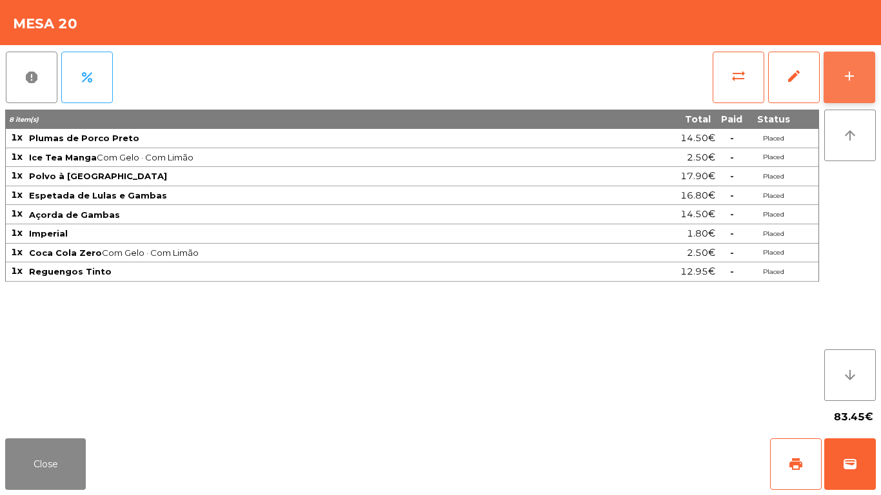
click at [866, 69] on button "add" at bounding box center [849, 78] width 52 height 52
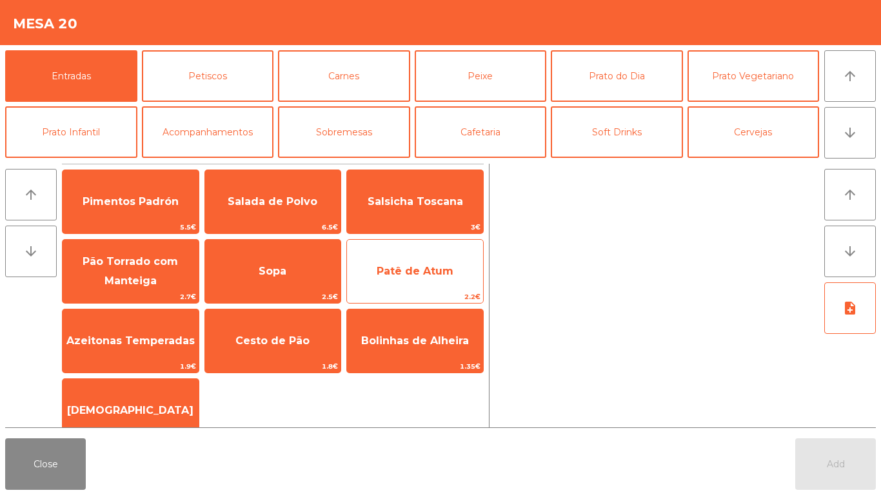
click at [418, 266] on span "Patê de Atum" at bounding box center [414, 271] width 77 height 12
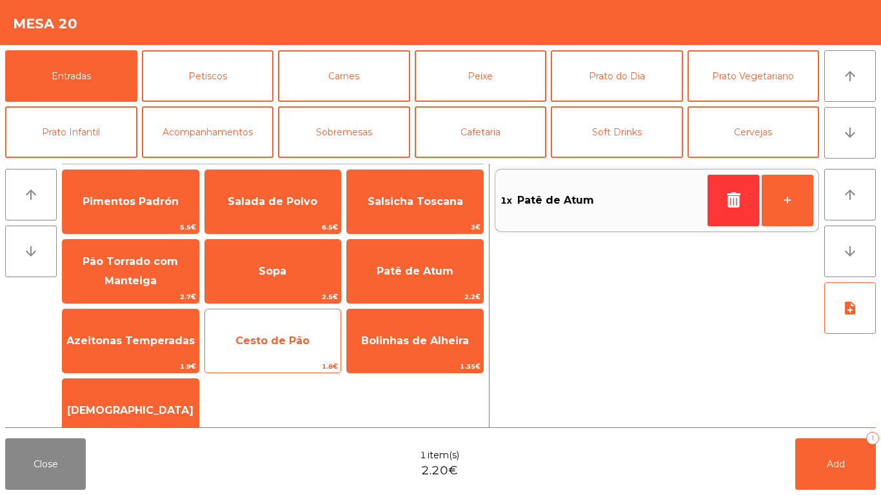
click at [268, 347] on span "Cesto de Pão" at bounding box center [273, 341] width 136 height 35
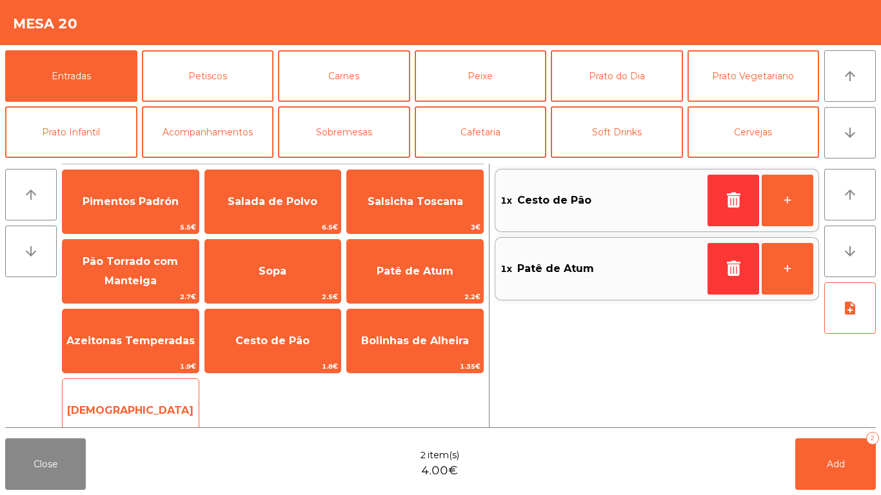
click at [127, 410] on span "[DEMOGRAPHIC_DATA]" at bounding box center [130, 410] width 126 height 12
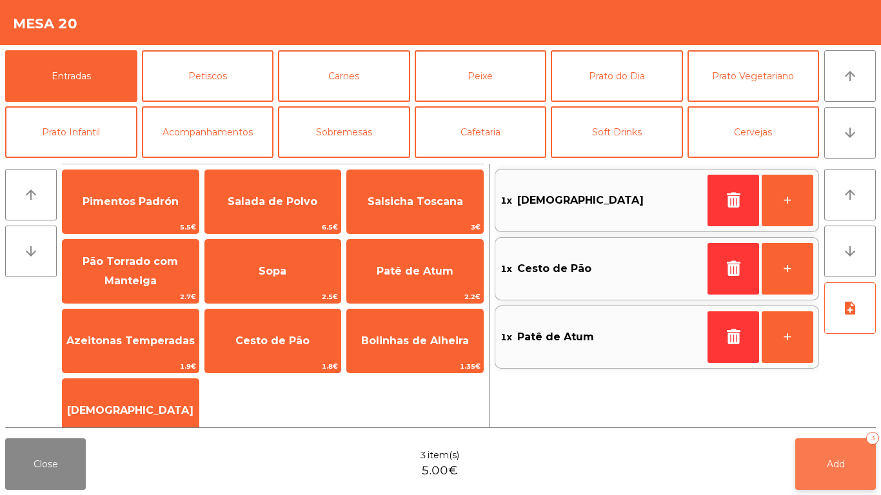
click at [835, 469] on span "Add" at bounding box center [835, 464] width 18 height 12
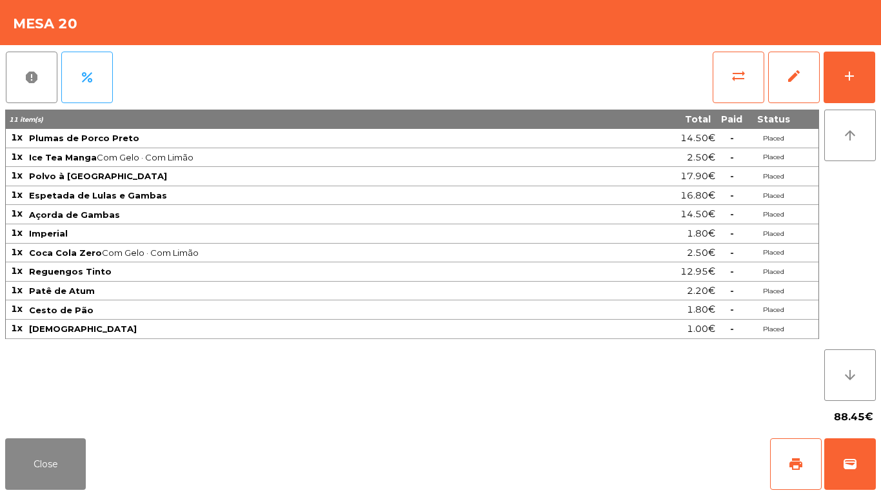
click at [875, 63] on div "sync_alt edit add" at bounding box center [794, 77] width 164 height 64
click at [739, 83] on span "sync_alt" at bounding box center [737, 75] width 15 height 15
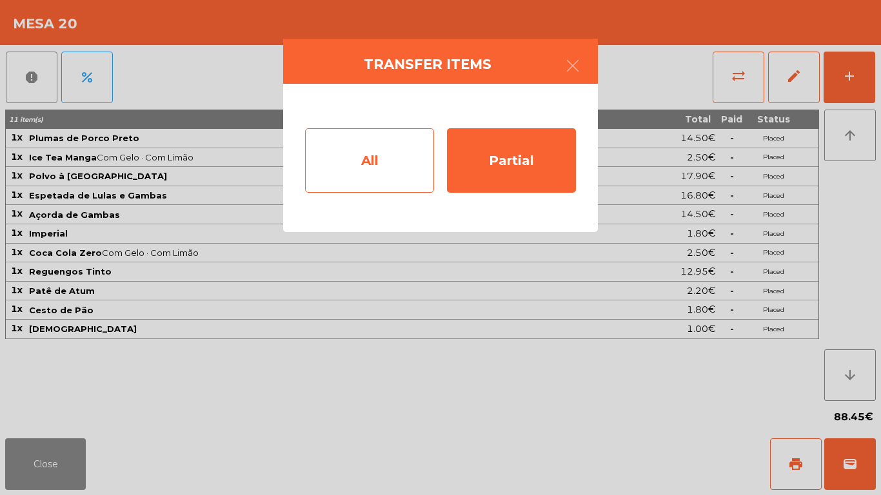
click at [388, 170] on div "All" at bounding box center [369, 160] width 129 height 64
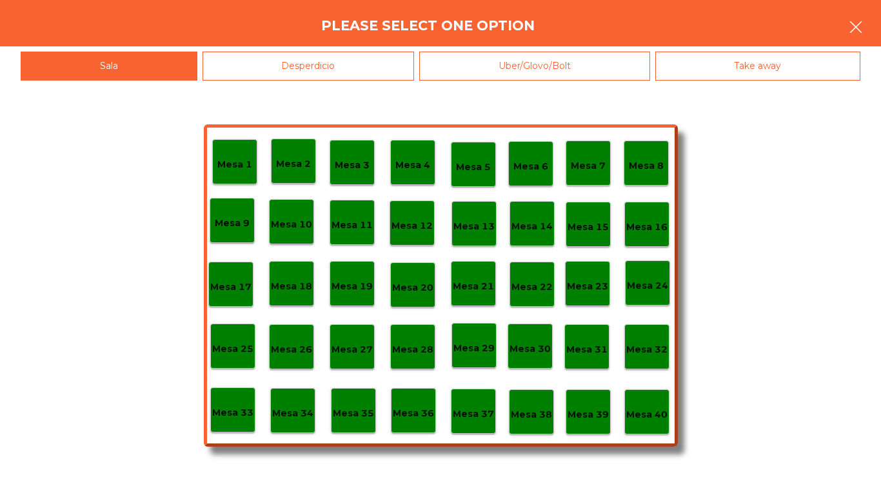
click at [854, 18] on button "button" at bounding box center [855, 28] width 36 height 39
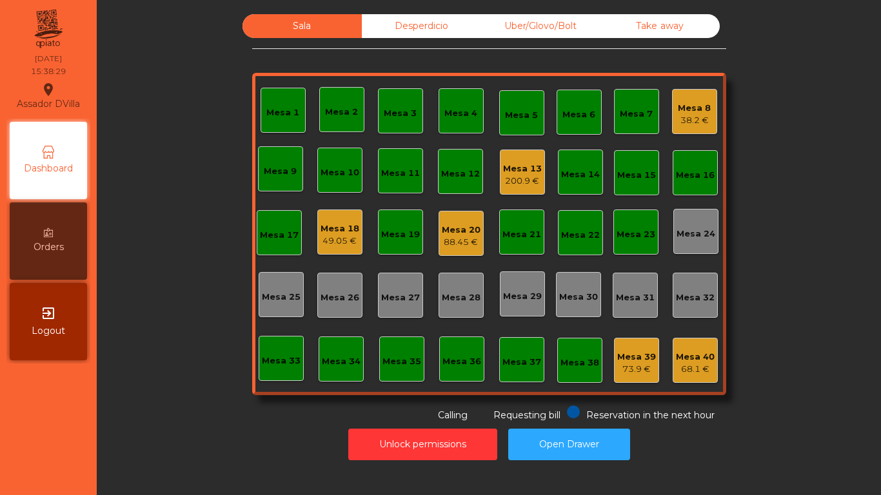
click at [461, 238] on div "88.45 €" at bounding box center [461, 242] width 39 height 13
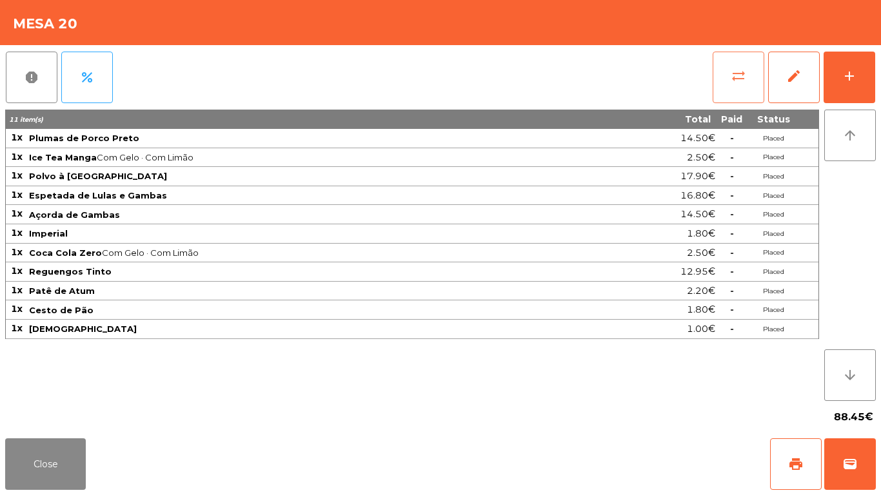
click at [742, 82] on span "sync_alt" at bounding box center [737, 75] width 15 height 15
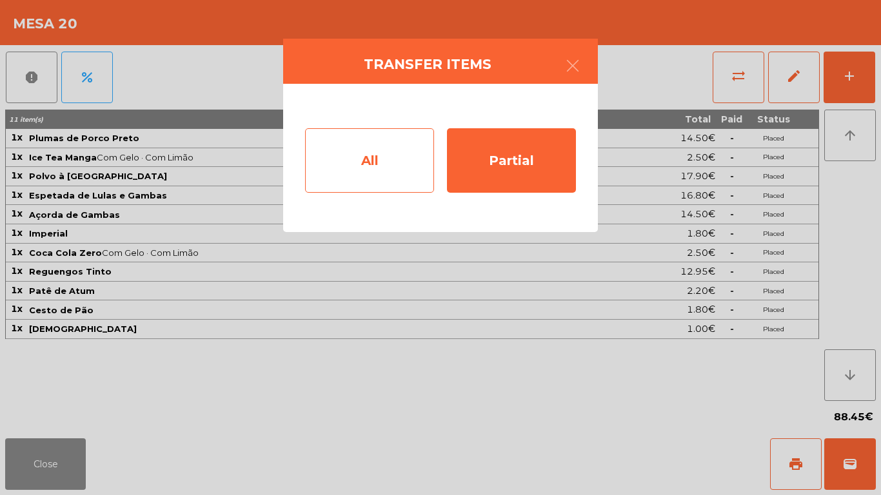
click at [366, 156] on div "All" at bounding box center [369, 160] width 129 height 64
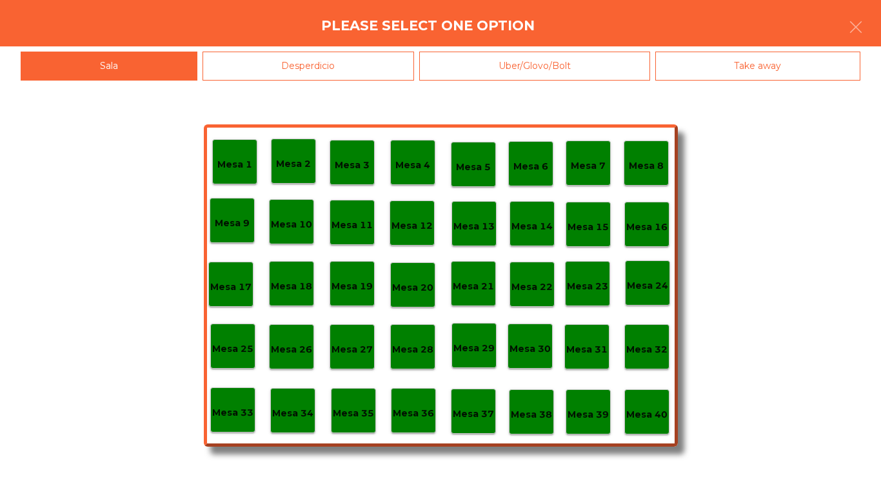
click at [874, 8] on div "Please select one option" at bounding box center [440, 23] width 881 height 46
click at [863, 21] on icon "button" at bounding box center [855, 26] width 15 height 15
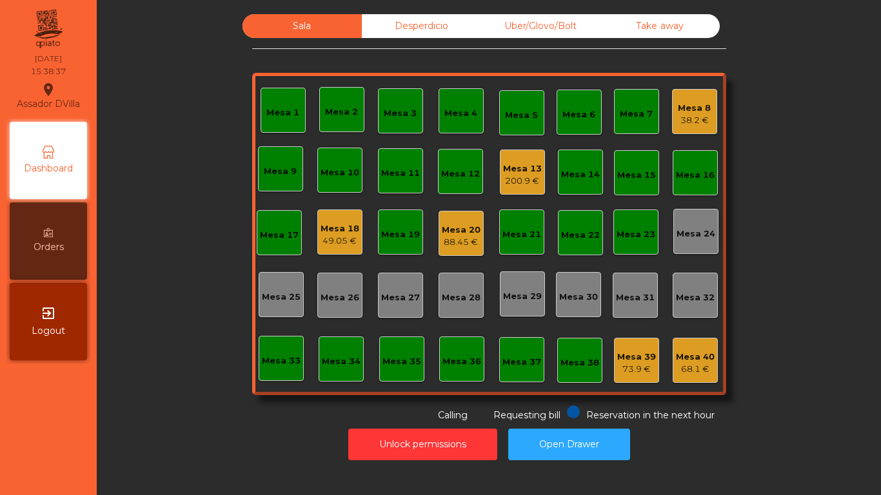
click at [463, 224] on div "Mesa 20" at bounding box center [461, 230] width 39 height 13
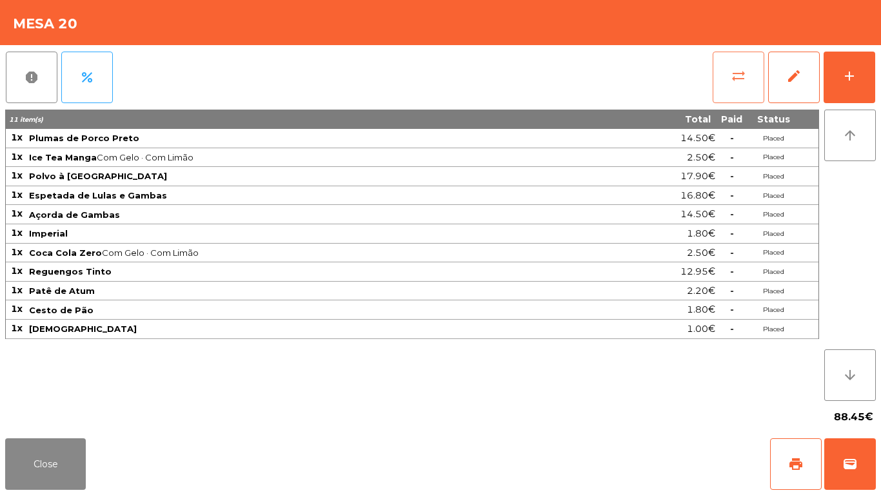
click at [742, 73] on span "sync_alt" at bounding box center [737, 75] width 15 height 15
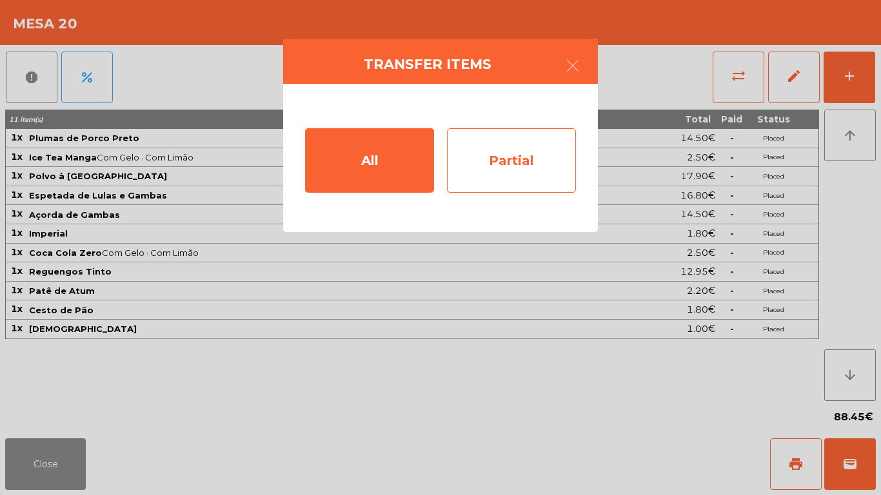
click at [516, 173] on div "Partial" at bounding box center [511, 160] width 129 height 64
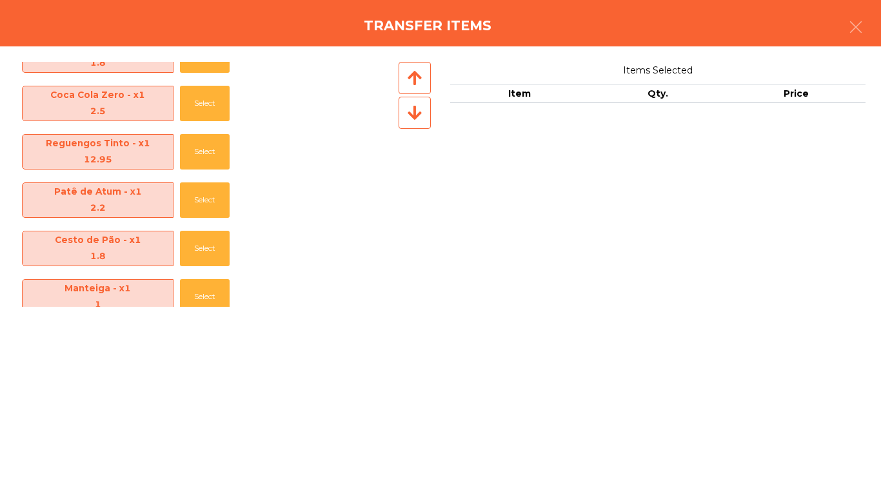
scroll to position [287, 0]
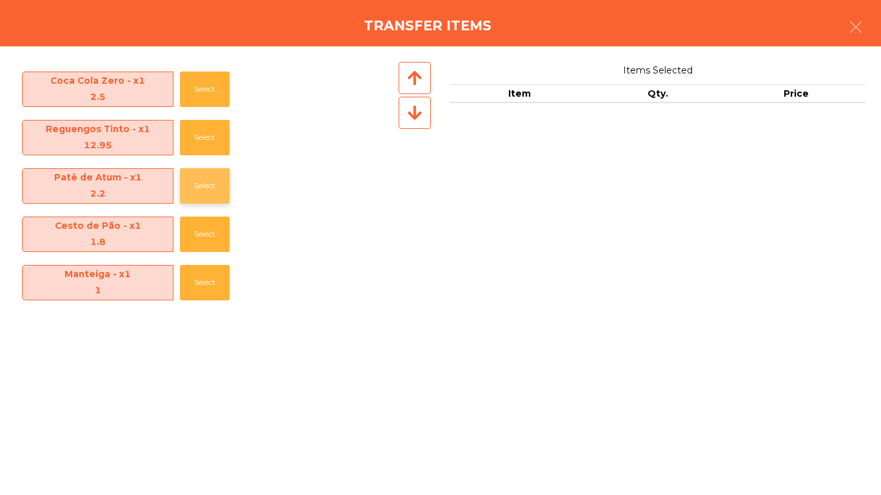
click at [202, 188] on button "Select" at bounding box center [205, 185] width 50 height 35
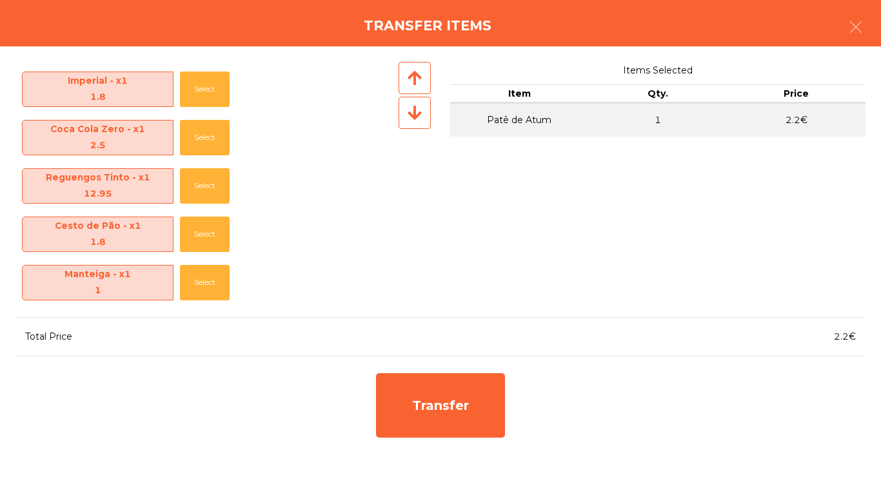
scroll to position [239, 0]
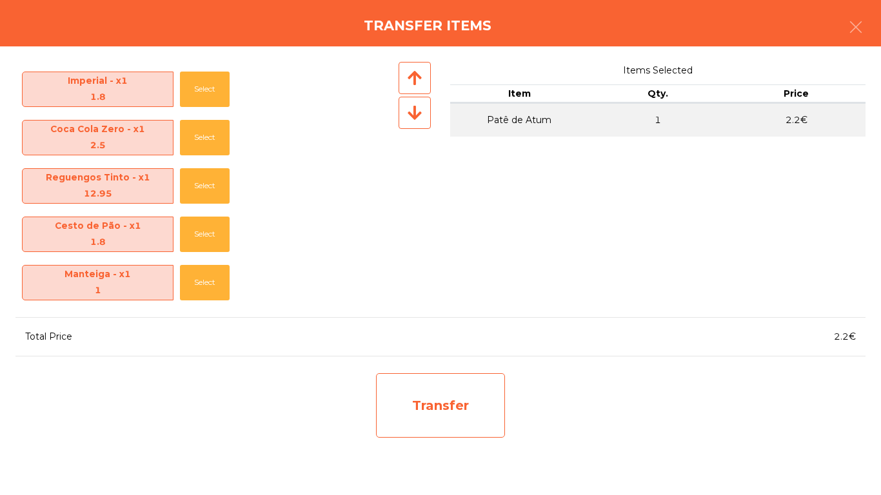
click at [454, 415] on div "Transfer" at bounding box center [440, 405] width 129 height 64
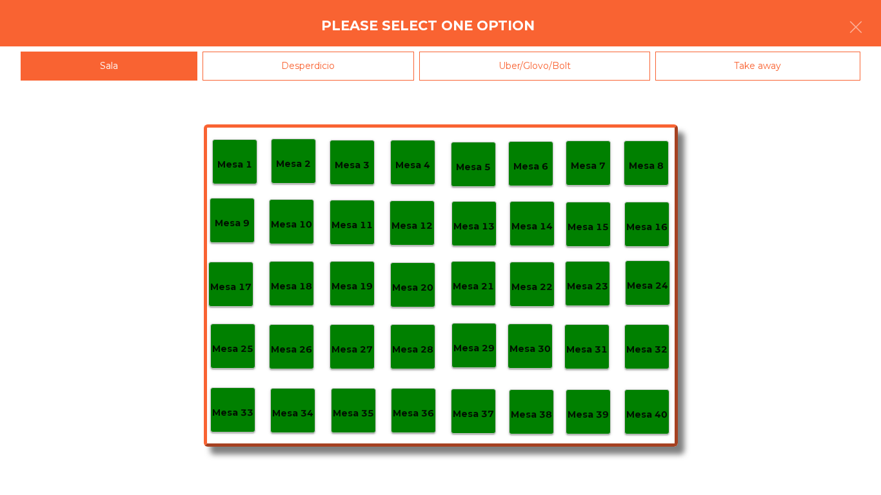
click at [333, 60] on div "Desperdicio" at bounding box center [308, 66] width 212 height 29
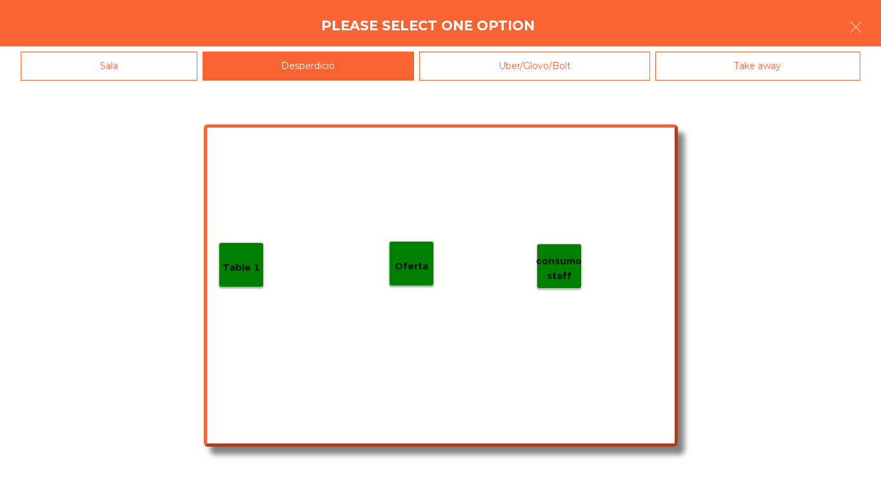
click at [233, 270] on p "Table 1" at bounding box center [240, 267] width 37 height 15
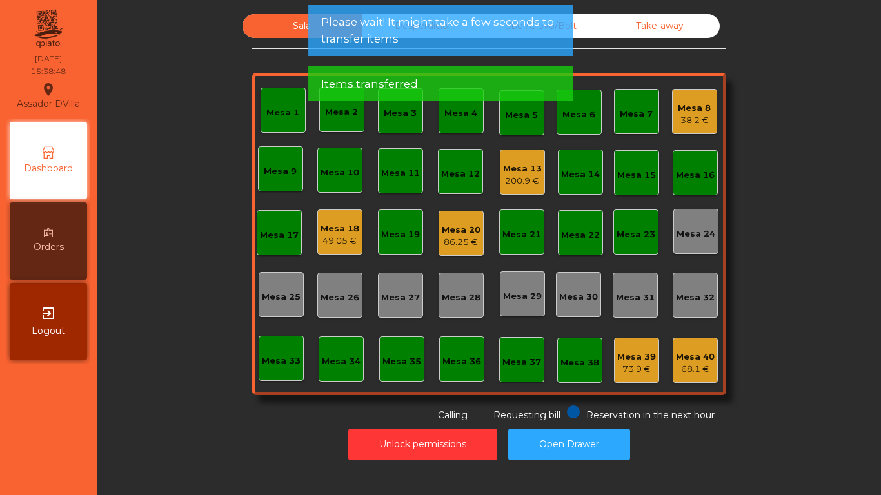
click at [175, 458] on div "Unlock permissions Open Drawer" at bounding box center [488, 444] width 749 height 44
click at [179, 460] on div "Unlock permissions Open Drawer" at bounding box center [488, 444] width 749 height 44
click at [190, 461] on div "Unlock permissions Open Drawer" at bounding box center [488, 444] width 749 height 44
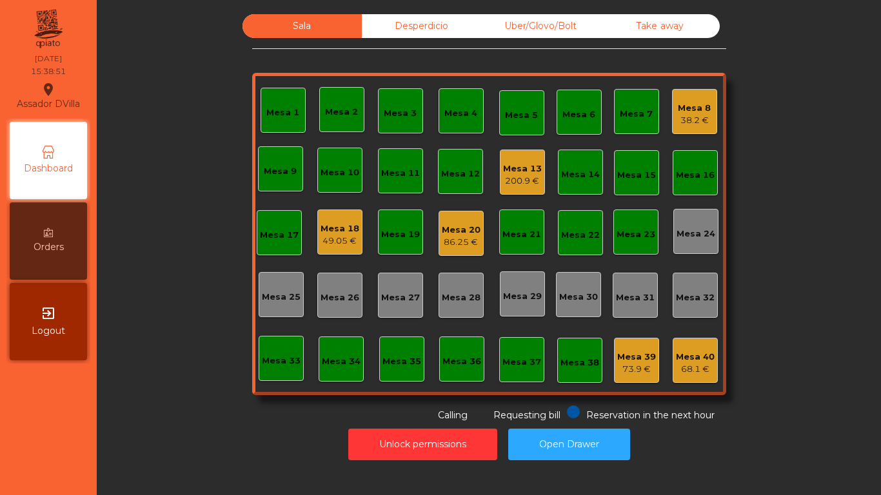
click at [445, 240] on div "86.25 €" at bounding box center [461, 242] width 39 height 13
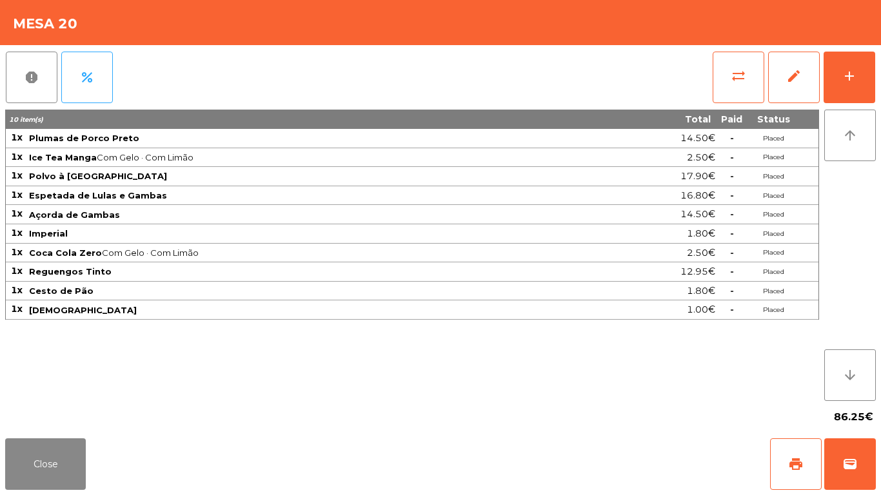
click at [878, 81] on div "report percent sync_alt edit add 10 item(s) Total Paid Status 1x Plumas de Porc…" at bounding box center [440, 239] width 881 height 388
click at [857, 77] on button "add" at bounding box center [849, 78] width 52 height 52
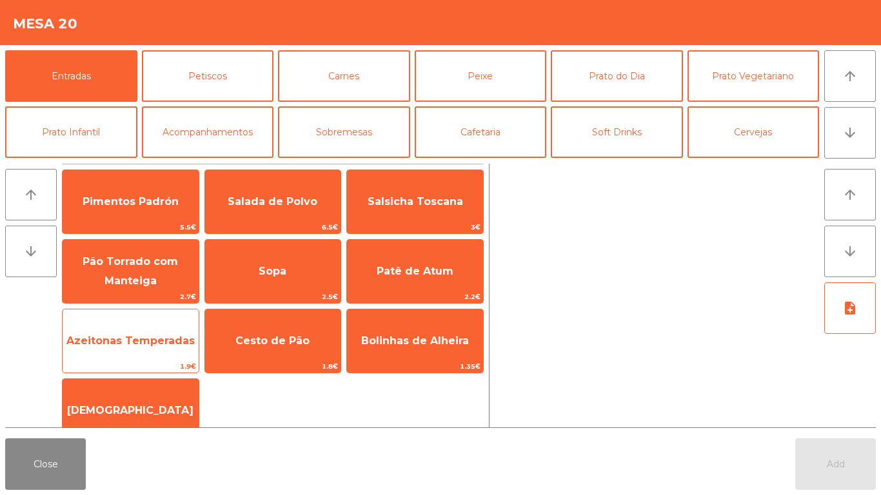
click at [141, 337] on span "Azeitonas Temperadas" at bounding box center [130, 341] width 128 height 12
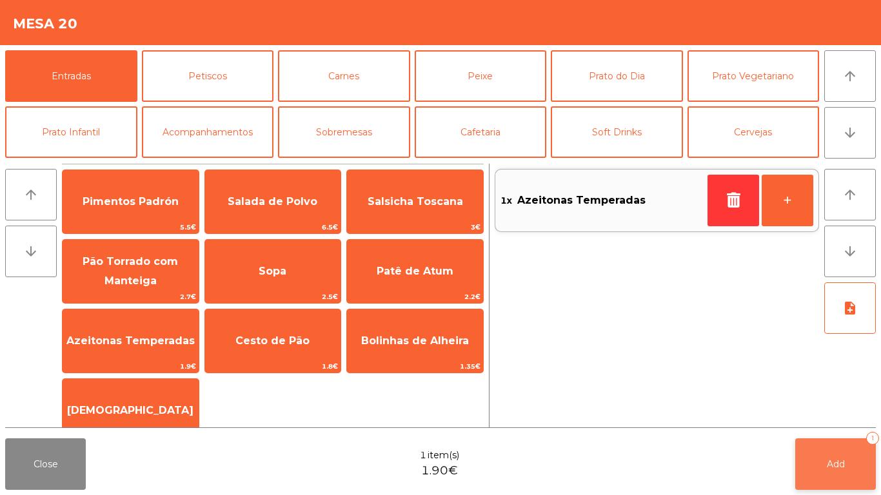
click at [850, 453] on button "Add 1" at bounding box center [835, 464] width 81 height 52
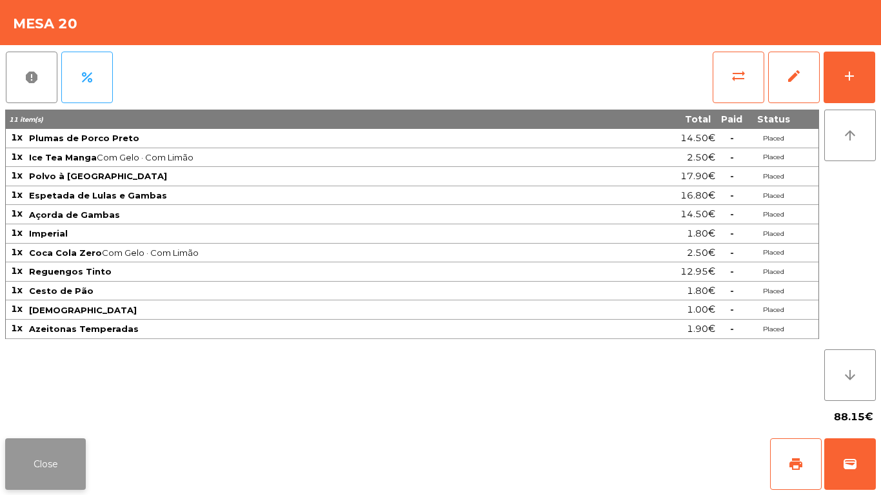
click at [60, 454] on button "Close" at bounding box center [45, 464] width 81 height 52
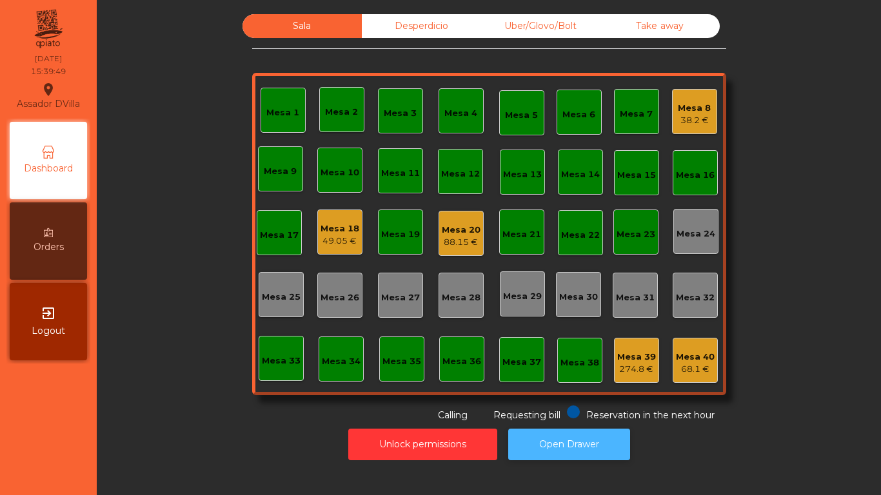
click at [569, 445] on button "Open Drawer" at bounding box center [569, 445] width 122 height 32
click at [348, 244] on div "49.05 €" at bounding box center [339, 241] width 39 height 13
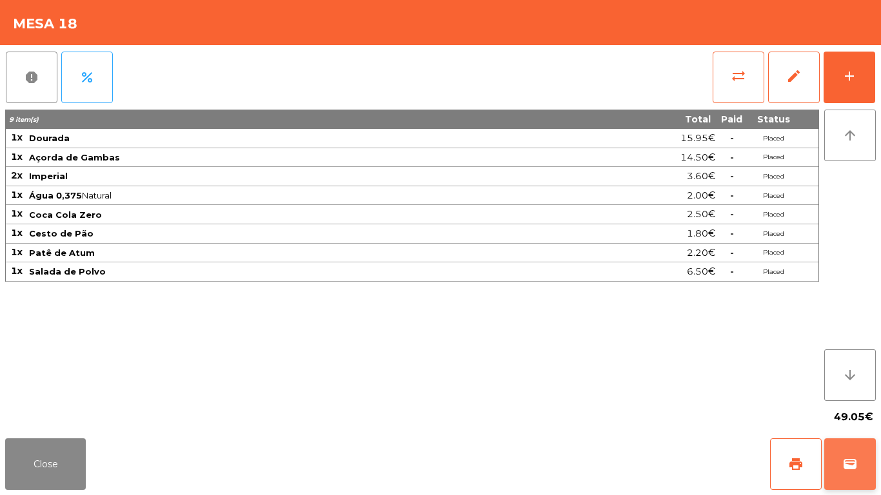
click at [856, 465] on button "wallet" at bounding box center [850, 464] width 52 height 52
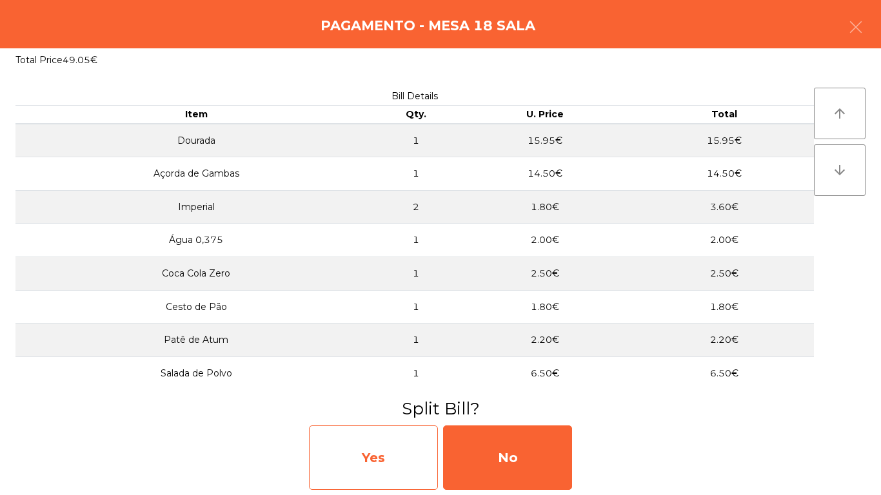
click at [418, 449] on div "Yes" at bounding box center [373, 457] width 129 height 64
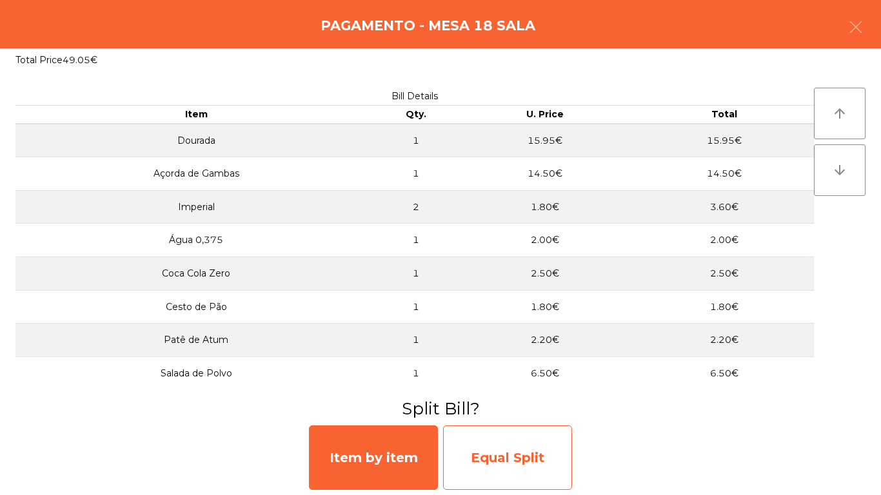
click at [527, 458] on div "Equal Split" at bounding box center [507, 457] width 129 height 64
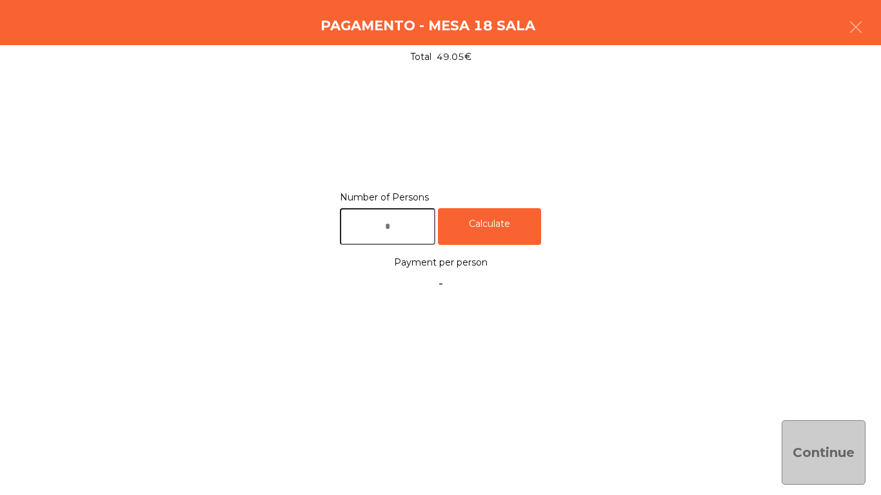
click at [385, 224] on input "text" at bounding box center [387, 226] width 95 height 37
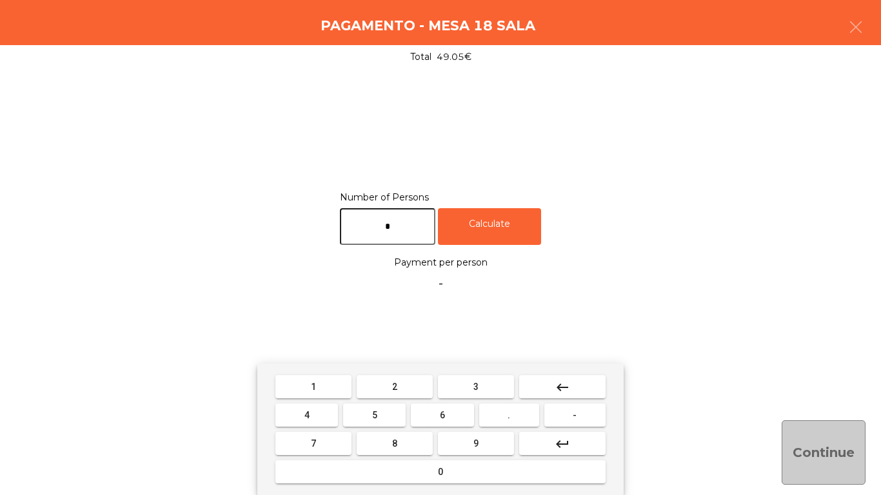
type input "*"
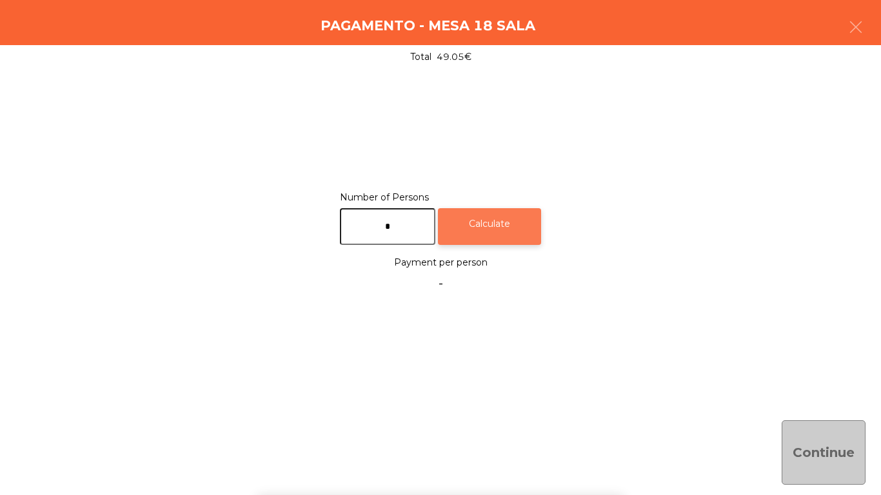
click at [519, 223] on div "Calculate" at bounding box center [489, 226] width 103 height 37
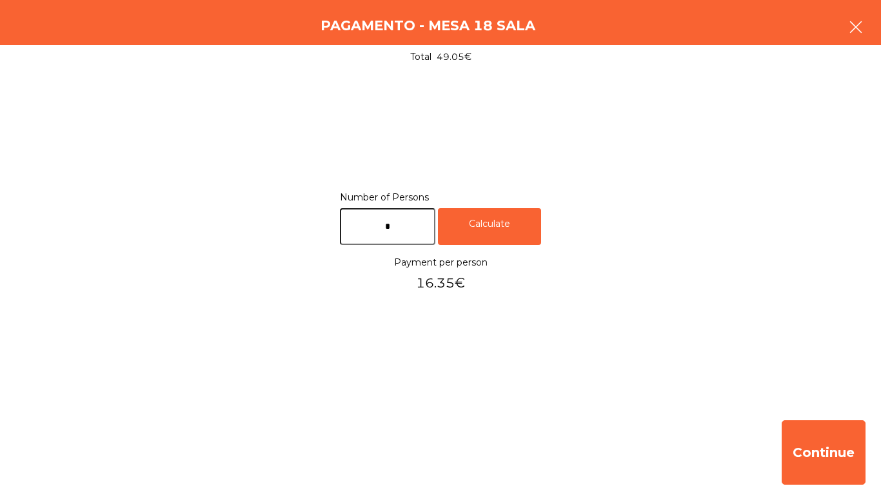
click at [855, 19] on button "button" at bounding box center [855, 28] width 36 height 39
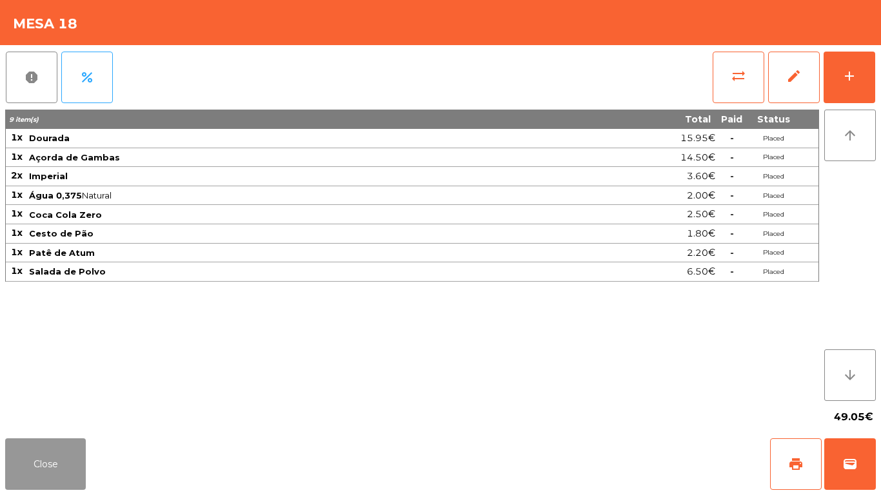
click at [33, 466] on button "Close" at bounding box center [45, 464] width 81 height 52
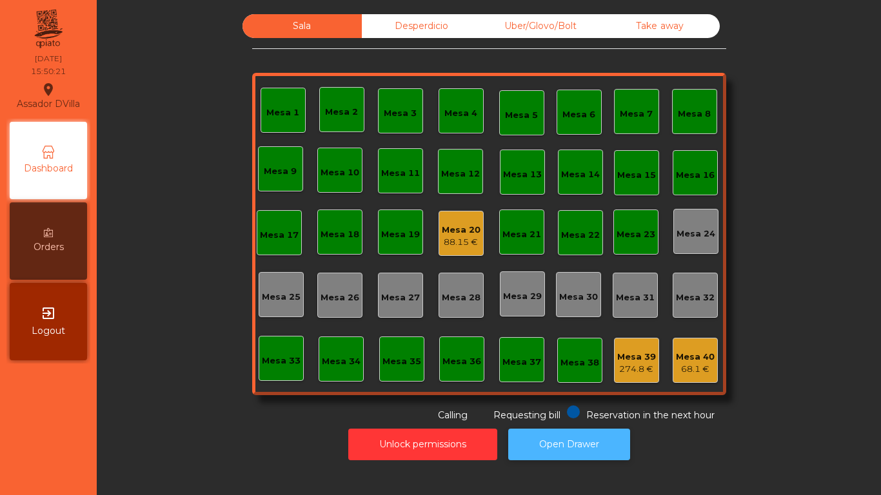
click at [586, 432] on button "Open Drawer" at bounding box center [569, 445] width 122 height 32
drag, startPoint x: 205, startPoint y: 482, endPoint x: 199, endPoint y: 488, distance: 8.7
click at [199, 488] on div "Sala Desperdicio Uber/Glovo/Bolt Take away Mesa 1 Mesa 2 Mesa 3 Mesa 4 Mesa 5 M…" at bounding box center [489, 247] width 784 height 495
click at [681, 368] on div "68.1 €" at bounding box center [695, 369] width 39 height 13
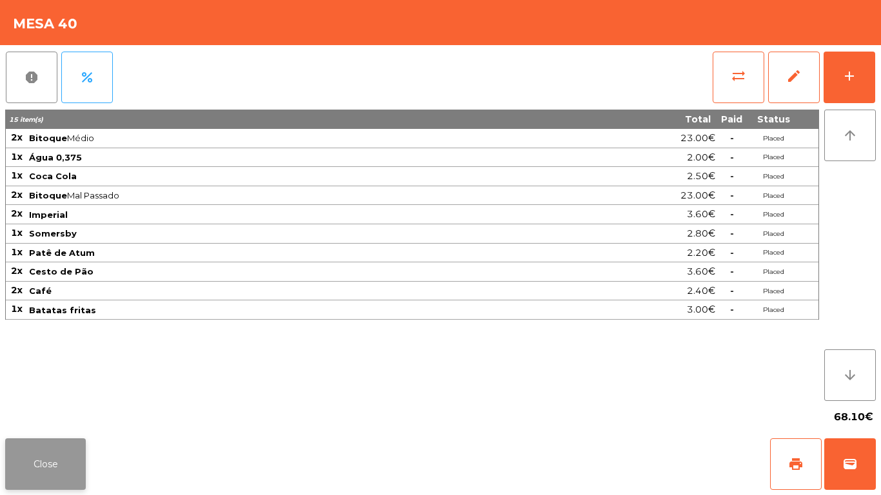
click at [69, 442] on button "Close" at bounding box center [45, 464] width 81 height 52
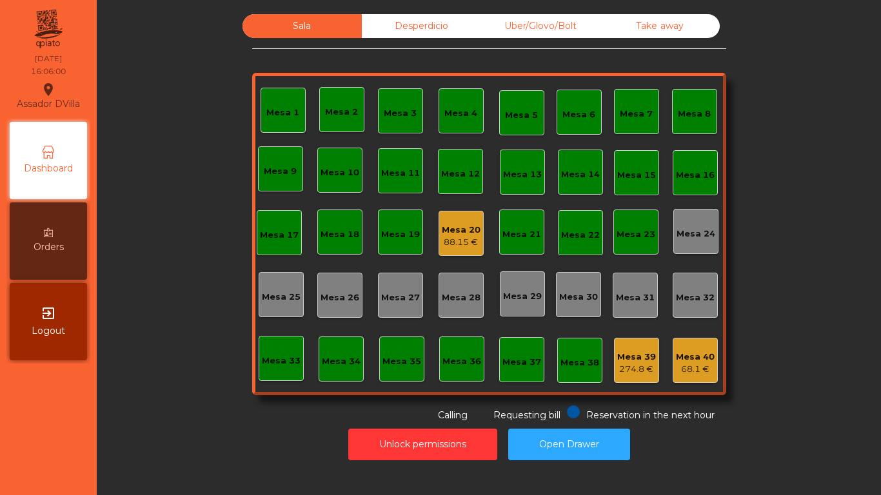
click at [468, 233] on div "Mesa 20" at bounding box center [461, 230] width 39 height 13
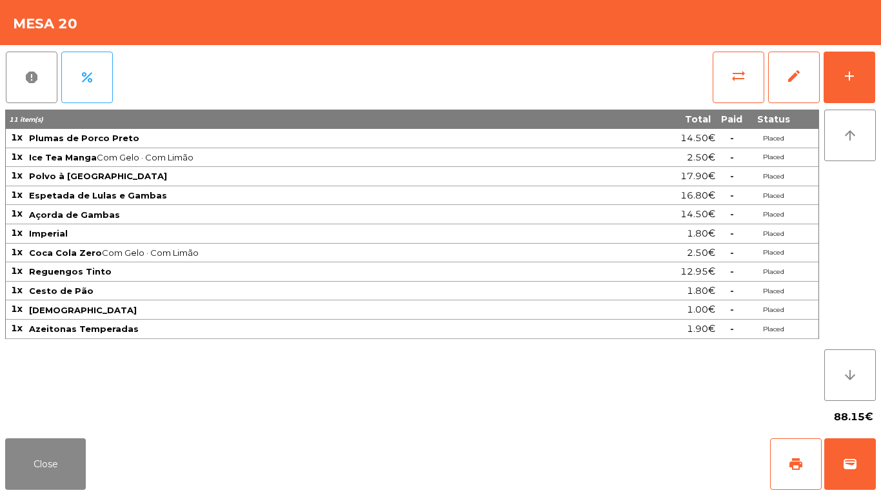
drag, startPoint x: 98, startPoint y: 328, endPoint x: 185, endPoint y: 264, distance: 108.3
drag, startPoint x: 185, startPoint y: 264, endPoint x: 147, endPoint y: 199, distance: 75.4
click at [147, 199] on span "Espetada de Lulas e Gambas" at bounding box center [98, 195] width 138 height 10
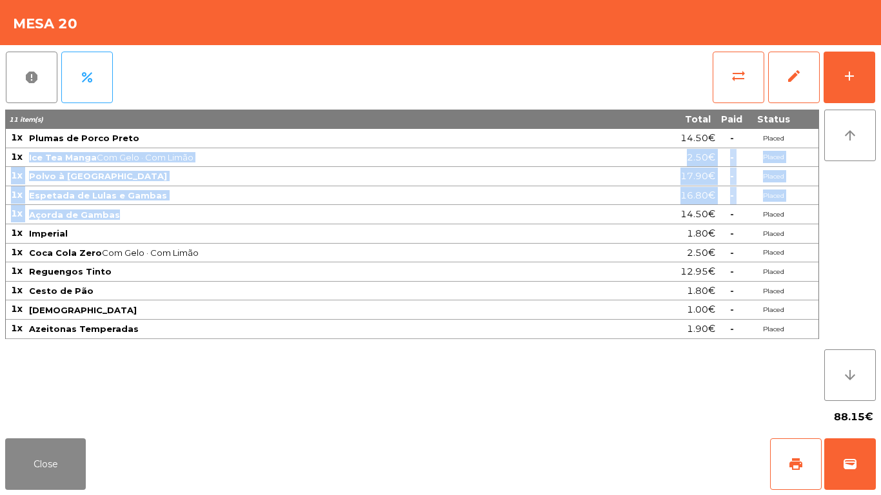
drag, startPoint x: 119, startPoint y: 217, endPoint x: 26, endPoint y: 162, distance: 107.5
click at [26, 162] on tbody "1x Plumas de Porco Preto 14.50€ - Placed 1x Ice Tea Manga Com Gelo · Com Limão …" at bounding box center [412, 234] width 812 height 210
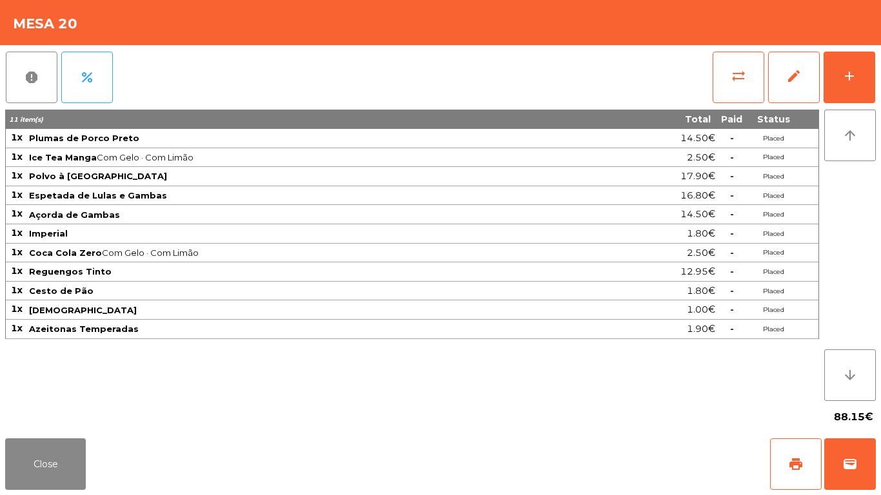
click at [286, 253] on span "Coca Cola Zero Com Gelo · Com Limão" at bounding box center [312, 253] width 566 height 10
click at [255, 311] on span "[DEMOGRAPHIC_DATA]" at bounding box center [312, 310] width 566 height 10
click at [46, 461] on button "Close" at bounding box center [45, 464] width 81 height 52
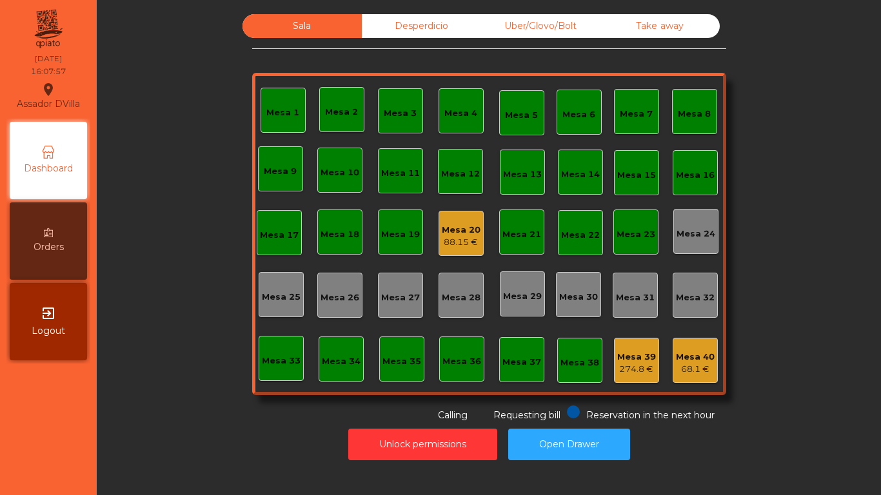
click at [633, 347] on div "Mesa 39 274.8 €" at bounding box center [636, 361] width 39 height 30
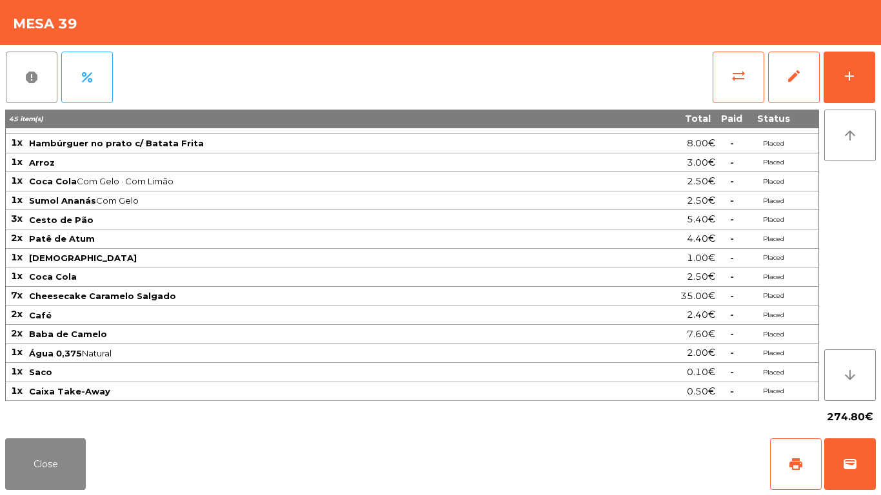
scroll to position [0, 0]
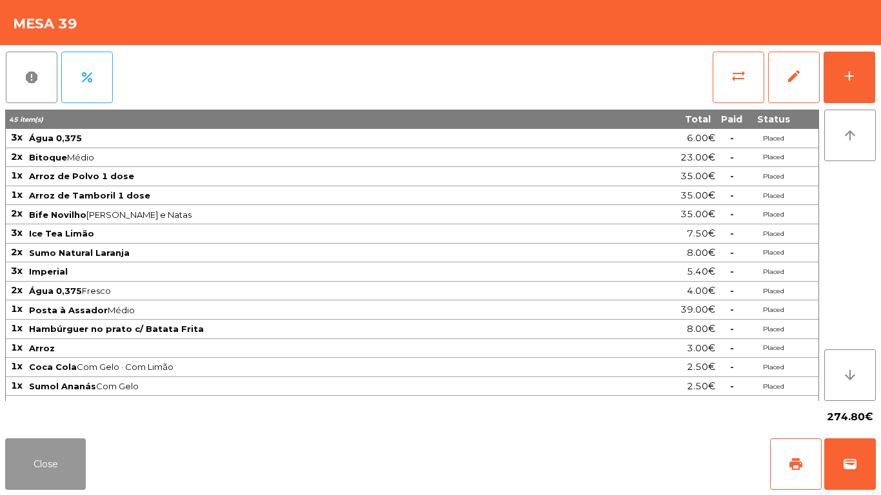
click at [35, 460] on button "Close" at bounding box center [45, 464] width 81 height 52
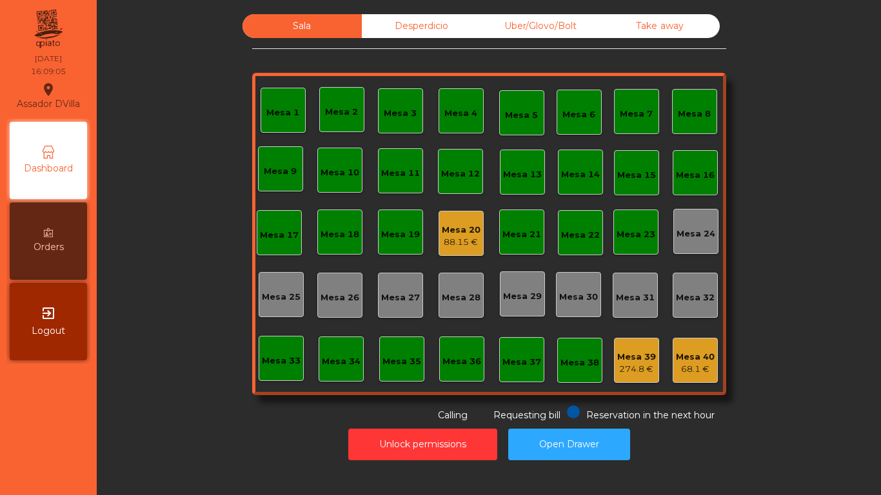
click at [458, 224] on div "Mesa 20" at bounding box center [461, 230] width 39 height 13
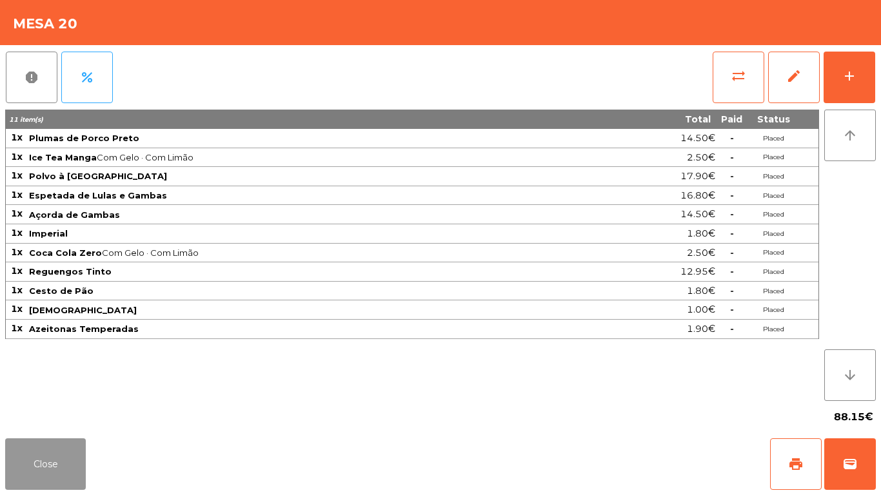
click at [64, 459] on button "Close" at bounding box center [45, 464] width 81 height 52
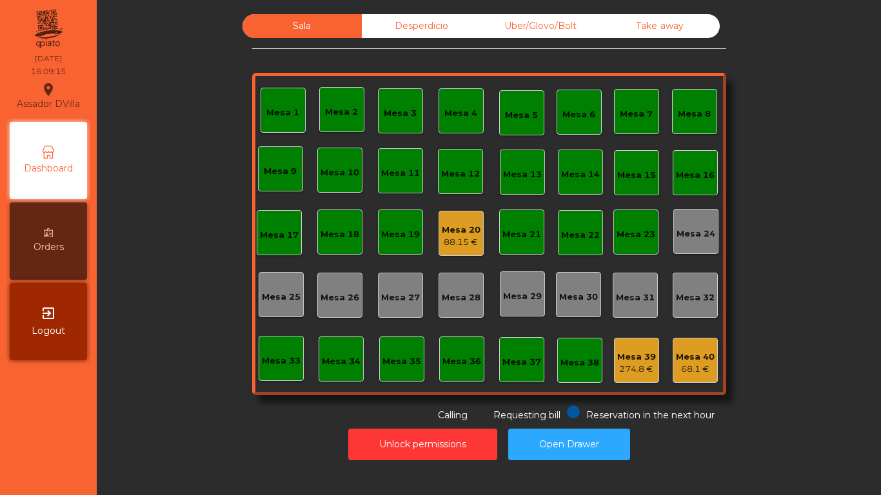
click at [624, 329] on div "Mesa 1 Mesa 2 Mesa 3 Mesa 4 Mesa 5 Mesa 6 Mesa 7 Mesa 8 Mesa 9 Mesa 10 Mesa 11 …" at bounding box center [489, 234] width 474 height 322
click at [623, 347] on div "Mesa 39 274.8 €" at bounding box center [636, 361] width 39 height 30
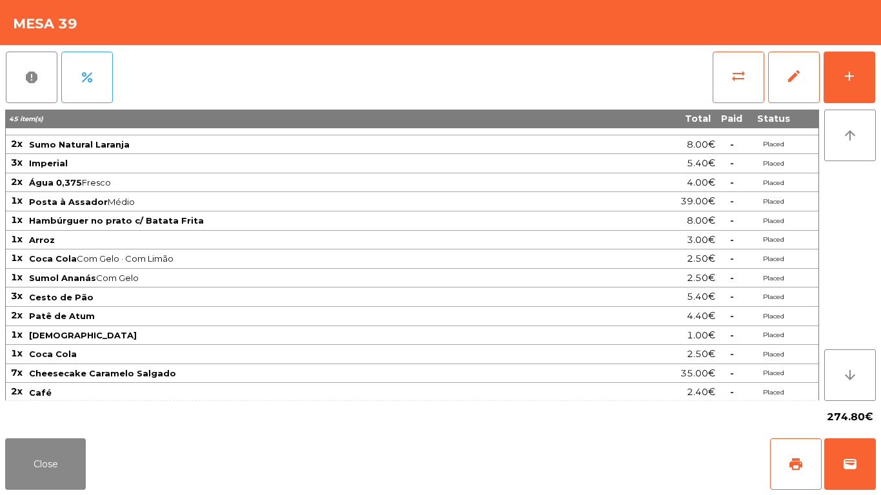
scroll to position [186, 0]
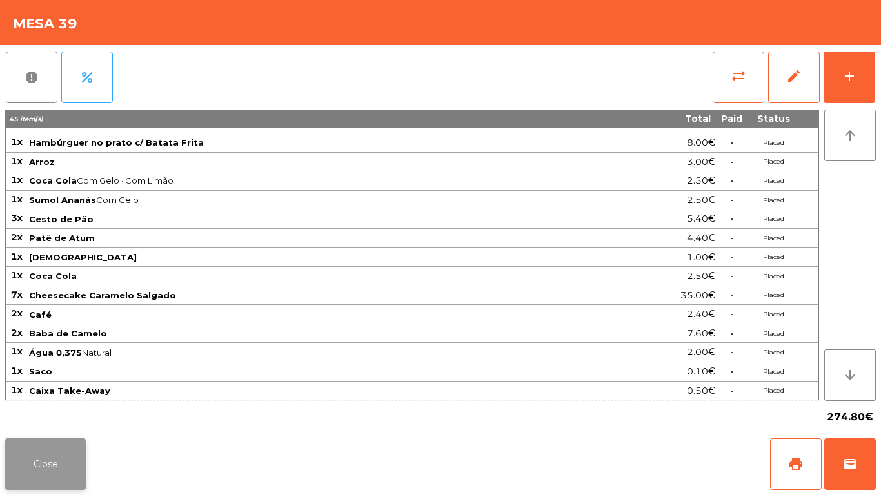
click at [65, 465] on button "Close" at bounding box center [45, 464] width 81 height 52
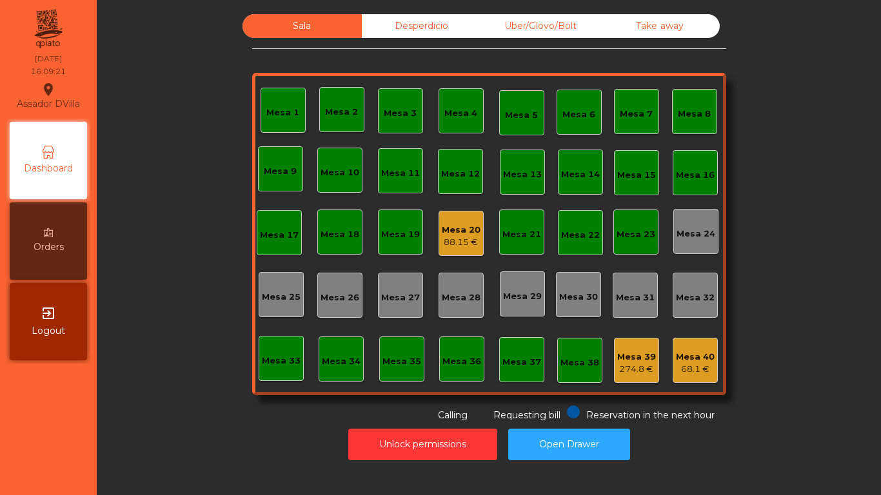
click at [677, 358] on div "Mesa 40" at bounding box center [695, 357] width 39 height 13
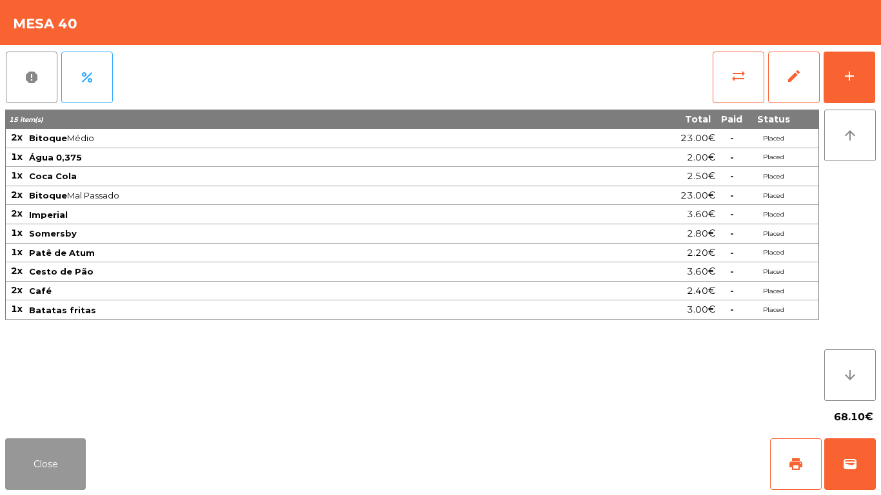
click at [40, 475] on button "Close" at bounding box center [45, 464] width 81 height 52
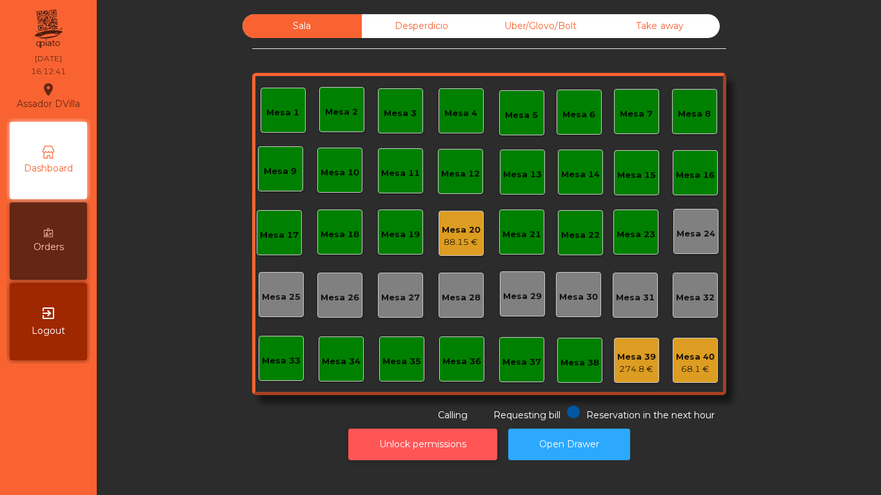
click at [391, 434] on button "Unlock permissions" at bounding box center [422, 445] width 149 height 32
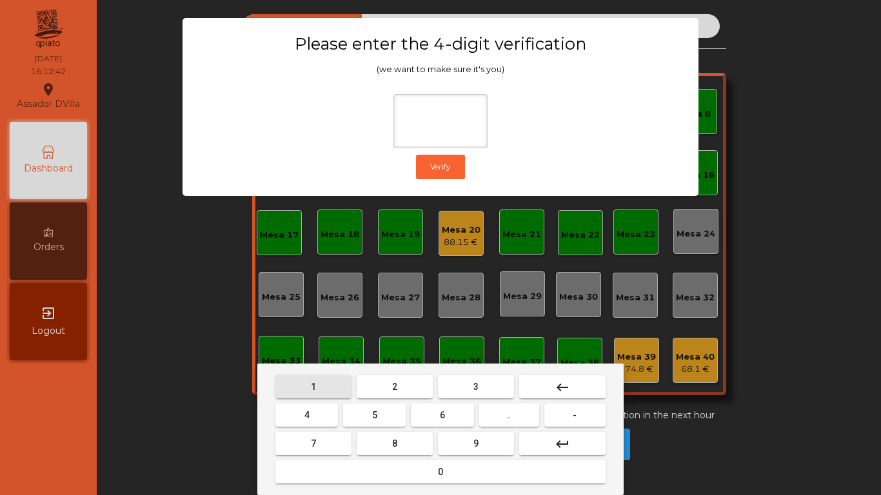
click at [342, 390] on button "1" at bounding box center [313, 386] width 76 height 23
click at [500, 449] on button "9" at bounding box center [476, 443] width 76 height 23
click at [279, 420] on button "4" at bounding box center [306, 415] width 63 height 23
click at [331, 460] on mat-keyboard-key "0" at bounding box center [440, 472] width 335 height 28
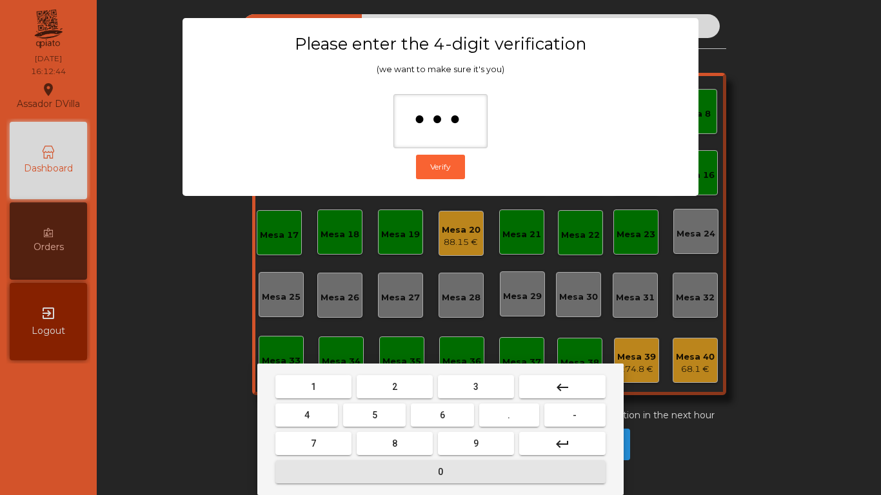
click at [329, 470] on button "0" at bounding box center [440, 471] width 330 height 23
type input "****"
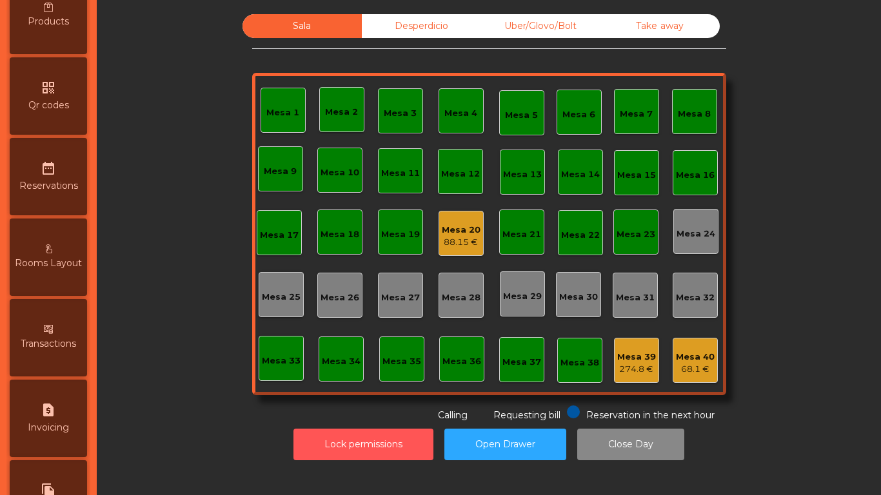
scroll to position [681, 0]
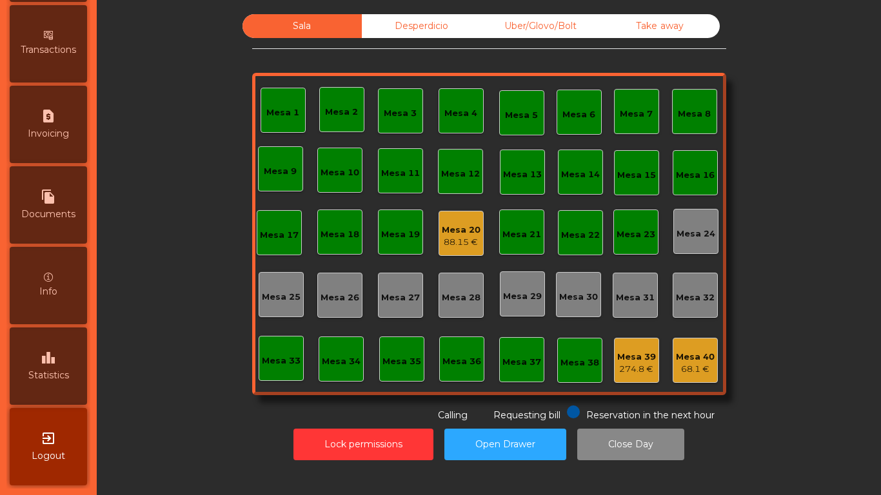
click at [62, 366] on div "leaderboard Statistics" at bounding box center [48, 365] width 77 height 77
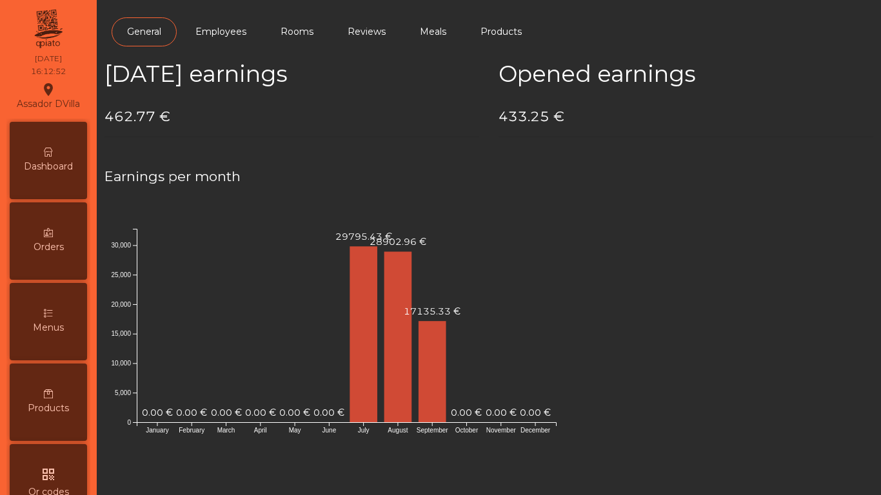
click at [68, 147] on div "Dashboard" at bounding box center [48, 160] width 77 height 77
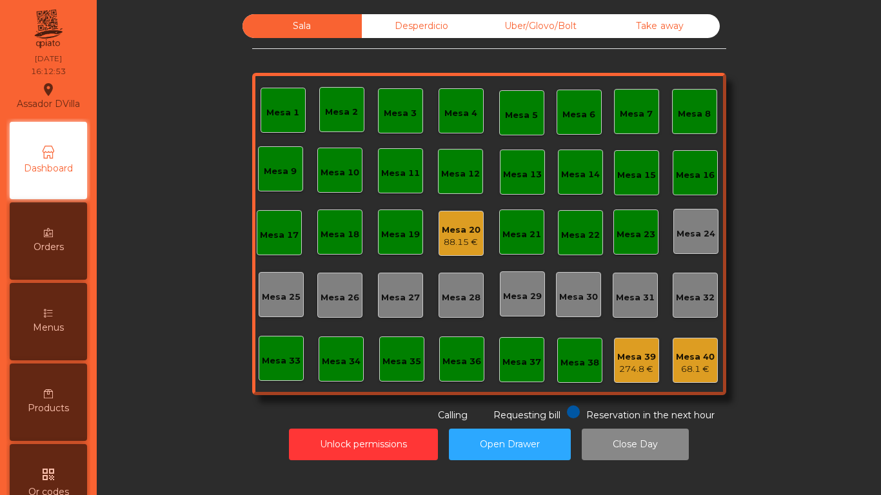
click at [474, 15] on div "Desperdicio" at bounding box center [421, 26] width 119 height 24
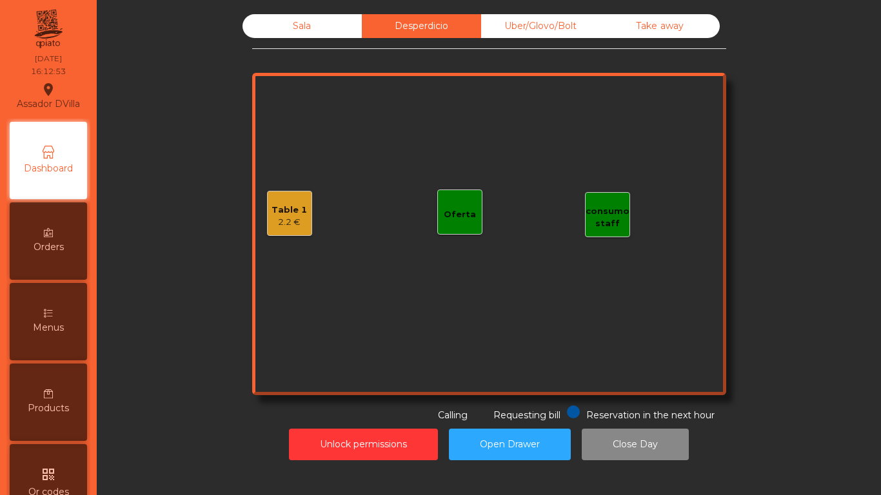
click at [542, 19] on div "Uber/Glovo/Bolt" at bounding box center [540, 26] width 119 height 24
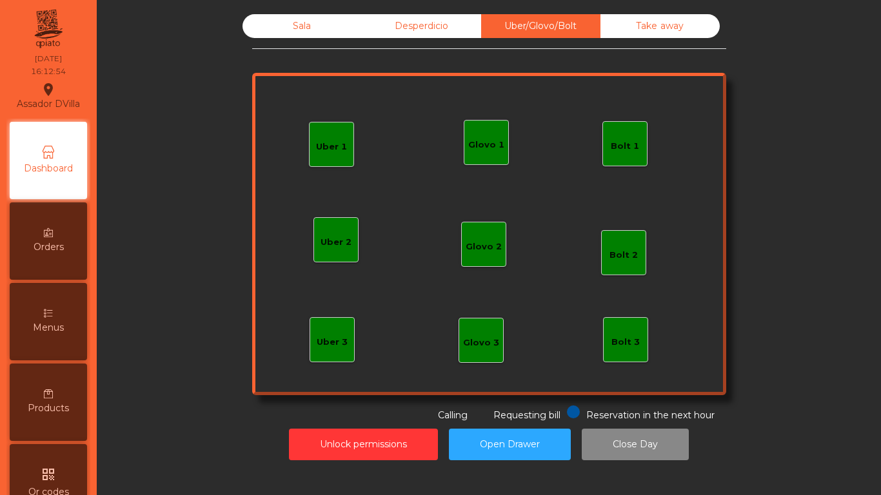
click at [660, 20] on div "Take away" at bounding box center [659, 26] width 119 height 24
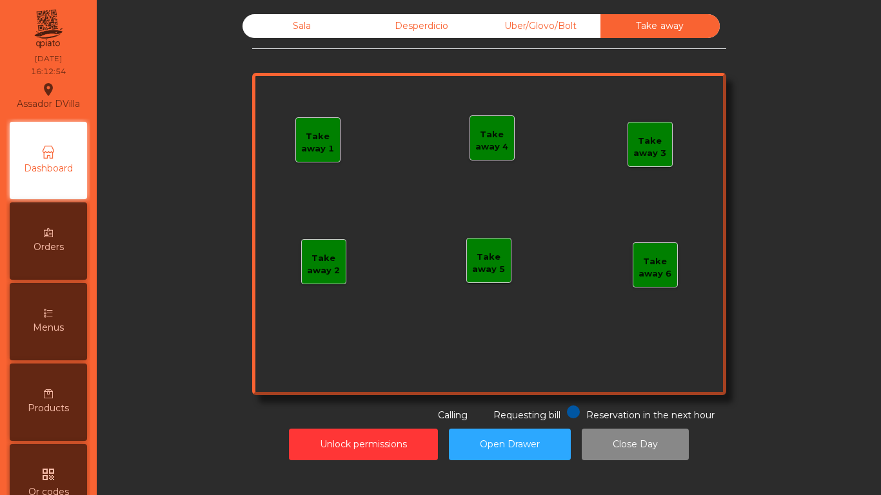
click at [400, 21] on div "Desperdicio" at bounding box center [421, 26] width 119 height 24
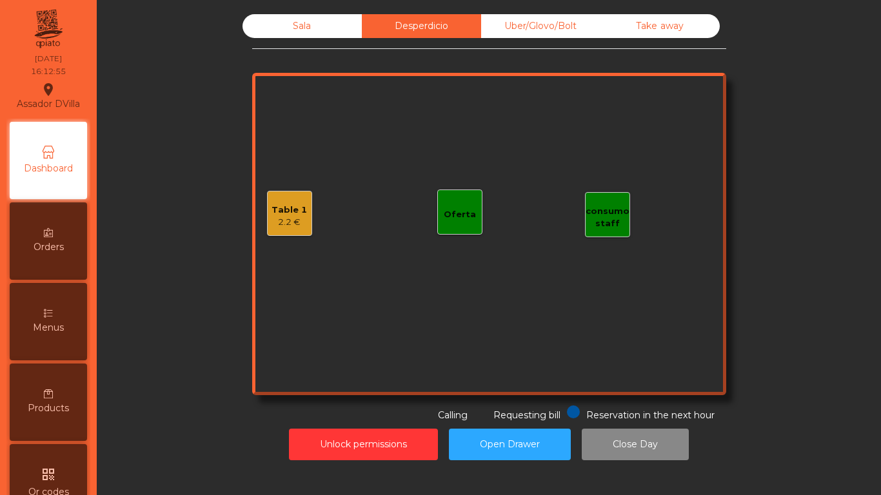
click at [271, 207] on div "Table 1" at bounding box center [288, 210] width 35 height 13
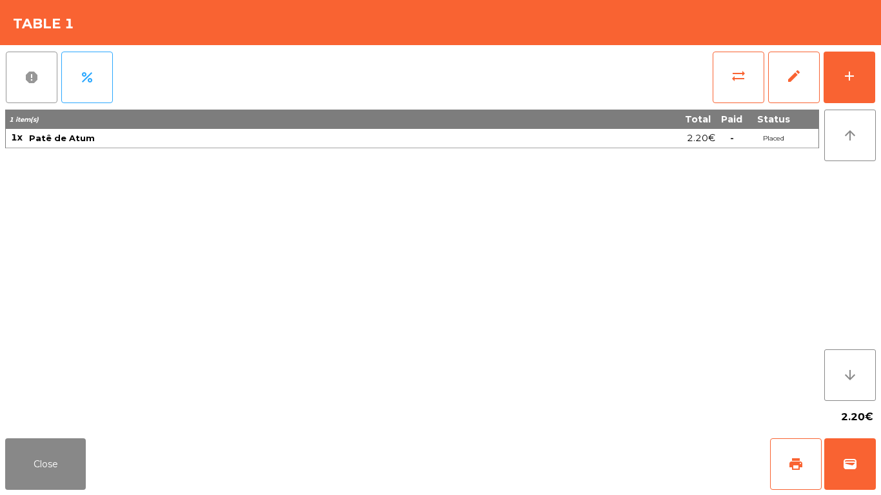
click at [45, 87] on button "report" at bounding box center [32, 78] width 52 height 52
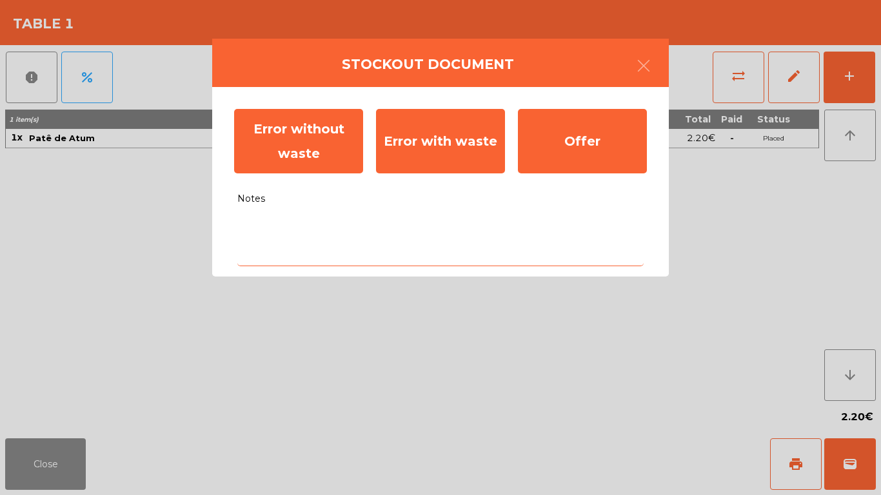
click at [422, 259] on textarea "Notes" at bounding box center [440, 240] width 406 height 54
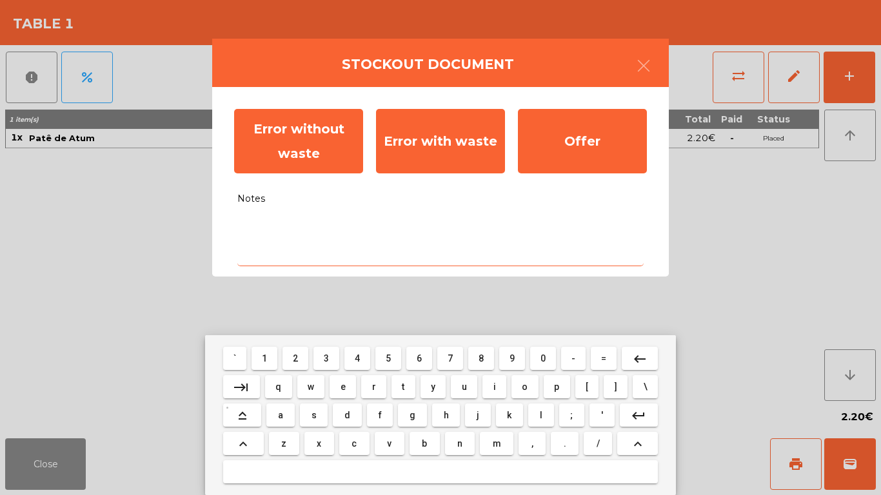
click at [387, 423] on button "f" at bounding box center [380, 415] width 26 height 23
type textarea "*"
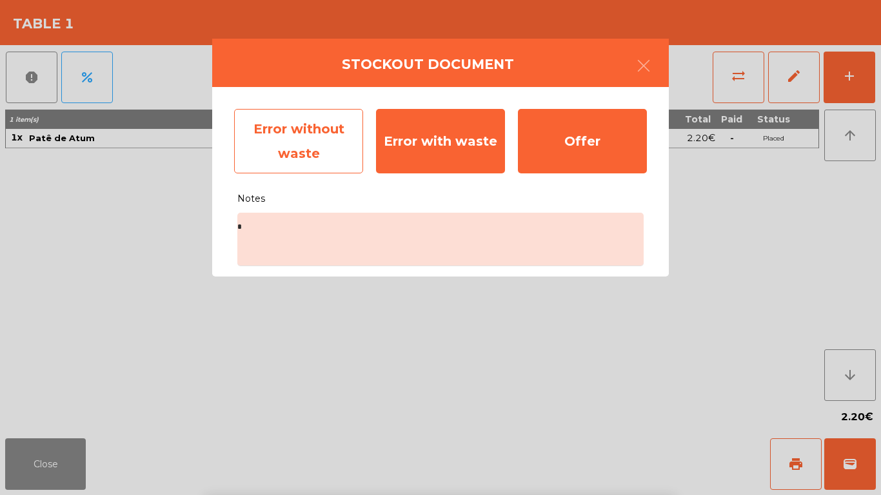
click at [324, 142] on div "Error without waste" at bounding box center [298, 141] width 129 height 64
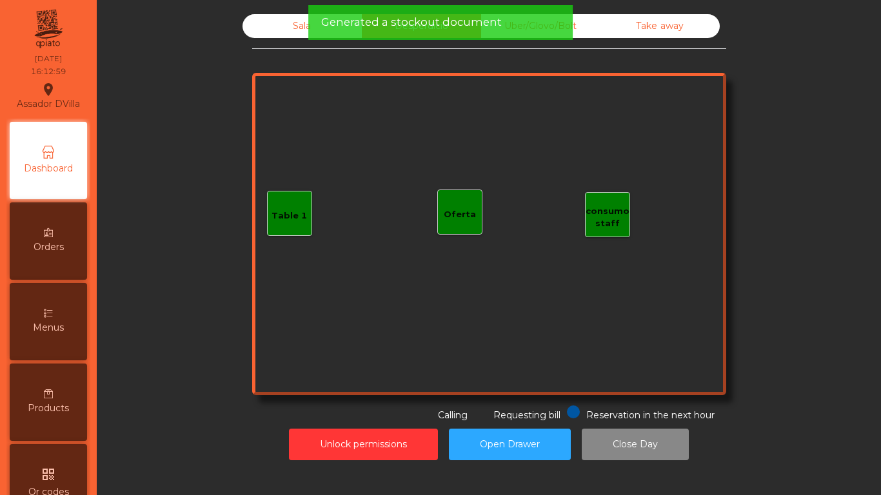
drag, startPoint x: 331, startPoint y: 34, endPoint x: 313, endPoint y: 28, distance: 19.6
click at [331, 34] on div "Generated a stockout document" at bounding box center [440, 22] width 264 height 35
click at [309, 26] on div "Generated a stockout document" at bounding box center [440, 22] width 264 height 35
click at [275, 32] on div "Sala" at bounding box center [301, 26] width 119 height 24
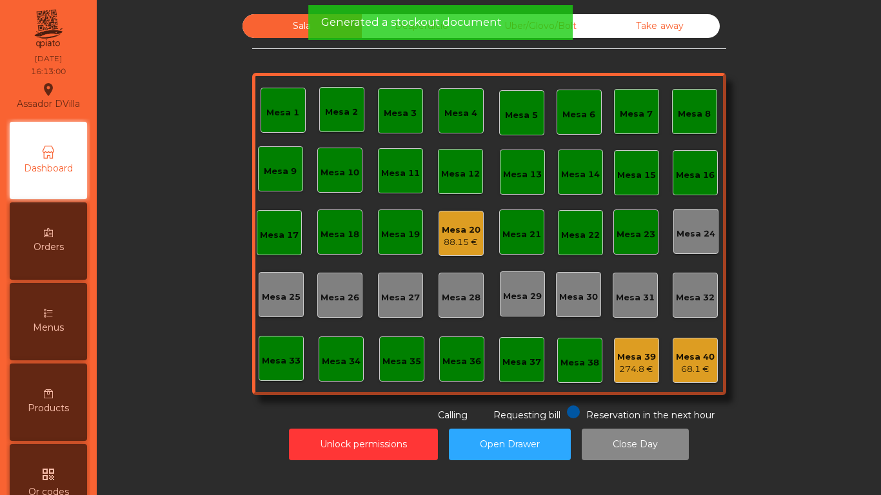
click at [332, 24] on span "Generated a stockout document" at bounding box center [411, 22] width 181 height 16
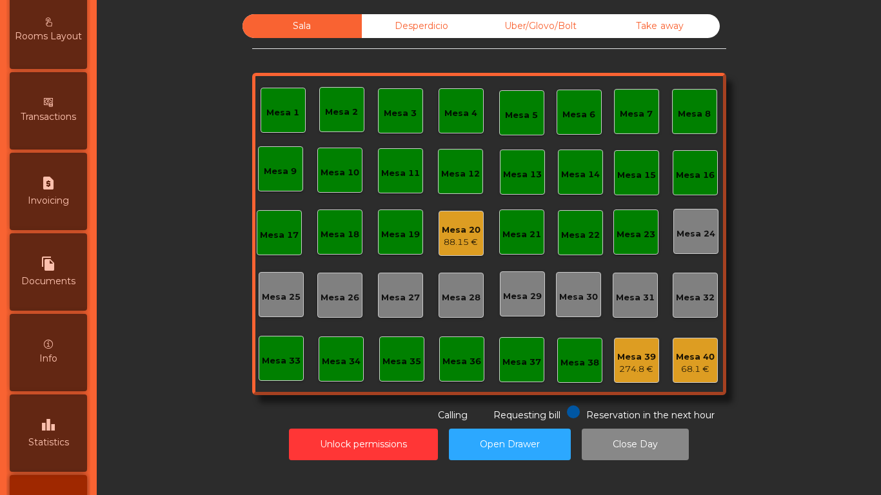
scroll to position [681, 0]
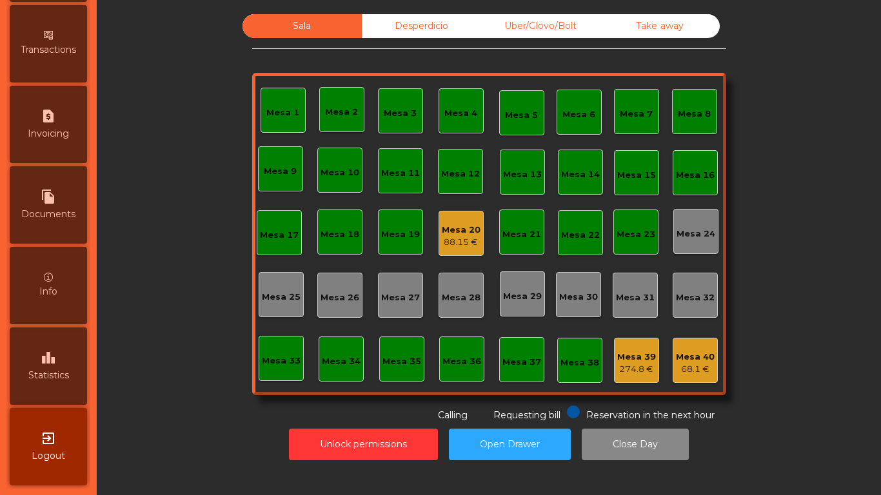
click at [67, 373] on span "Statistics" at bounding box center [48, 376] width 41 height 14
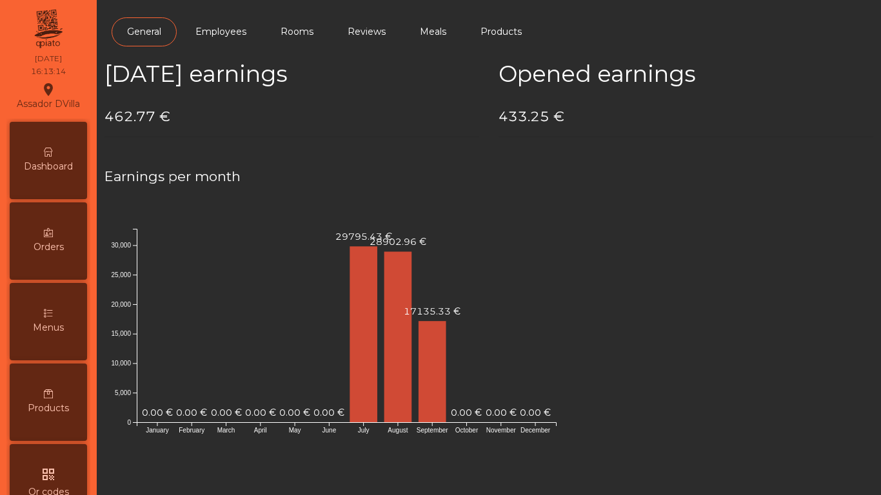
click at [64, 168] on span "Dashboard" at bounding box center [48, 167] width 49 height 14
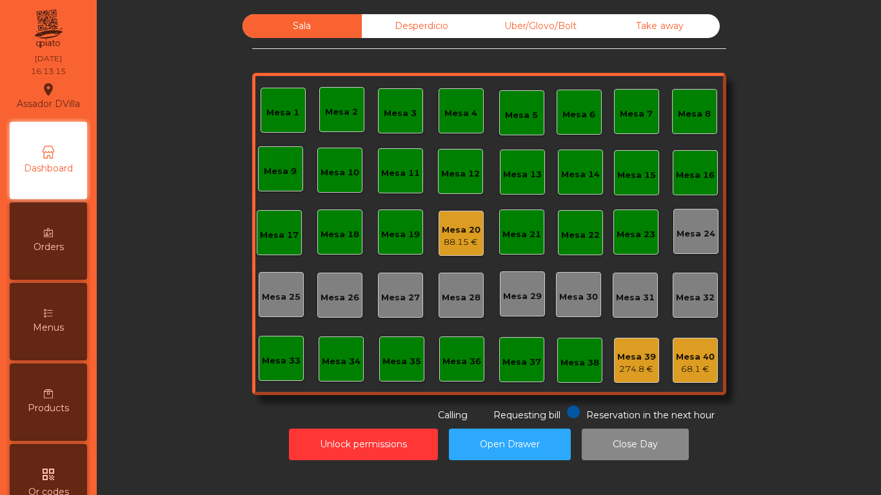
click at [461, 29] on div "Desperdicio" at bounding box center [421, 26] width 119 height 24
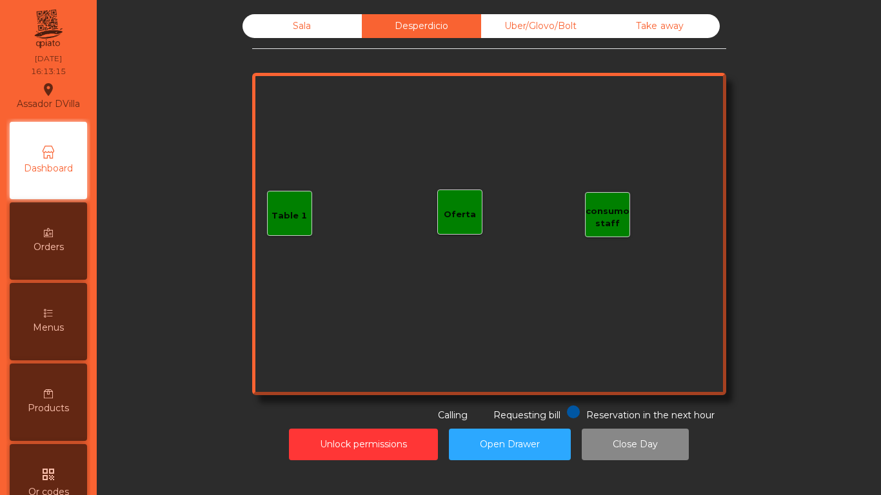
click at [513, 23] on div "Uber/Glovo/Bolt" at bounding box center [540, 26] width 119 height 24
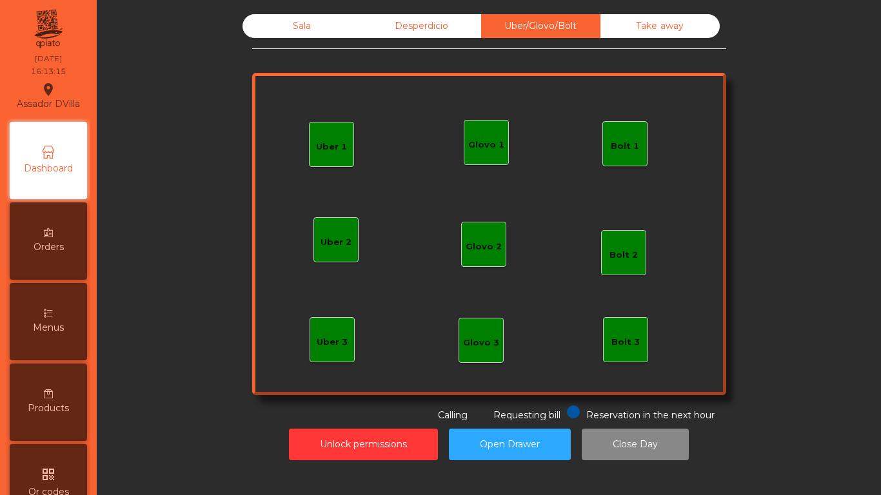
click at [685, 43] on div "Sala Desperdicio Uber/Glovo/Bolt Take away Uber 1 Uber 3 Bolt 2 Glovo 2 Uber 2 …" at bounding box center [489, 218] width 474 height 408
drag, startPoint x: 556, startPoint y: 12, endPoint x: 587, endPoint y: 10, distance: 31.0
click at [559, 12] on div "Sala Desperdicio Uber/Glovo/Bolt Take away Uber 1 Uber 3 Bolt 2 Glovo 2 Uber 2 …" at bounding box center [488, 237] width 768 height 459
click at [602, 10] on div "Sala Desperdicio Uber/Glovo/Bolt Take away Uber 1 Uber 3 Bolt 2 Glovo 2 Uber 2 …" at bounding box center [488, 237] width 768 height 459
drag, startPoint x: 239, startPoint y: 20, endPoint x: 253, endPoint y: 31, distance: 17.4
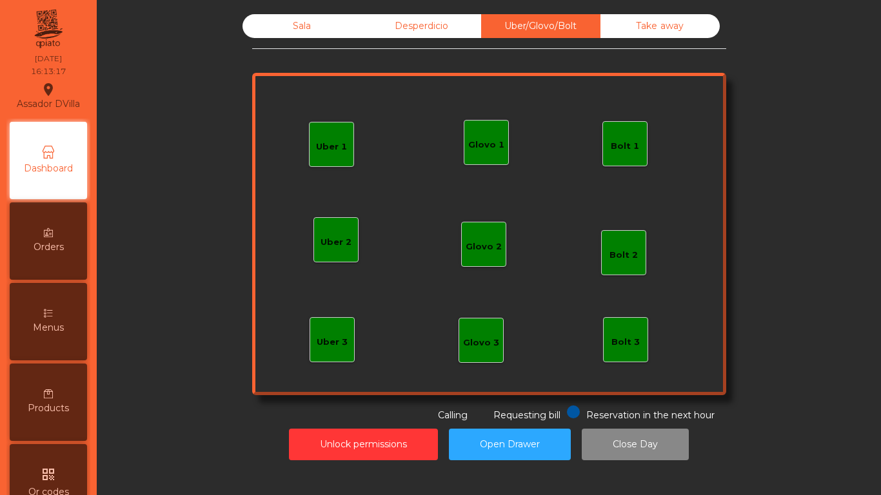
click at [242, 20] on div "Sala" at bounding box center [301, 26] width 119 height 24
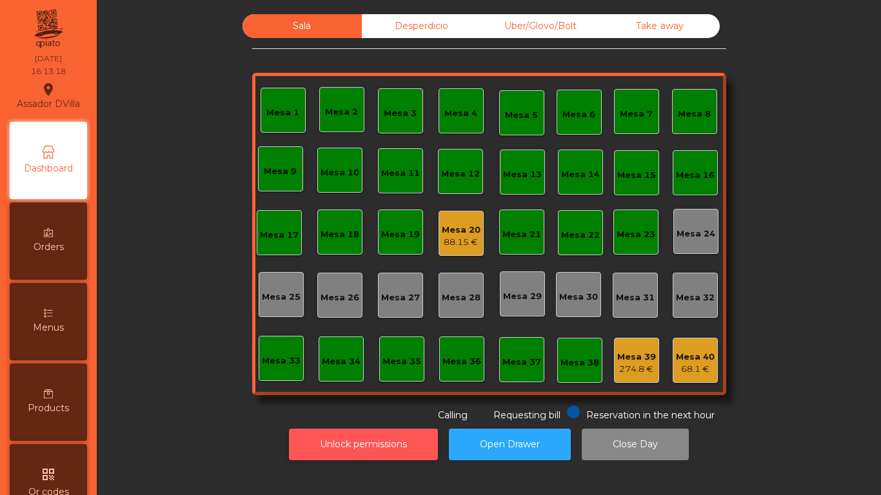
click at [389, 452] on button "Unlock permissions" at bounding box center [363, 445] width 149 height 32
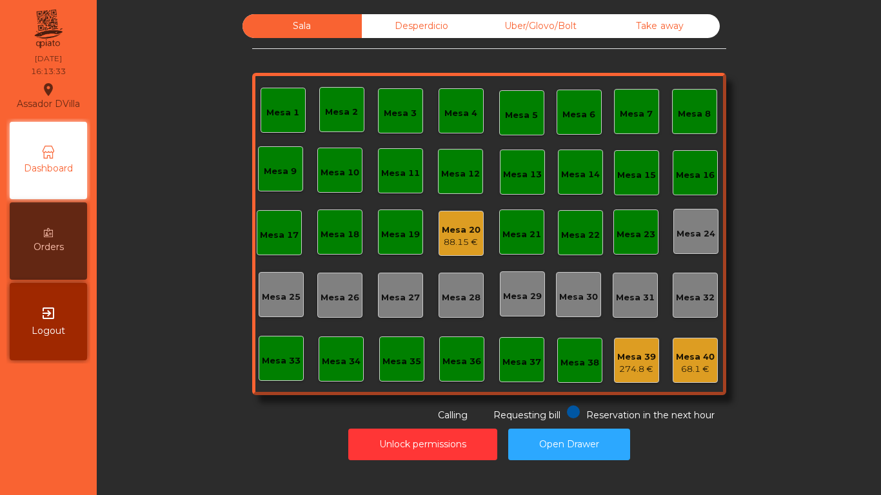
click at [561, 32] on div "Uber/Glovo/Bolt" at bounding box center [540, 26] width 119 height 24
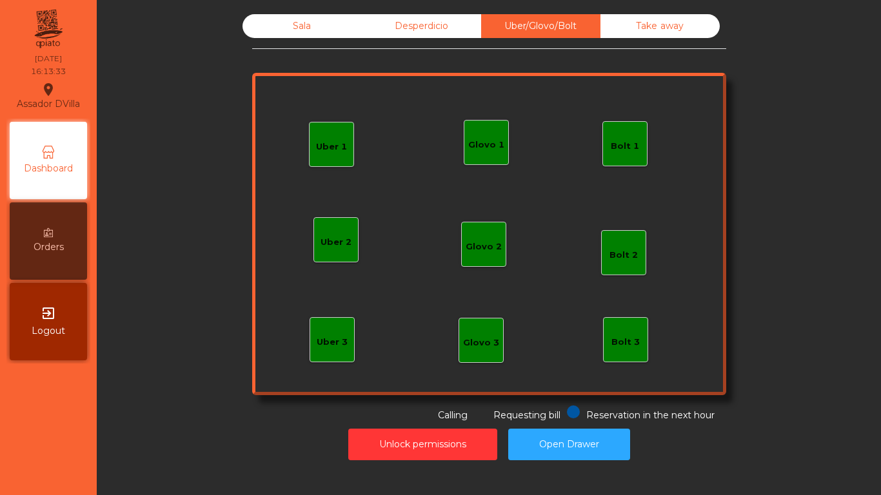
click at [631, 22] on div "Take away" at bounding box center [659, 26] width 119 height 24
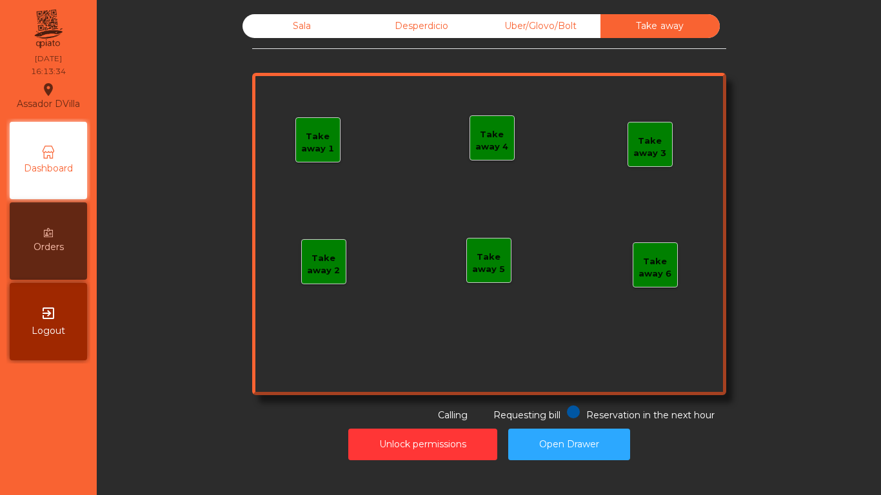
click at [365, 24] on div "Desperdicio" at bounding box center [421, 26] width 119 height 24
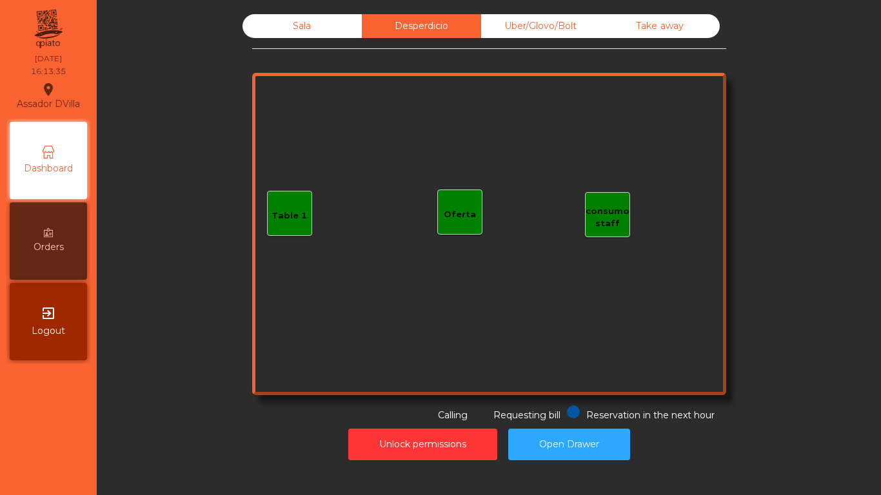
click at [339, 28] on div "Sala" at bounding box center [301, 26] width 119 height 24
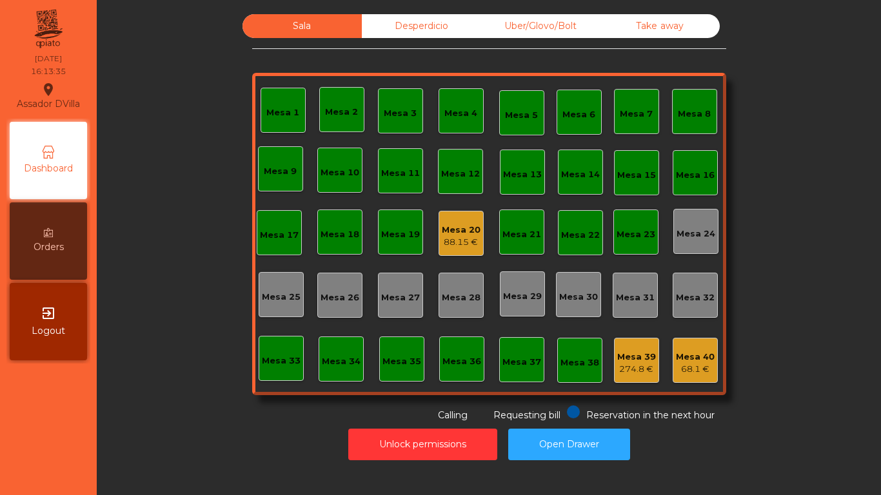
click at [163, 121] on div "Sala Desperdicio Uber/Glovo/Bolt Take away Mesa 1 Mesa 2 Mesa 3 Mesa 4 Mesa 5 M…" at bounding box center [488, 218] width 749 height 408
click at [476, 255] on div "Mesa 20 88.15 €" at bounding box center [460, 233] width 45 height 45
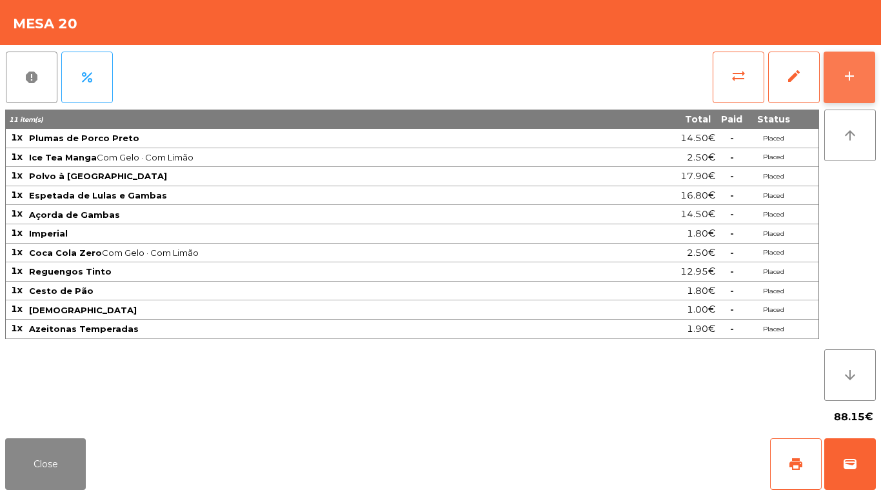
click at [855, 88] on button "add" at bounding box center [849, 78] width 52 height 52
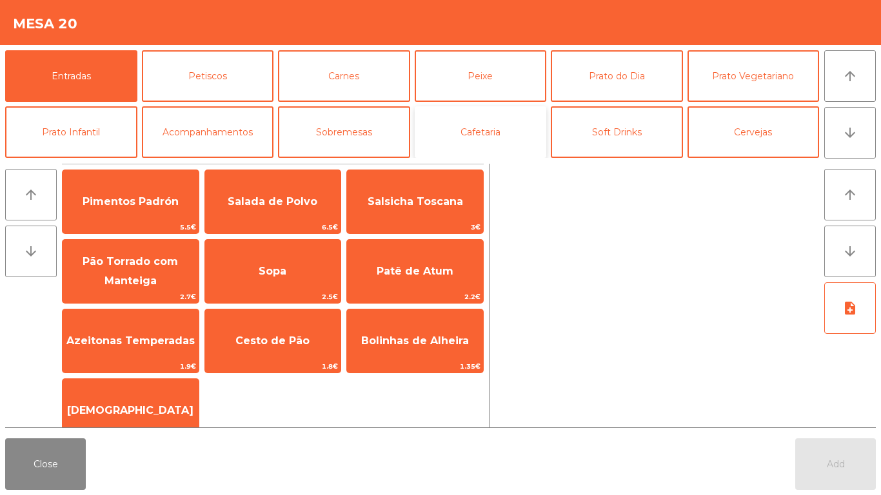
click at [517, 135] on button "Cafetaria" at bounding box center [481, 132] width 132 height 52
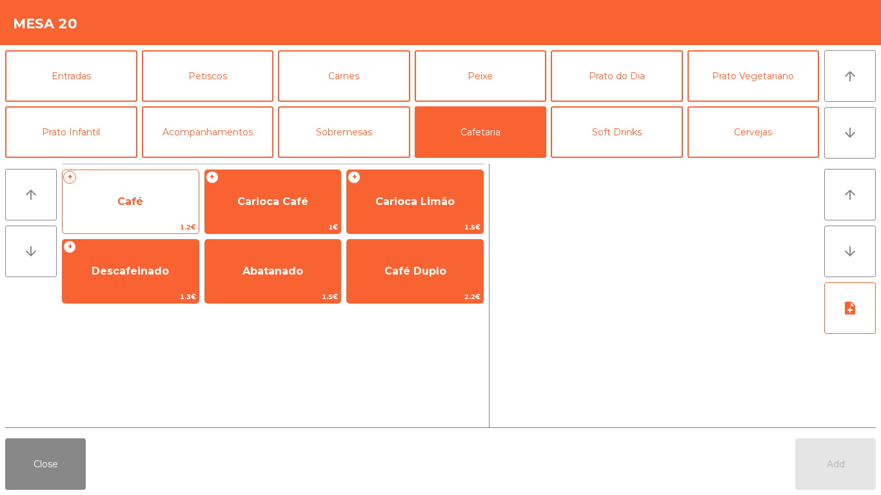
click at [133, 194] on span "Café" at bounding box center [131, 201] width 136 height 35
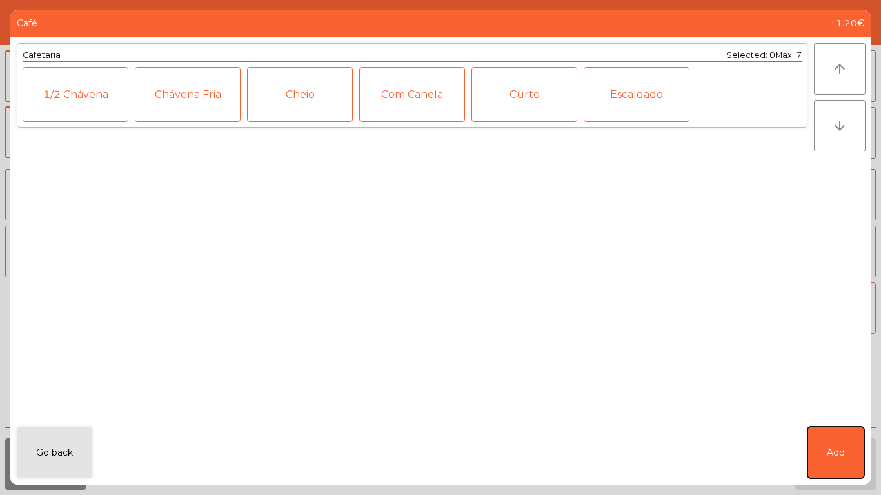
click at [832, 451] on span "Add" at bounding box center [835, 453] width 18 height 14
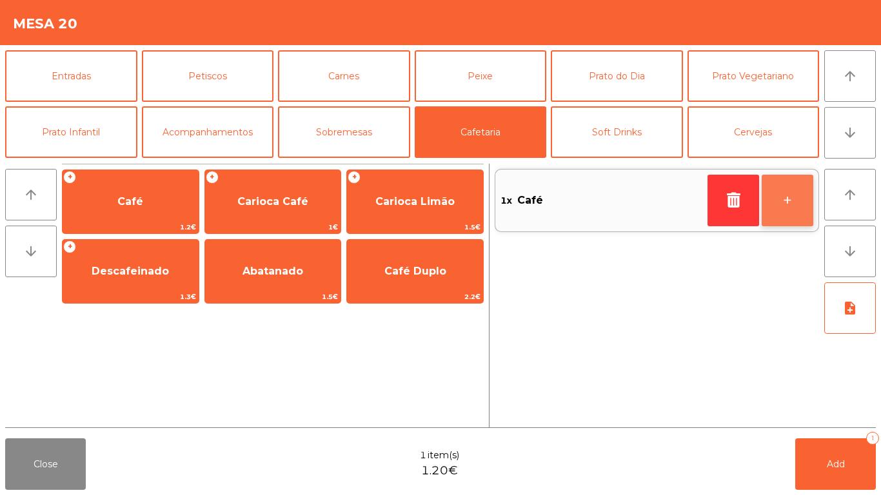
click at [790, 209] on button "+" at bounding box center [787, 201] width 52 height 52
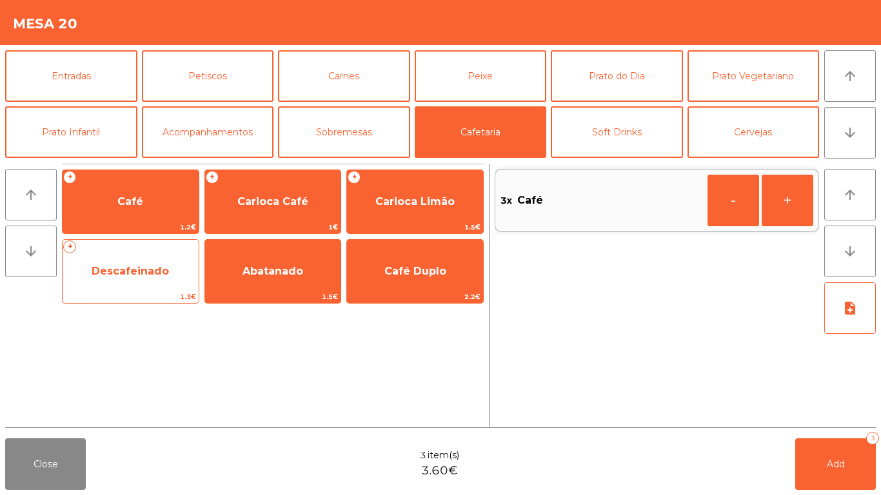
click at [128, 278] on span "Descafeinado" at bounding box center [131, 271] width 136 height 35
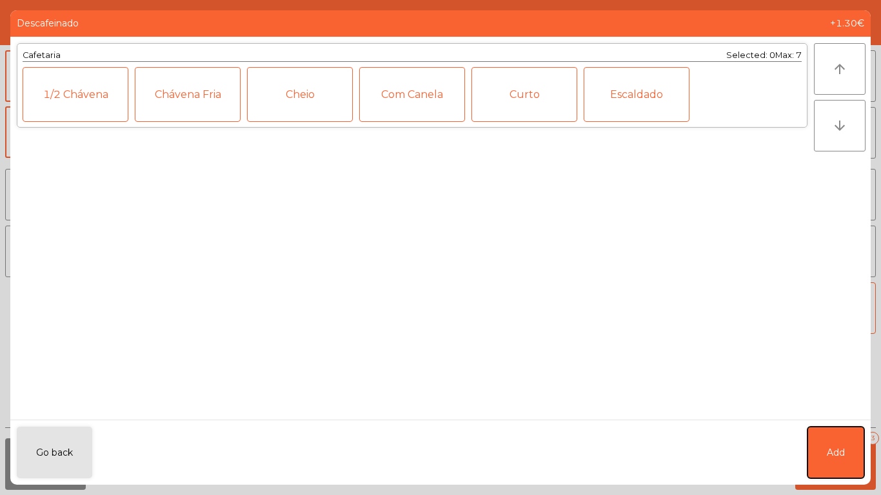
click at [857, 439] on button "Add" at bounding box center [835, 453] width 57 height 52
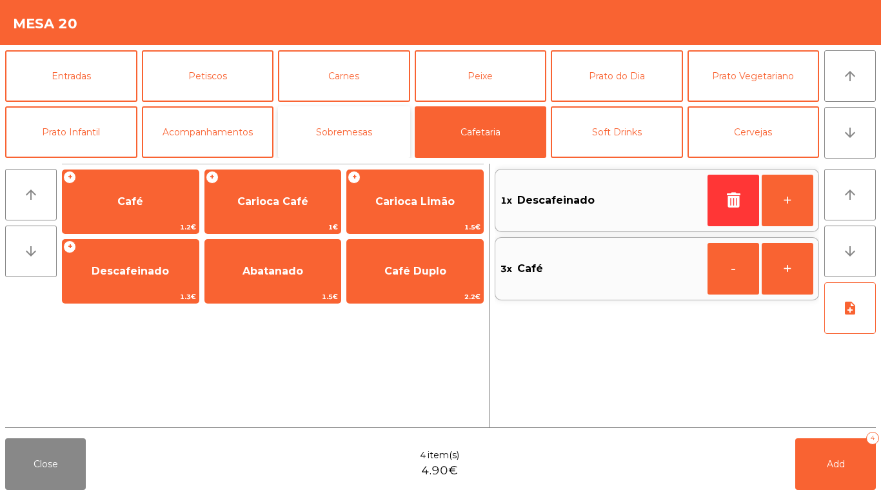
click at [372, 121] on button "Sobremesas" at bounding box center [344, 132] width 132 height 52
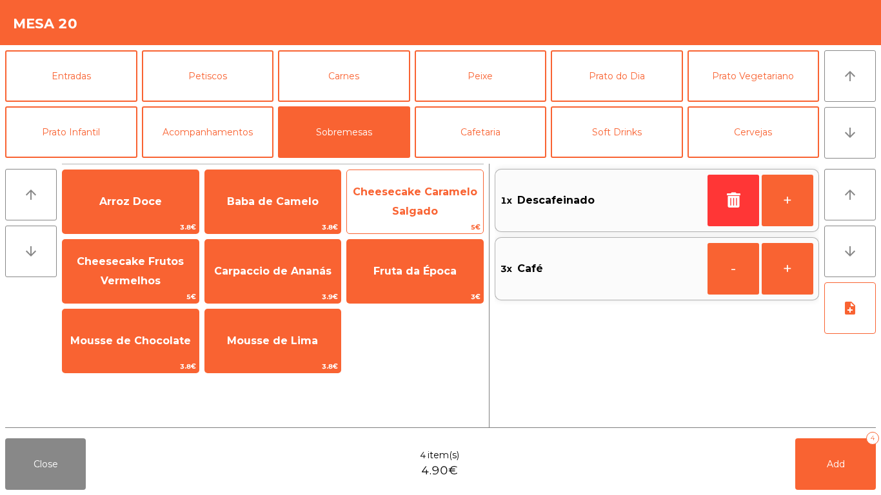
click at [404, 197] on span "Cheesecake Caramelo Salgado" at bounding box center [415, 202] width 124 height 32
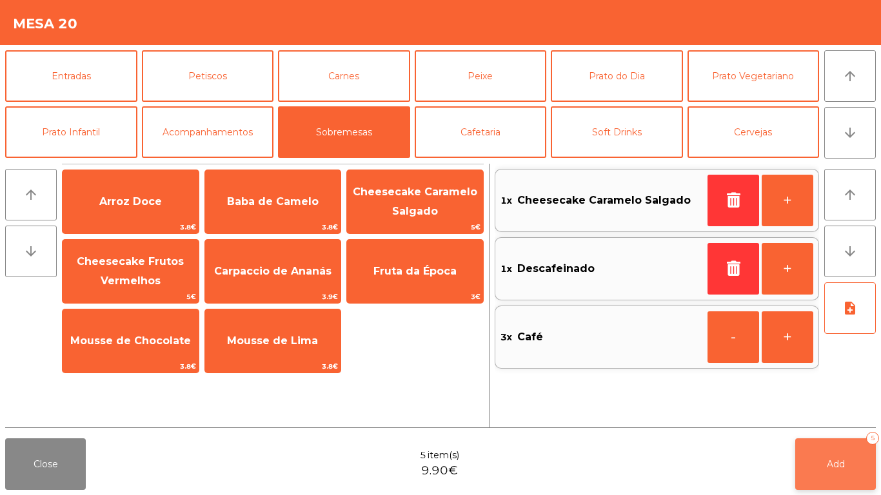
click at [866, 464] on button "Add 5" at bounding box center [835, 464] width 81 height 52
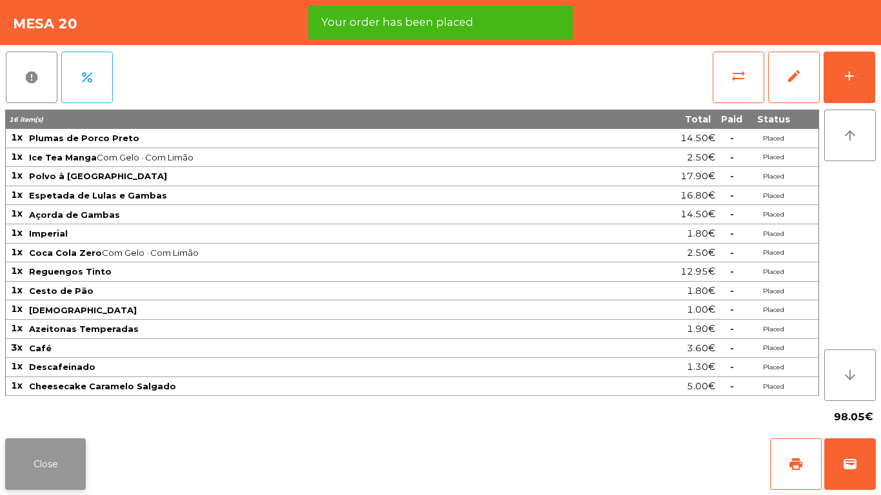
click at [50, 449] on button "Close" at bounding box center [45, 464] width 81 height 52
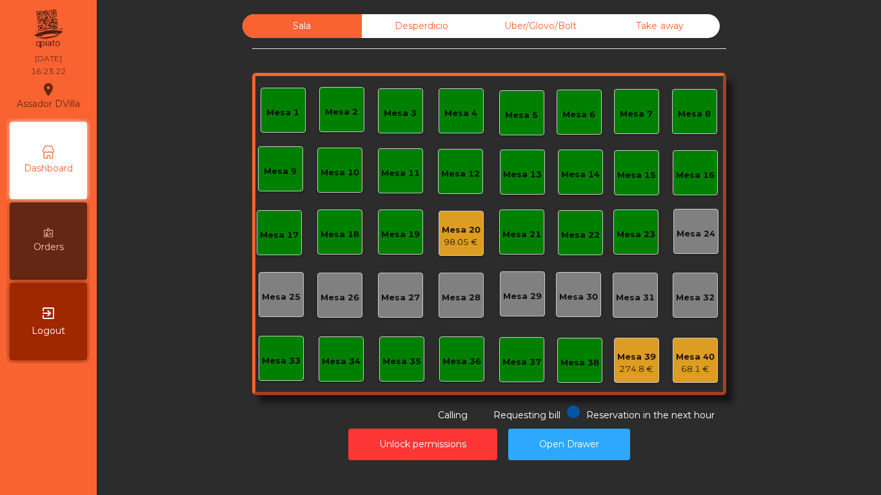
click at [454, 242] on div "98.05 €" at bounding box center [461, 242] width 39 height 13
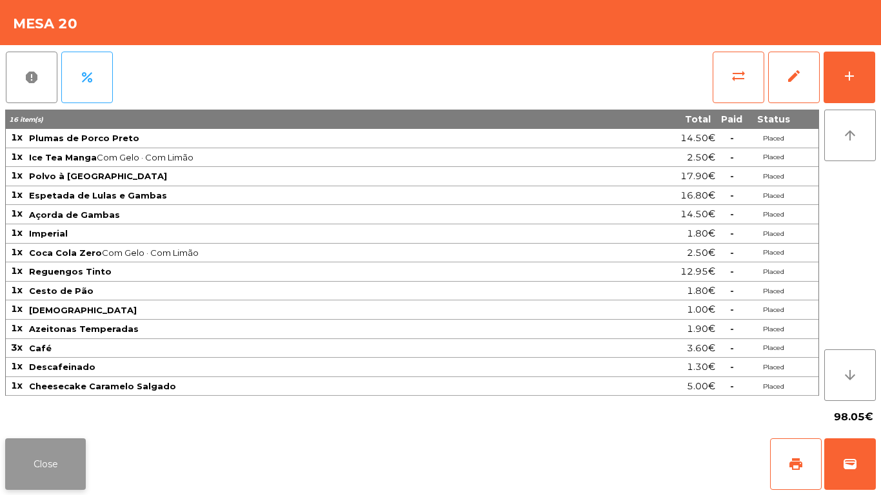
click at [38, 445] on button "Close" at bounding box center [45, 464] width 81 height 52
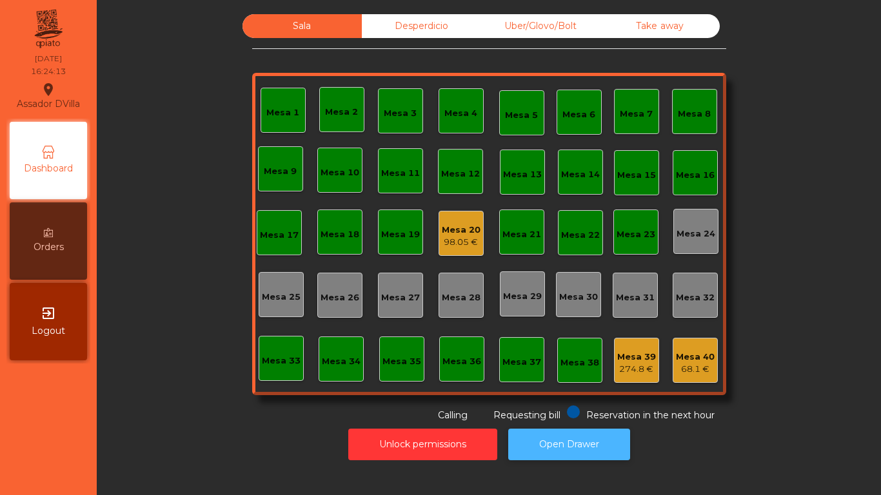
click at [589, 460] on button "Open Drawer" at bounding box center [569, 445] width 122 height 32
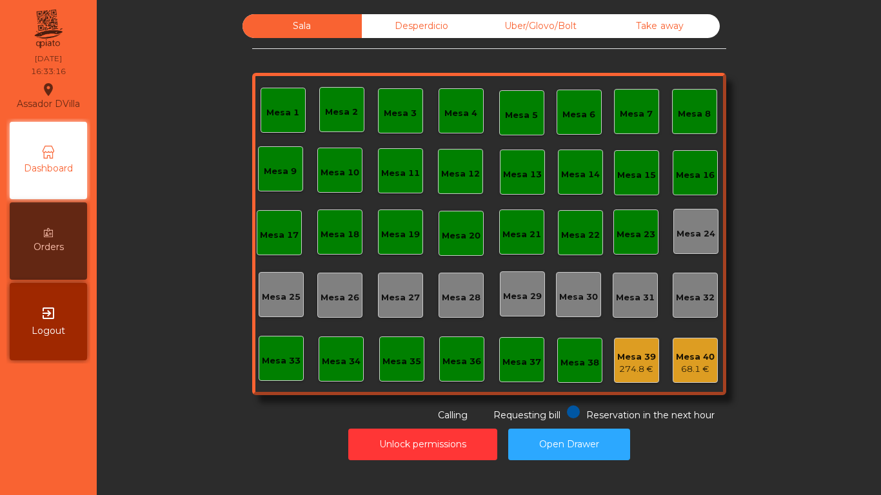
click at [368, 37] on div "Desperdicio" at bounding box center [421, 26] width 119 height 24
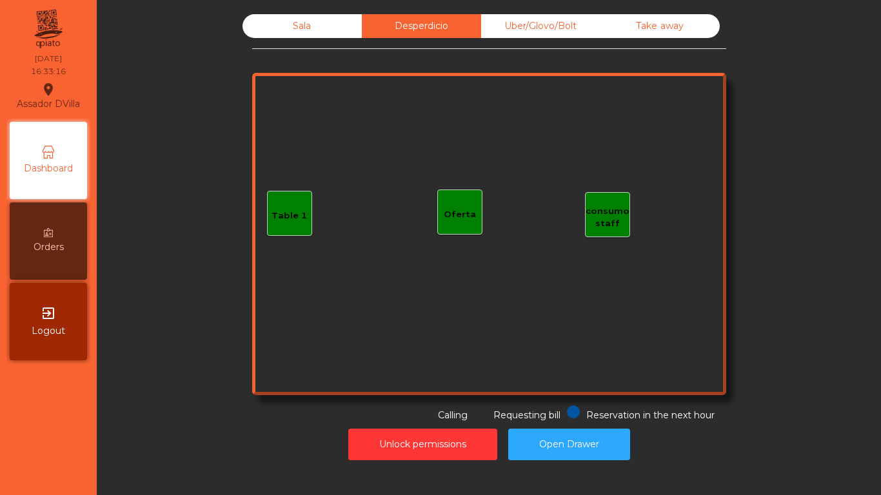
drag, startPoint x: 595, startPoint y: 33, endPoint x: 670, endPoint y: 24, distance: 75.2
click at [600, 34] on div "Take away" at bounding box center [659, 26] width 119 height 24
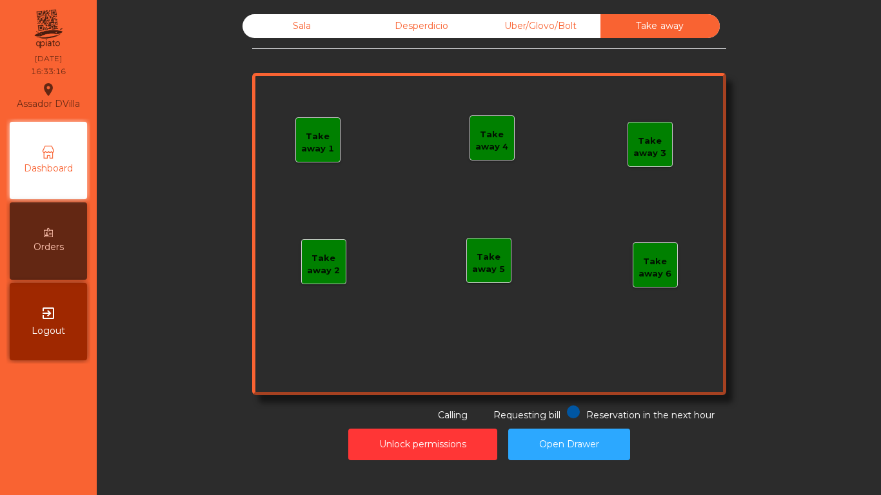
drag, startPoint x: 674, startPoint y: 24, endPoint x: 594, endPoint y: 11, distance: 81.1
click at [674, 24] on div "Take away" at bounding box center [659, 26] width 119 height 24
click at [594, 11] on div "Sala Desperdicio Uber/Glovo/Bolt Take away Take away 1 Take away 2 Take away 3 …" at bounding box center [488, 237] width 768 height 459
drag, startPoint x: 576, startPoint y: 21, endPoint x: 568, endPoint y: 21, distance: 8.4
click at [576, 21] on div "Uber/Glovo/Bolt" at bounding box center [540, 26] width 119 height 24
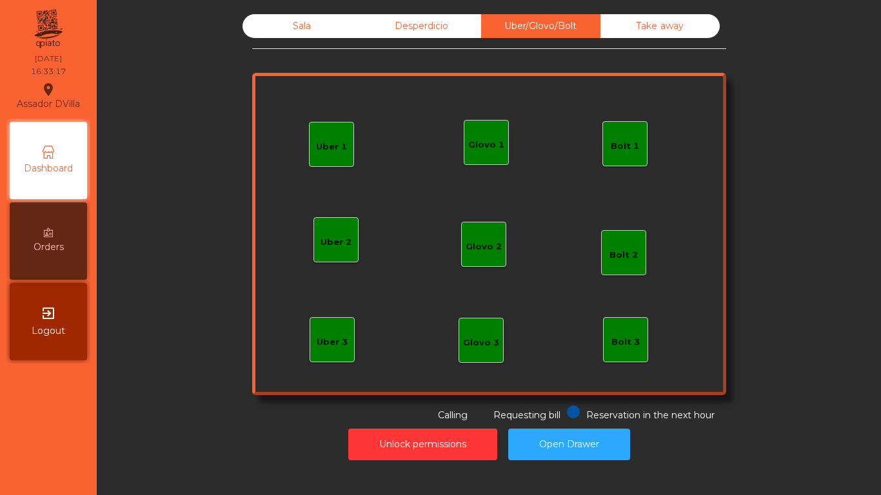
click at [303, 29] on div "Sala" at bounding box center [301, 26] width 119 height 24
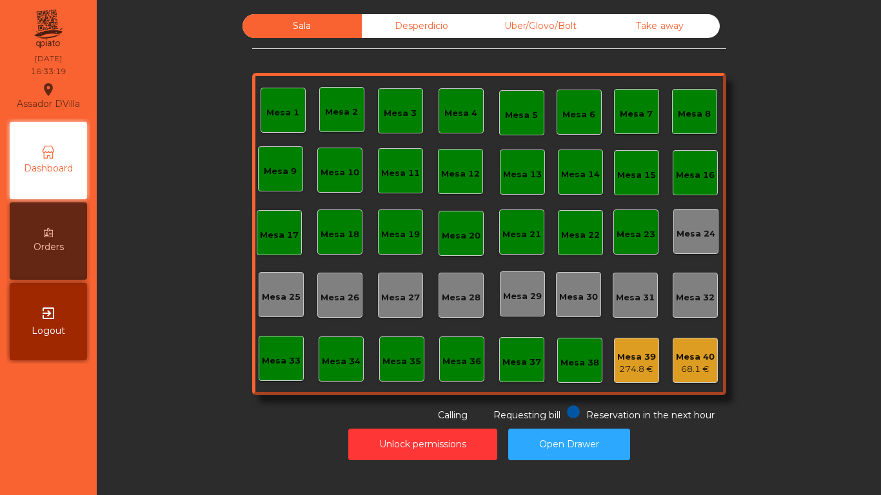
click at [635, 370] on div "274.8 €" at bounding box center [636, 369] width 39 height 13
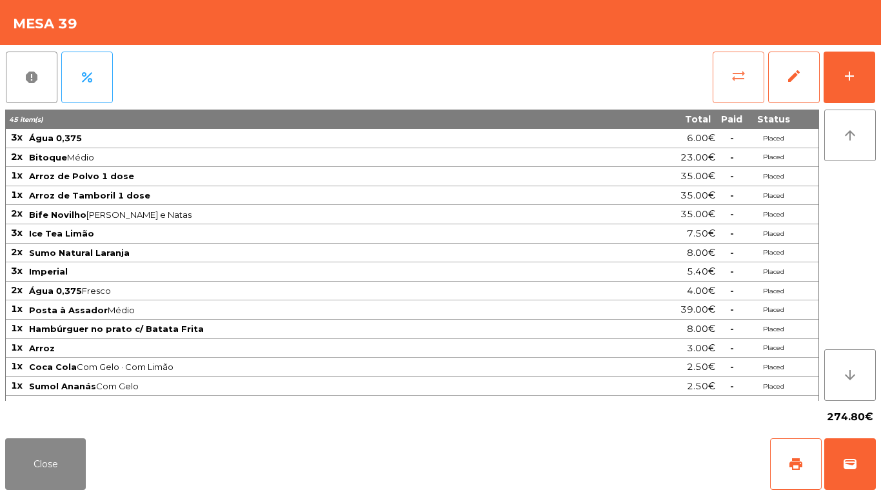
click at [734, 85] on button "sync_alt" at bounding box center [738, 78] width 52 height 52
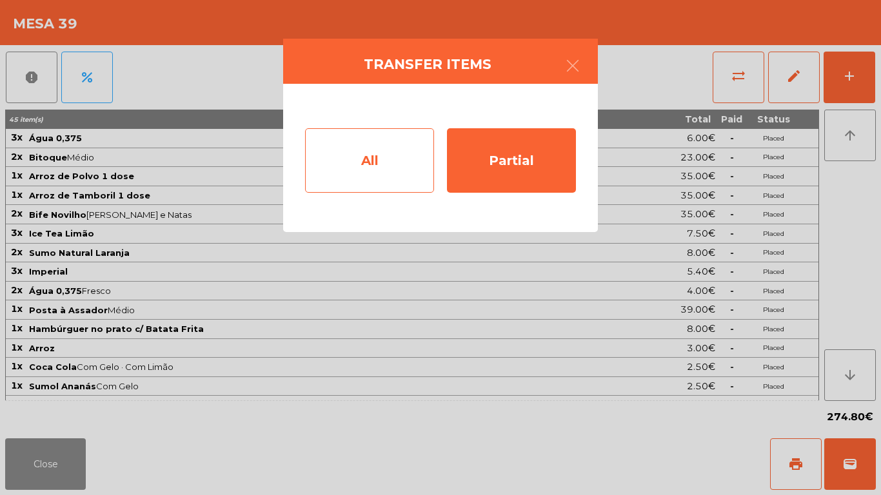
click at [311, 164] on div "All" at bounding box center [369, 160] width 129 height 64
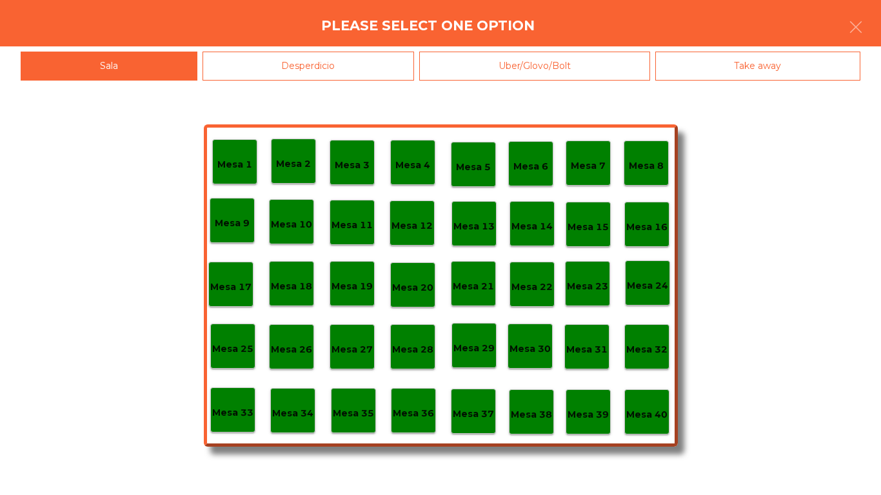
click at [633, 402] on div "Mesa 40" at bounding box center [646, 412] width 41 height 20
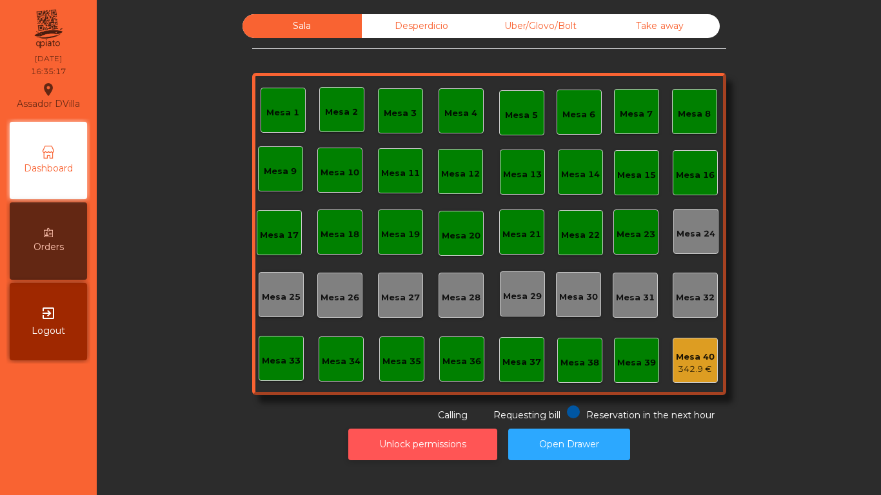
click at [395, 449] on button "Unlock permissions" at bounding box center [422, 445] width 149 height 32
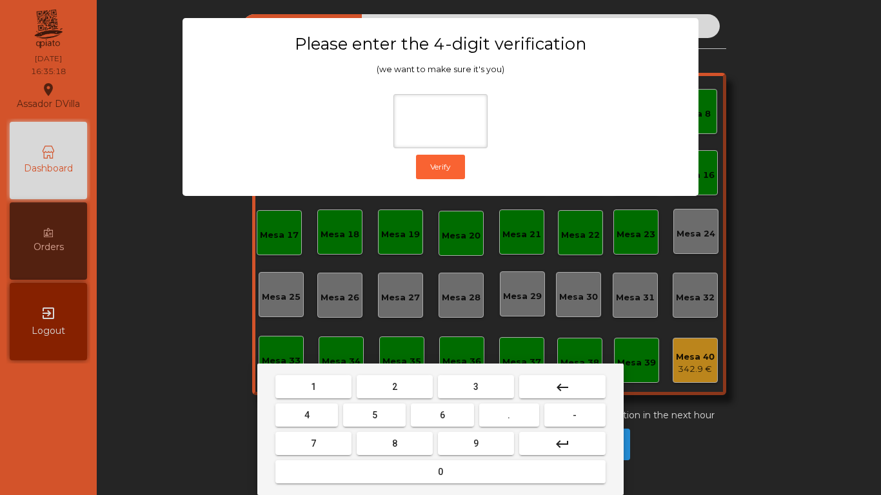
click at [315, 389] on span "1" at bounding box center [313, 387] width 5 height 10
click at [449, 441] on button "9" at bounding box center [476, 443] width 76 height 23
click at [326, 414] on button "4" at bounding box center [306, 415] width 63 height 23
click at [351, 473] on button "0" at bounding box center [440, 471] width 330 height 23
type input "****"
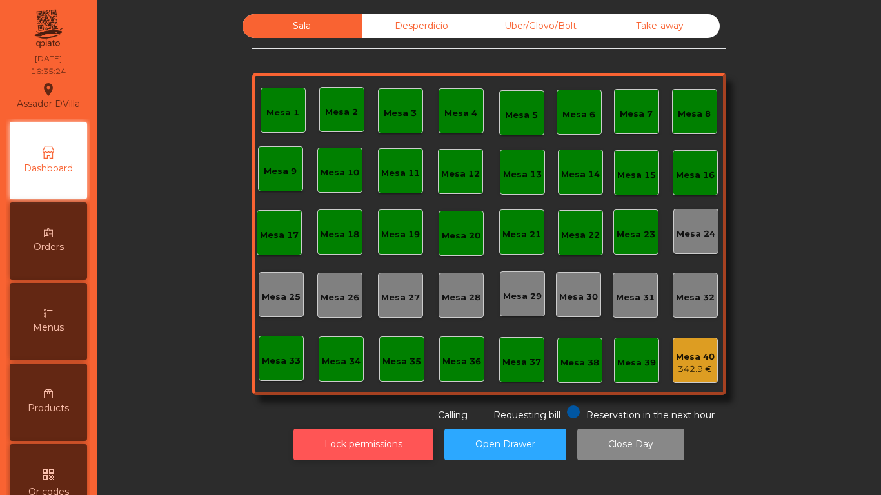
click at [411, 436] on button "Lock permissions" at bounding box center [363, 445] width 140 height 32
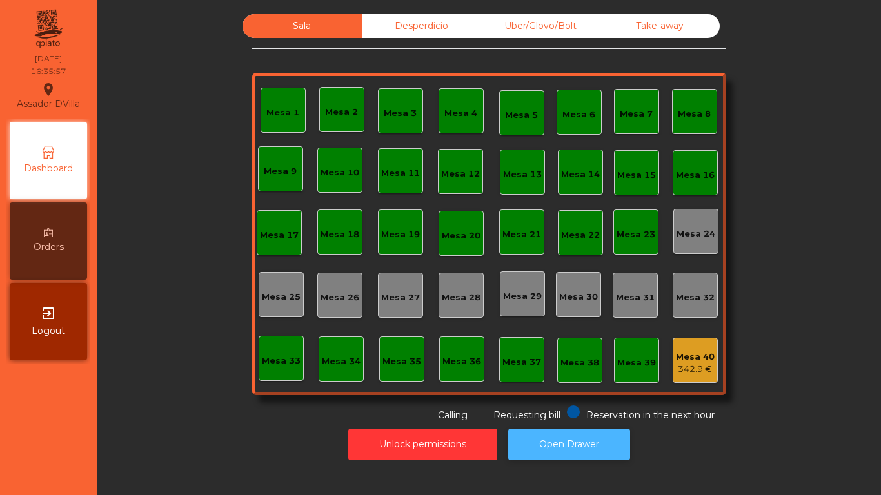
click at [596, 429] on button "Open Drawer" at bounding box center [569, 445] width 122 height 32
click at [307, 424] on div "Unlock permissions Open Drawer" at bounding box center [488, 444] width 749 height 44
click at [398, 34] on div "Desperdicio" at bounding box center [421, 26] width 119 height 24
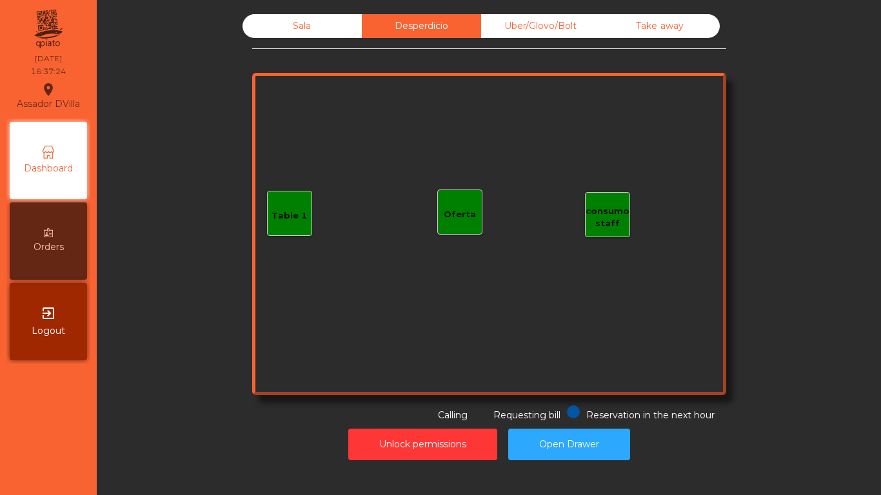
drag, startPoint x: 516, startPoint y: 19, endPoint x: 594, endPoint y: 21, distance: 78.7
click at [517, 19] on div "Uber/Glovo/Bolt" at bounding box center [540, 26] width 119 height 24
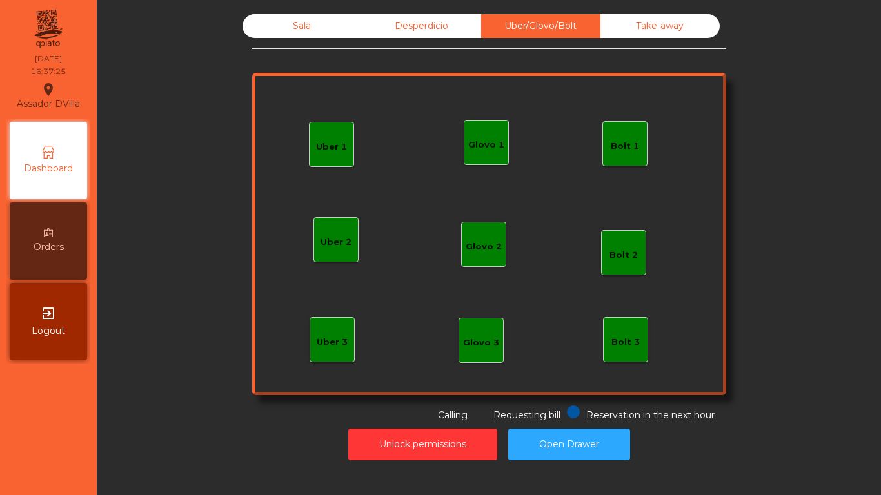
click at [435, 20] on div "Desperdicio" at bounding box center [421, 26] width 119 height 24
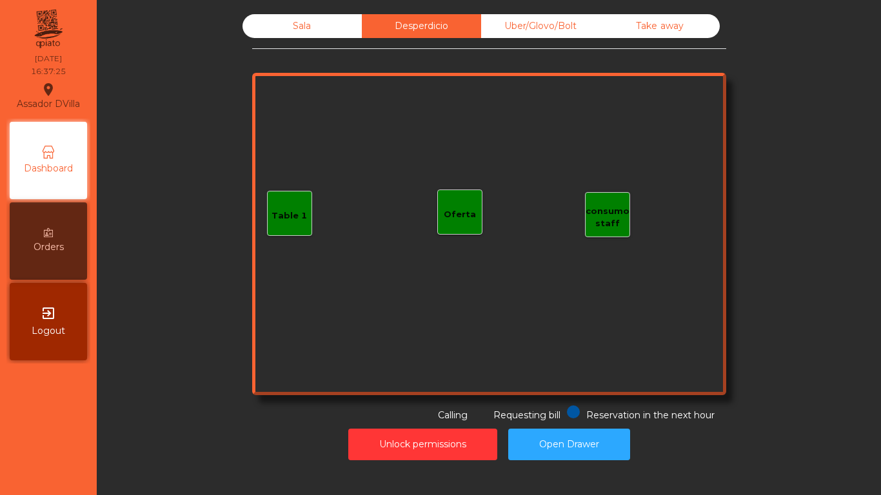
click at [322, 28] on div "Sala" at bounding box center [301, 26] width 119 height 24
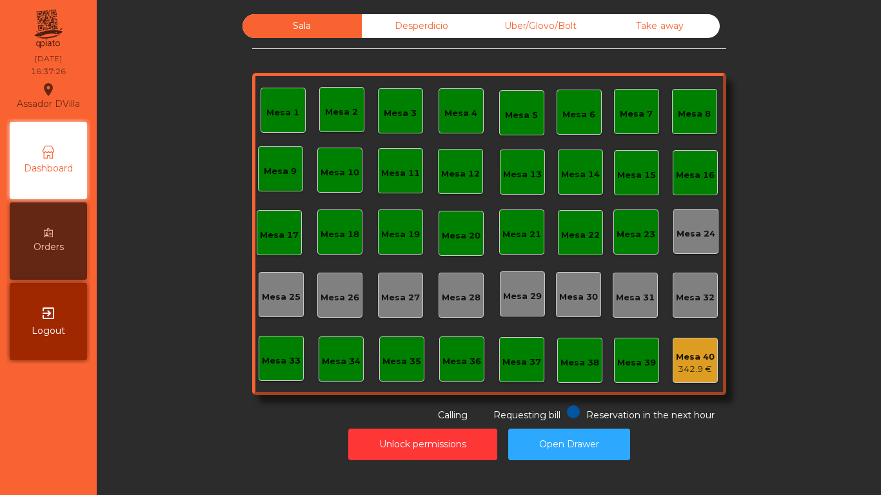
click at [645, 30] on div "Take away" at bounding box center [659, 26] width 119 height 24
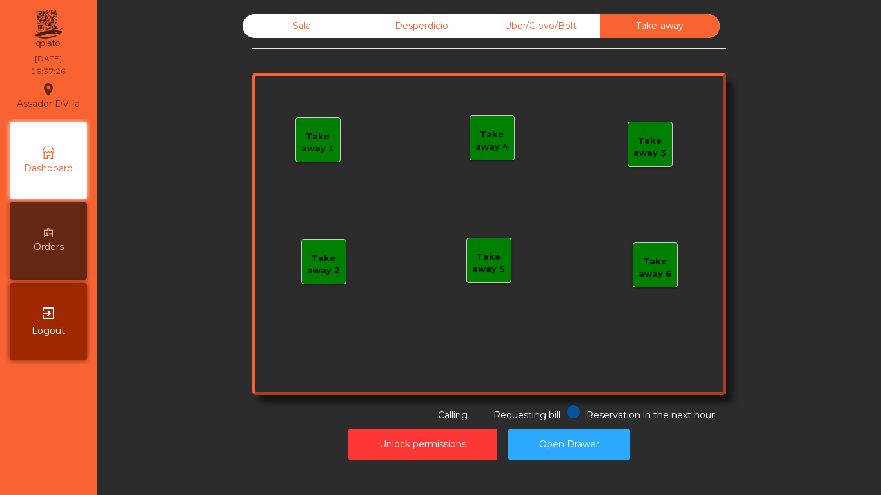
click at [544, 30] on div "Uber/Glovo/Bolt" at bounding box center [540, 26] width 119 height 24
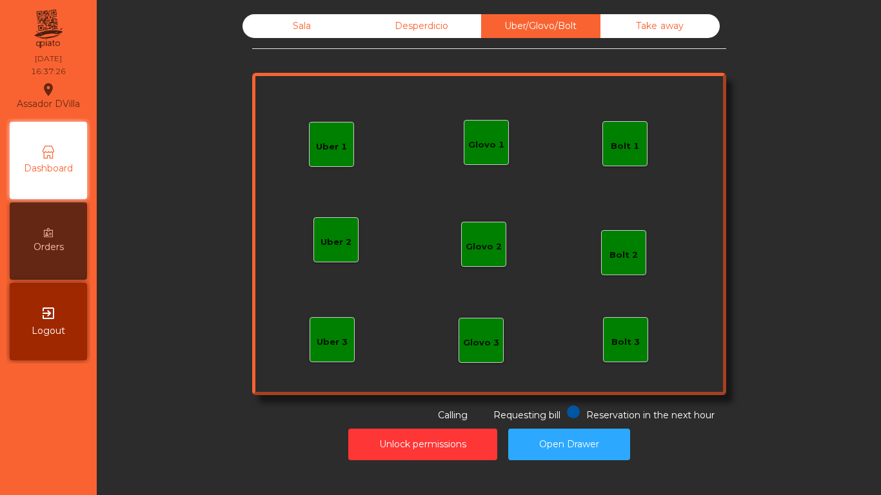
click at [391, 26] on div "Desperdicio" at bounding box center [421, 26] width 119 height 24
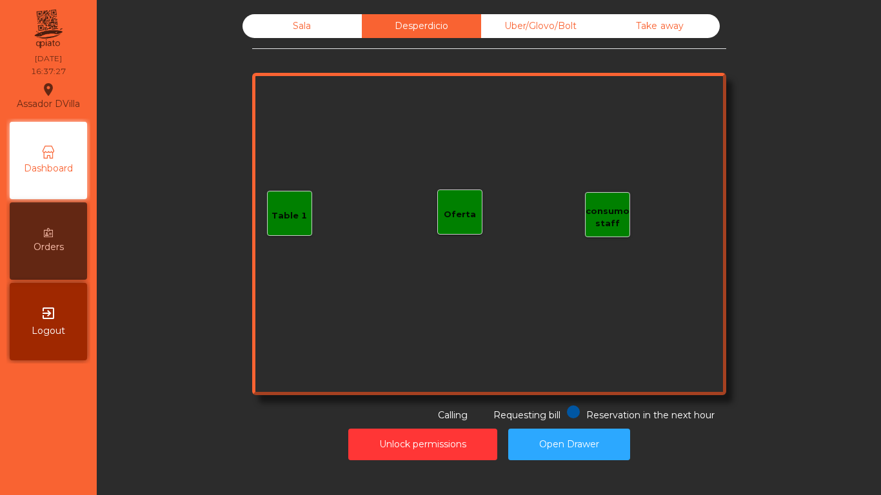
click at [339, 31] on div "Sala" at bounding box center [301, 26] width 119 height 24
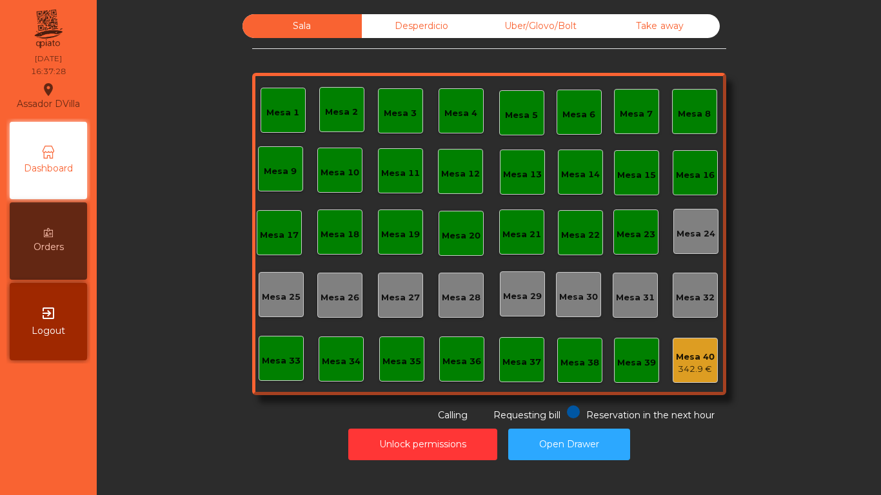
click at [190, 176] on div "Sala Desperdicio Uber/Glovo/Bolt Take away Mesa 1 Mesa 2 Mesa 3 Mesa 4 Mesa 5 M…" at bounding box center [488, 218] width 749 height 408
